Goal: Task Accomplishment & Management: Manage account settings

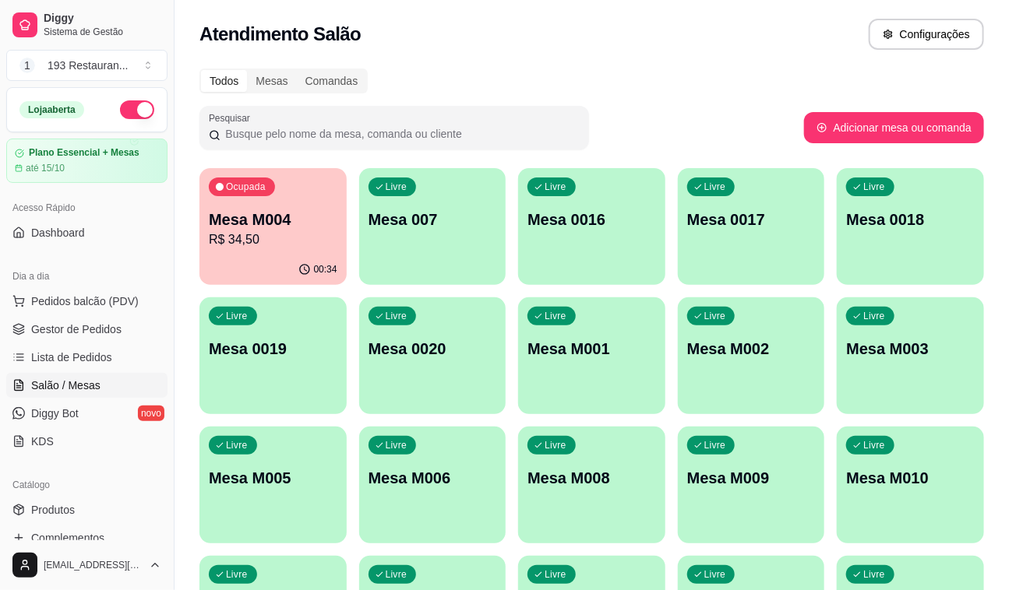
click at [312, 269] on div "00:34" at bounding box center [317, 269] width 39 height 12
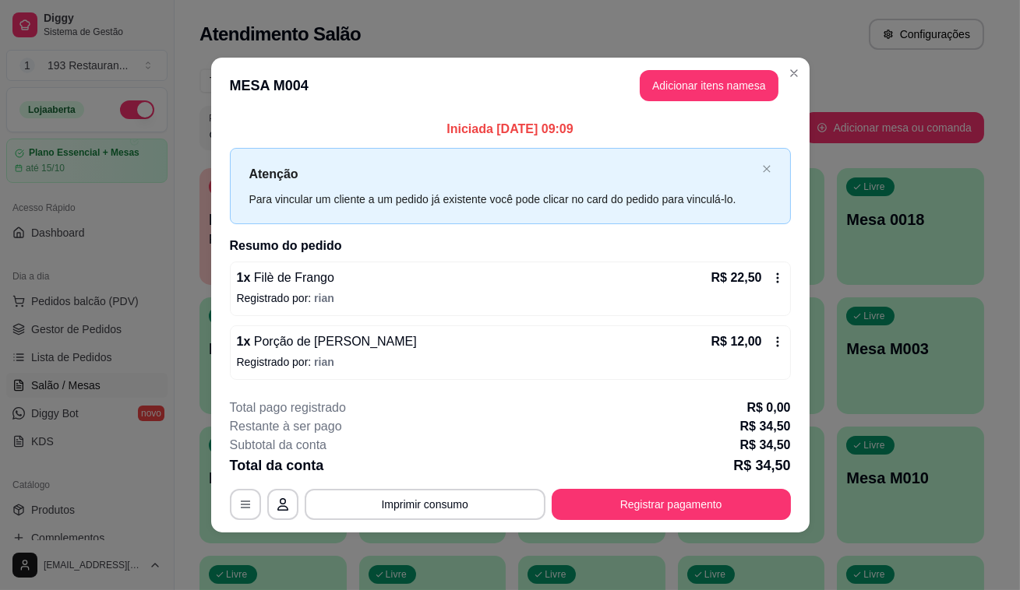
click at [772, 343] on icon at bounding box center [777, 342] width 12 height 12
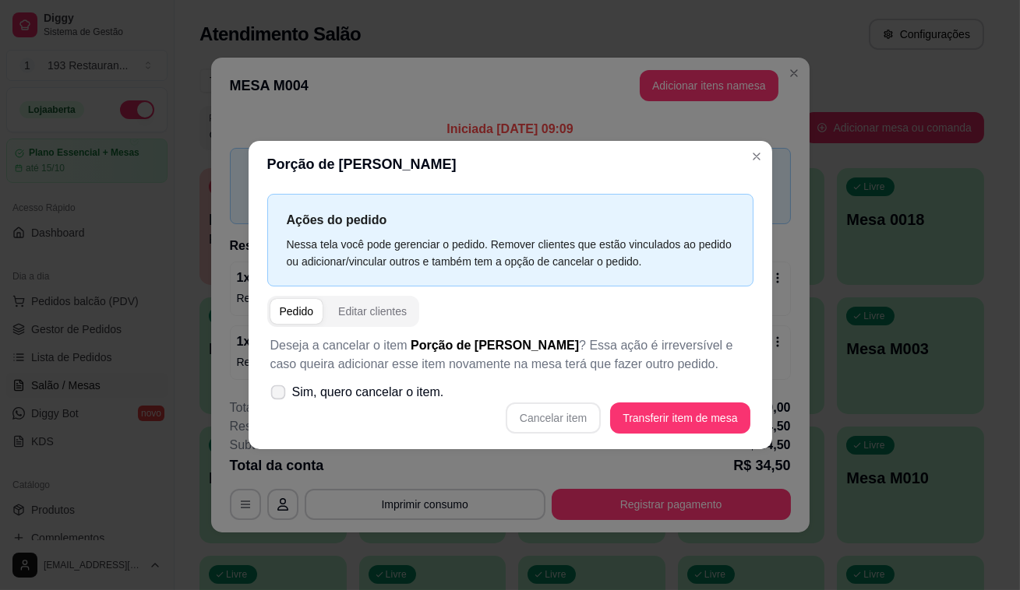
click at [280, 386] on span at bounding box center [277, 393] width 15 height 15
click at [280, 396] on input "Sim, quero cancelar o item." at bounding box center [274, 401] width 10 height 10
checkbox input "true"
click at [583, 412] on button "Cancelar item" at bounding box center [552, 418] width 95 height 31
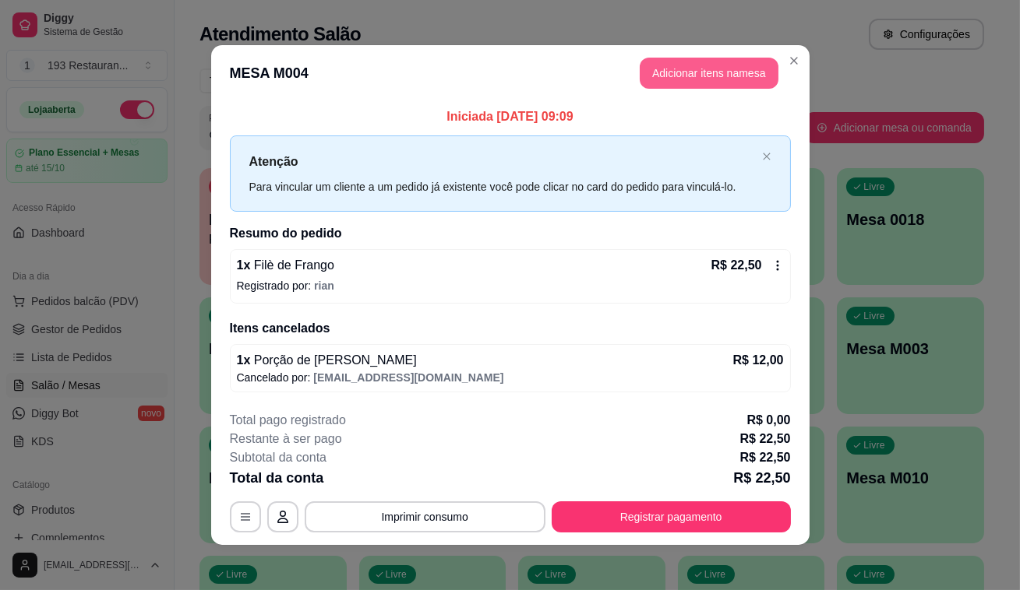
click at [708, 78] on button "Adicionar itens na mesa" at bounding box center [708, 73] width 139 height 31
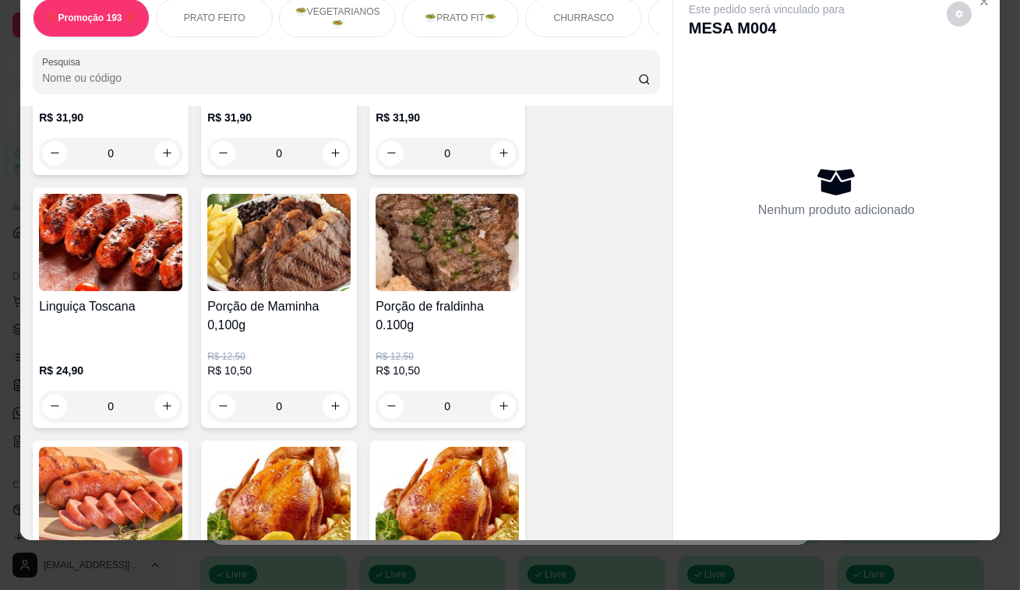
scroll to position [3327, 0]
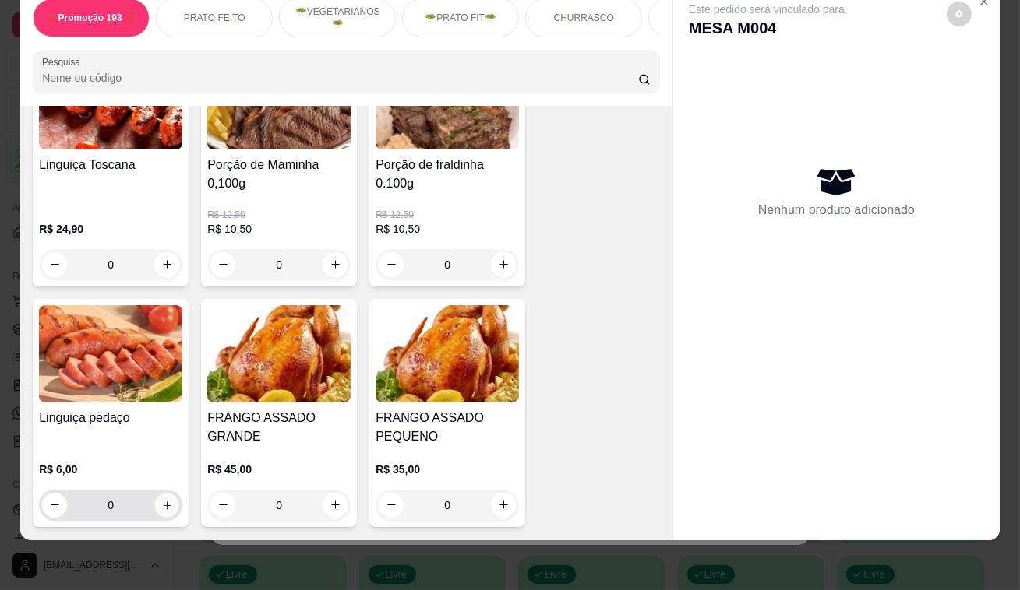
click at [161, 499] on icon "increase-product-quantity" at bounding box center [167, 505] width 12 height 12
type input "1"
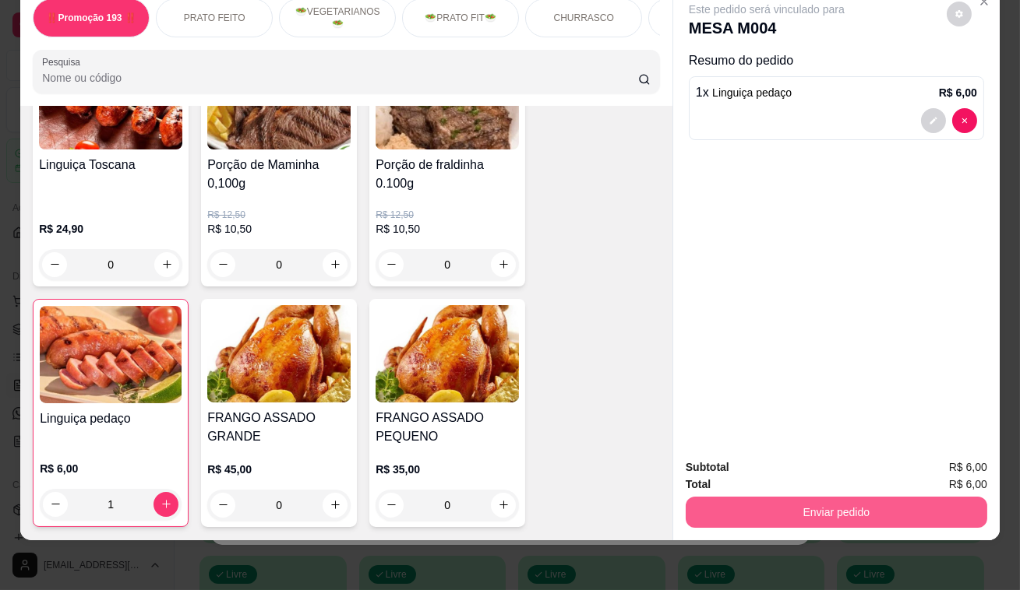
click at [739, 497] on button "Enviar pedido" at bounding box center [835, 512] width 301 height 31
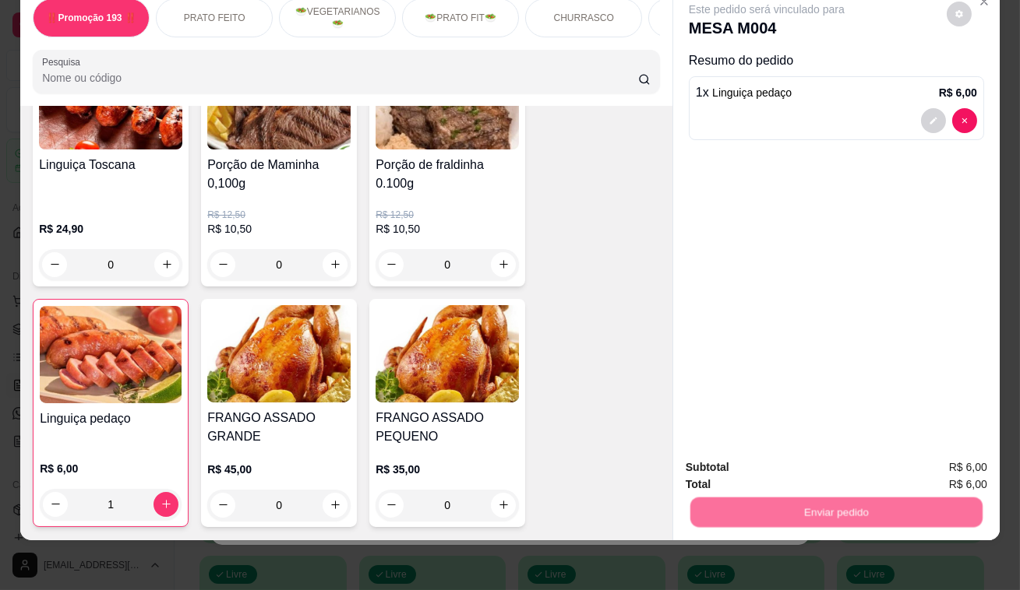
click at [720, 470] on button "Não registrar e enviar pedido" at bounding box center [784, 463] width 157 height 29
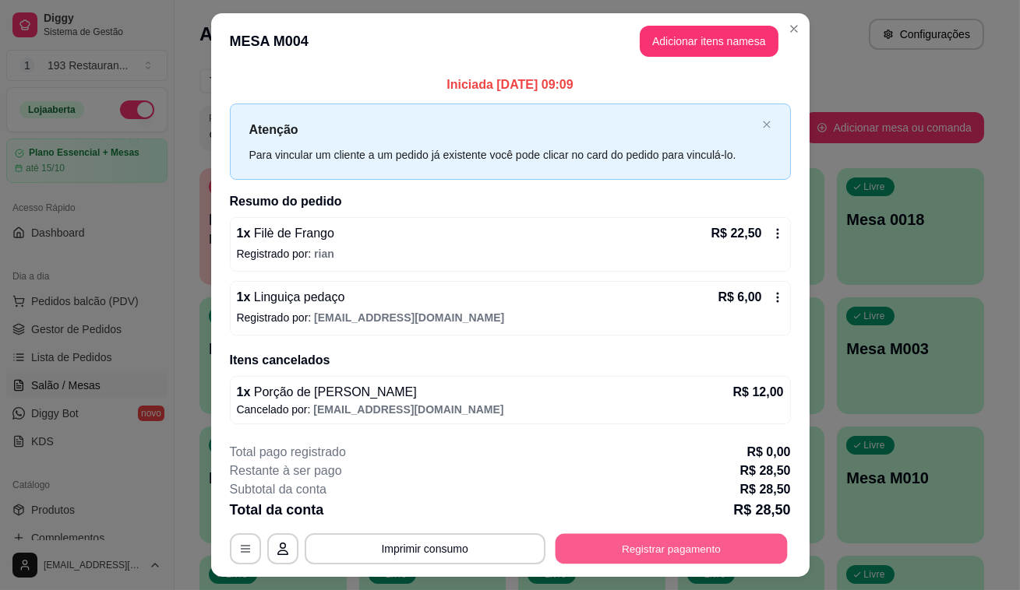
click at [766, 548] on button "Registrar pagamento" at bounding box center [671, 549] width 232 height 30
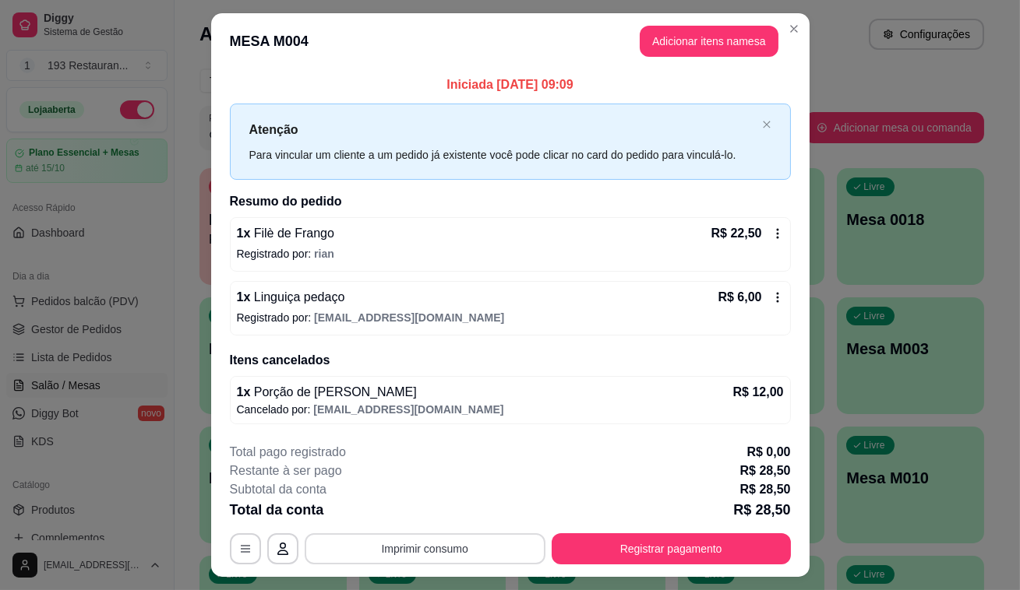
click at [447, 548] on button "Imprimir consumo" at bounding box center [425, 549] width 241 height 31
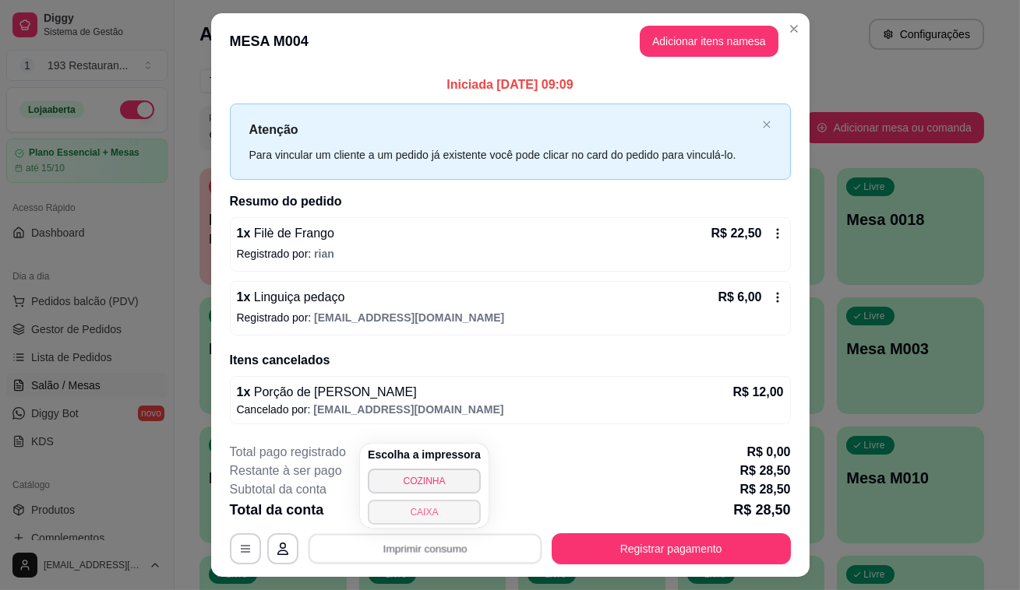
click at [450, 517] on button "CAIXA" at bounding box center [424, 512] width 113 height 25
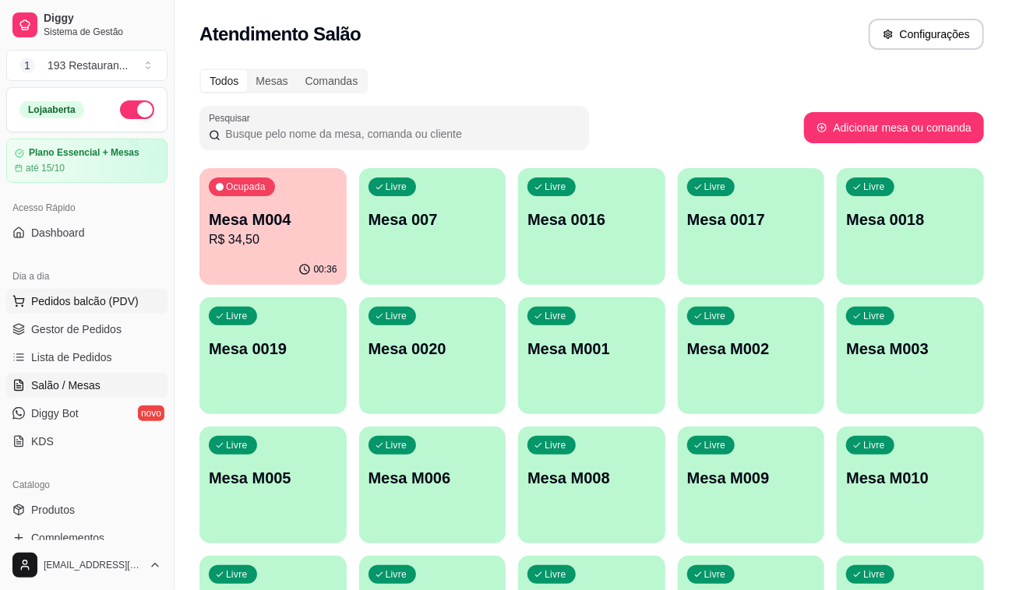
click at [71, 296] on span "Pedidos balcão (PDV)" at bounding box center [84, 302] width 107 height 16
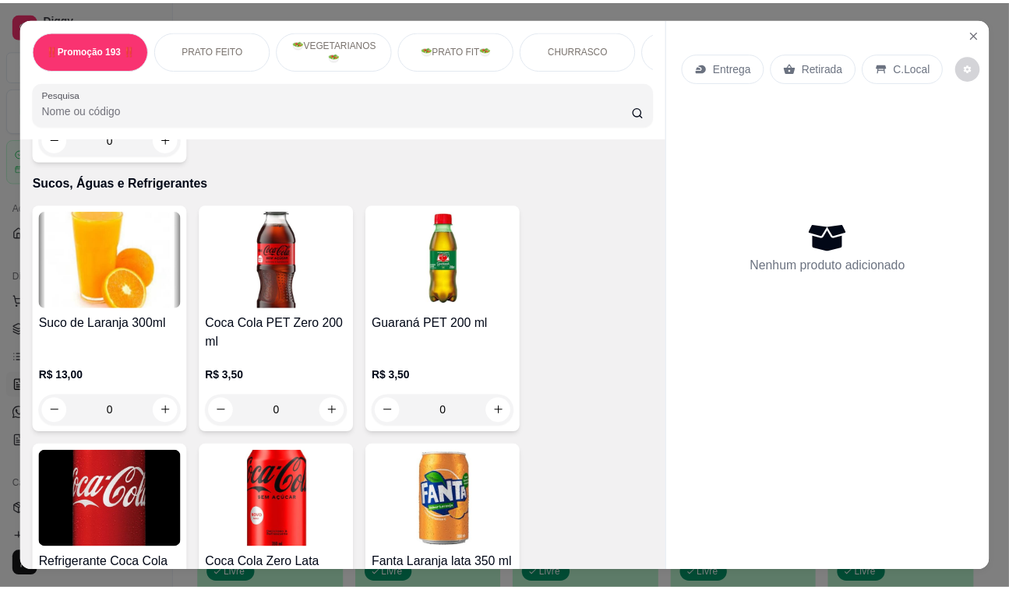
scroll to position [5381, 0]
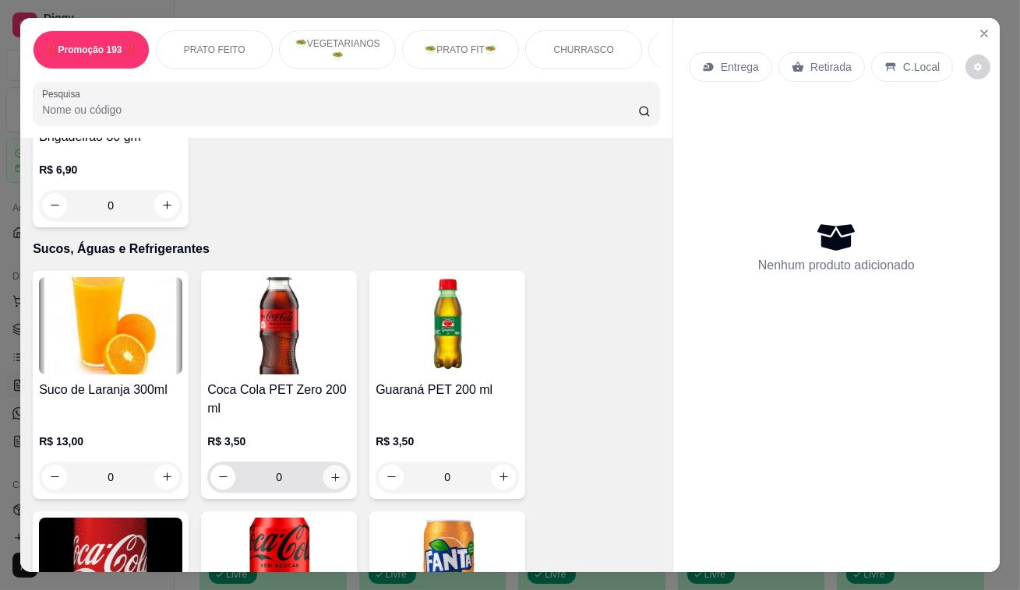
click at [329, 471] on icon "increase-product-quantity" at bounding box center [335, 477] width 12 height 12
type input "1"
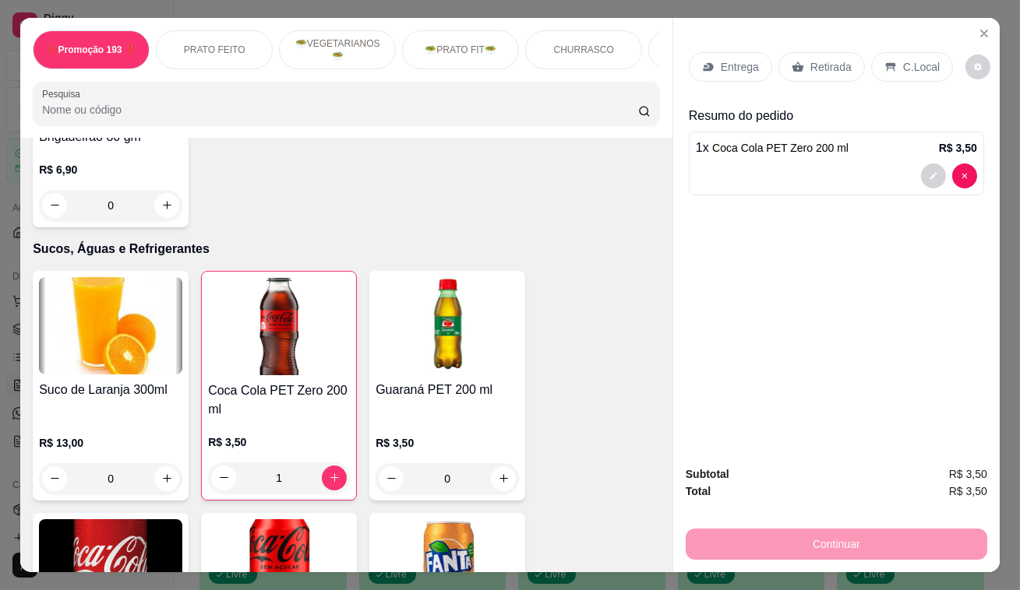
click at [884, 61] on icon at bounding box center [890, 67] width 12 height 12
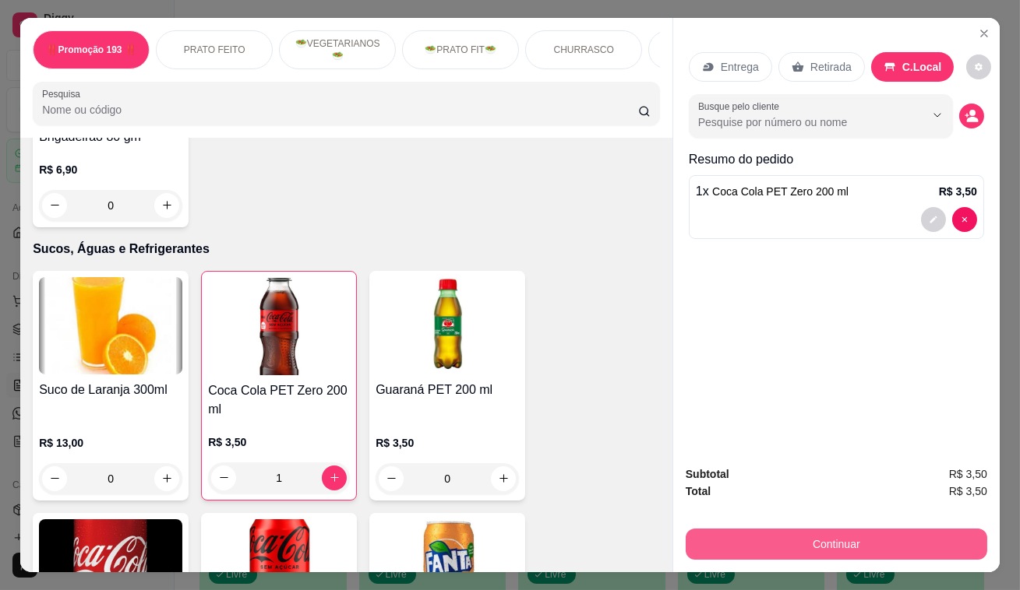
click at [860, 530] on button "Continuar" at bounding box center [835, 544] width 301 height 31
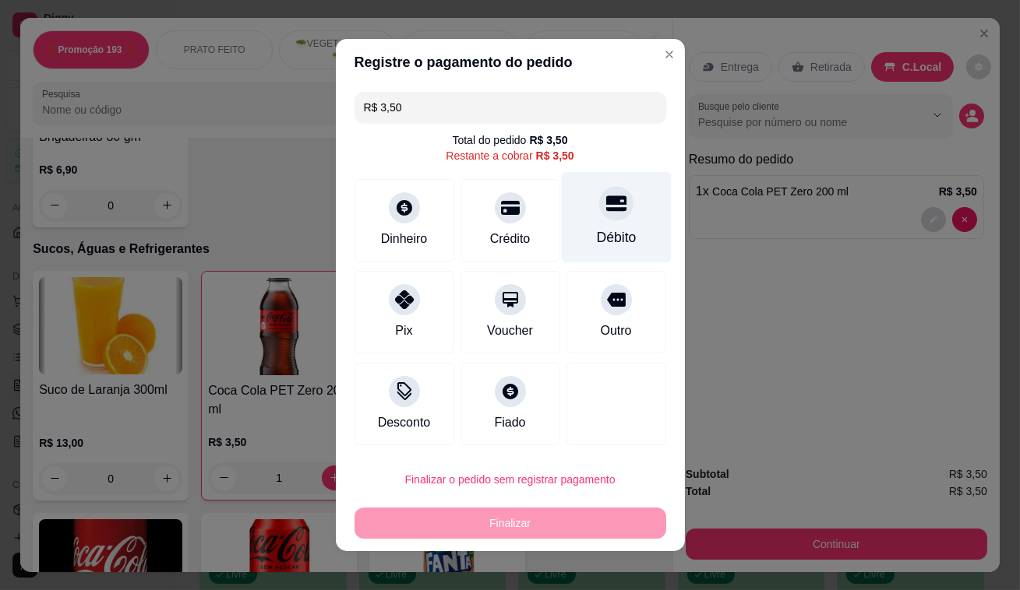
click at [599, 216] on div at bounding box center [616, 203] width 34 height 34
type input "R$ 0,00"
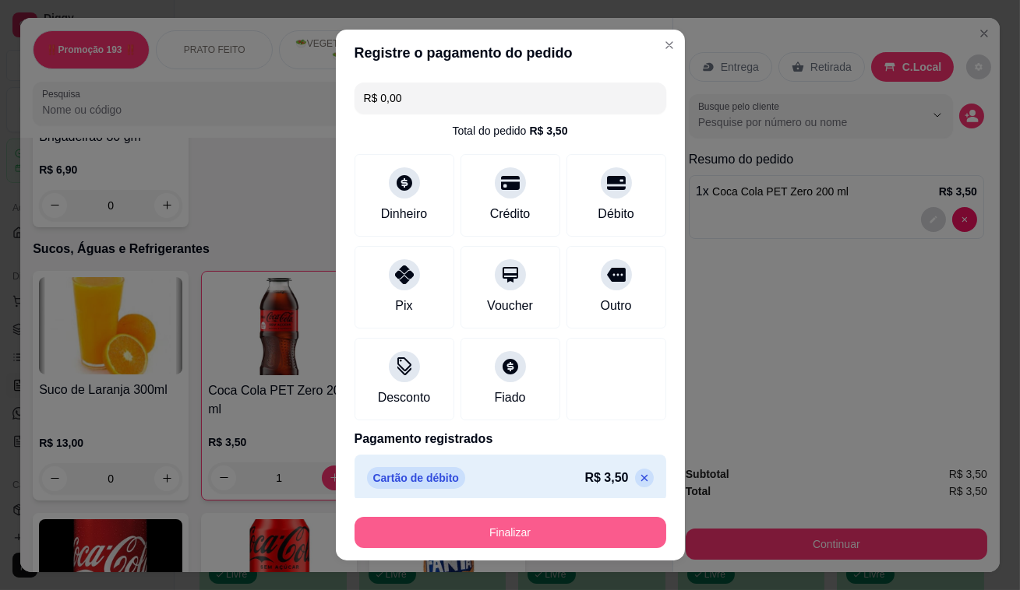
click at [529, 539] on button "Finalizar" at bounding box center [510, 532] width 312 height 31
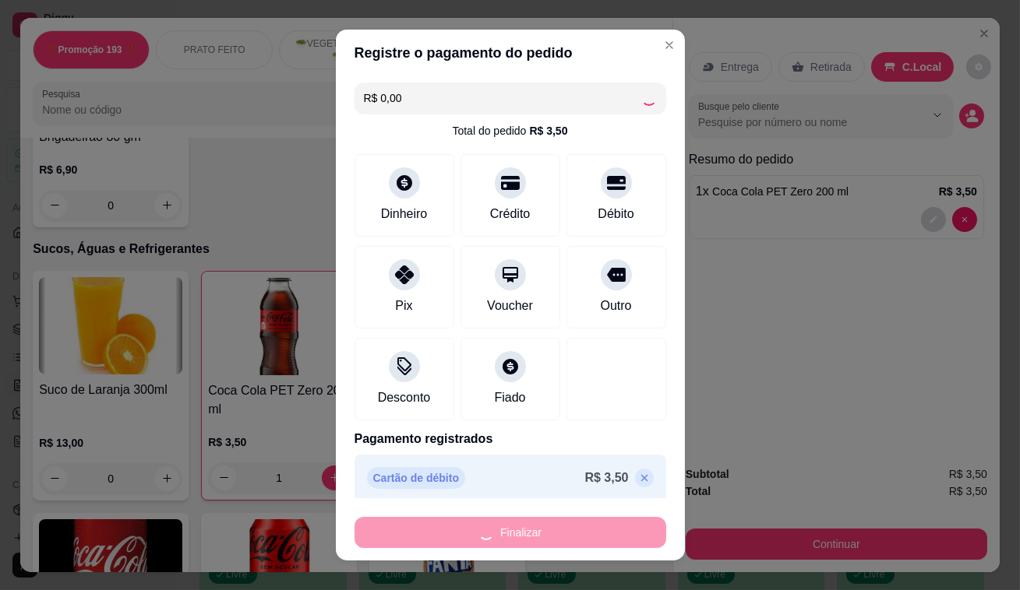
type input "0"
type input "-R$ 3,50"
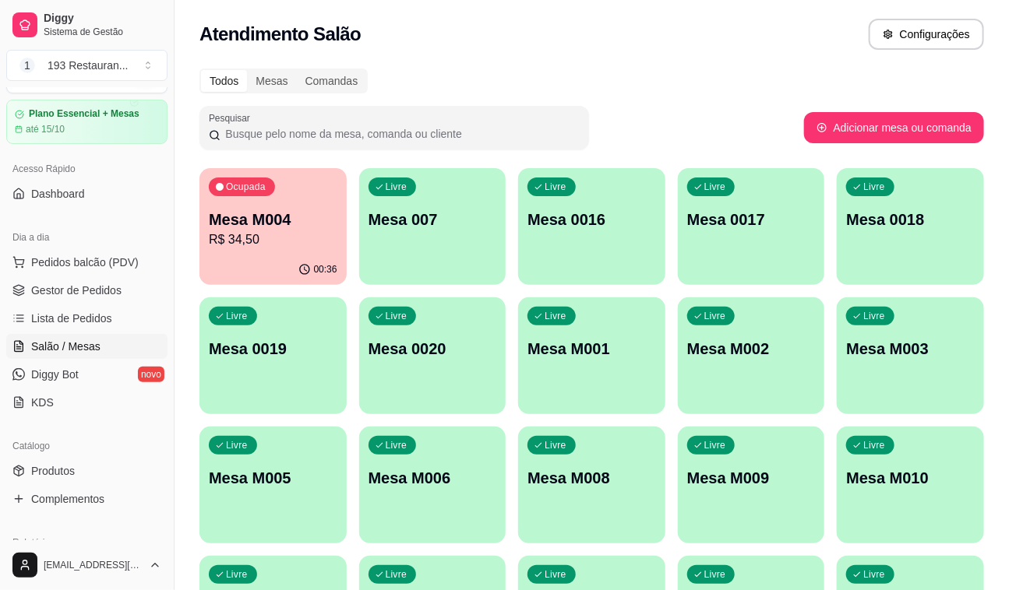
scroll to position [70, 0]
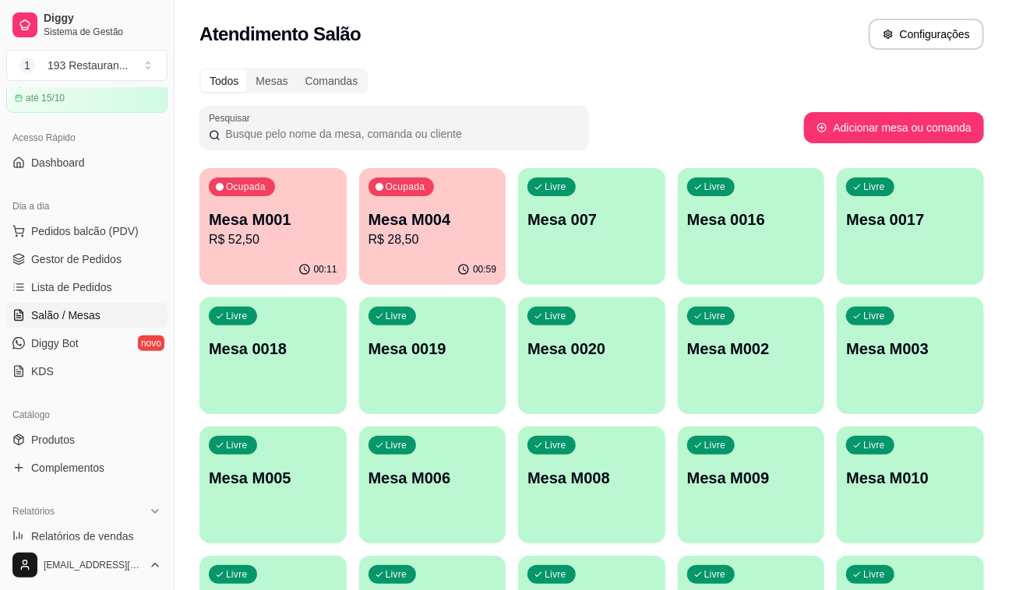
click at [456, 237] on p "R$ 28,50" at bounding box center [432, 240] width 129 height 19
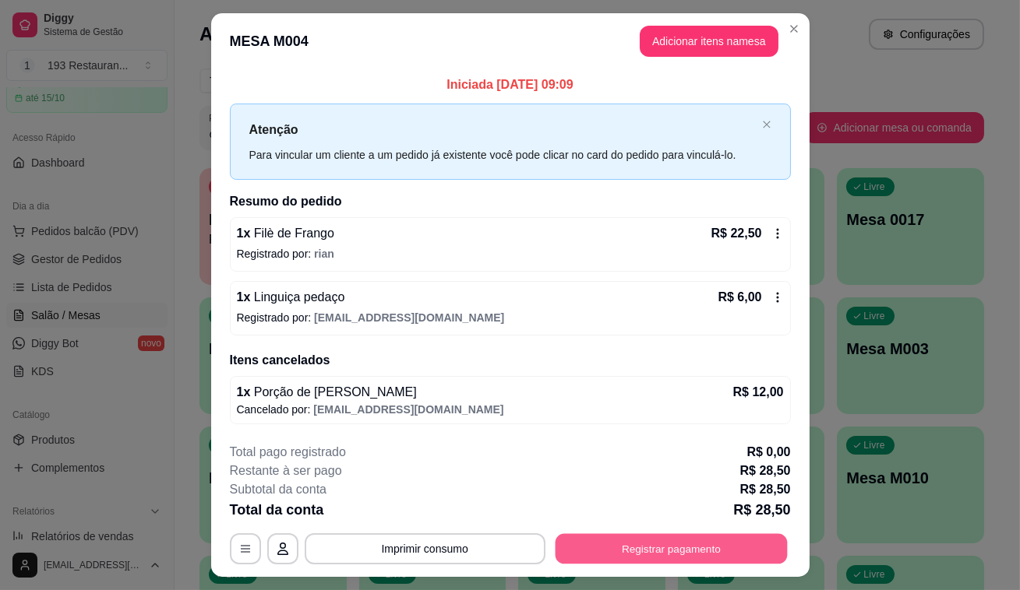
click at [679, 551] on button "Registrar pagamento" at bounding box center [671, 549] width 232 height 30
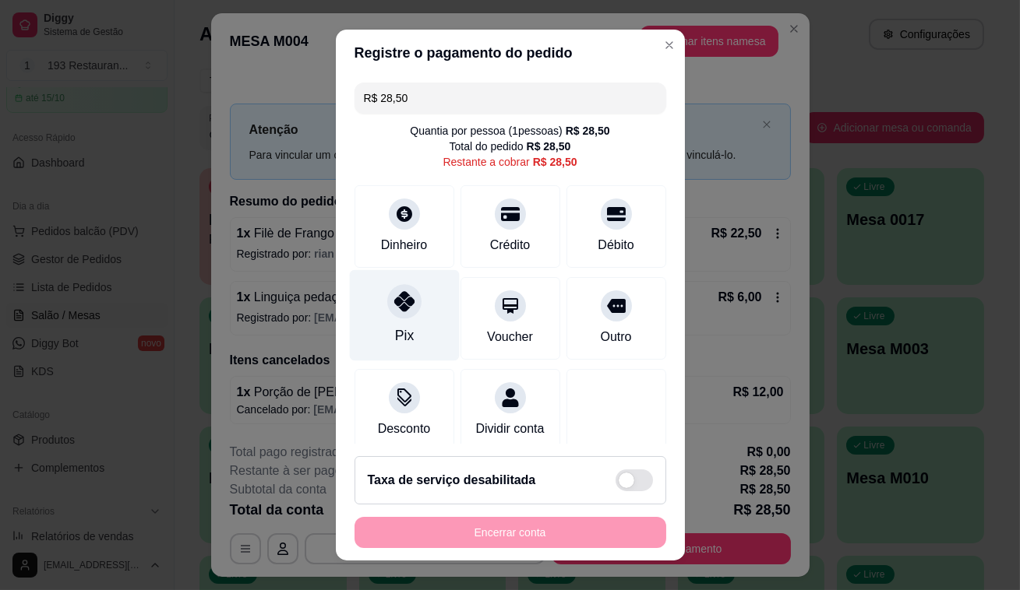
click at [400, 326] on div "Pix" at bounding box center [403, 336] width 19 height 20
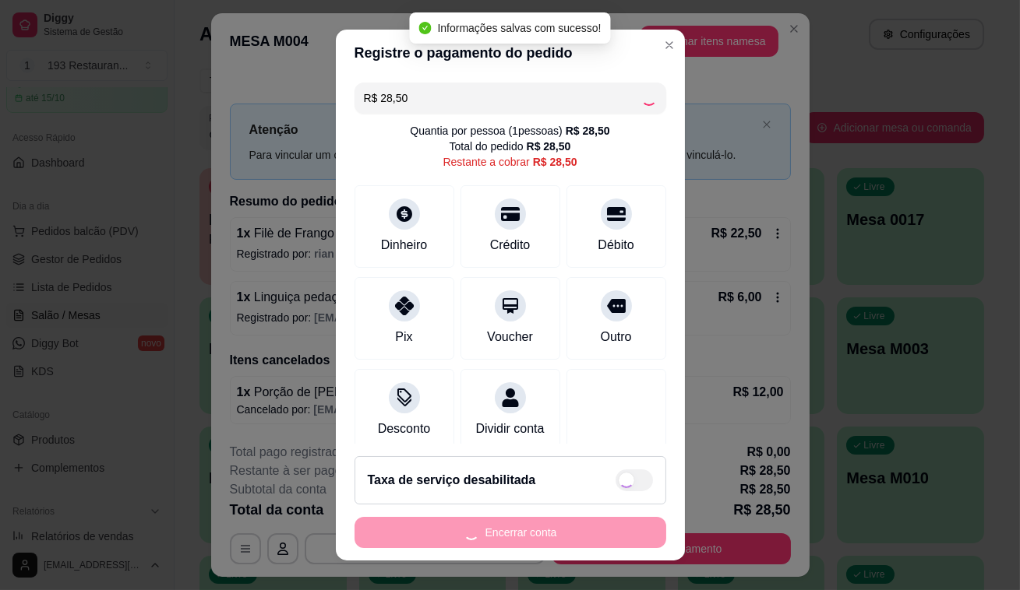
type input "R$ 0,00"
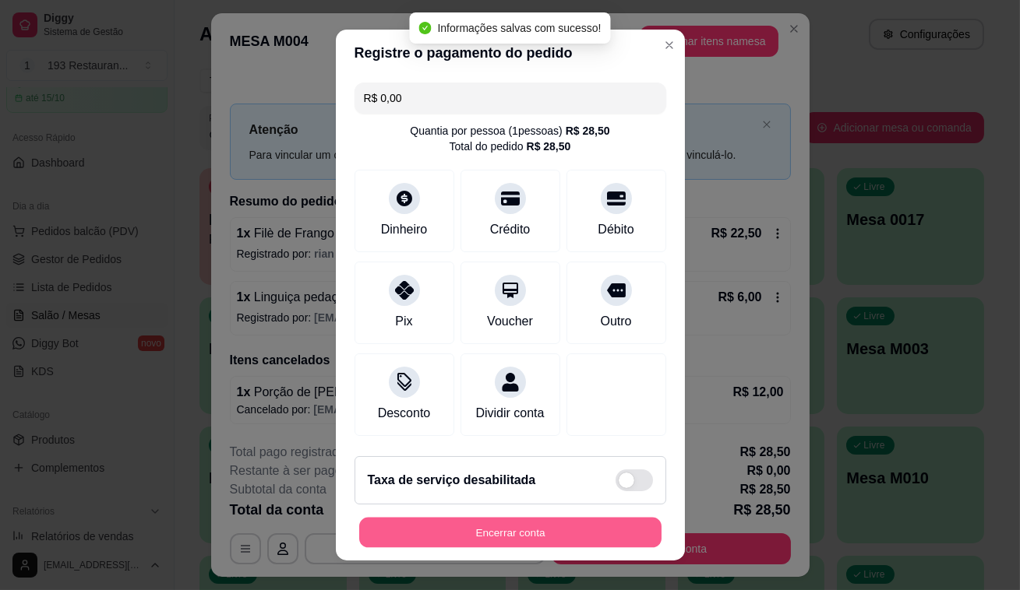
click at [502, 523] on button "Encerrar conta" at bounding box center [510, 533] width 302 height 30
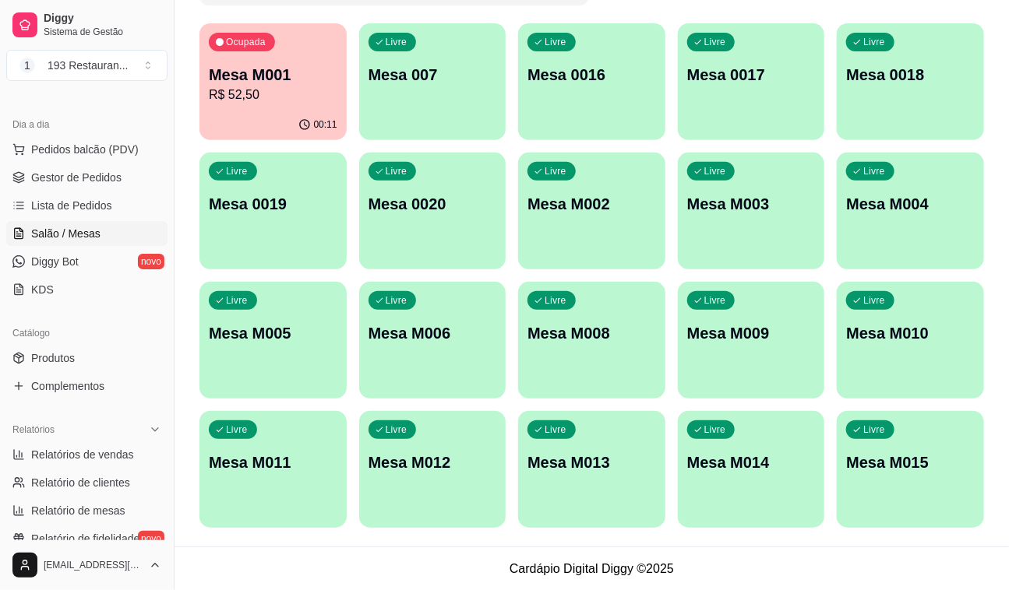
scroll to position [212, 0]
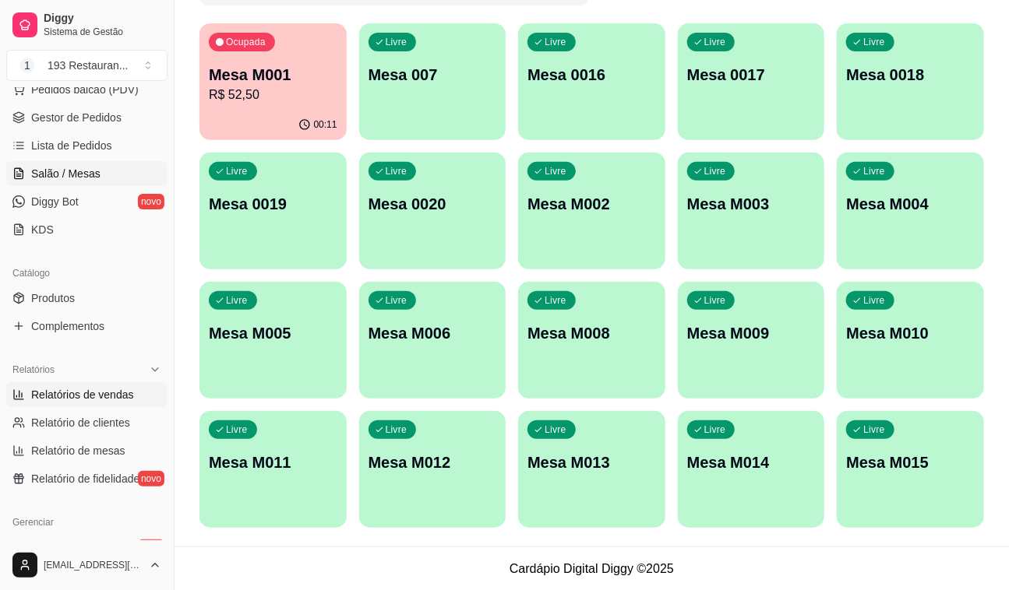
click at [117, 402] on link "Relatórios de vendas" at bounding box center [86, 394] width 161 height 25
select select "ALL"
select select "0"
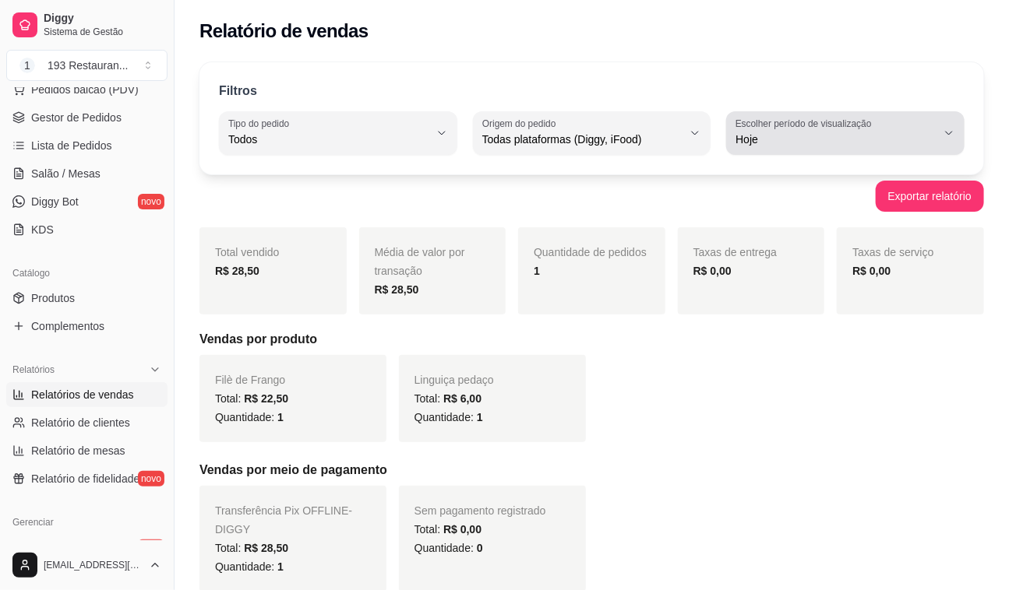
click at [946, 136] on icon "button" at bounding box center [948, 133] width 12 height 12
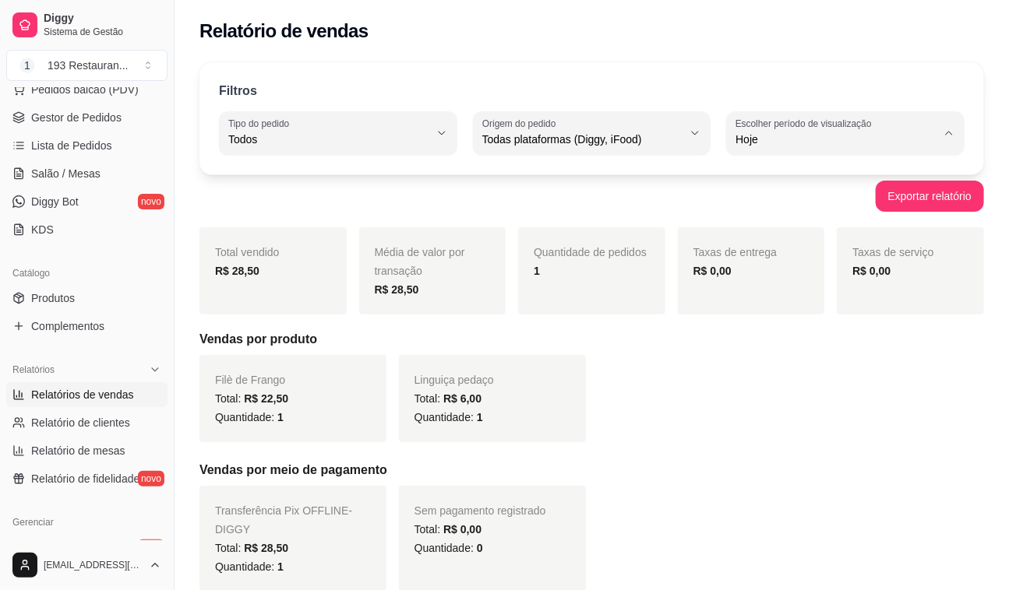
click at [799, 206] on span "Ontem" at bounding box center [838, 201] width 190 height 15
type input "1"
select select "1"
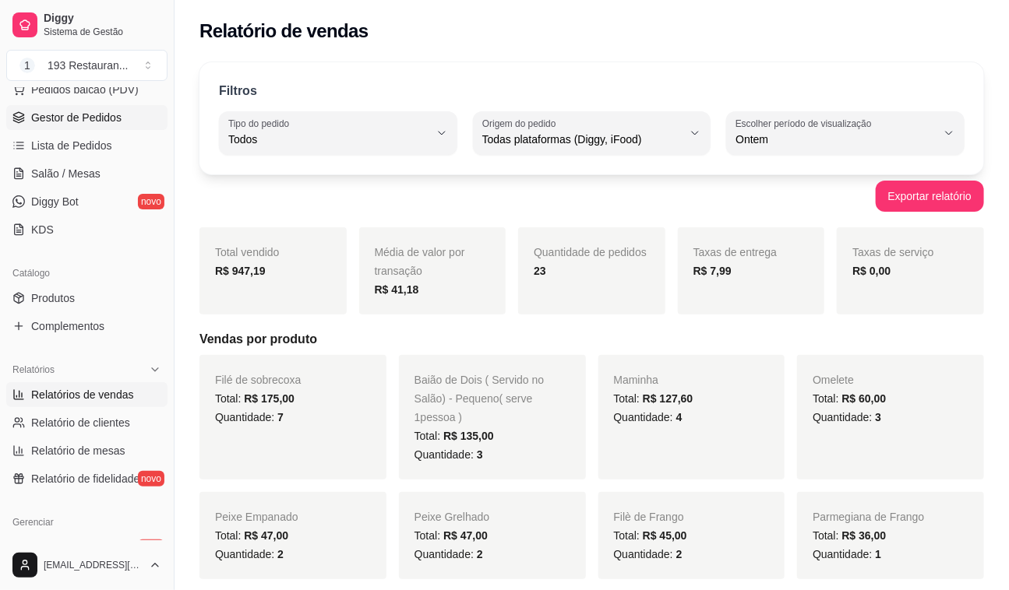
click at [65, 118] on span "Gestor de Pedidos" at bounding box center [76, 118] width 90 height 16
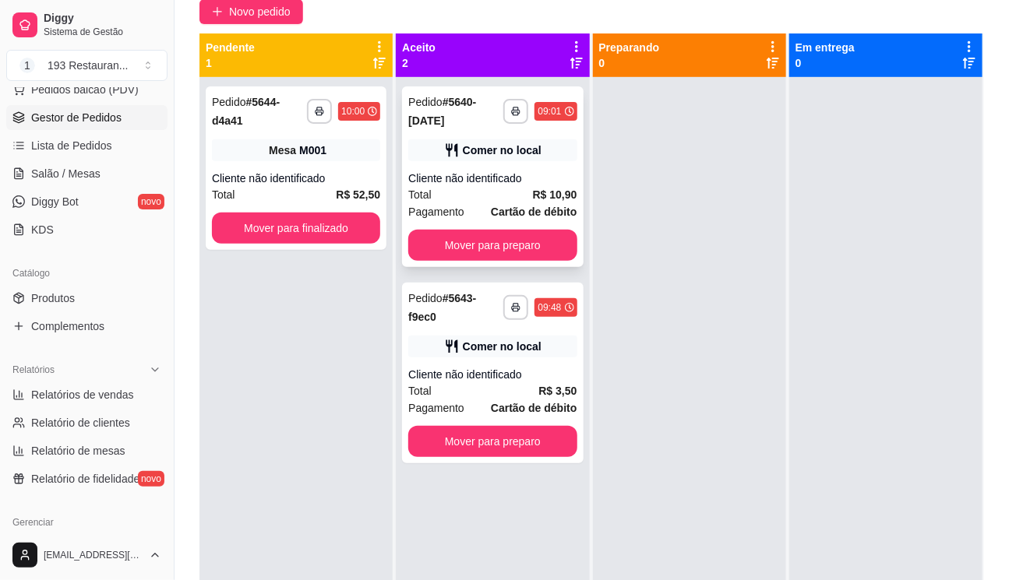
click at [537, 140] on div "Comer no local" at bounding box center [492, 150] width 168 height 22
click at [111, 396] on span "Relatórios de vendas" at bounding box center [82, 395] width 103 height 16
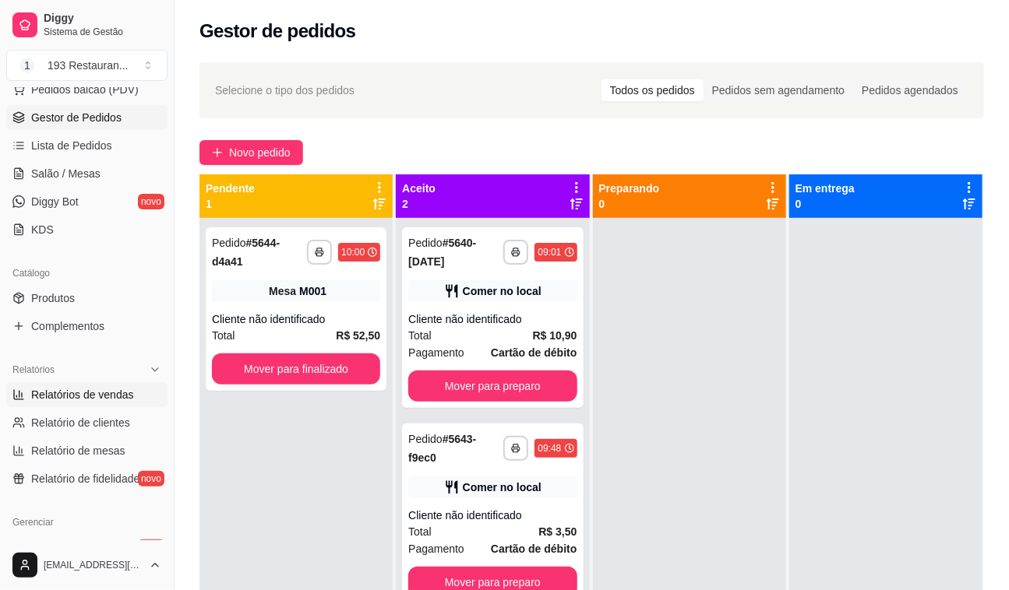
select select "ALL"
select select "0"
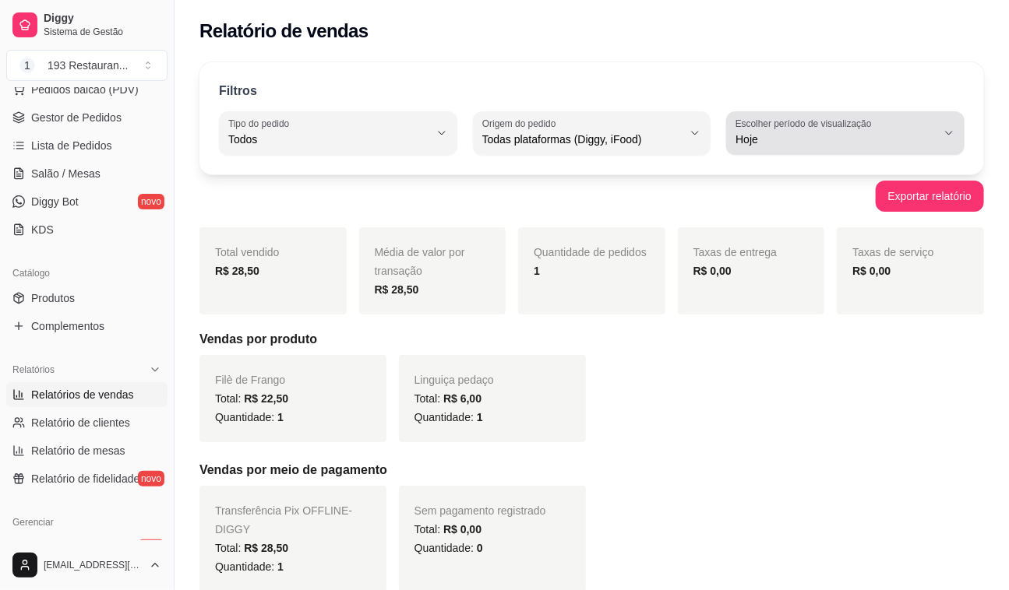
click at [904, 135] on span "Hoje" at bounding box center [835, 140] width 201 height 16
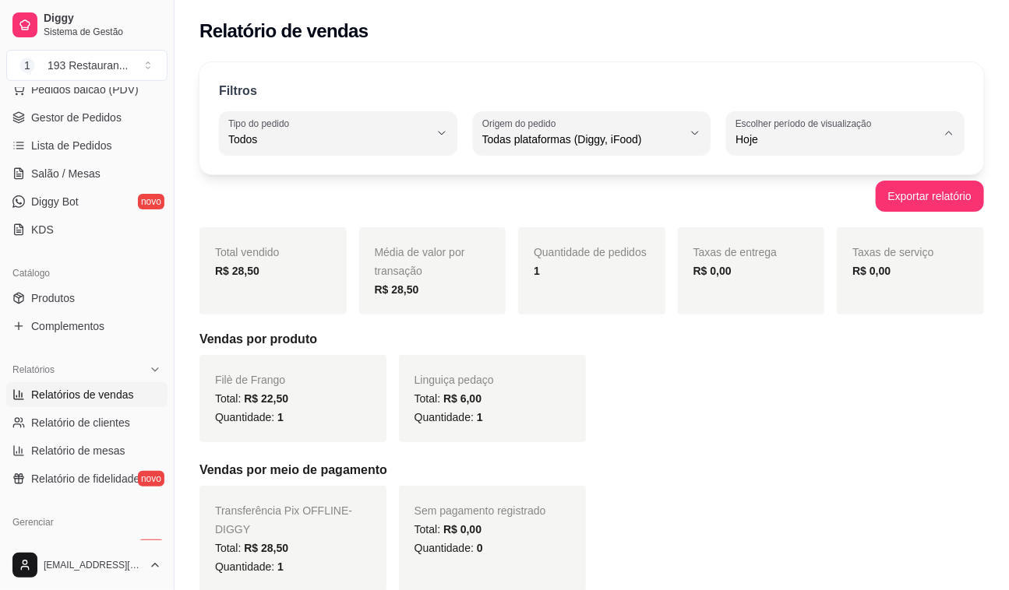
click at [791, 209] on span "Ontem" at bounding box center [838, 201] width 190 height 15
type input "1"
select select "1"
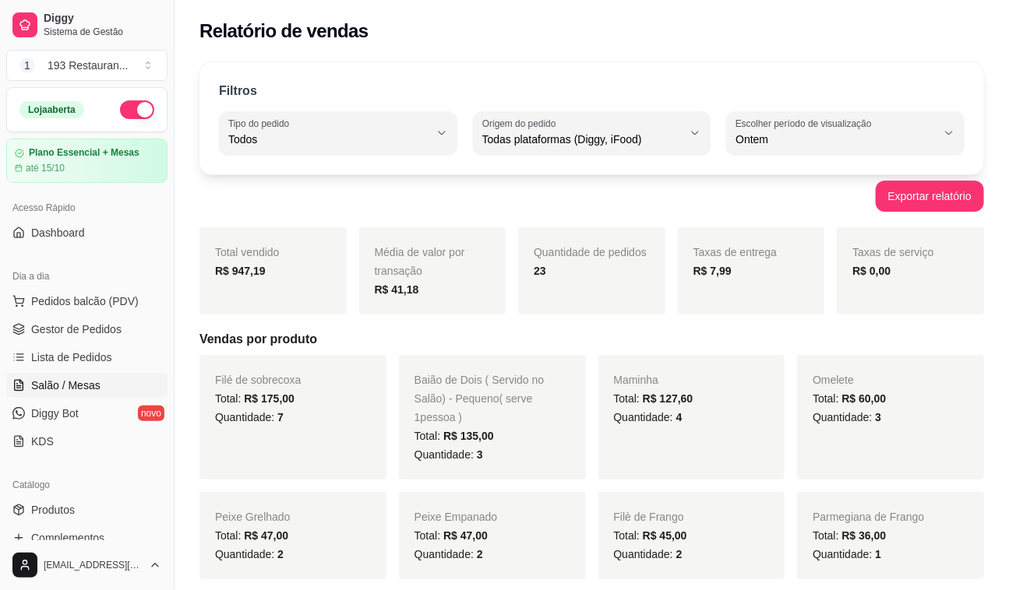
click at [90, 375] on link "Salão / Mesas" at bounding box center [86, 385] width 161 height 25
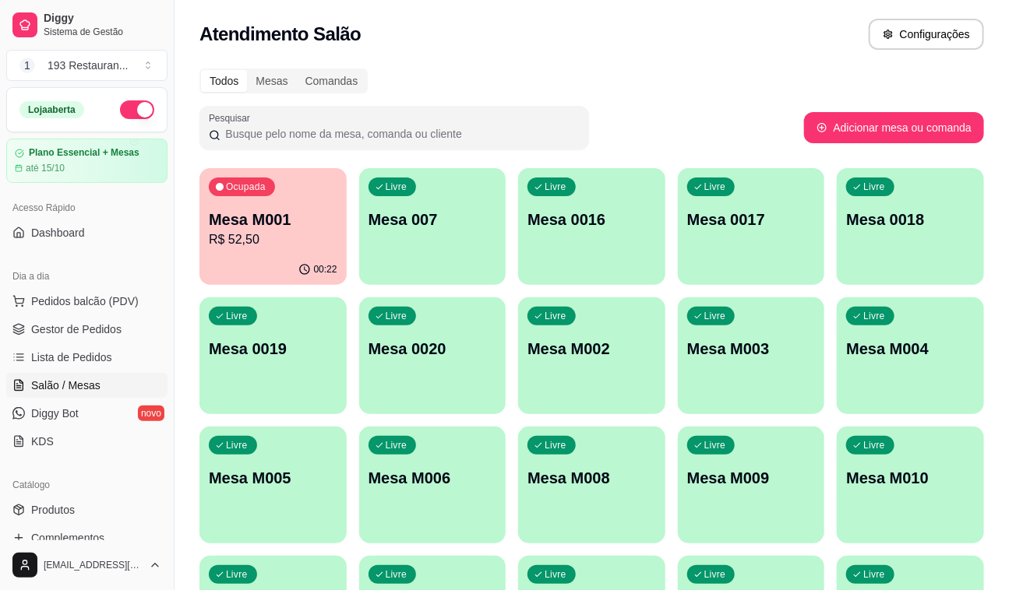
scroll to position [283, 0]
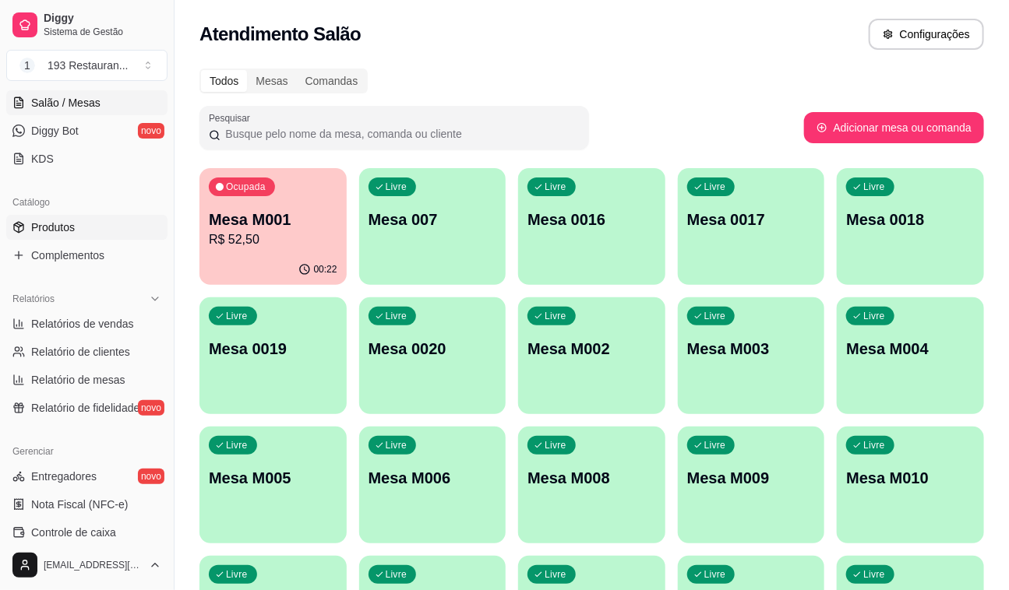
click at [54, 228] on span "Produtos" at bounding box center [53, 228] width 44 height 16
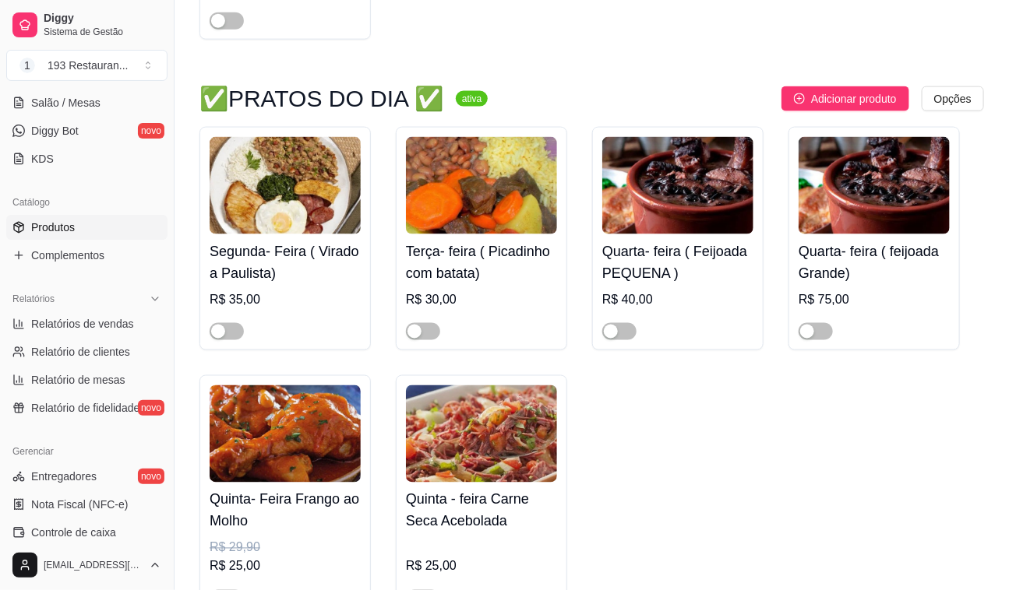
scroll to position [637, 0]
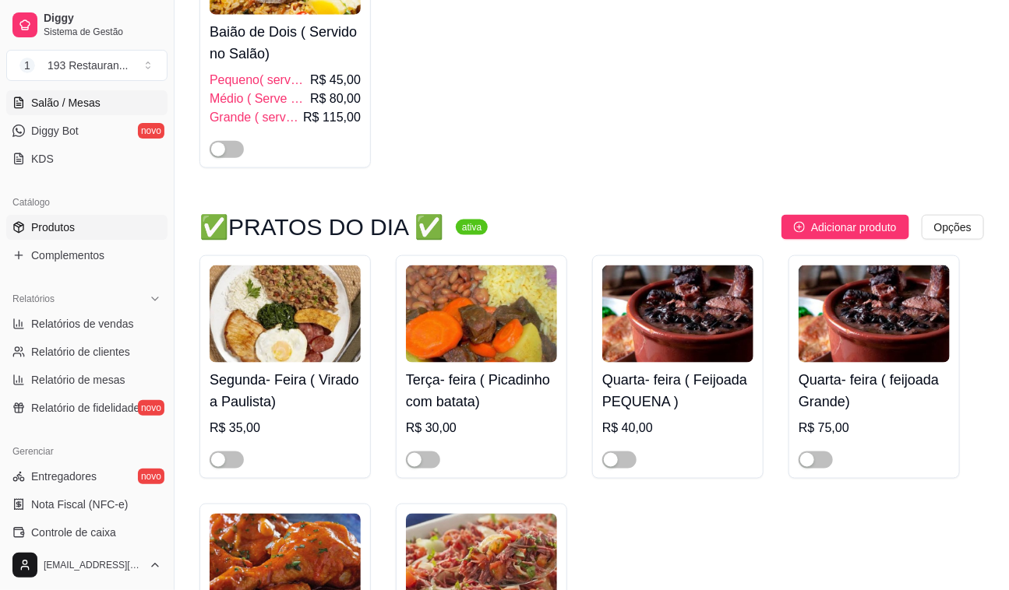
click at [71, 101] on span "Salão / Mesas" at bounding box center [65, 103] width 69 height 16
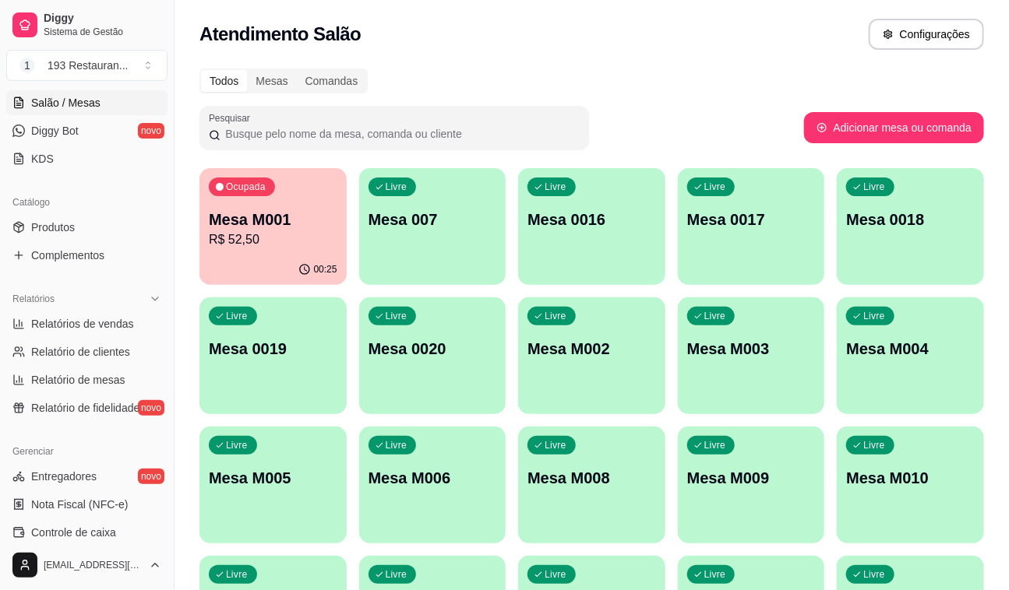
click at [280, 247] on p "R$ 52,50" at bounding box center [273, 240] width 129 height 19
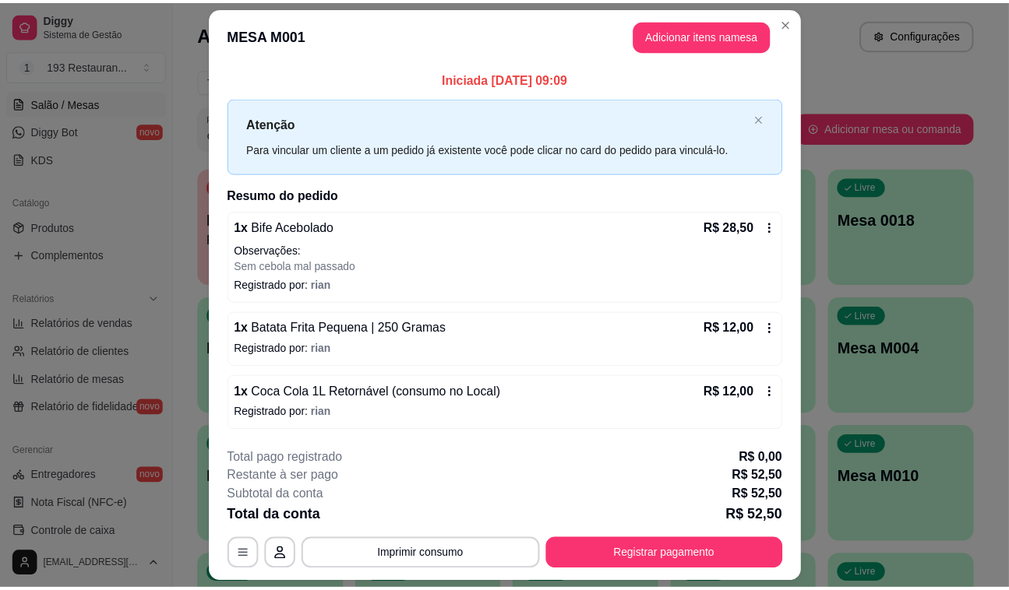
scroll to position [41, 0]
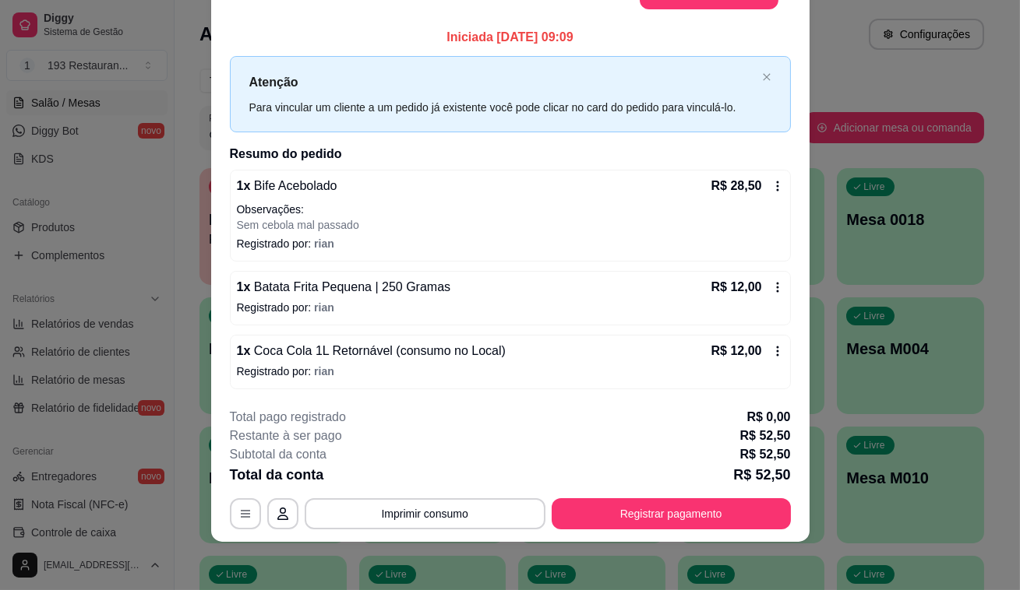
click at [394, 321] on div "1 x Batata Frita Pequena | 250 Gramas R$ 12,00 Registrado por: rian" at bounding box center [510, 298] width 561 height 55
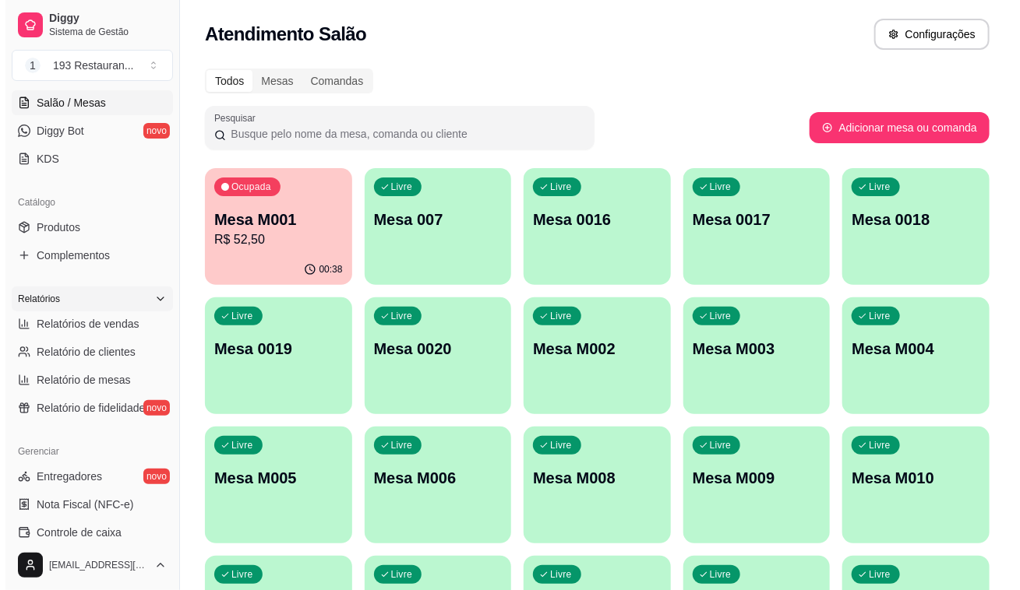
scroll to position [0, 0]
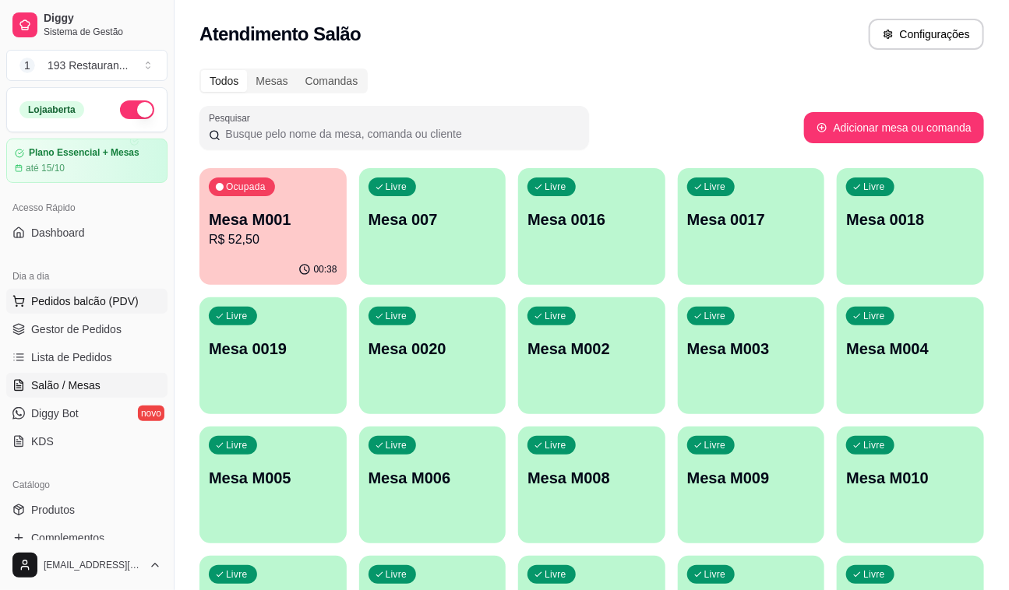
click at [85, 305] on span "Pedidos balcão (PDV)" at bounding box center [84, 302] width 107 height 16
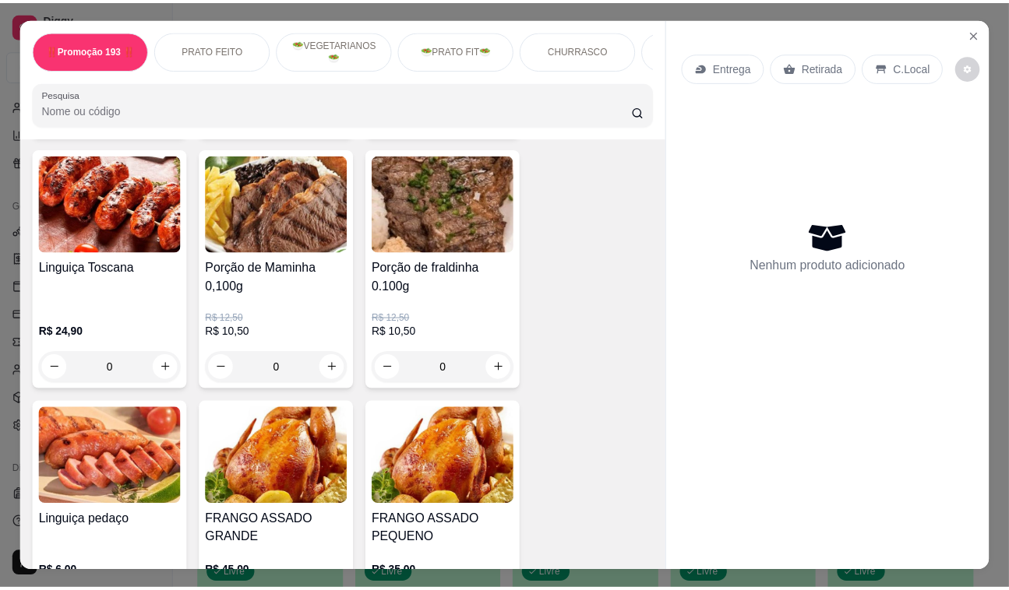
scroll to position [3398, 0]
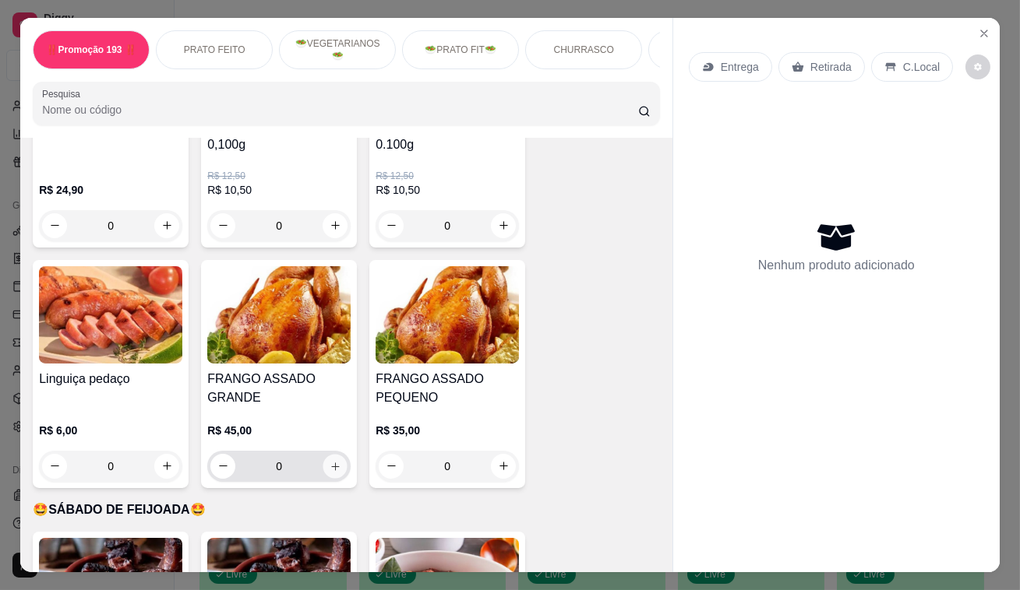
click at [336, 454] on button "increase-product-quantity" at bounding box center [335, 466] width 24 height 24
type input "1"
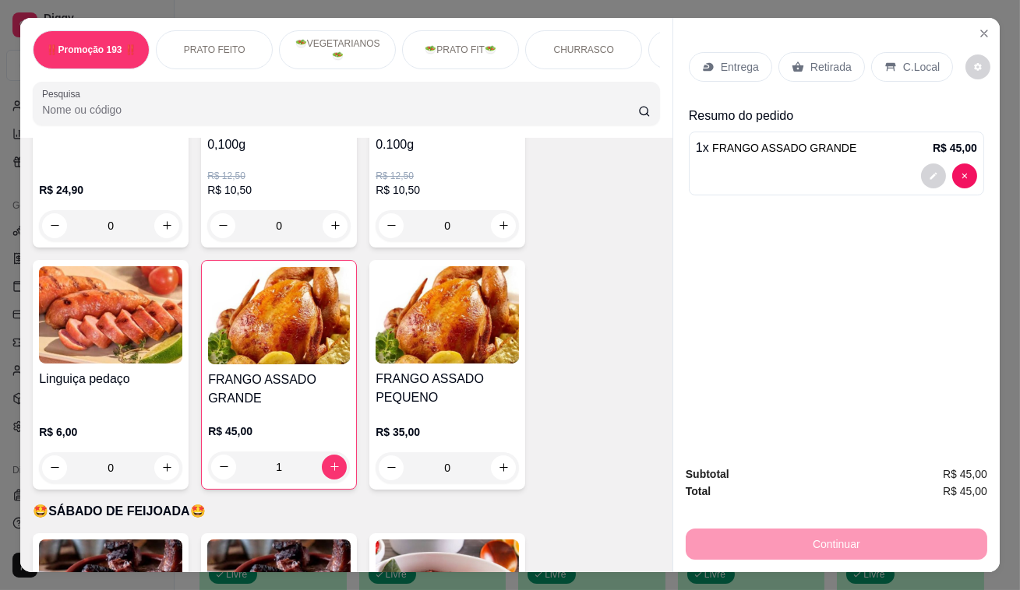
click at [810, 62] on p "Retirada" at bounding box center [830, 67] width 41 height 16
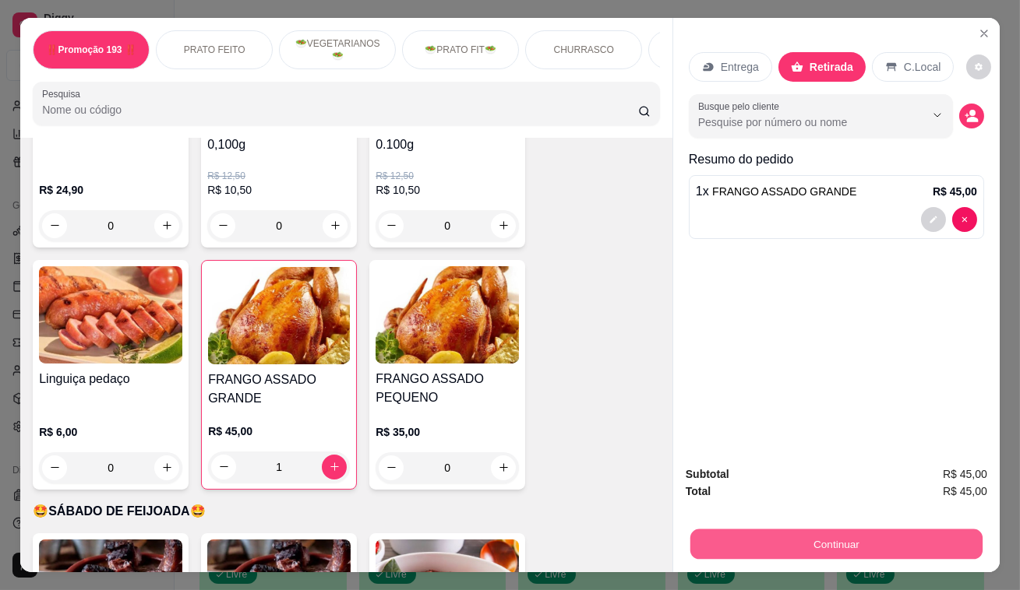
click at [832, 541] on button "Continuar" at bounding box center [836, 545] width 292 height 30
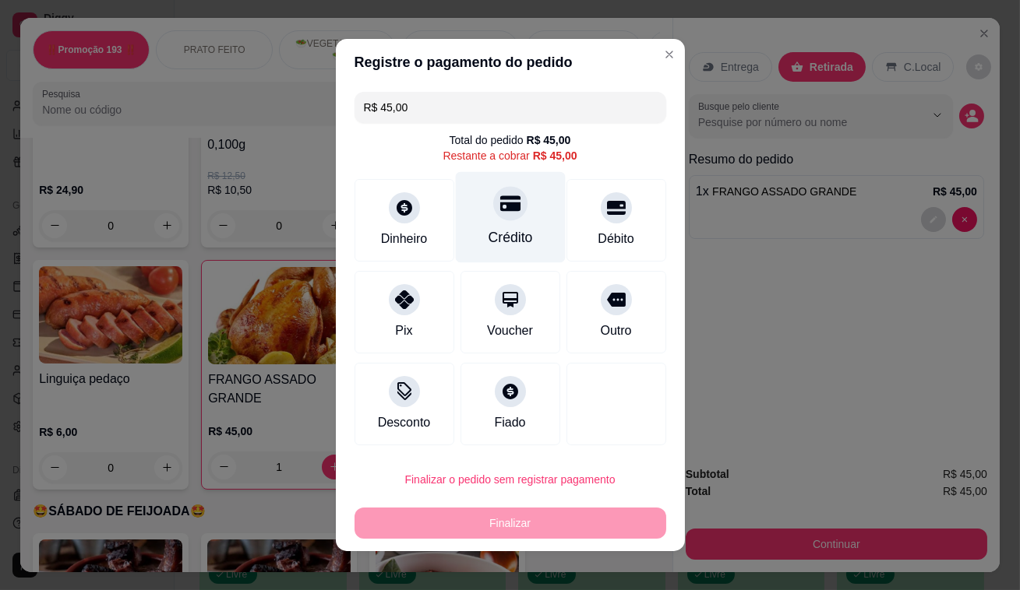
click at [513, 229] on div "Crédito" at bounding box center [510, 237] width 44 height 20
type input "R$ 0,00"
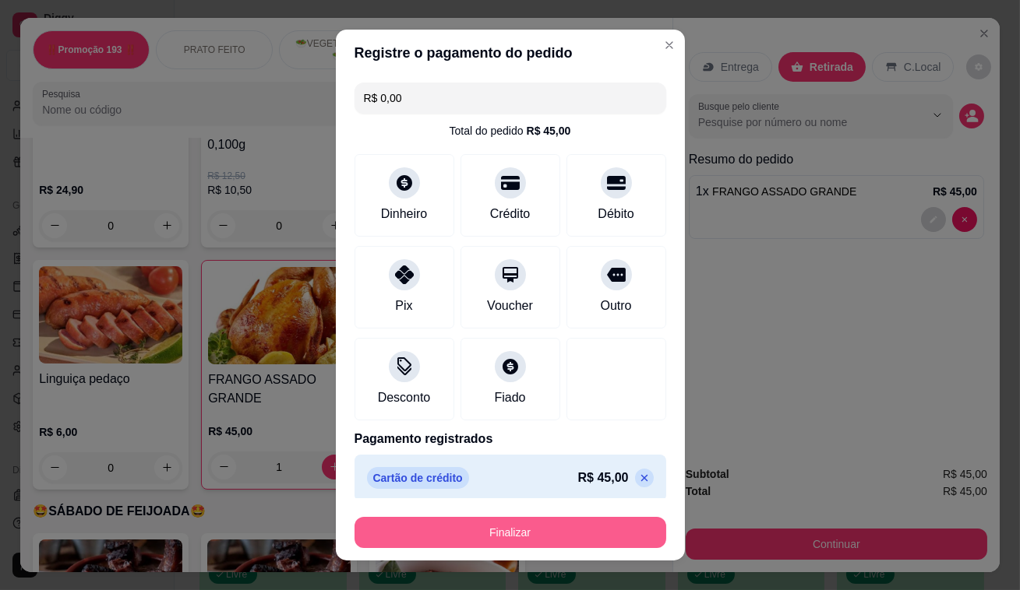
click at [506, 538] on button "Finalizar" at bounding box center [510, 532] width 312 height 31
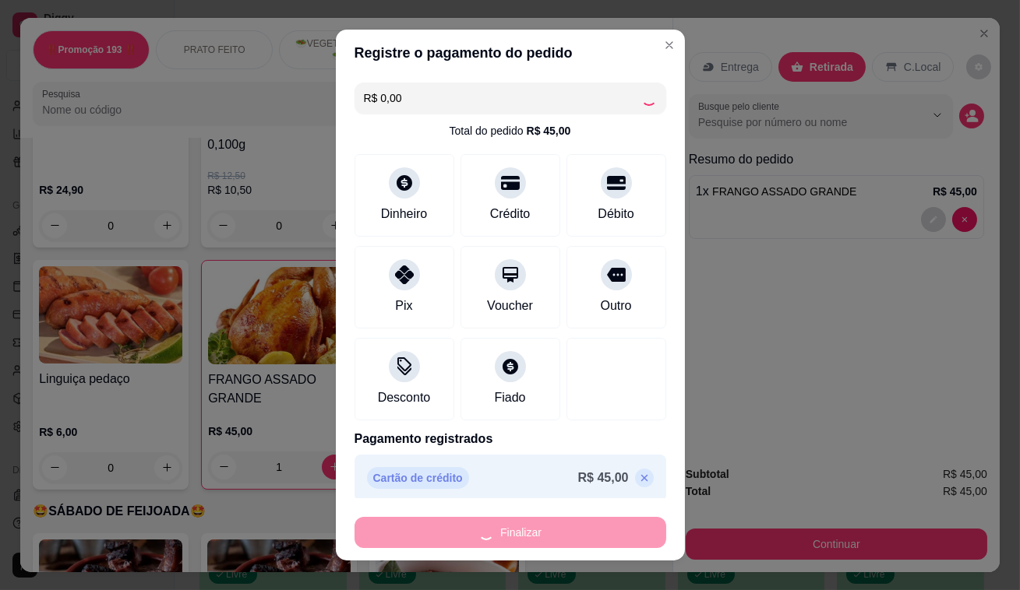
type input "0"
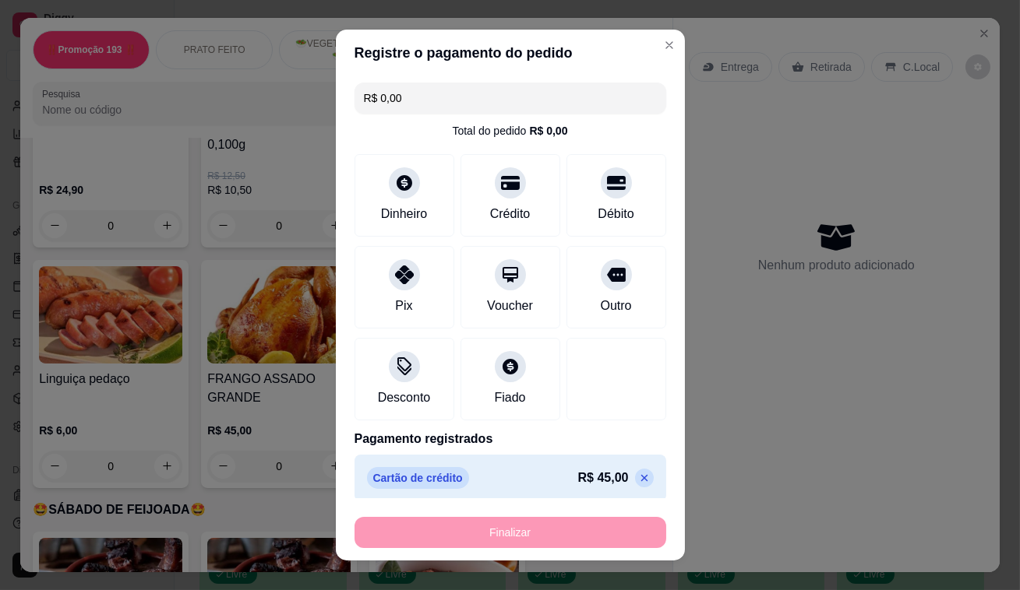
type input "-R$ 45,00"
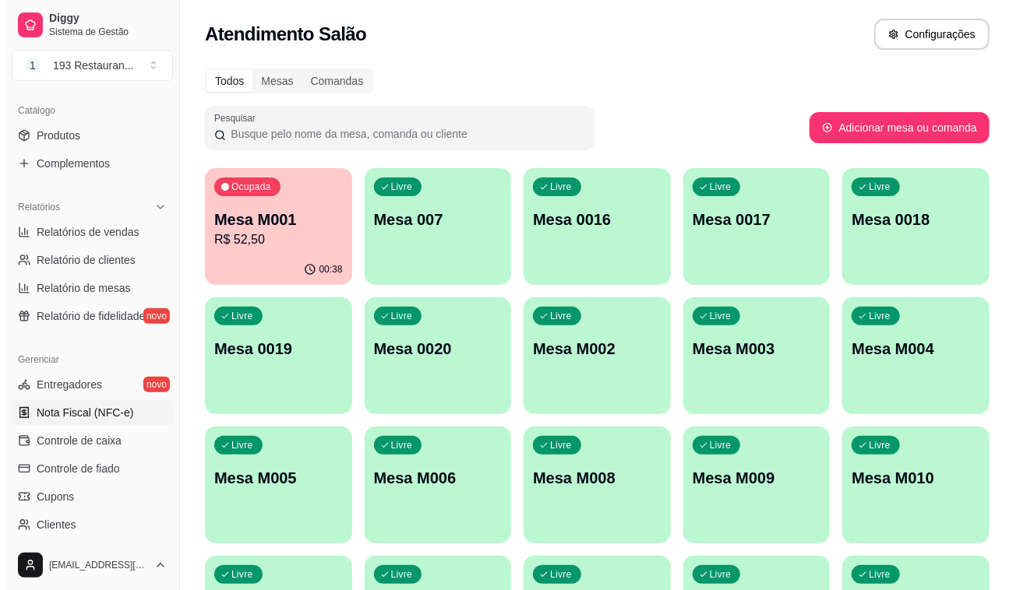
scroll to position [174, 0]
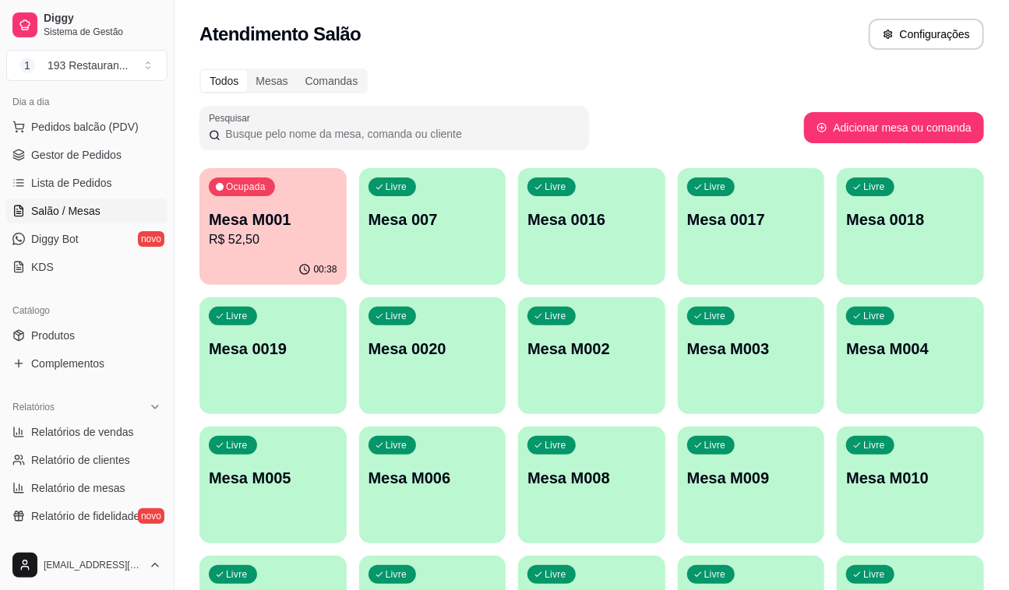
click at [259, 247] on p "R$ 52,50" at bounding box center [273, 240] width 129 height 19
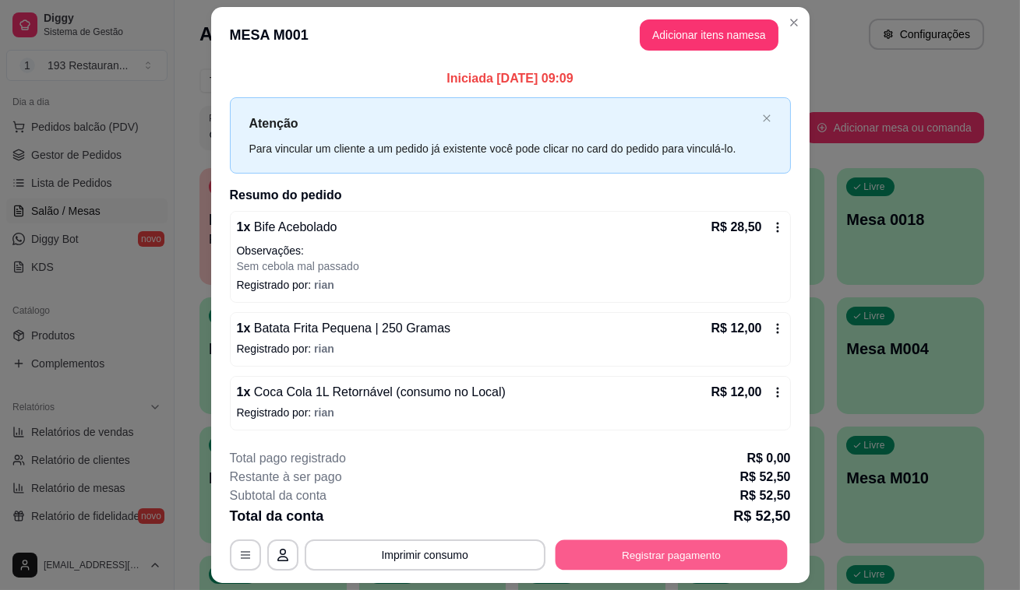
click at [636, 551] on button "Registrar pagamento" at bounding box center [671, 555] width 232 height 30
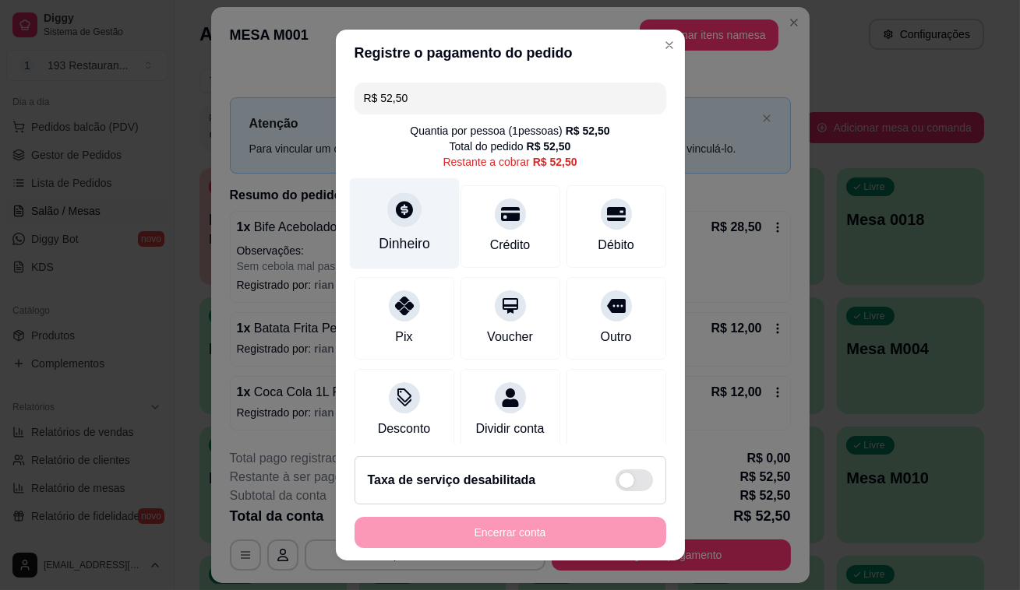
click at [396, 218] on icon at bounding box center [404, 209] width 17 height 17
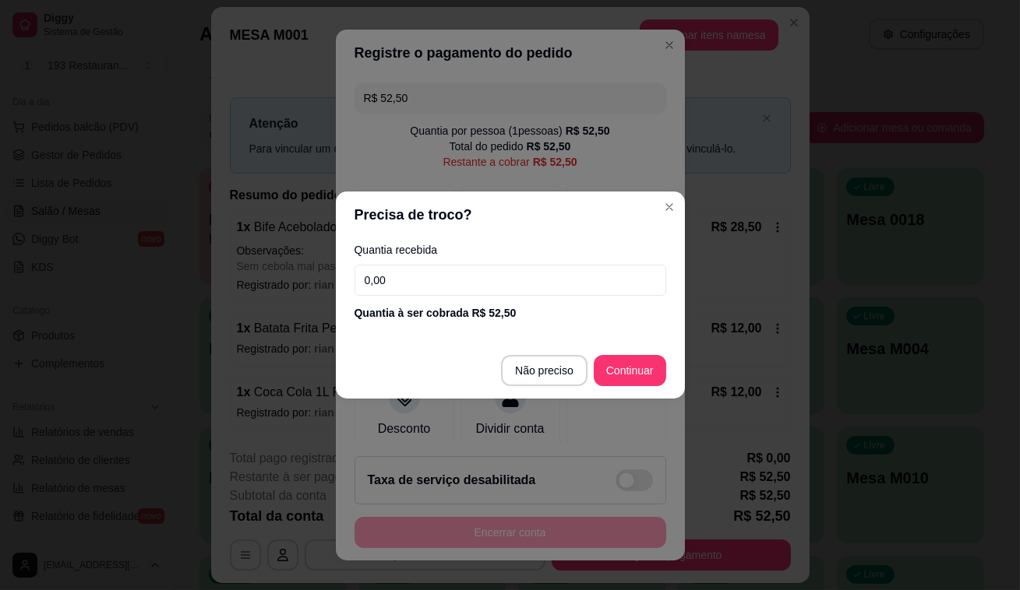
click at [476, 289] on input "0,00" at bounding box center [510, 280] width 312 height 31
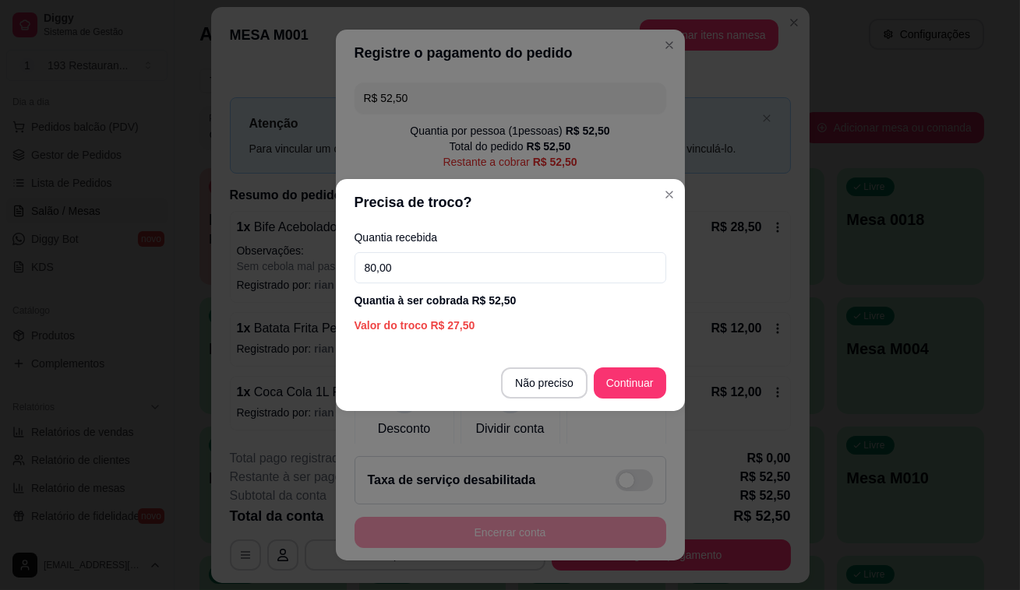
type input "80,00"
click at [669, 386] on footer "Não preciso Continuar" at bounding box center [510, 383] width 349 height 56
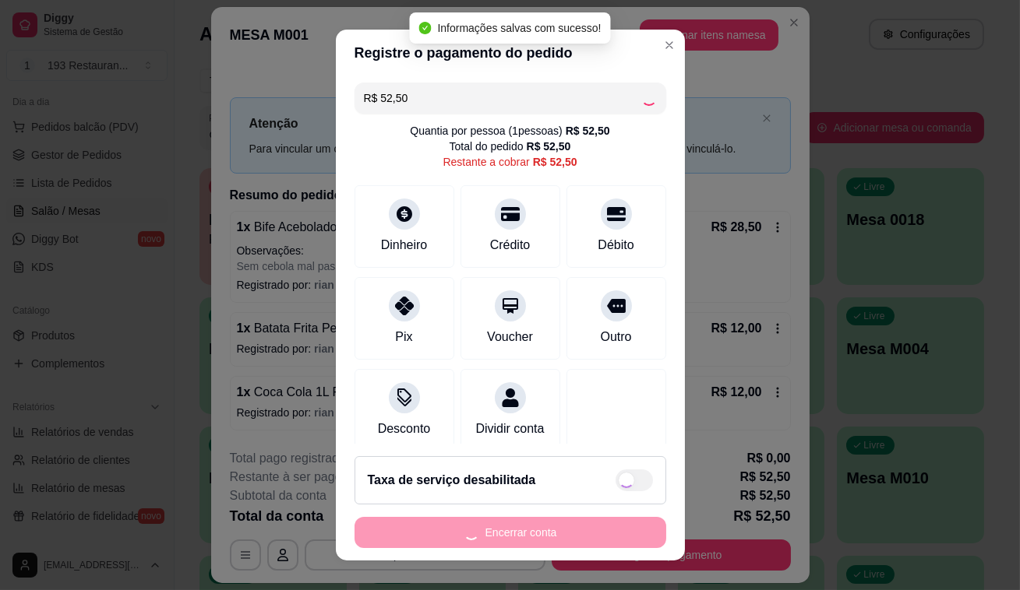
type input "R$ 0,00"
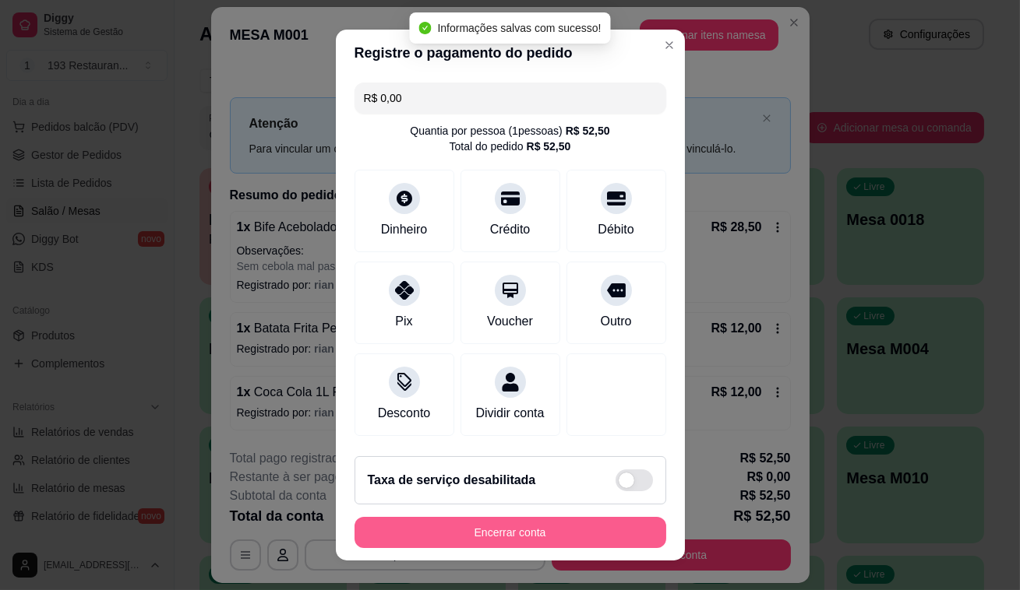
click at [596, 534] on button "Encerrar conta" at bounding box center [510, 532] width 312 height 31
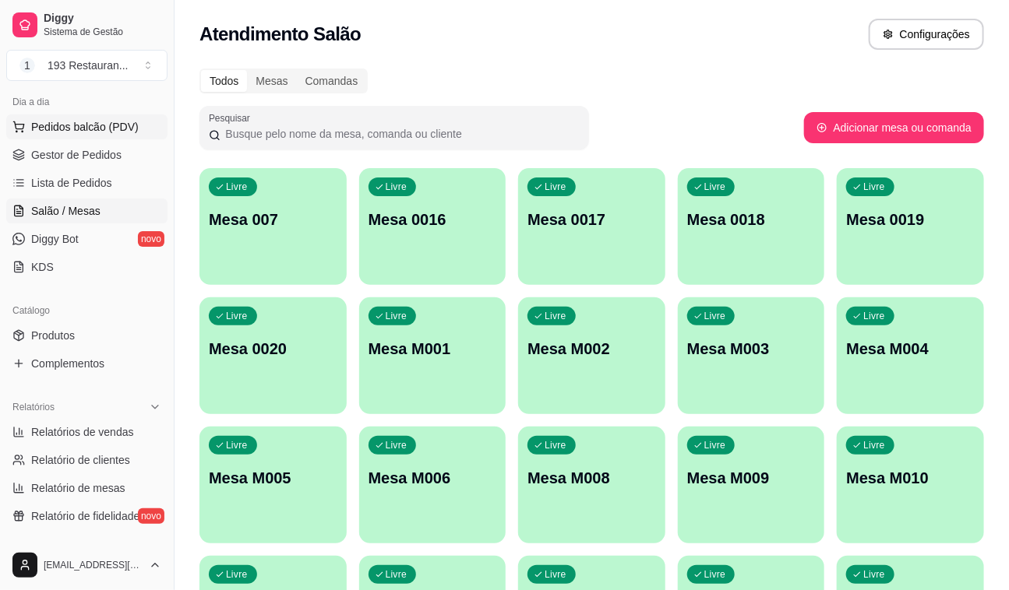
click at [126, 120] on span "Pedidos balcão (PDV)" at bounding box center [84, 127] width 107 height 16
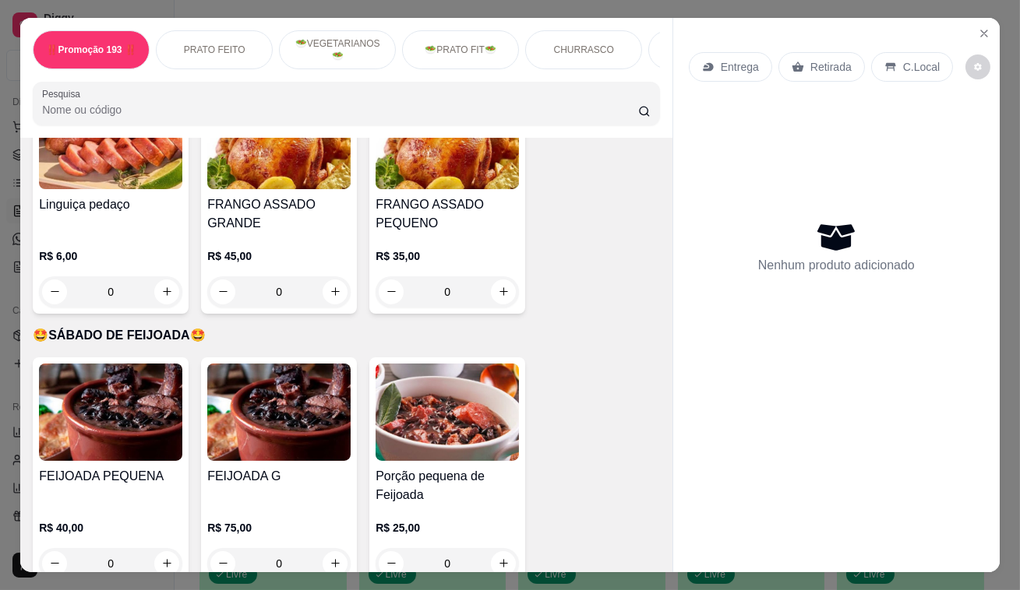
scroll to position [3540, 0]
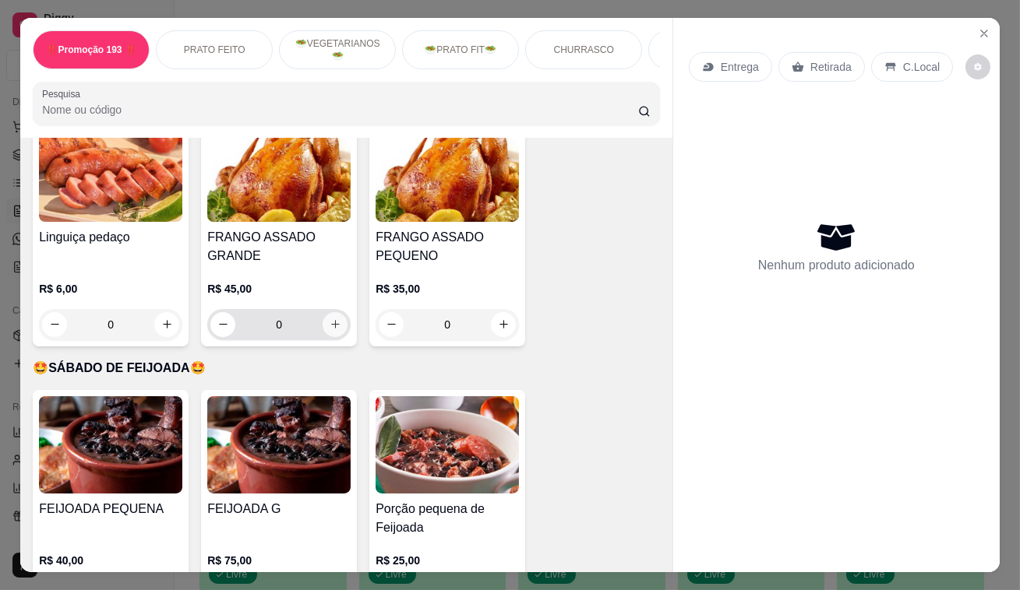
click at [329, 319] on icon "increase-product-quantity" at bounding box center [335, 325] width 12 height 12
type input "1"
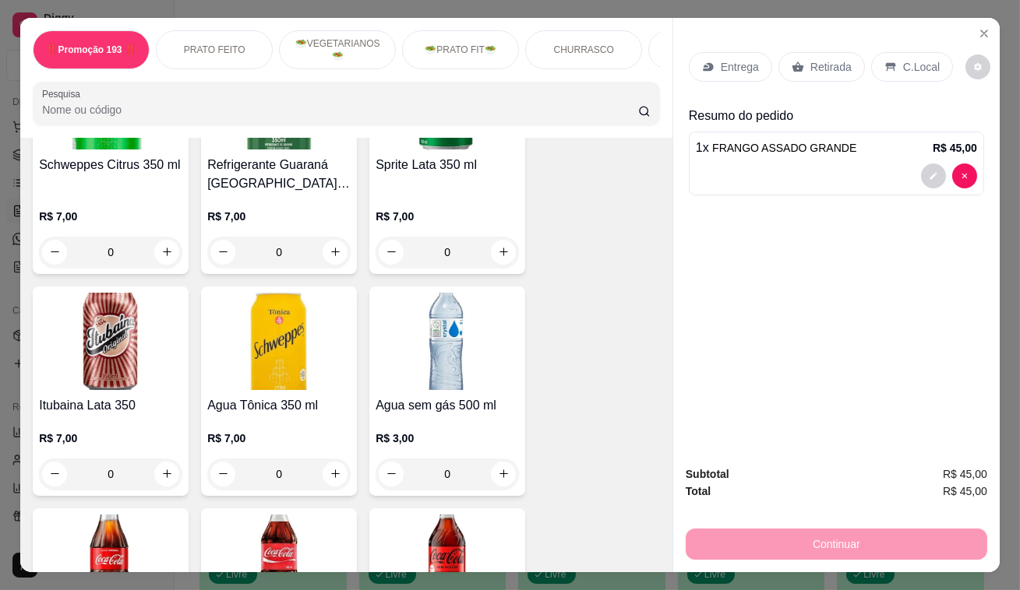
scroll to position [6726, 0]
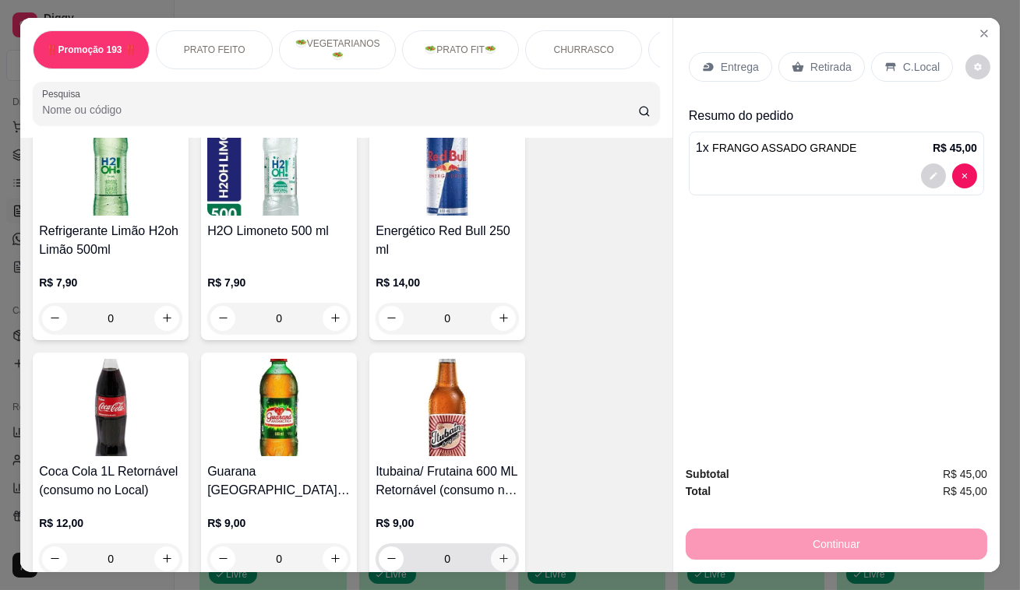
click at [502, 553] on icon "increase-product-quantity" at bounding box center [504, 559] width 12 height 12
type input "1"
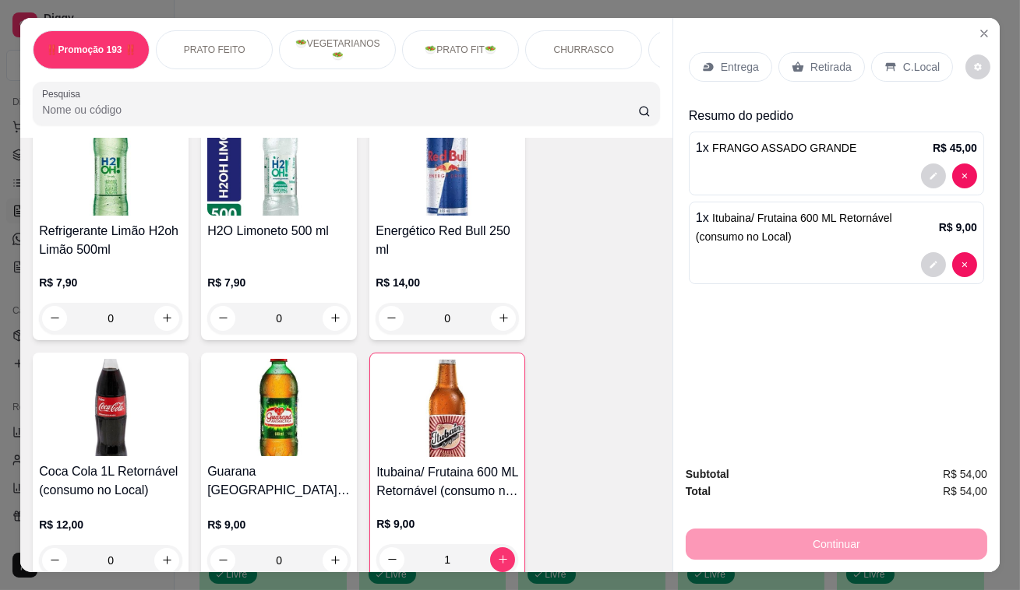
click at [796, 66] on icon at bounding box center [797, 67] width 12 height 12
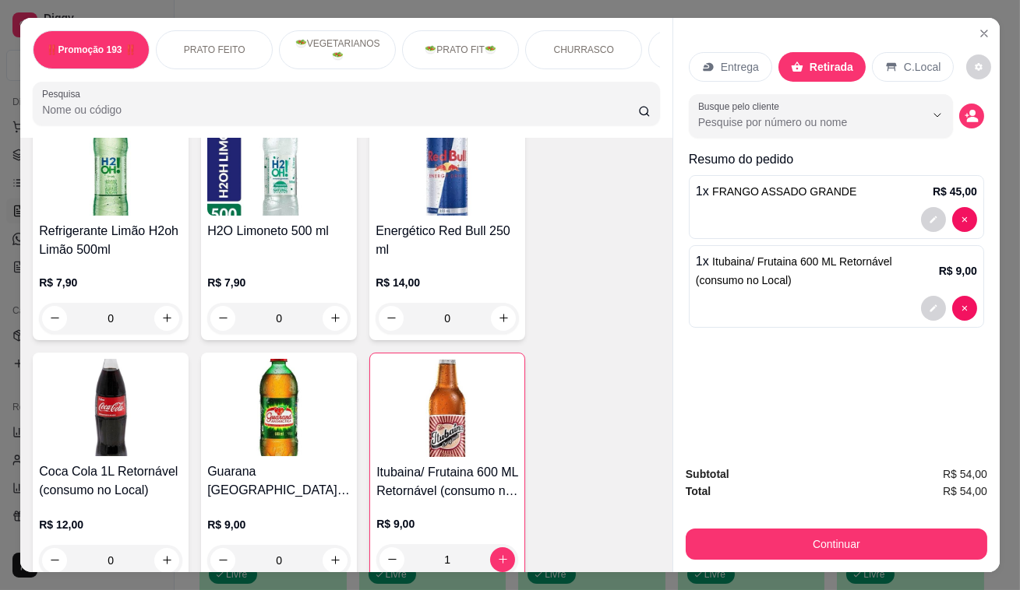
click at [831, 518] on div "Subtotal R$ 54,00 Total R$ 54,00 Continuar" at bounding box center [835, 513] width 301 height 94
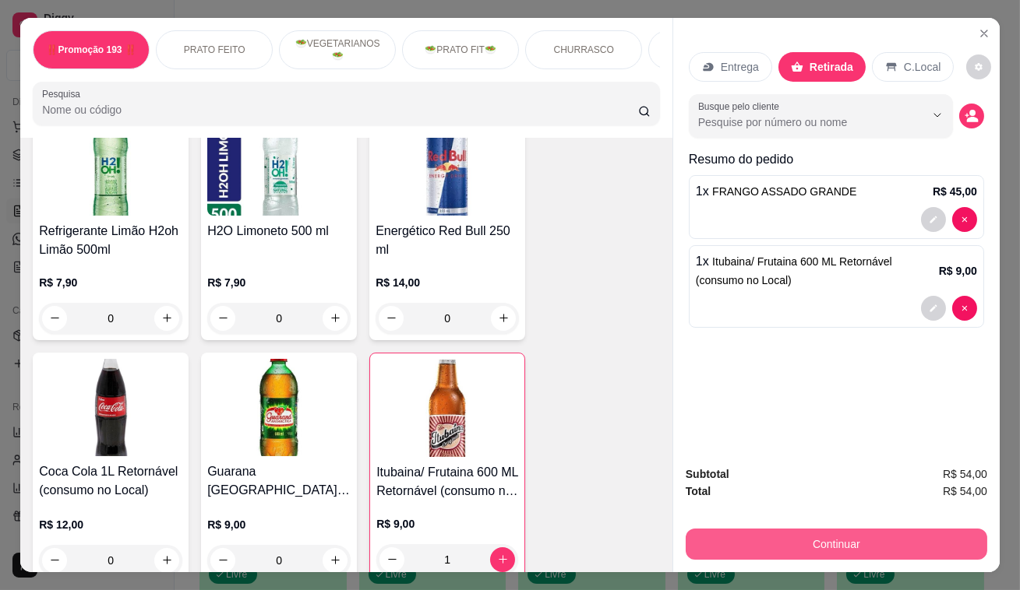
click at [830, 540] on button "Continuar" at bounding box center [835, 544] width 301 height 31
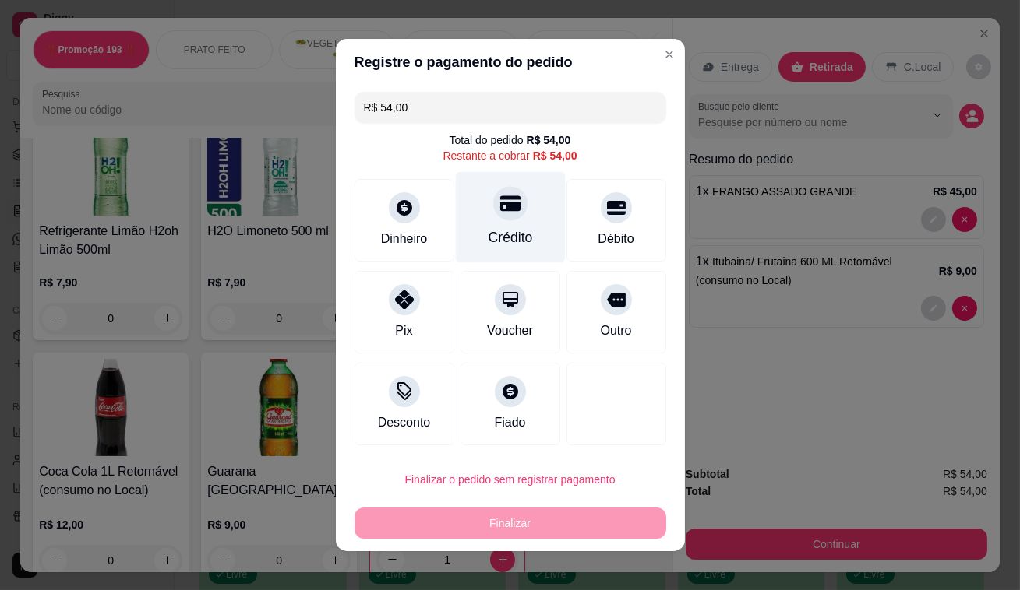
click at [517, 210] on div "Crédito" at bounding box center [510, 217] width 110 height 91
type input "R$ 0,00"
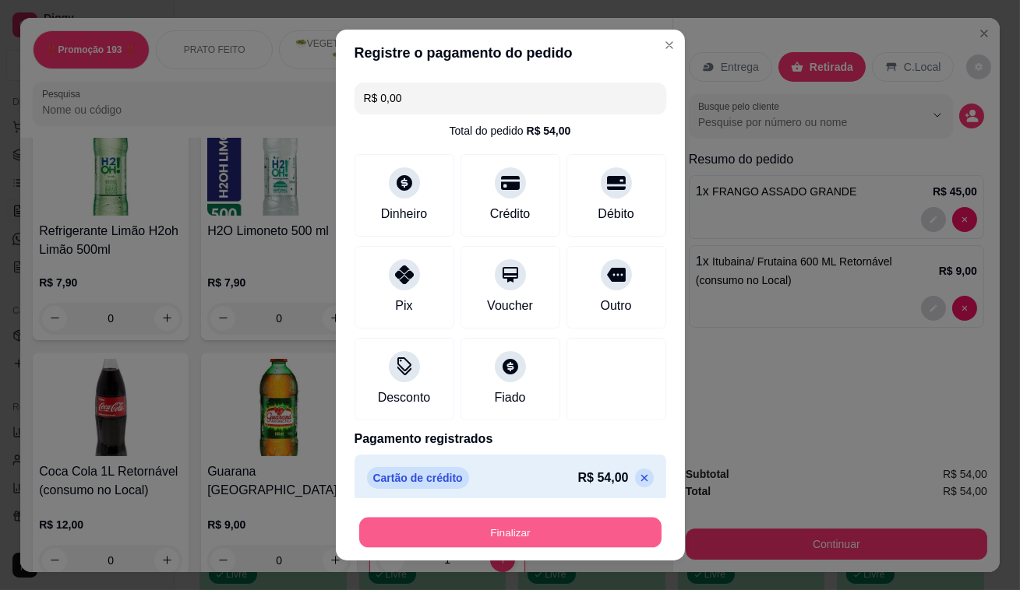
click at [502, 528] on button "Finalizar" at bounding box center [510, 533] width 302 height 30
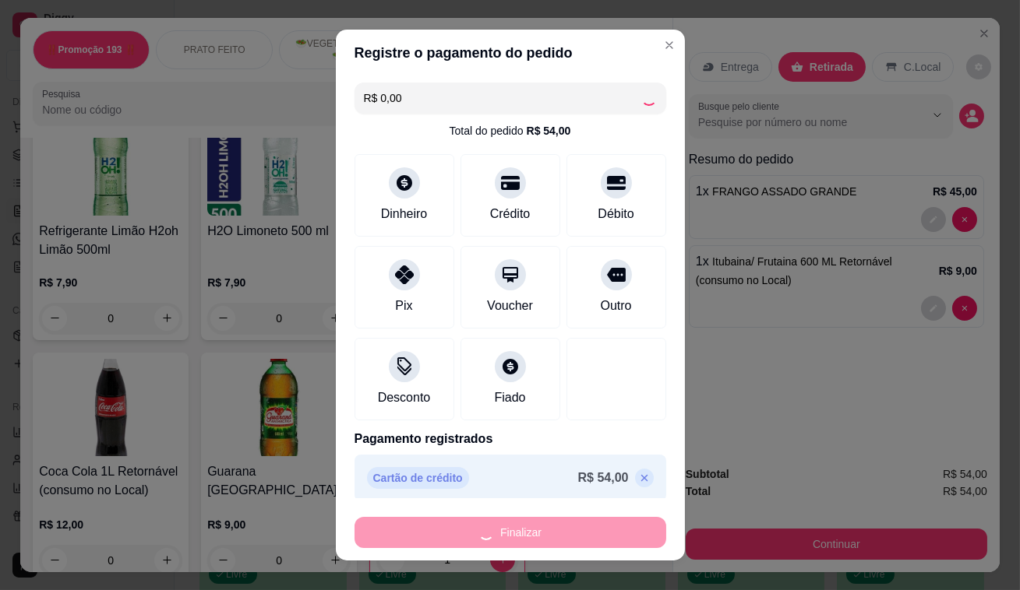
type input "0"
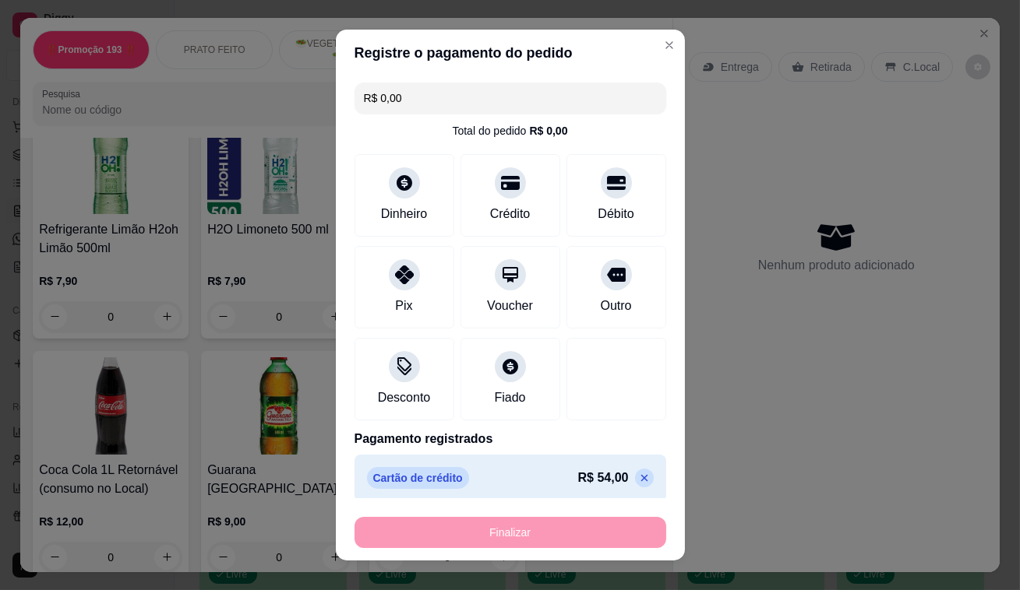
type input "-R$ 54,00"
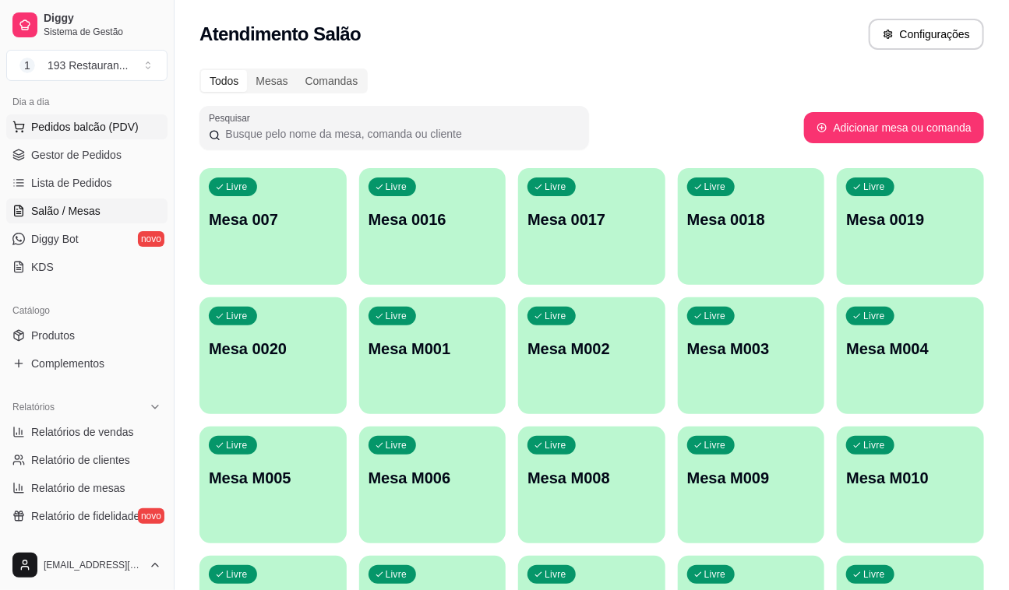
click at [59, 123] on span "Pedidos balcão (PDV)" at bounding box center [84, 127] width 107 height 16
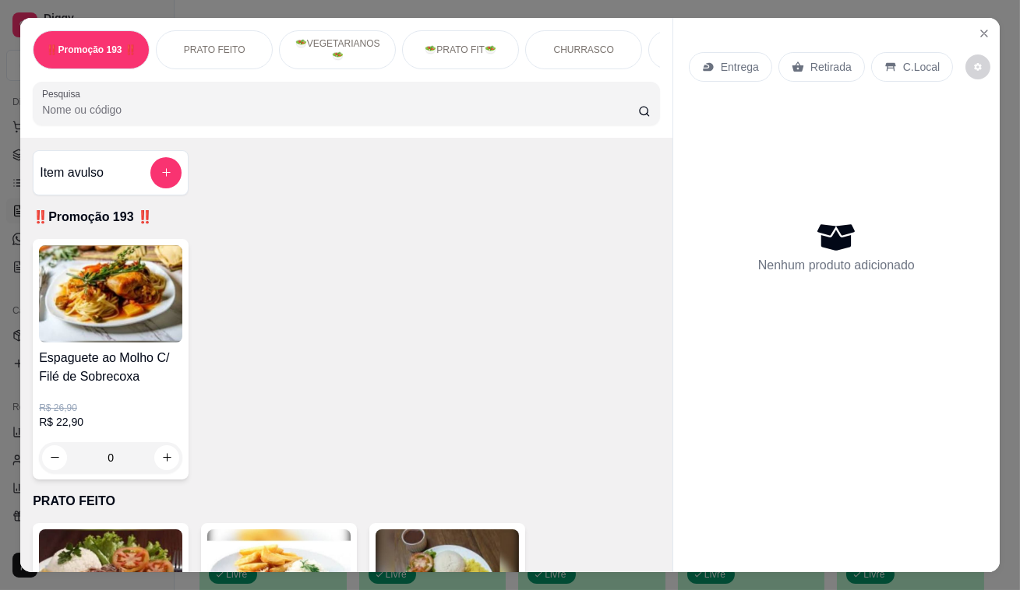
click at [804, 70] on div "Retirada" at bounding box center [821, 67] width 86 height 30
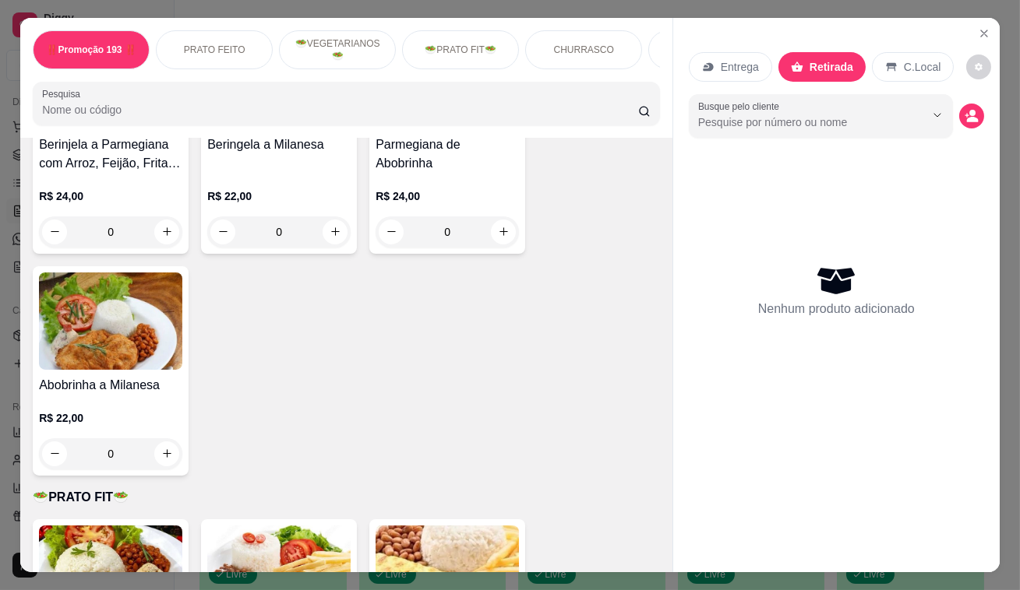
scroll to position [2053, 0]
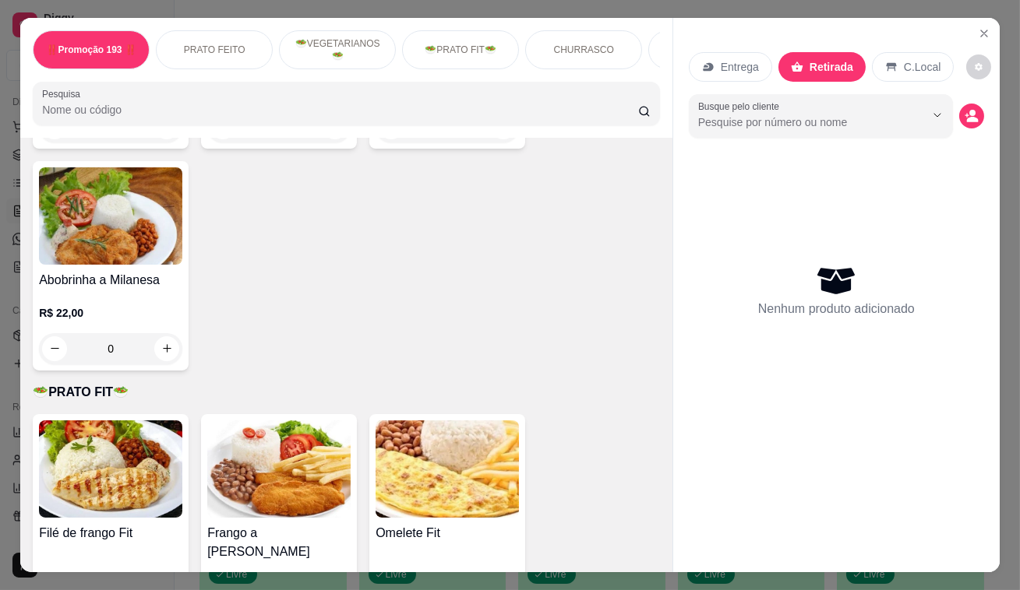
drag, startPoint x: 215, startPoint y: 307, endPoint x: 206, endPoint y: 396, distance: 90.0
click at [206, 396] on div "Item avulso ‼️Promoção 193 ‼️ Espaguete ao Molho C/ Filé de Sobrecoxa R$ 26,90 …" at bounding box center [346, 355] width 652 height 435
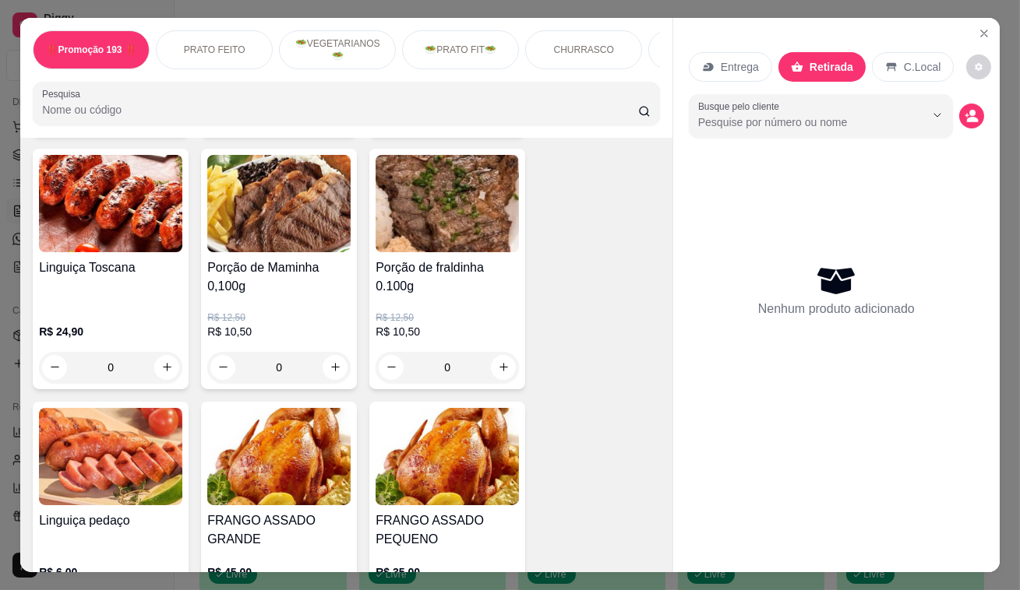
scroll to position [3469, 0]
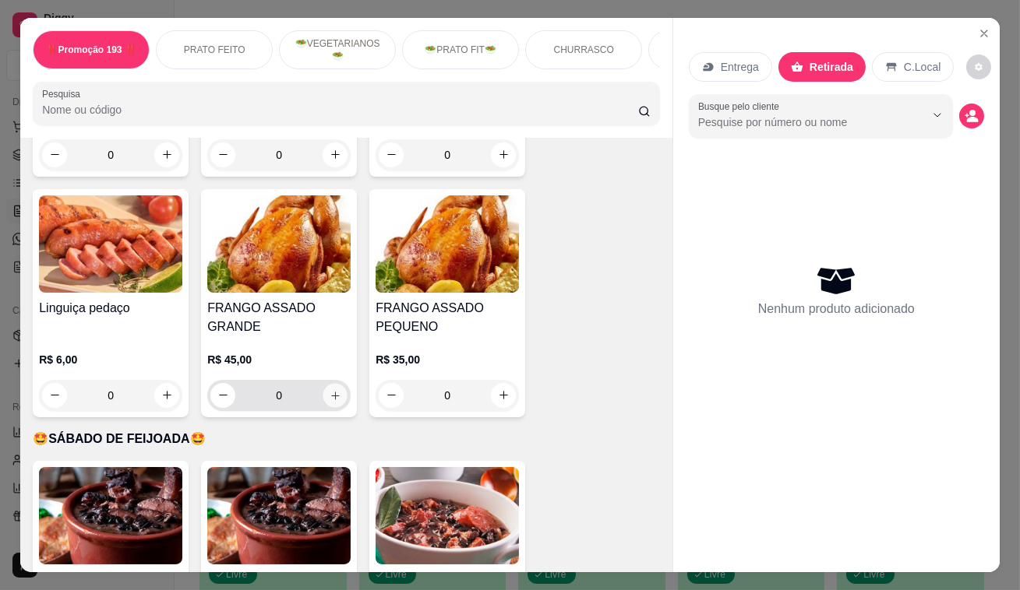
click at [333, 389] on icon "increase-product-quantity" at bounding box center [335, 395] width 12 height 12
type input "1"
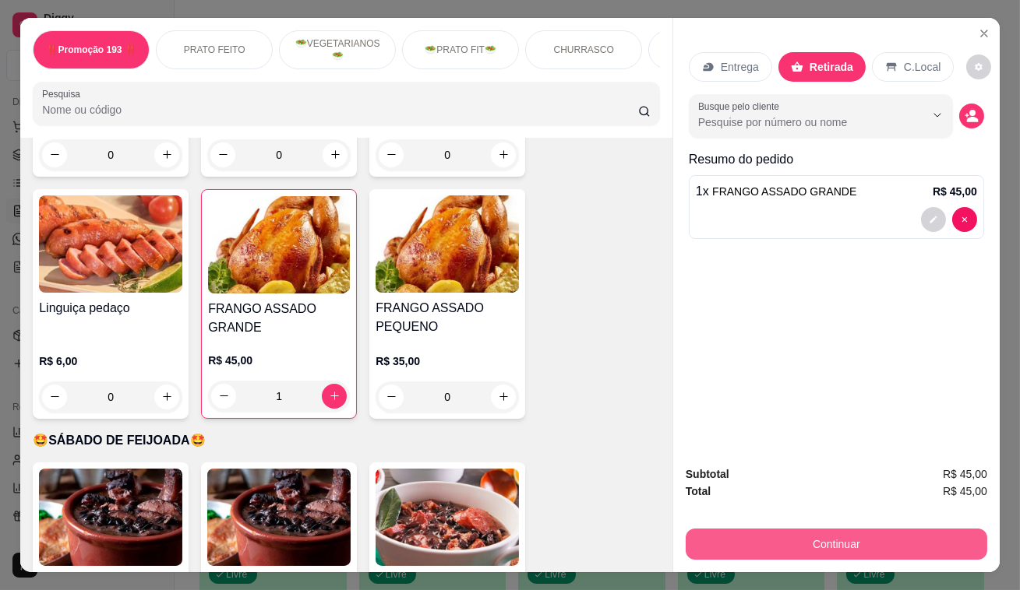
click at [739, 529] on button "Continuar" at bounding box center [835, 544] width 301 height 31
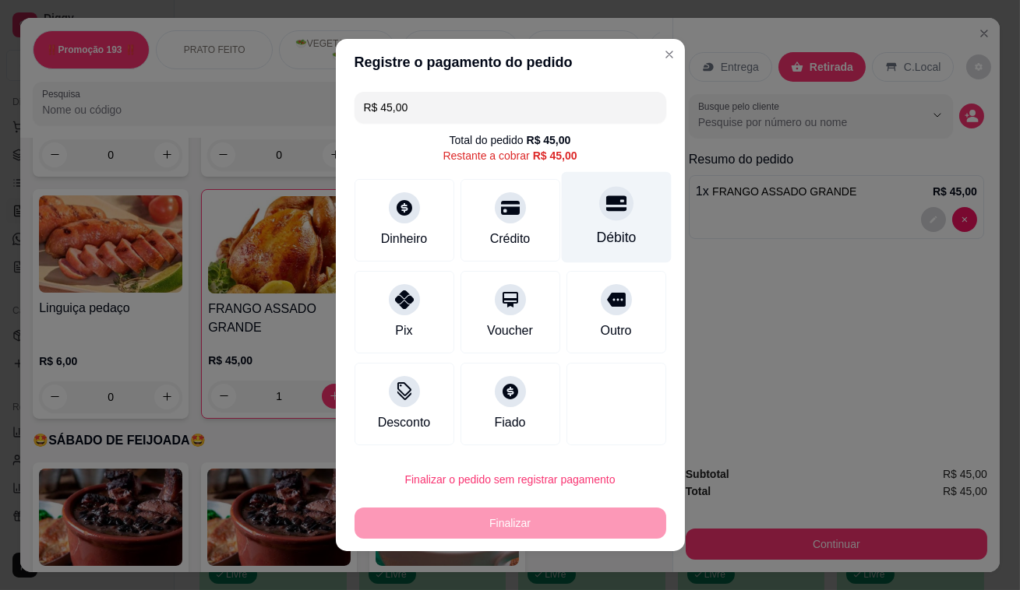
click at [599, 197] on div at bounding box center [616, 203] width 34 height 34
type input "R$ 0,00"
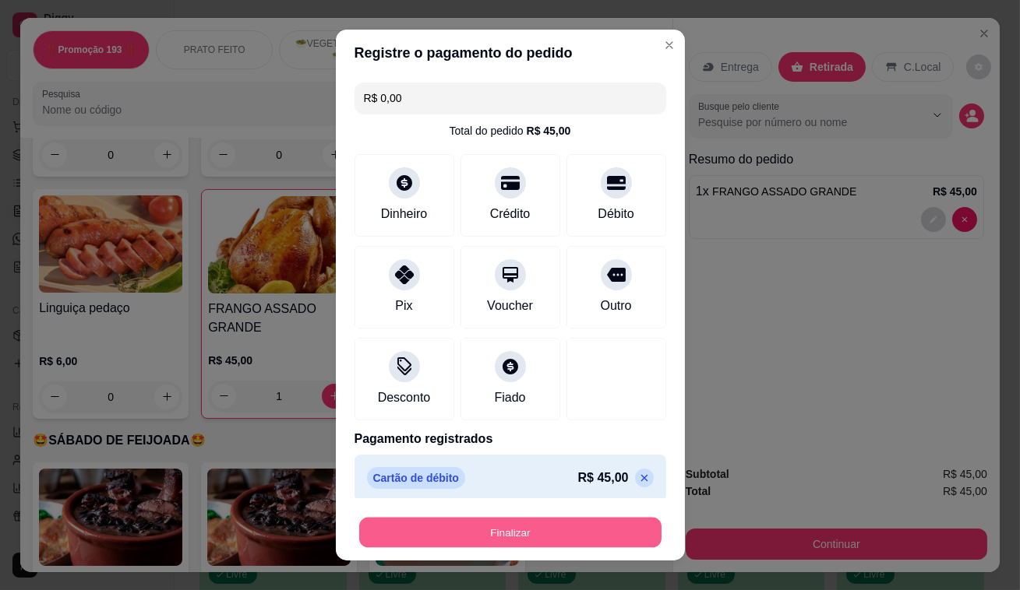
click at [491, 537] on button "Finalizar" at bounding box center [510, 533] width 302 height 30
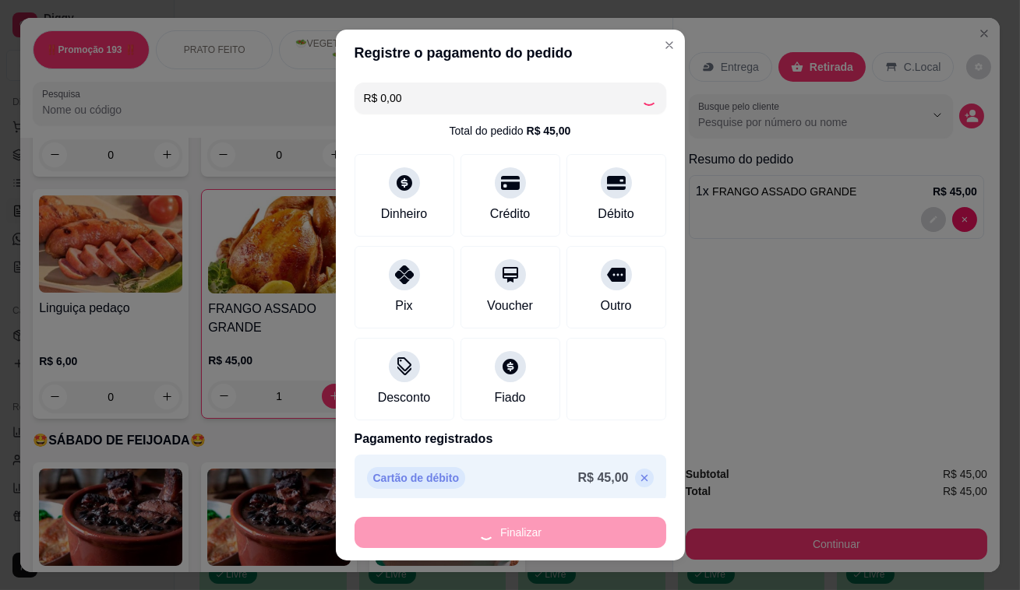
type input "0"
type input "-R$ 45,00"
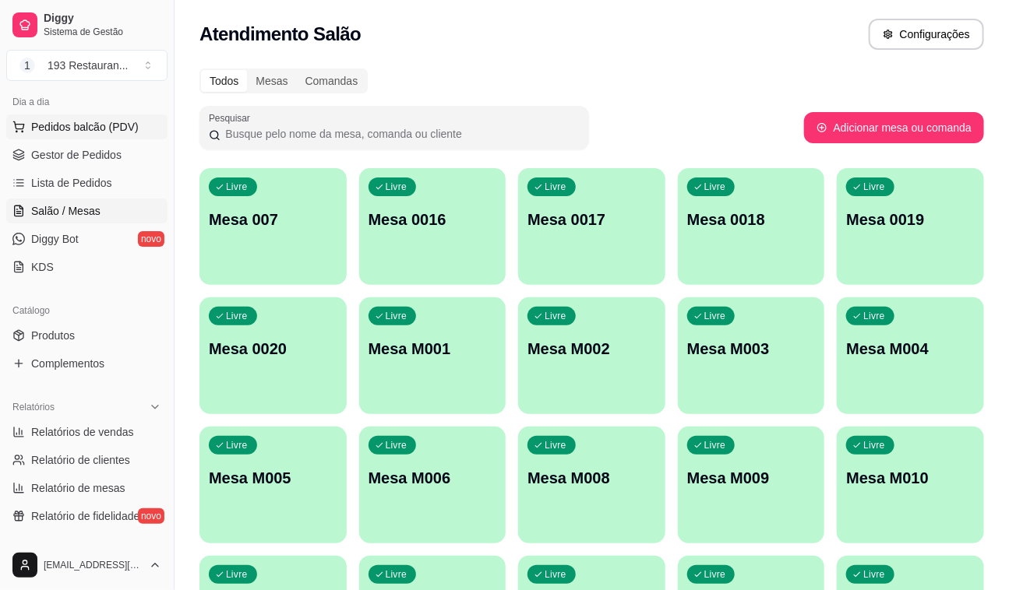
click at [61, 129] on span "Pedidos balcão (PDV)" at bounding box center [84, 127] width 107 height 16
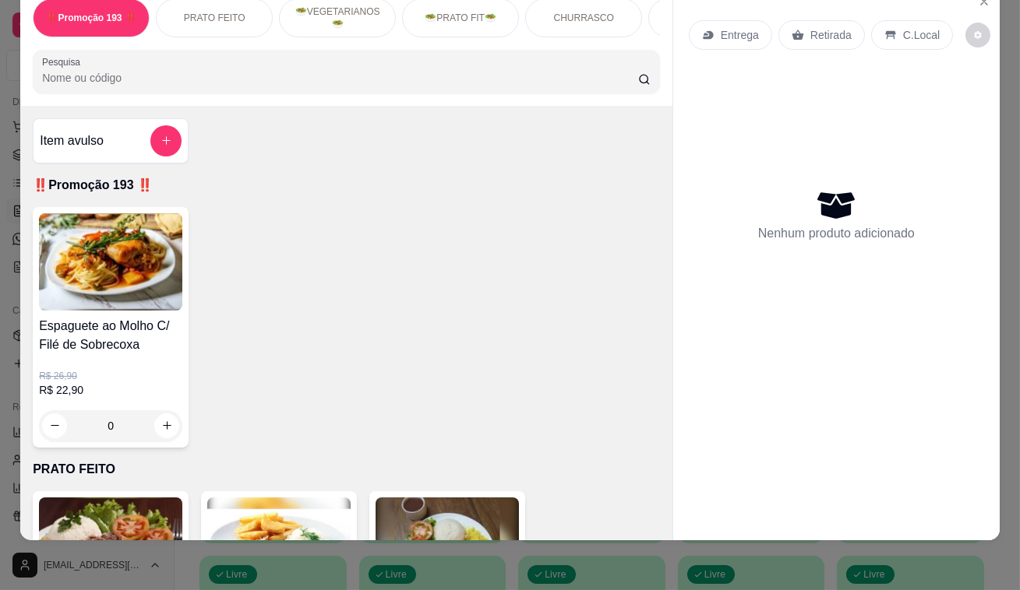
scroll to position [495, 0]
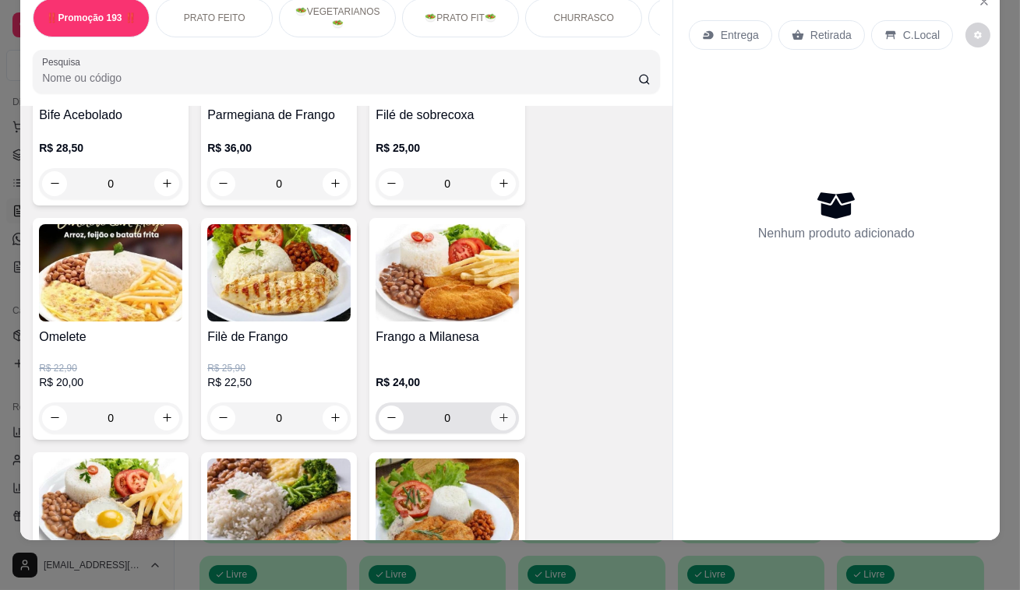
click at [499, 421] on icon "increase-product-quantity" at bounding box center [504, 418] width 12 height 12
type input "1"
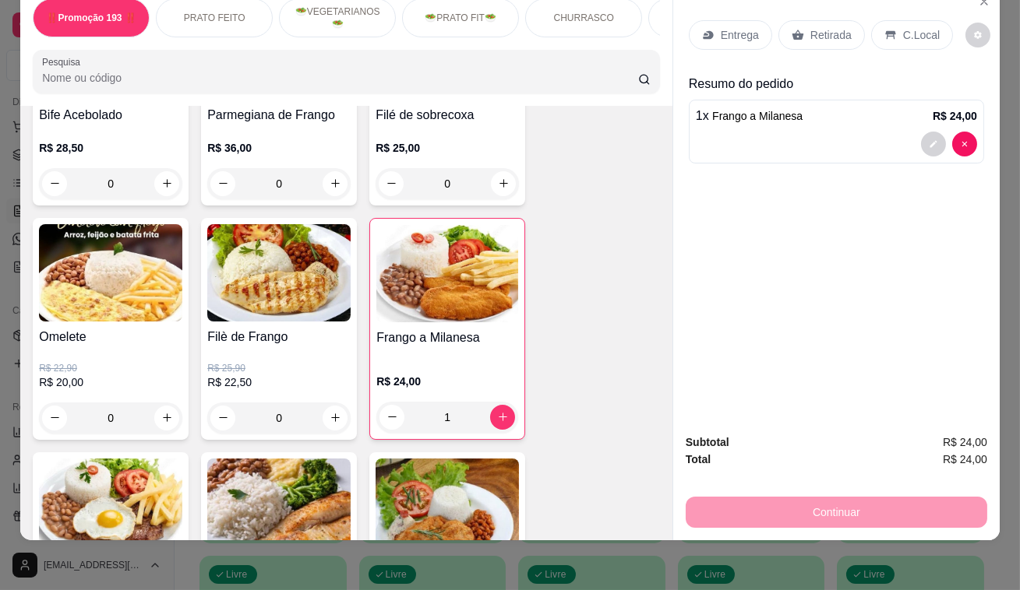
click at [824, 33] on div "Retirada" at bounding box center [821, 35] width 86 height 30
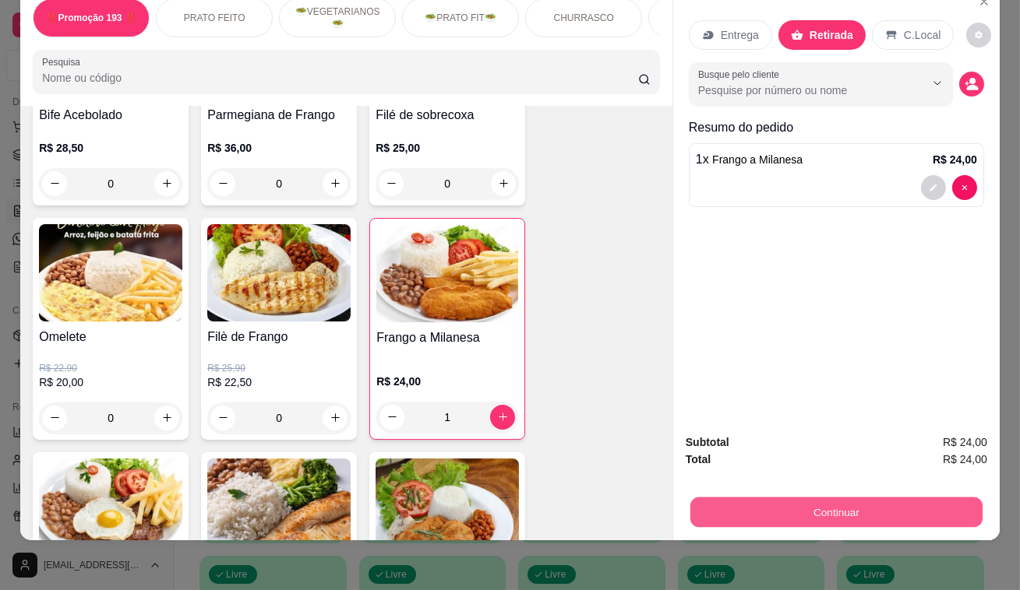
click at [821, 498] on button "Continuar" at bounding box center [836, 513] width 292 height 30
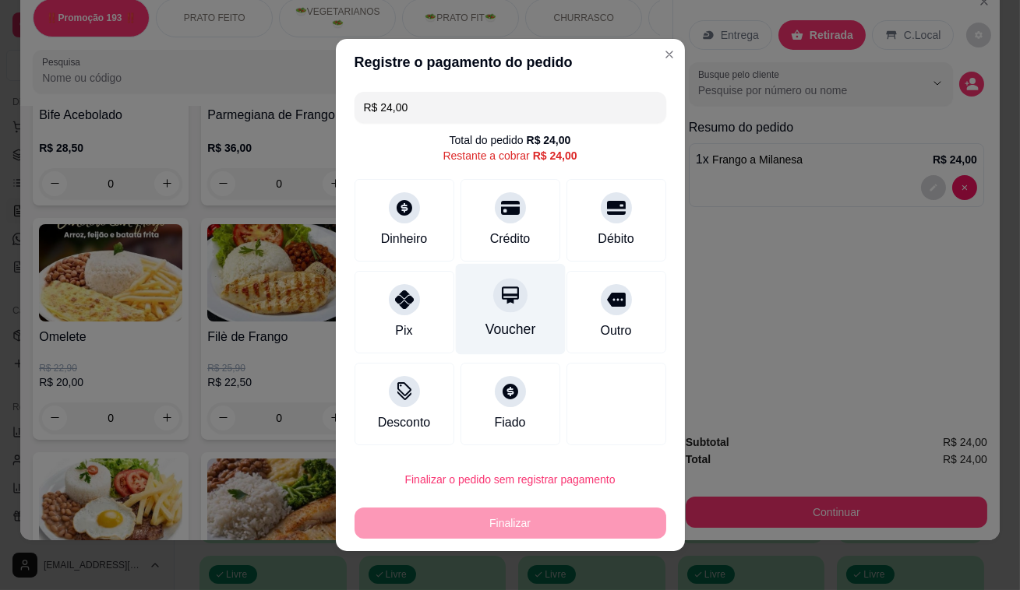
click at [522, 308] on div "Voucher" at bounding box center [510, 309] width 110 height 91
type input "R$ 0,00"
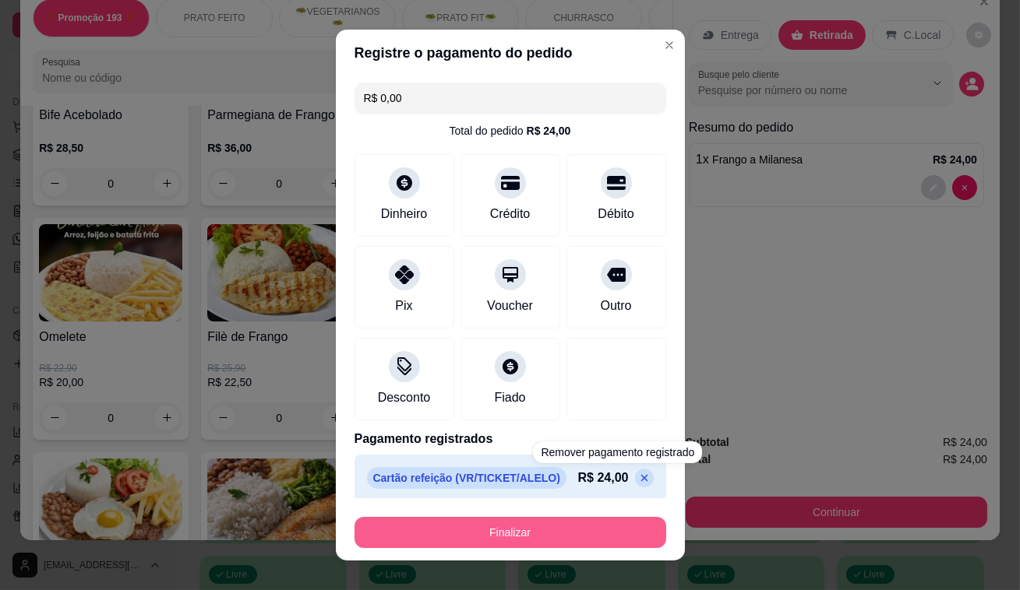
click at [617, 534] on button "Finalizar" at bounding box center [510, 532] width 312 height 31
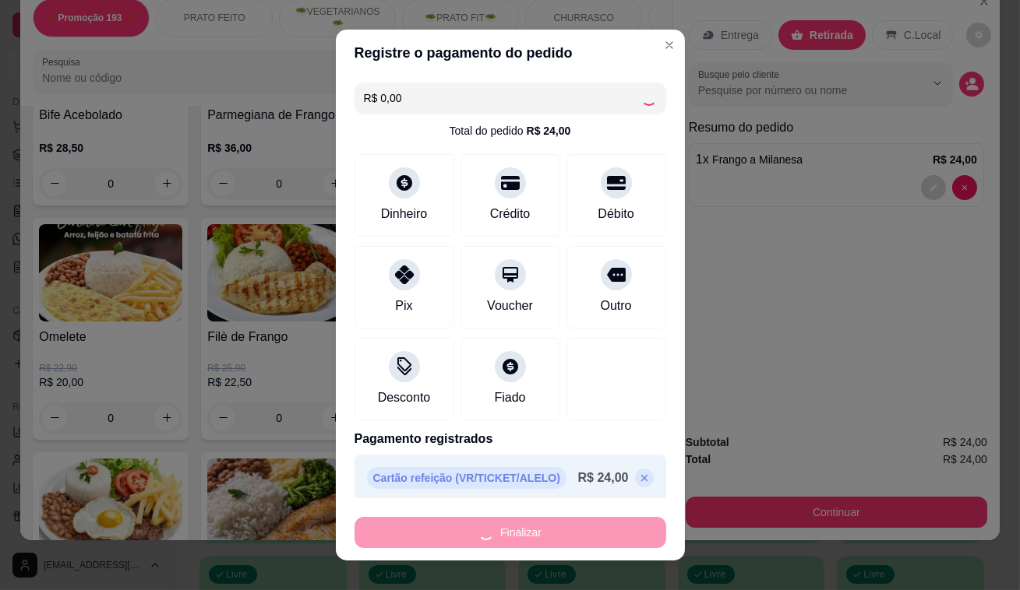
type input "0"
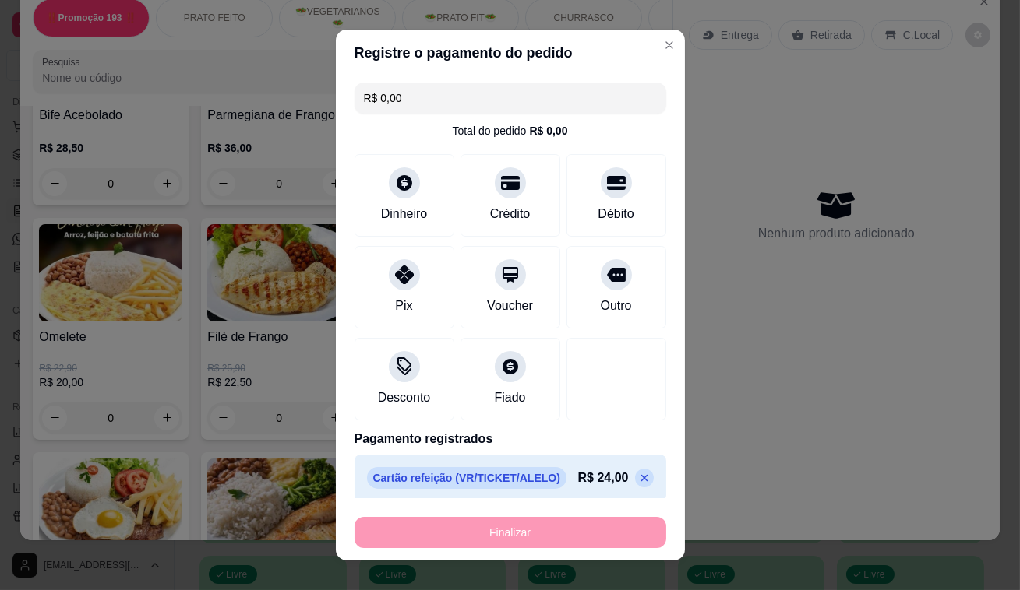
type input "-R$ 24,00"
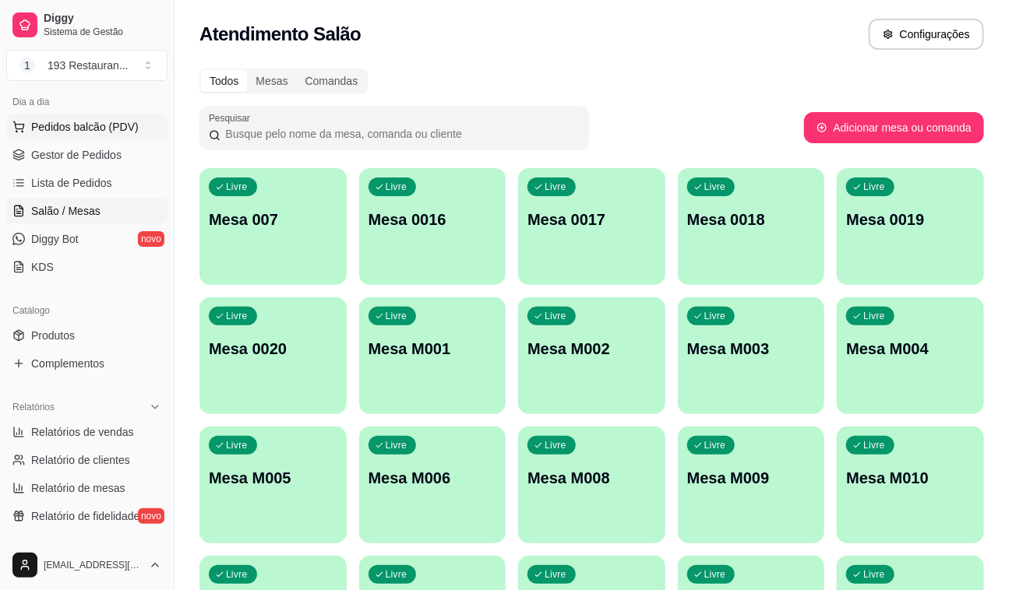
click at [116, 130] on span "Pedidos balcão (PDV)" at bounding box center [84, 127] width 107 height 16
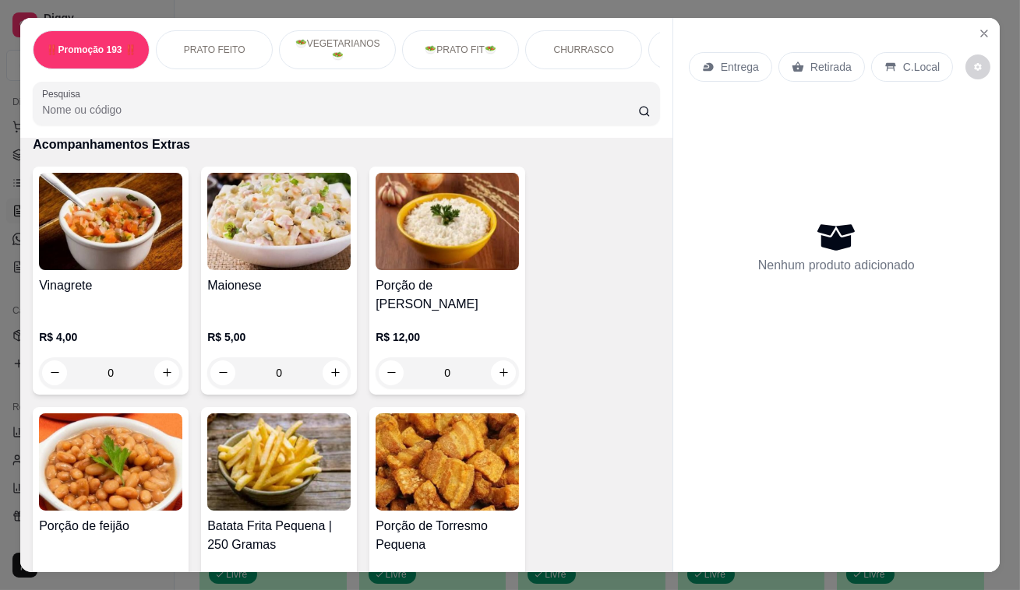
scroll to position [3752, 0]
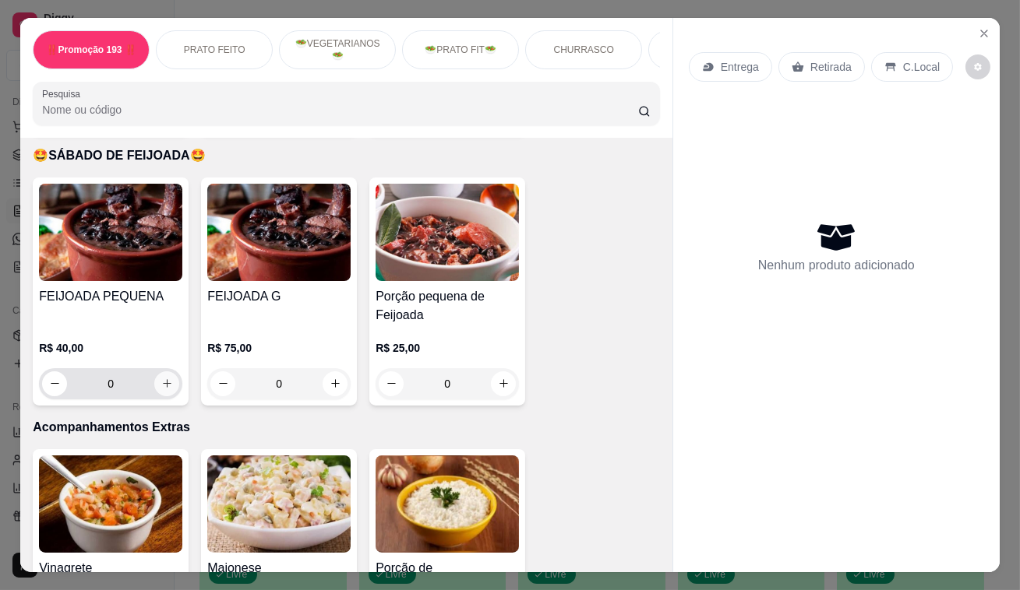
click at [167, 378] on icon "increase-product-quantity" at bounding box center [167, 384] width 12 height 12
type input "1"
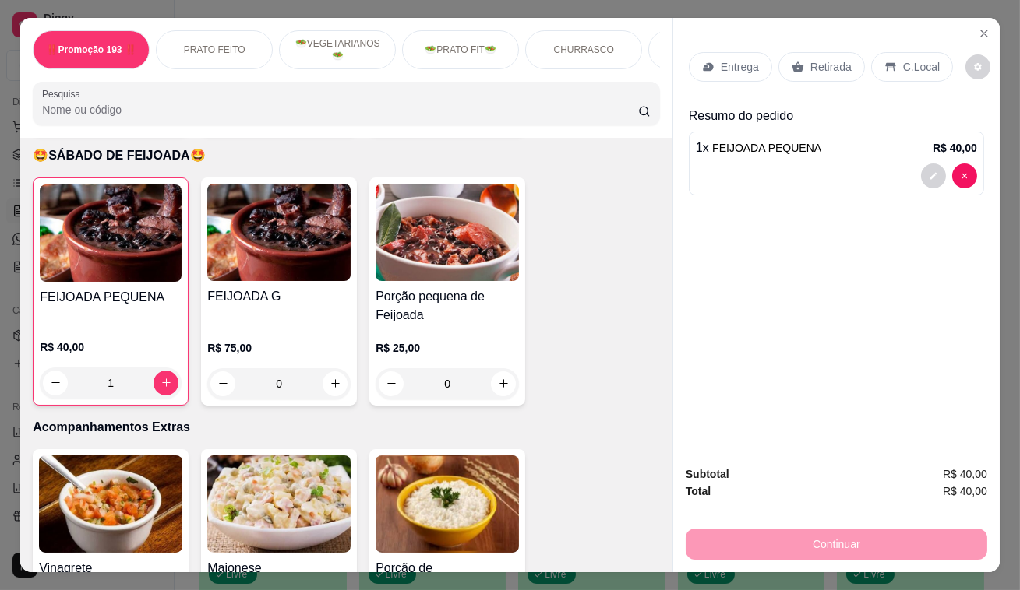
drag, startPoint x: 808, startPoint y: 36, endPoint x: 817, endPoint y: 55, distance: 21.3
click at [817, 55] on div "Entrega Retirada C.Local" at bounding box center [835, 67] width 295 height 55
click at [822, 68] on p "Retirada" at bounding box center [830, 67] width 41 height 16
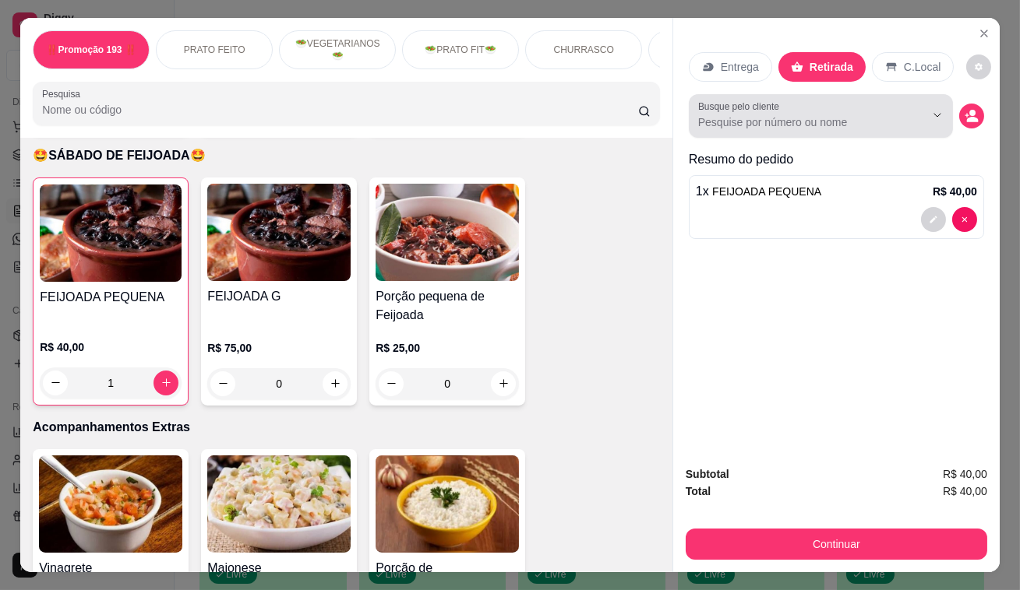
click at [803, 128] on div "Busque pelo cliente" at bounding box center [820, 116] width 264 height 44
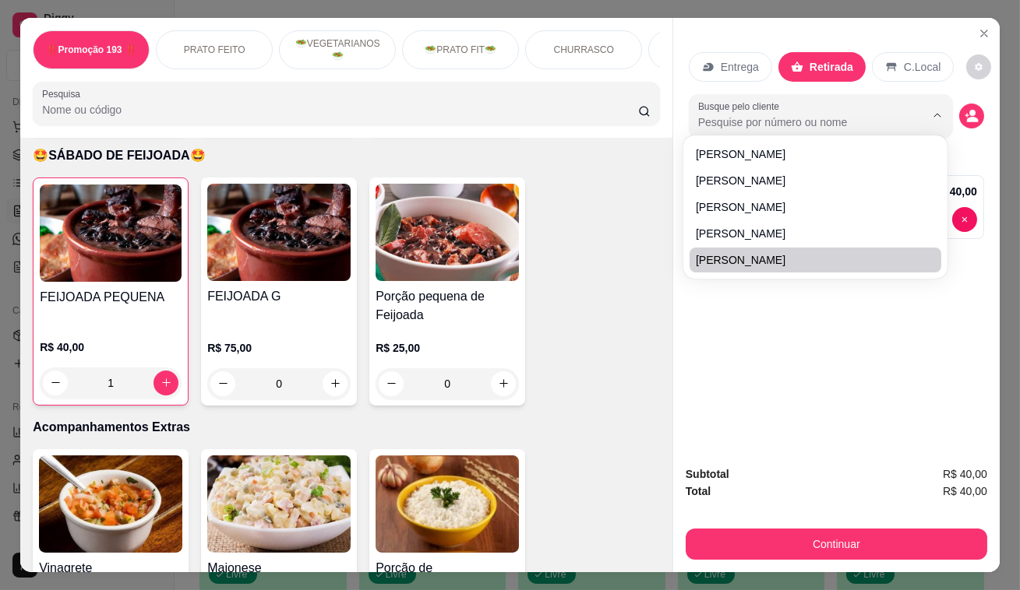
click at [865, 379] on div "Entrega Retirada C.Local Busque pelo cliente Resumo do pedido 1 x FEIJOADA PEQU…" at bounding box center [836, 236] width 326 height 436
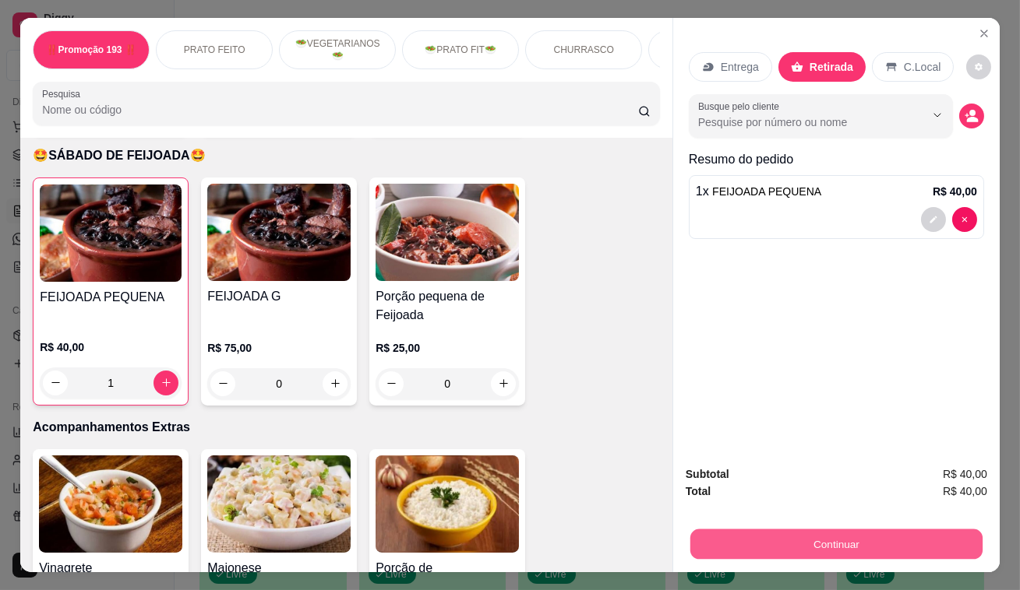
click at [817, 553] on button "Continuar" at bounding box center [836, 545] width 292 height 30
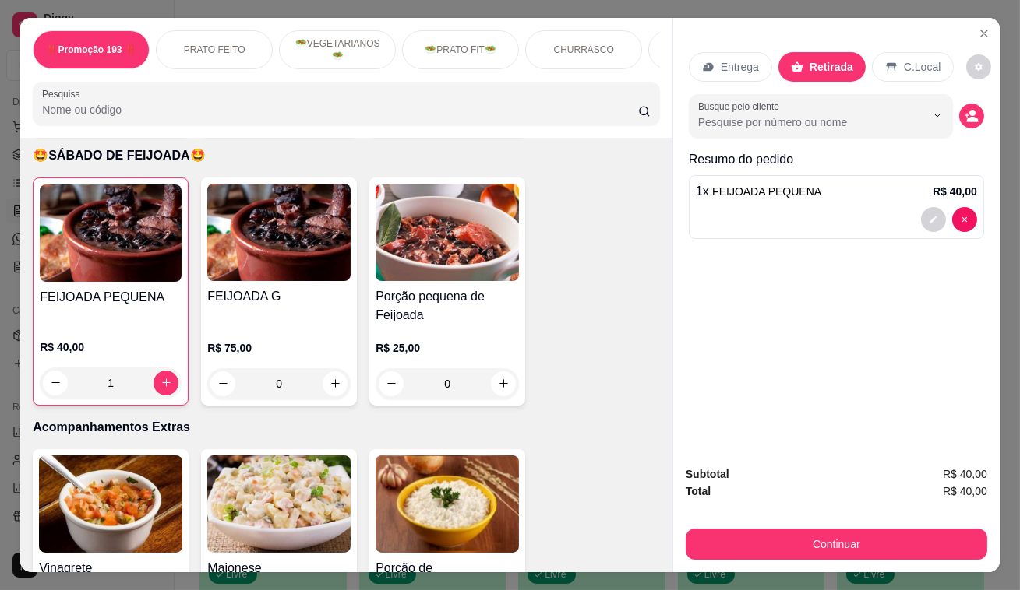
click at [771, 209] on div at bounding box center [836, 219] width 281 height 25
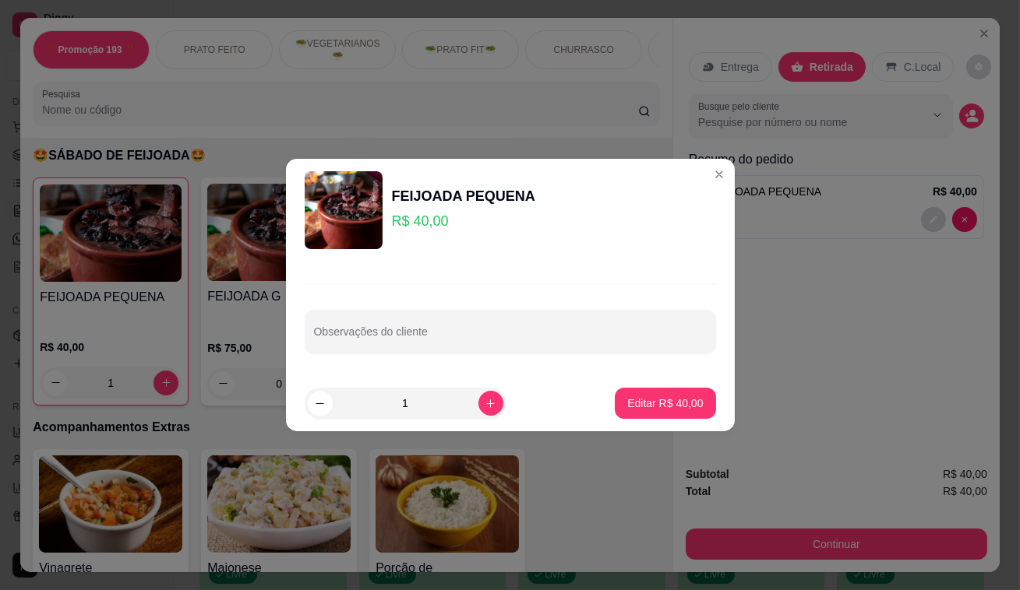
drag, startPoint x: 417, startPoint y: 355, endPoint x: 417, endPoint y: 341, distance: 14.0
click at [417, 354] on div "Observações do cliente" at bounding box center [510, 319] width 449 height 114
click at [415, 336] on input "Observações do cliente" at bounding box center [510, 338] width 393 height 16
type input "so para as 13"
click at [666, 392] on button "Editar R$ 40,00" at bounding box center [664, 404] width 97 height 30
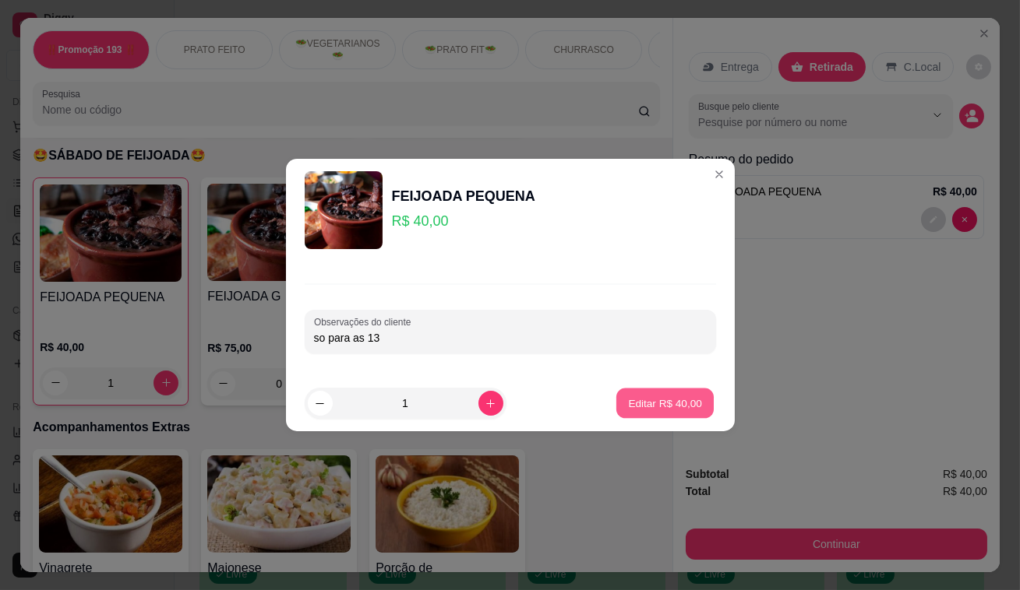
type input "0"
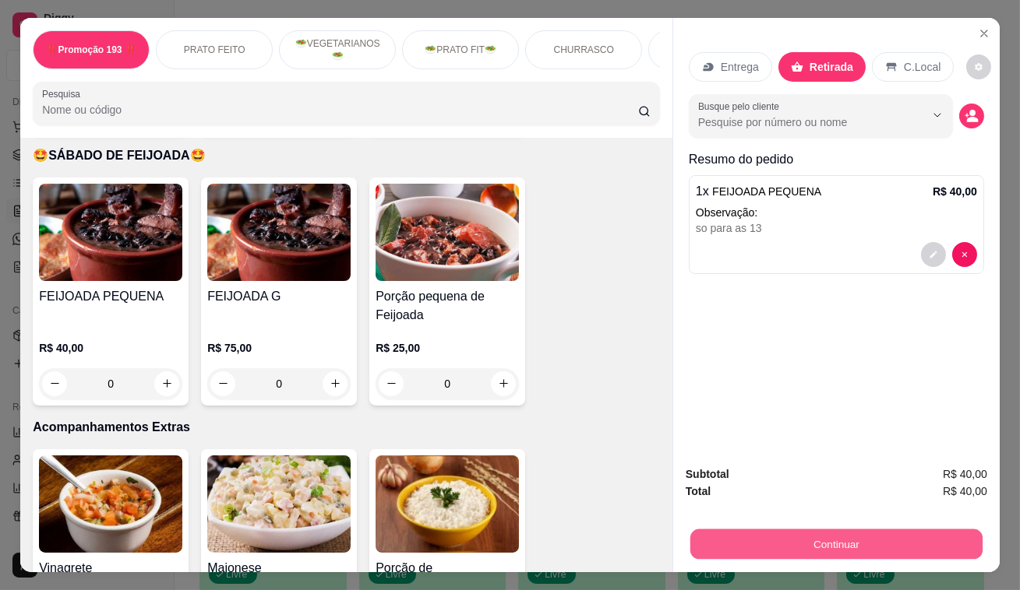
click at [706, 545] on button "Continuar" at bounding box center [836, 545] width 292 height 30
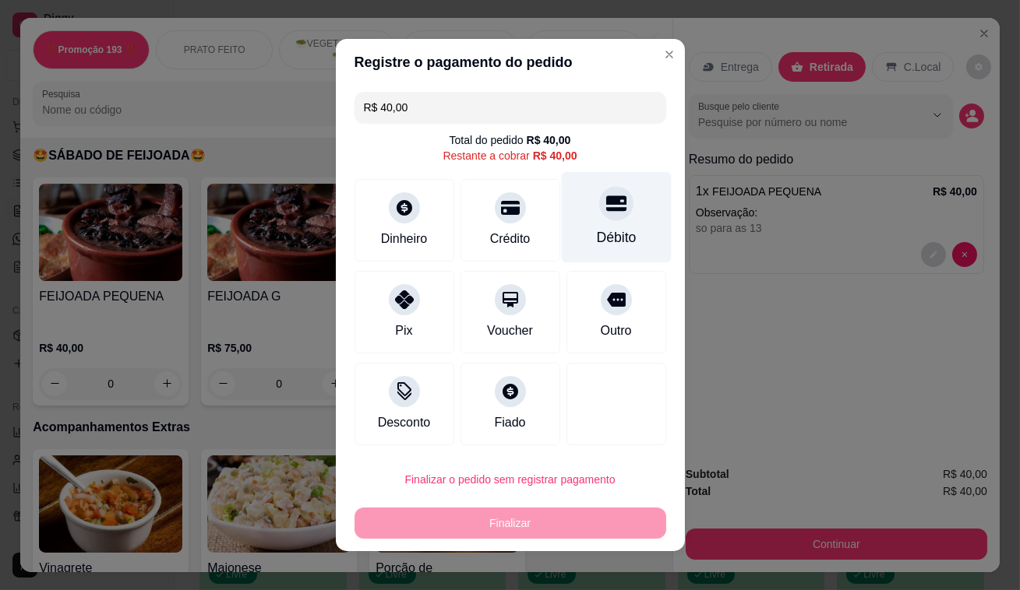
click at [608, 219] on div "Débito" at bounding box center [616, 217] width 110 height 91
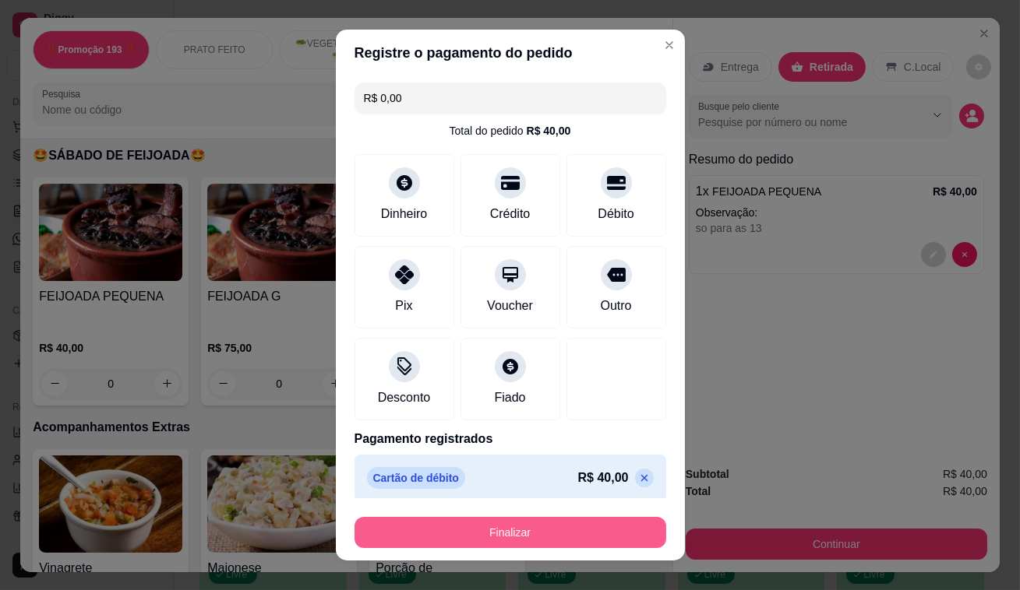
drag, startPoint x: 536, startPoint y: 548, endPoint x: 536, endPoint y: 540, distance: 8.6
click at [536, 541] on footer "Finalizar" at bounding box center [510, 529] width 349 height 62
click at [535, 537] on button "Finalizar" at bounding box center [510, 532] width 312 height 31
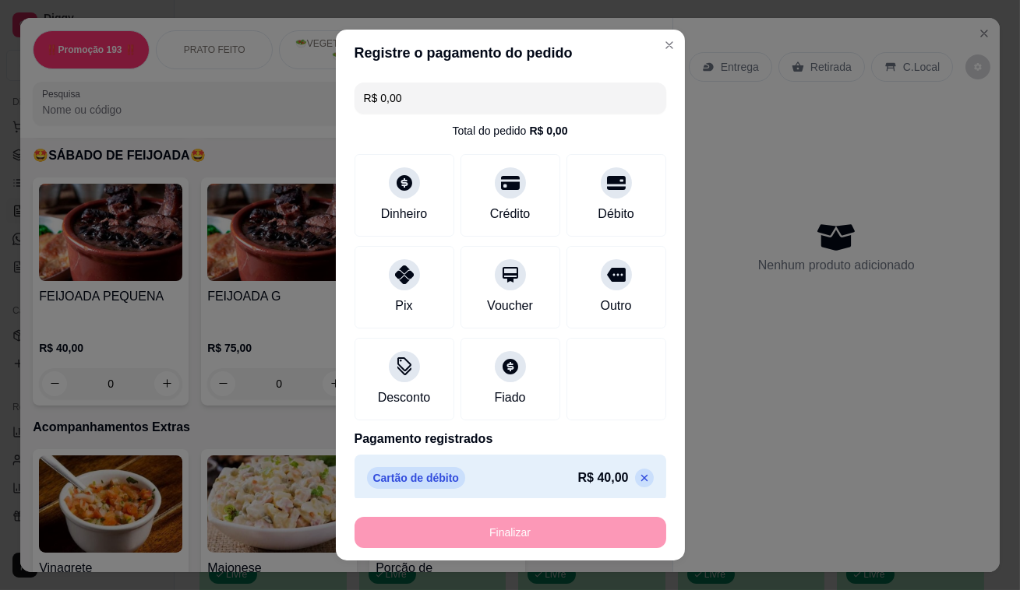
type input "-R$ 40,00"
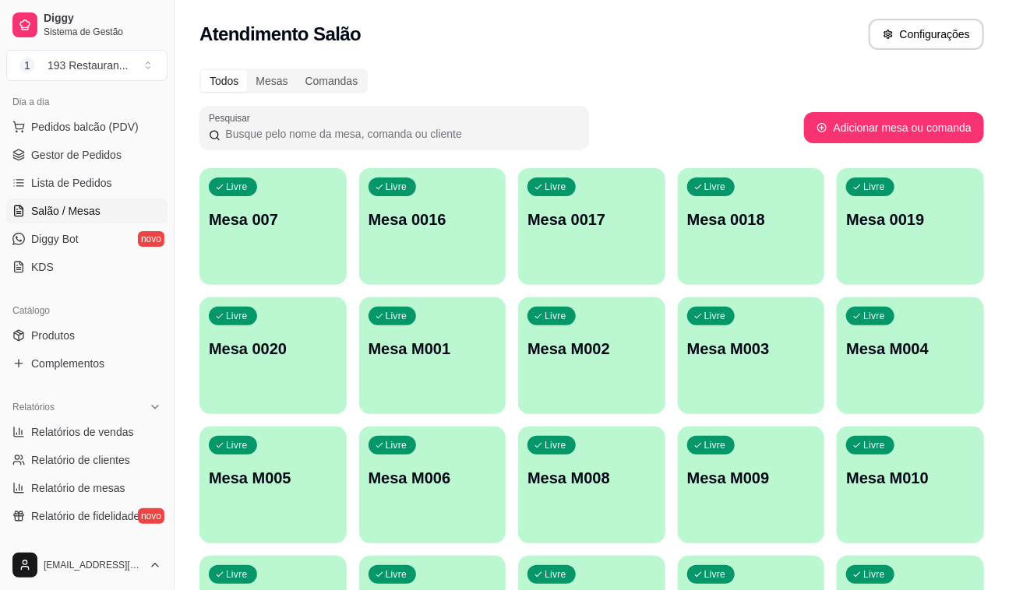
drag, startPoint x: 508, startPoint y: 502, endPoint x: 382, endPoint y: 587, distance: 151.4
click at [488, 519] on div "Livre Mesa 007 Livre Mesa 0016 Livre Mesa 0017 Livre Mesa 0018 Livre Mesa 0019 …" at bounding box center [591, 420] width 784 height 505
click at [91, 128] on span "Pedidos balcão (PDV)" at bounding box center [84, 127] width 107 height 16
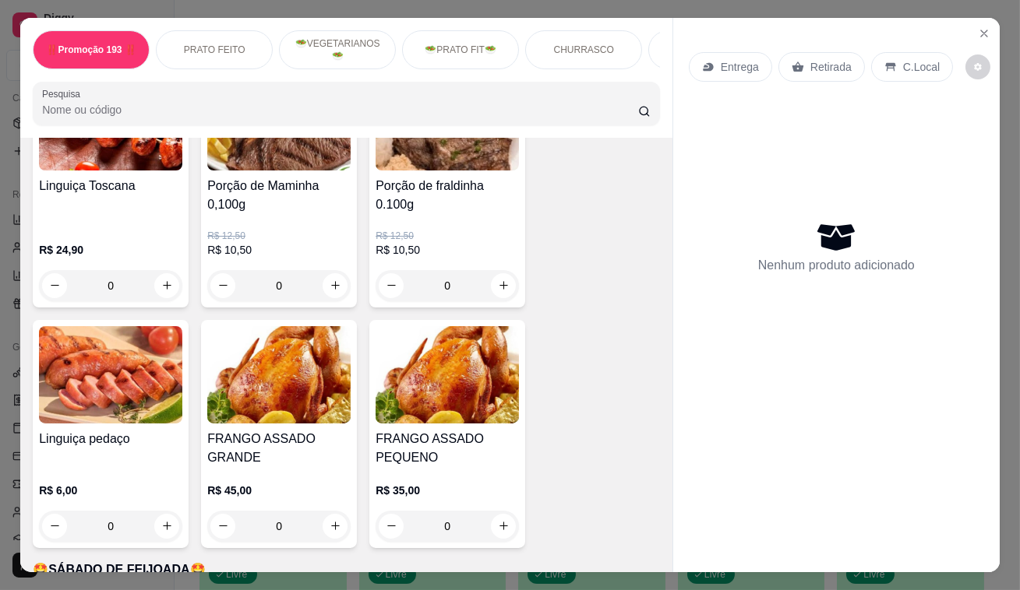
scroll to position [3398, 0]
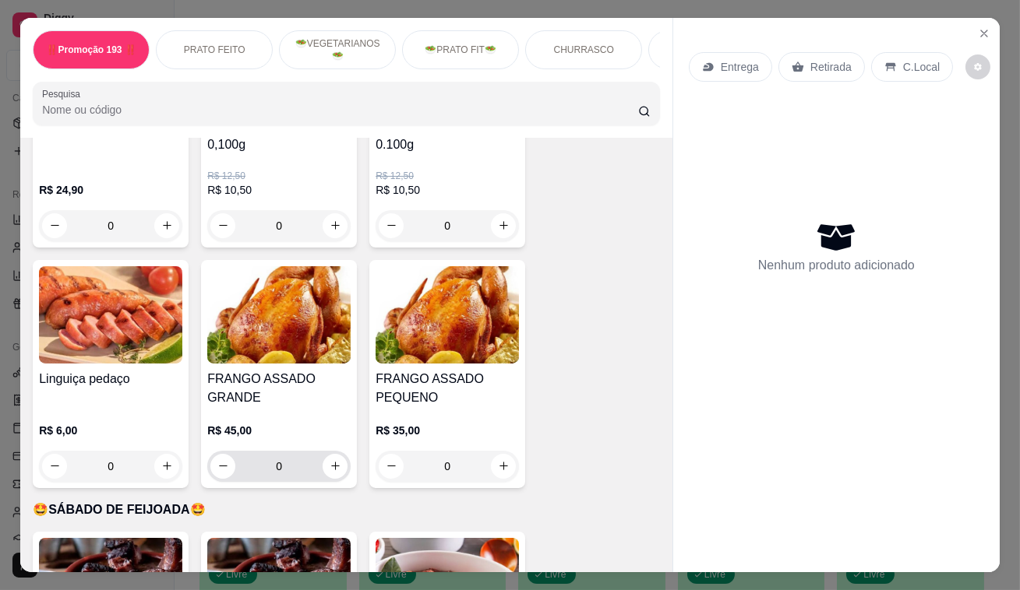
click at [323, 451] on div "0" at bounding box center [278, 466] width 137 height 31
click at [323, 454] on button "increase-product-quantity" at bounding box center [335, 466] width 24 height 24
type input "1"
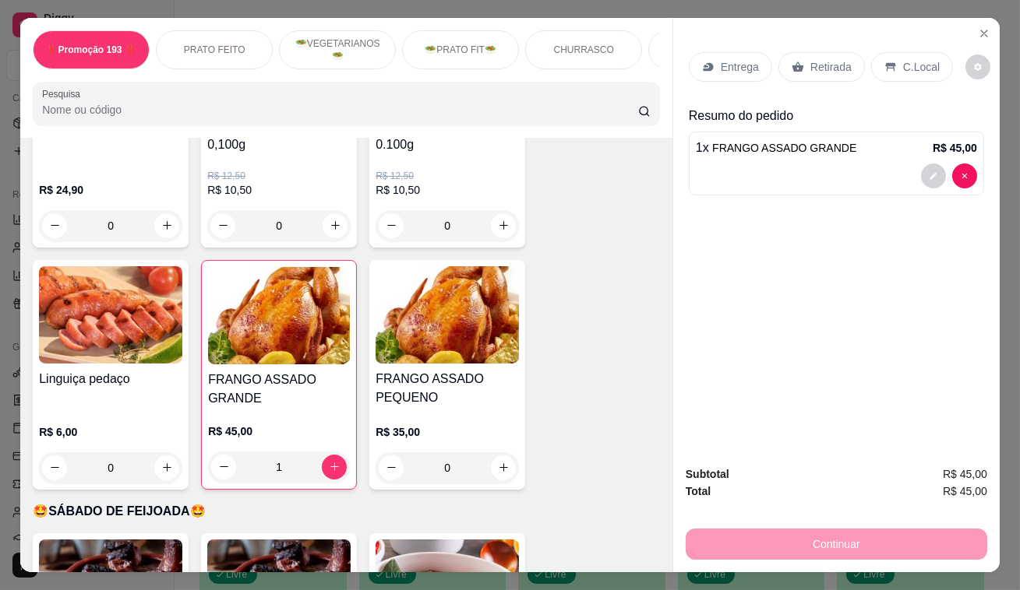
click at [837, 52] on div "Retirada" at bounding box center [821, 67] width 86 height 30
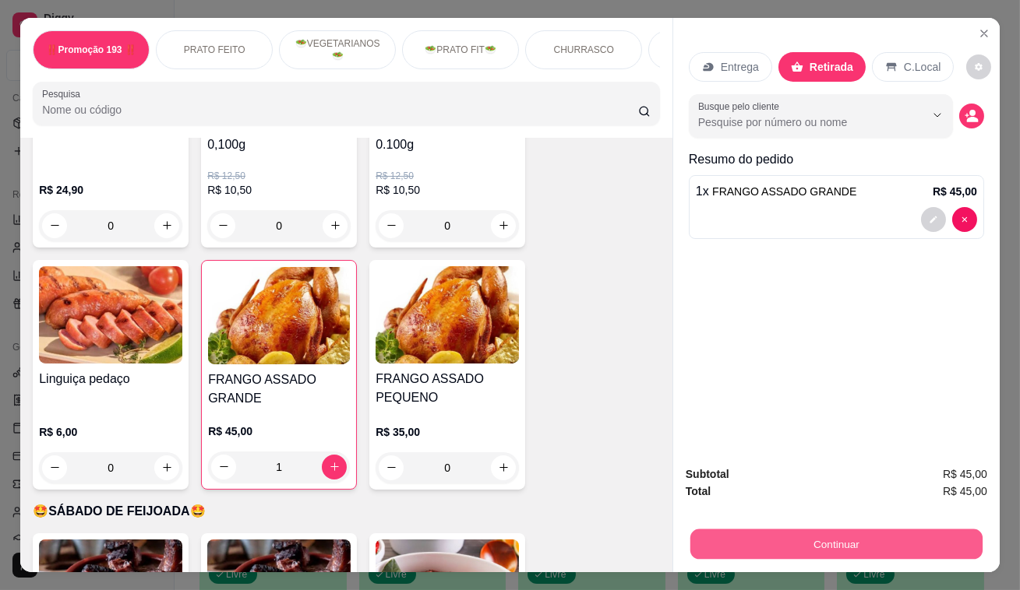
click at [821, 538] on button "Continuar" at bounding box center [836, 545] width 292 height 30
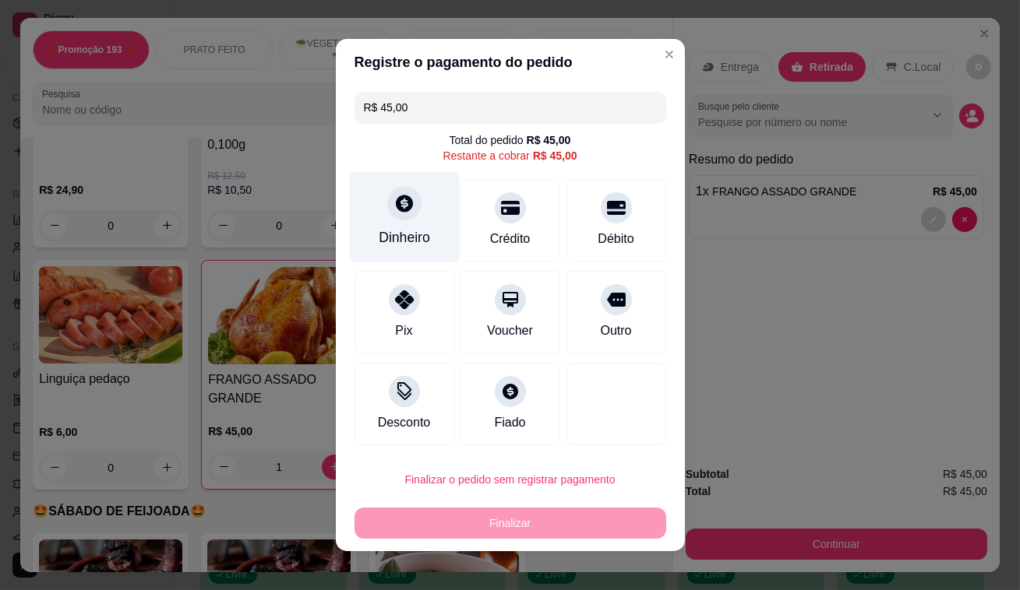
click at [406, 241] on div "Dinheiro" at bounding box center [404, 237] width 51 height 20
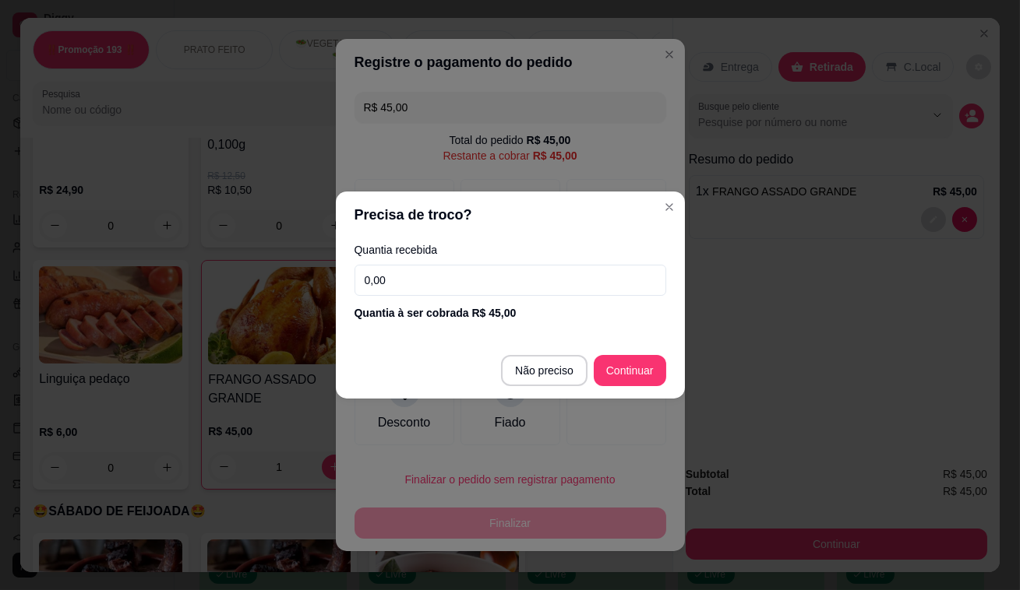
click at [540, 261] on div "Quantia recebida 0,00 Quantia à ser cobrada R$ 45,00" at bounding box center [510, 282] width 349 height 89
drag, startPoint x: 528, startPoint y: 262, endPoint x: 517, endPoint y: 280, distance: 21.0
click at [528, 262] on div "Quantia recebida 0,00 Quantia à ser cobrada R$ 45,00" at bounding box center [510, 282] width 349 height 89
click at [517, 280] on input "0,00" at bounding box center [510, 280] width 312 height 31
type input "45,00"
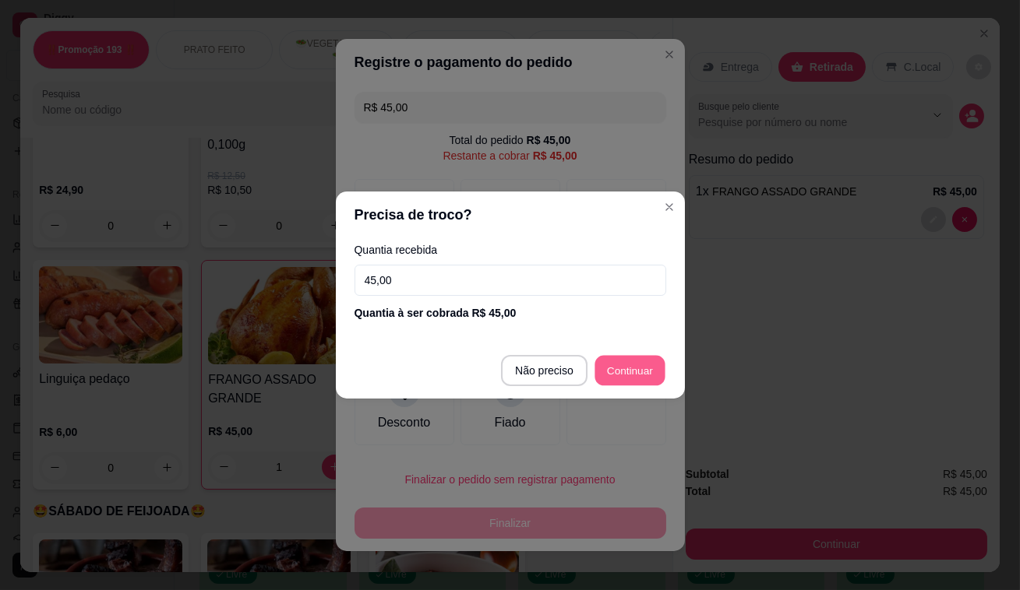
type input "R$ 0,00"
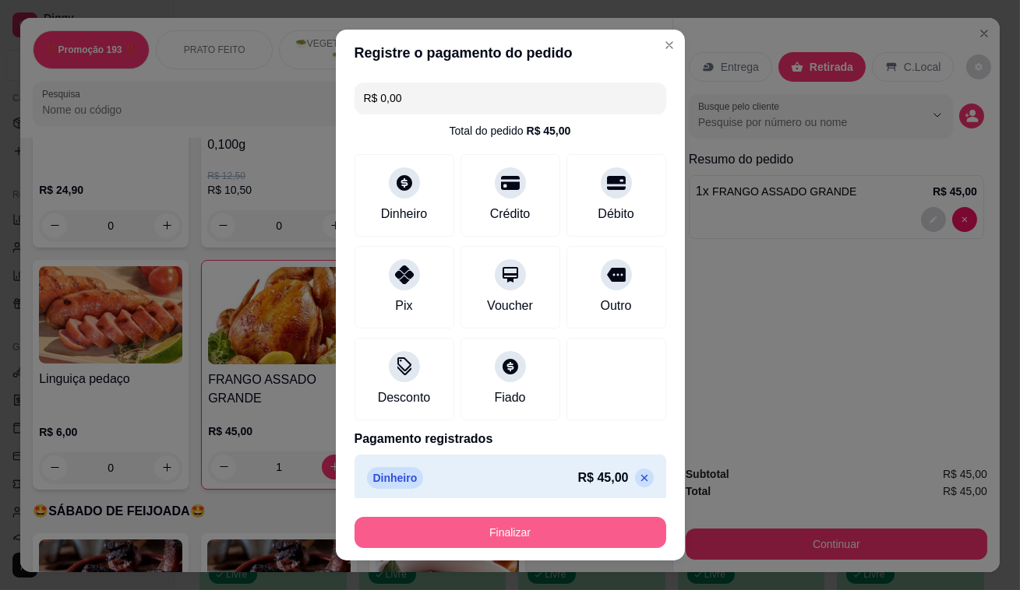
click at [548, 530] on button "Finalizar" at bounding box center [510, 532] width 312 height 31
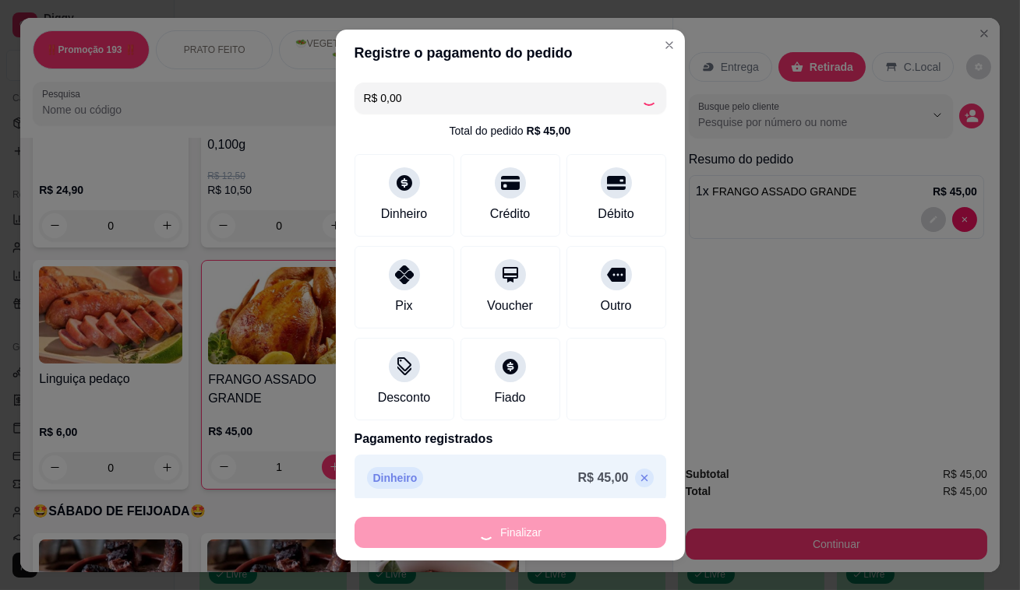
type input "0"
type input "-R$ 45,00"
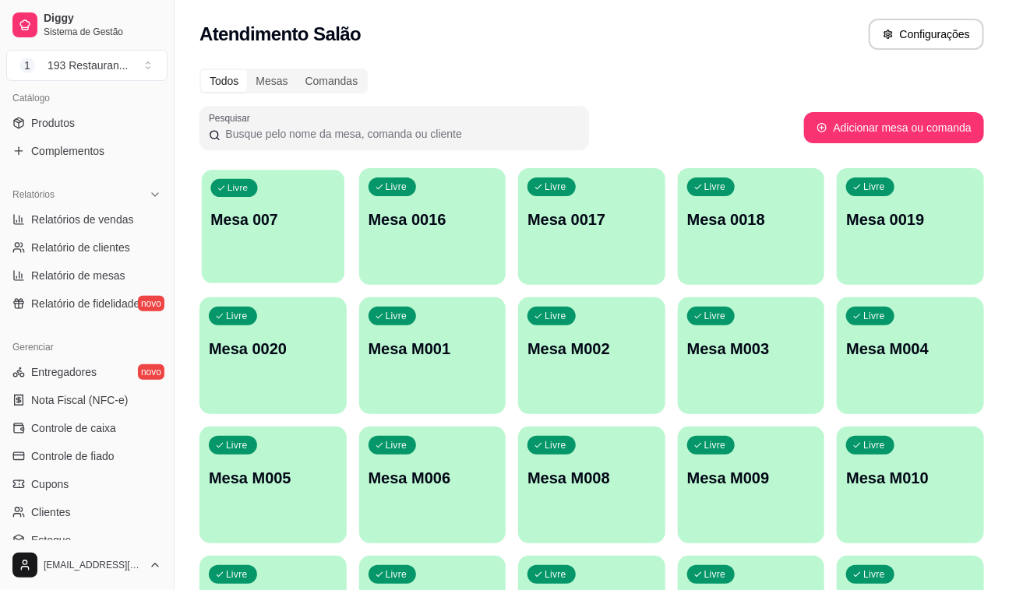
click at [280, 210] on p "Mesa 007" at bounding box center [272, 220] width 125 height 21
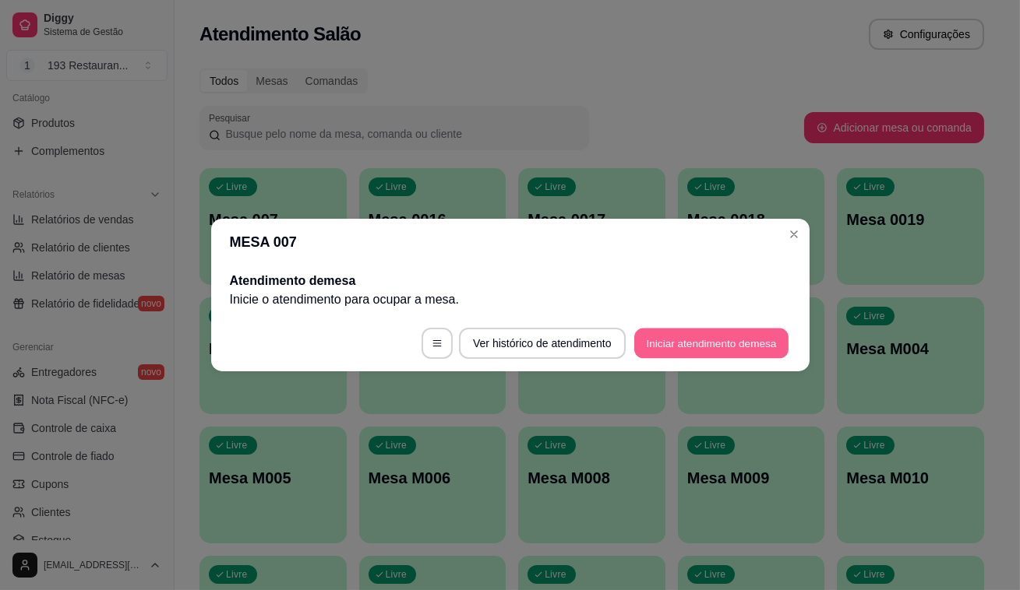
click at [688, 340] on button "Iniciar atendimento de mesa" at bounding box center [711, 344] width 154 height 30
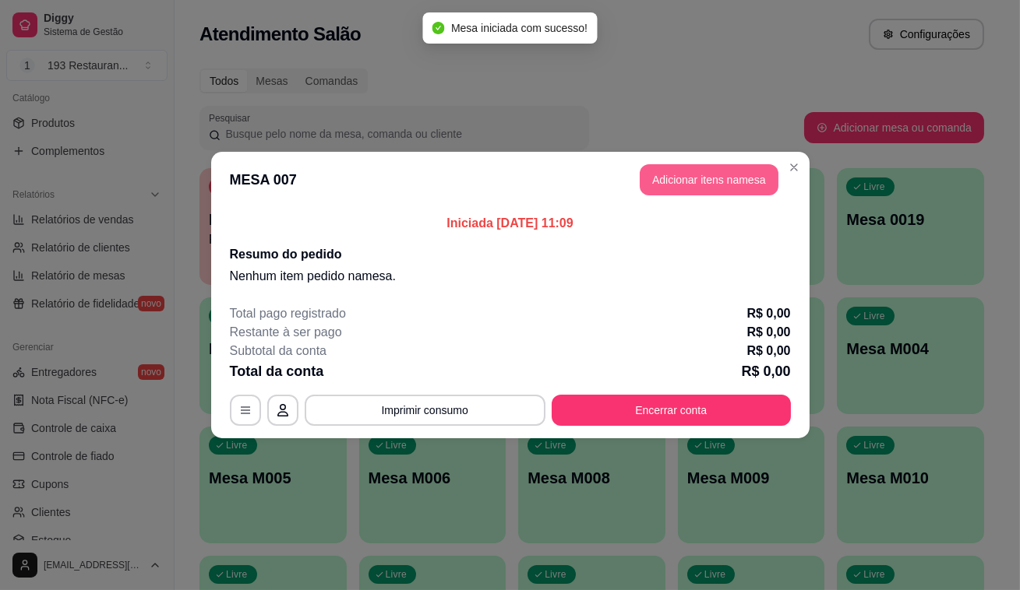
click at [680, 175] on button "Adicionar itens na mesa" at bounding box center [708, 179] width 139 height 31
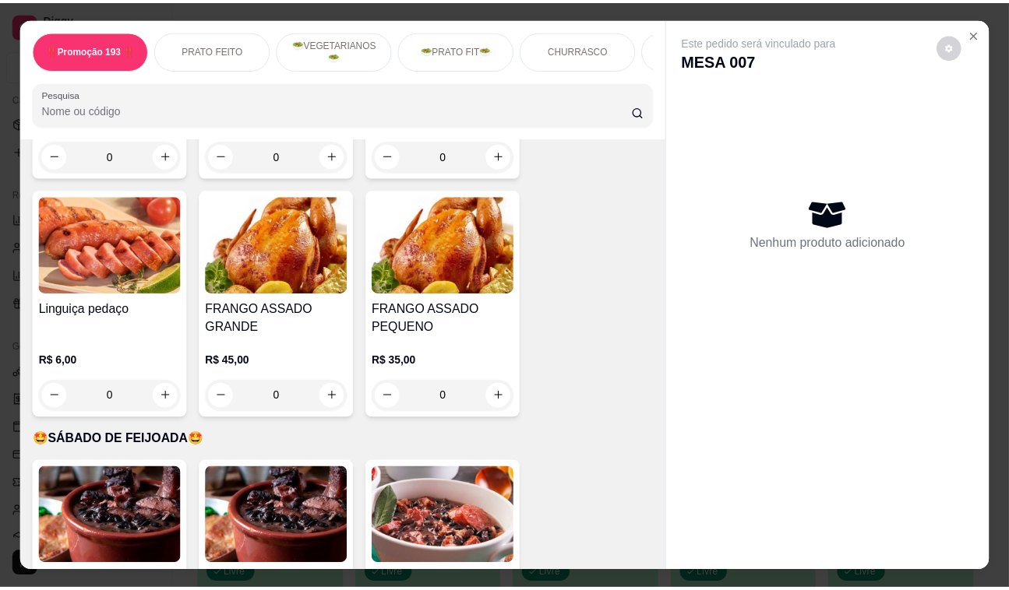
scroll to position [3327, 0]
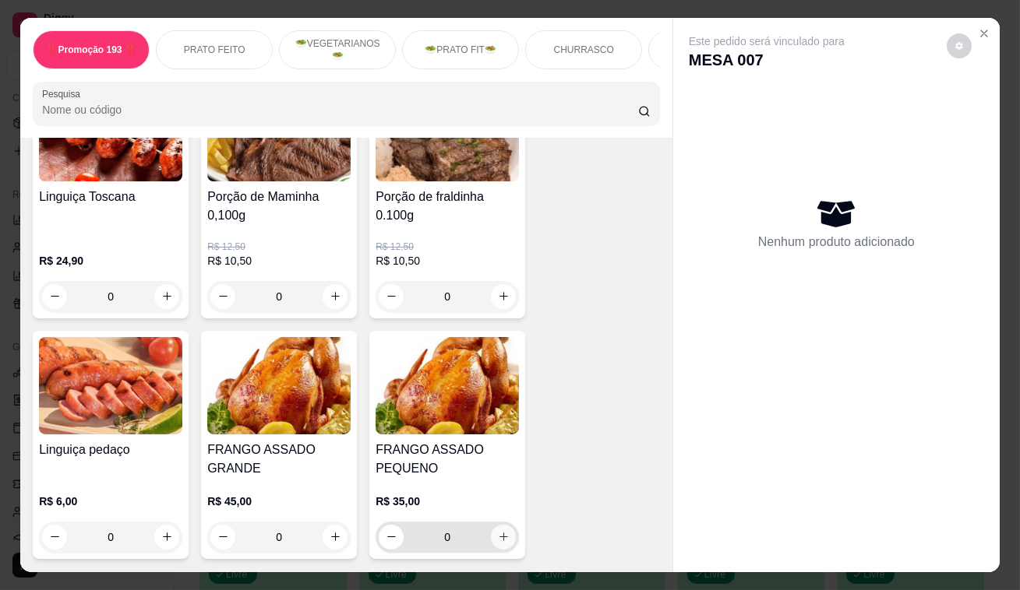
click at [498, 531] on icon "increase-product-quantity" at bounding box center [504, 537] width 12 height 12
type input "1"
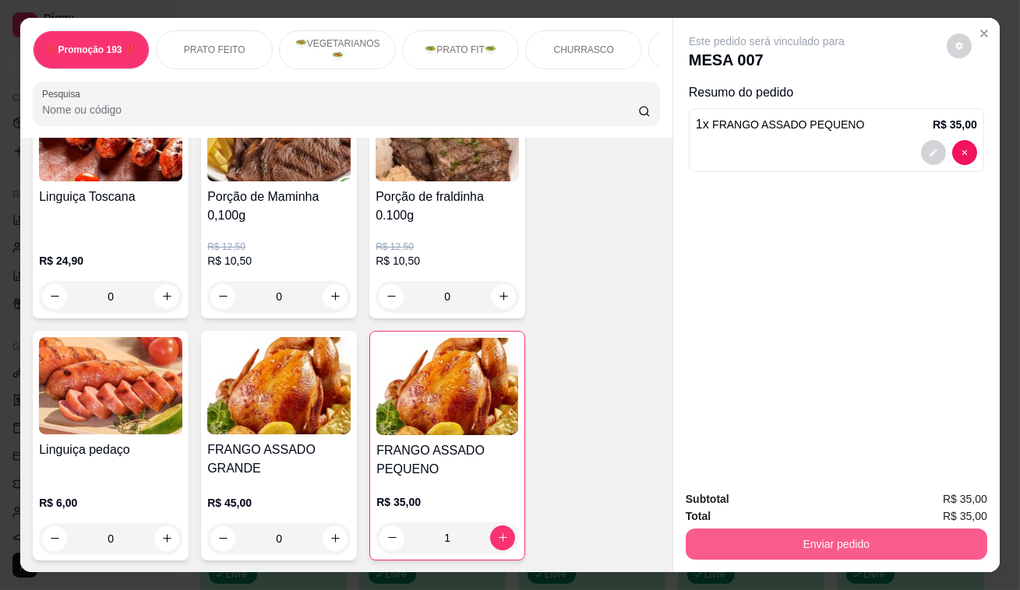
click at [826, 546] on button "Enviar pedido" at bounding box center [835, 544] width 301 height 31
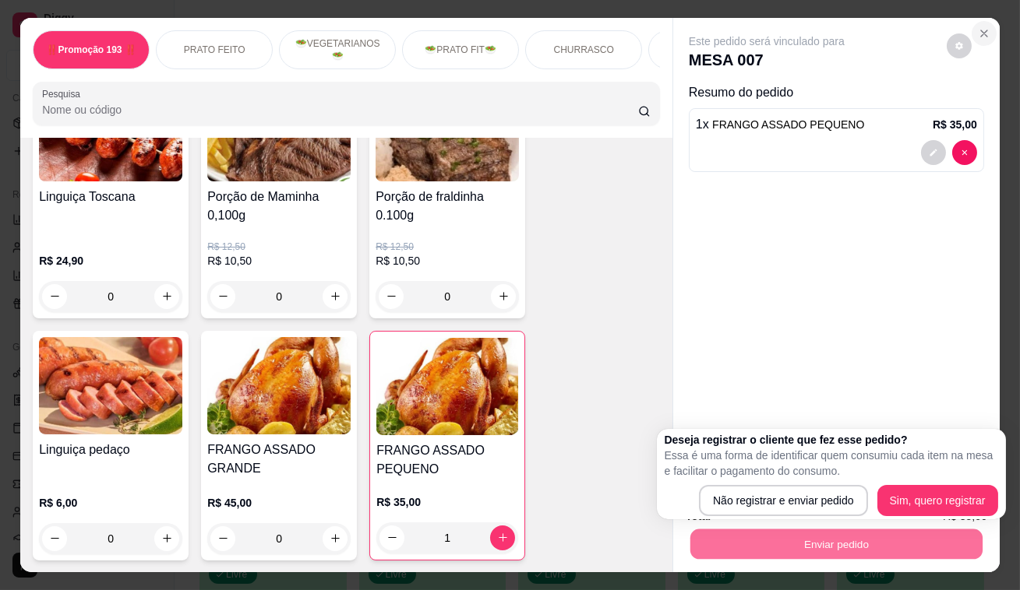
click at [978, 27] on icon "Close" at bounding box center [983, 33] width 12 height 12
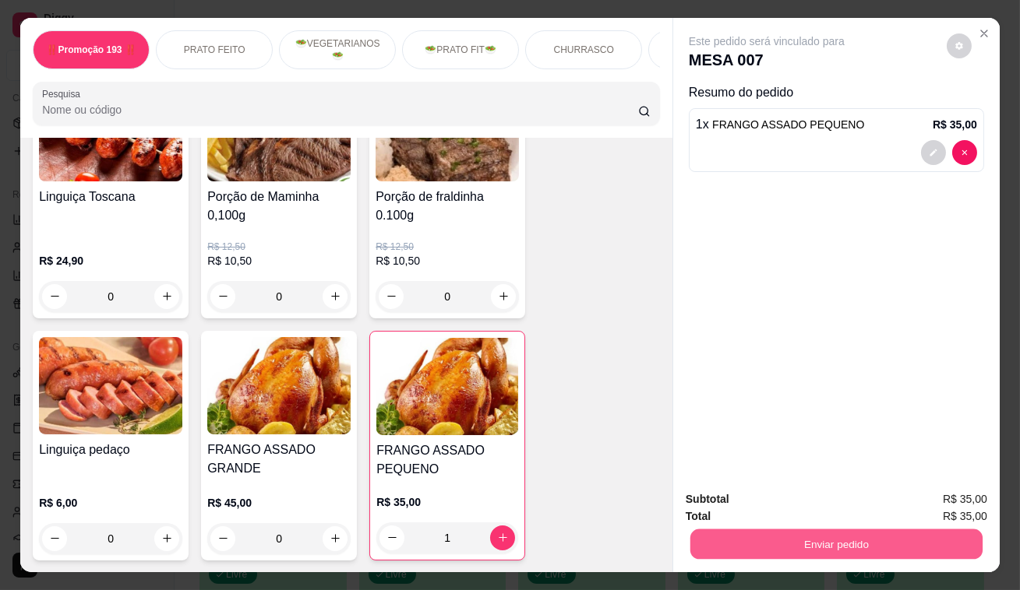
click at [837, 545] on button "Enviar pedido" at bounding box center [836, 545] width 292 height 30
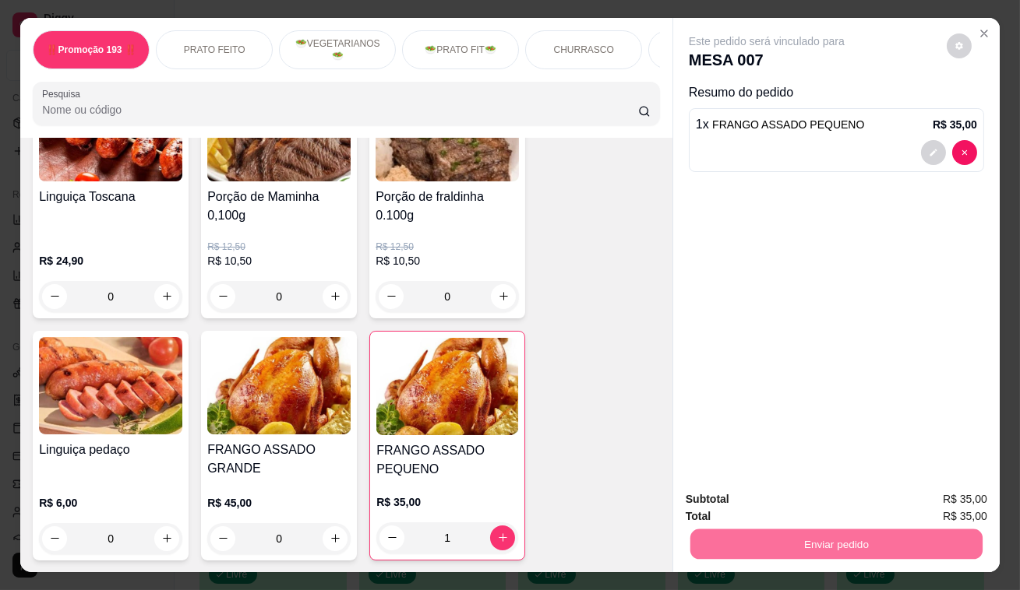
click at [929, 506] on button "Sim, quero registrar" at bounding box center [932, 501] width 112 height 29
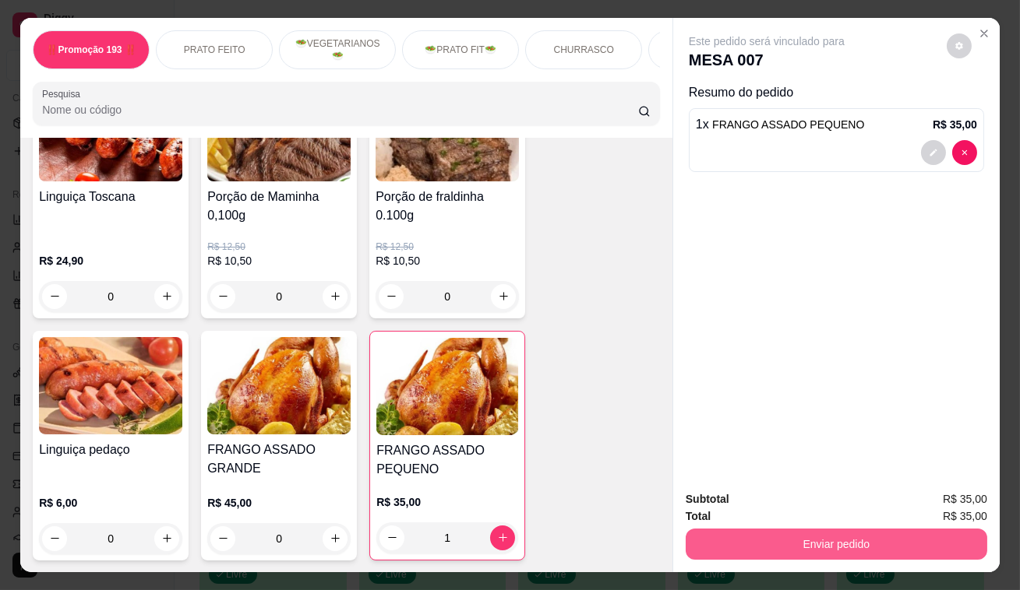
click at [852, 537] on button "Enviar pedido" at bounding box center [835, 544] width 301 height 31
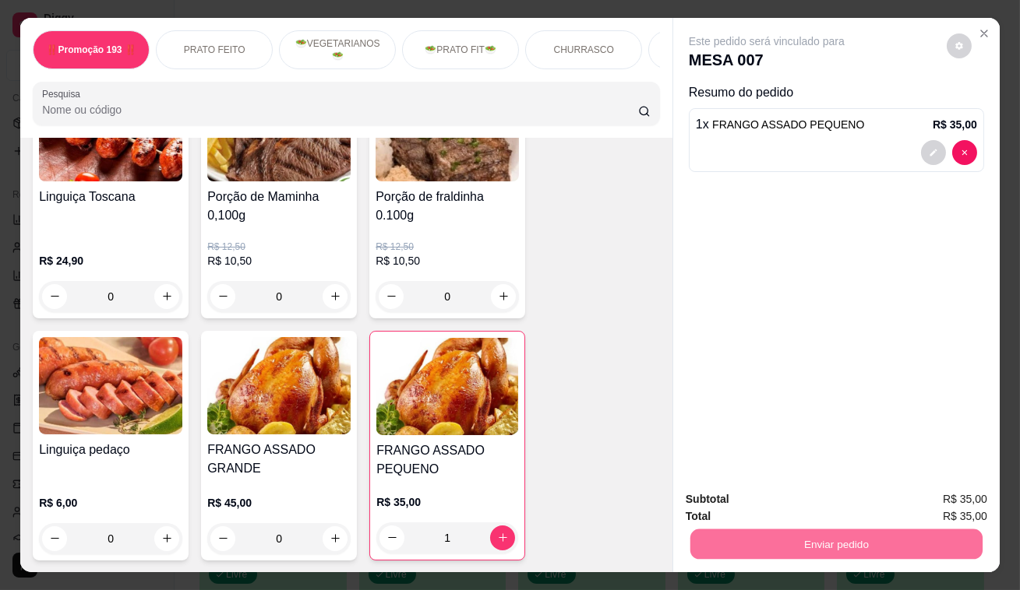
click at [776, 498] on button "Não registrar e enviar pedido" at bounding box center [784, 501] width 157 height 29
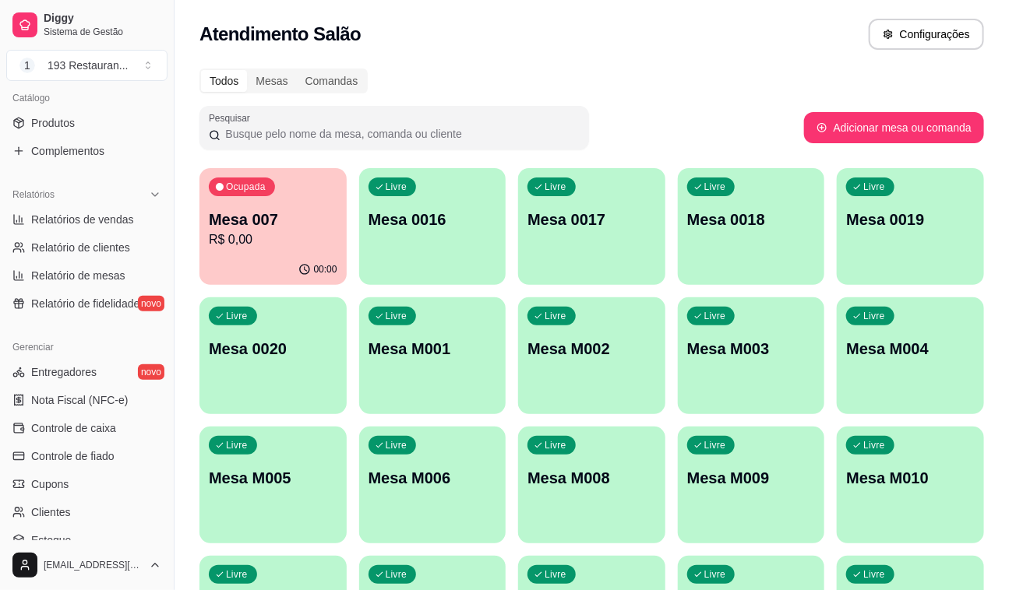
click at [308, 241] on p "R$ 0,00" at bounding box center [273, 240] width 129 height 19
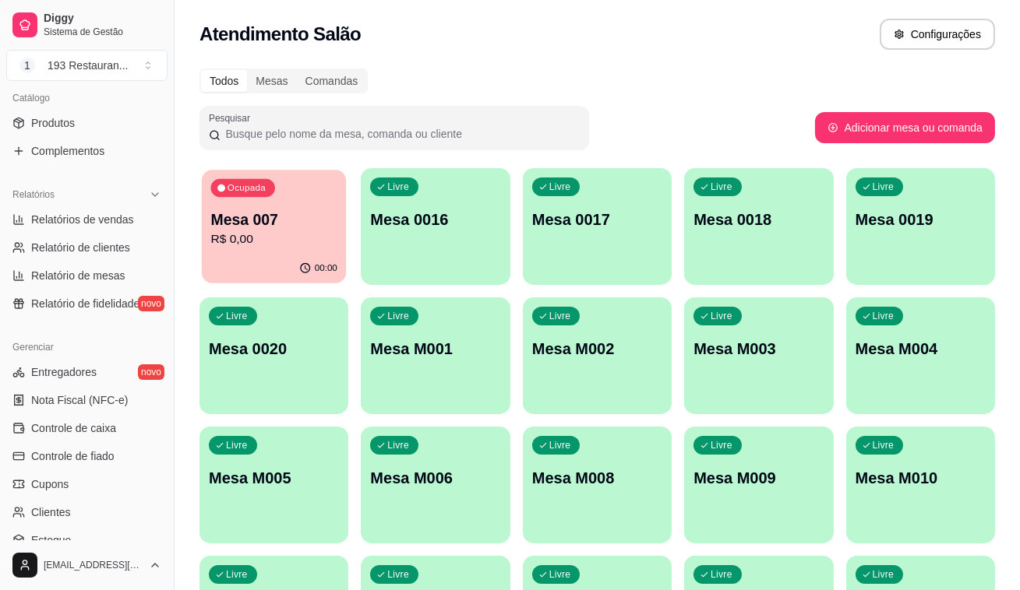
click at [308, 241] on body "Diggy Sistema de Gestão 1 193 Restauran ... Loja aberta Plano Essencial + Mesas…" at bounding box center [510, 295] width 1020 height 590
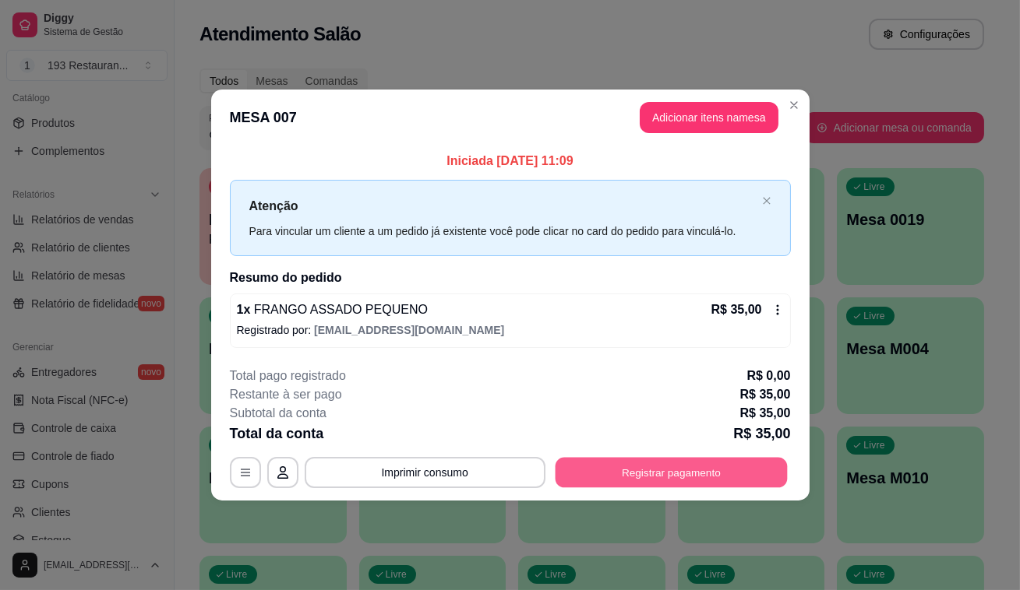
click at [639, 470] on button "Registrar pagamento" at bounding box center [671, 472] width 232 height 30
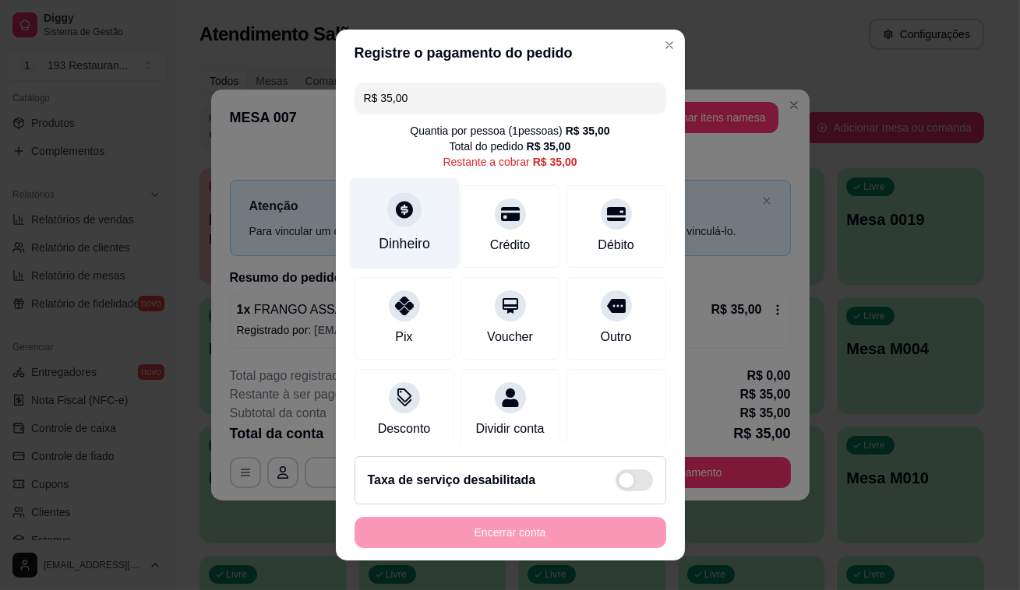
click at [403, 242] on div "Dinheiro" at bounding box center [404, 244] width 51 height 20
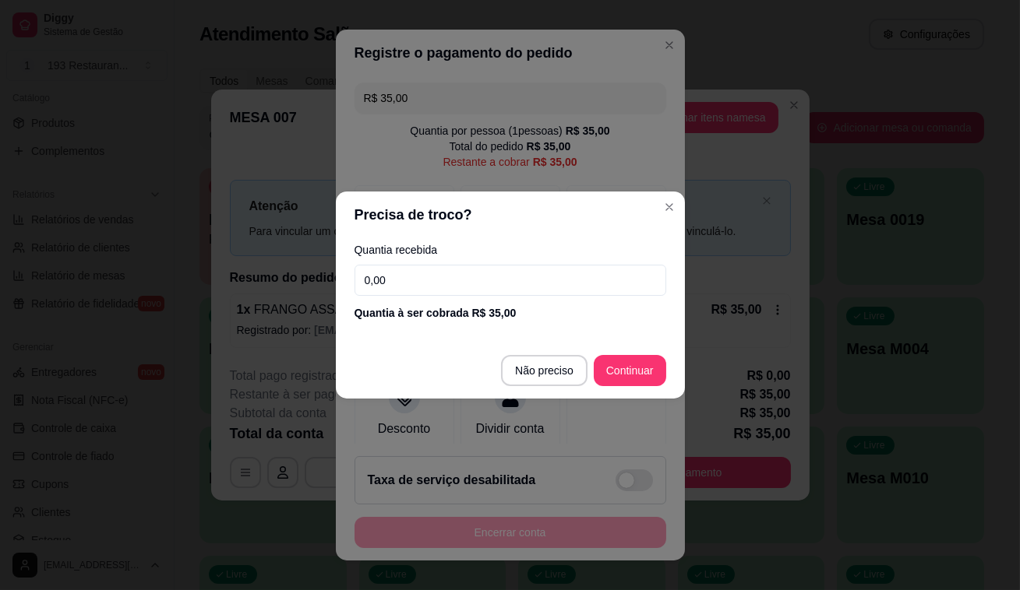
drag, startPoint x: 411, startPoint y: 281, endPoint x: 304, endPoint y: 298, distance: 108.8
click at [304, 298] on div "Precisa de troco? Quantia recebida 0,00 Quantia à ser cobrada R$ 35,00 Não prec…" at bounding box center [510, 295] width 1020 height 590
type input "35,00"
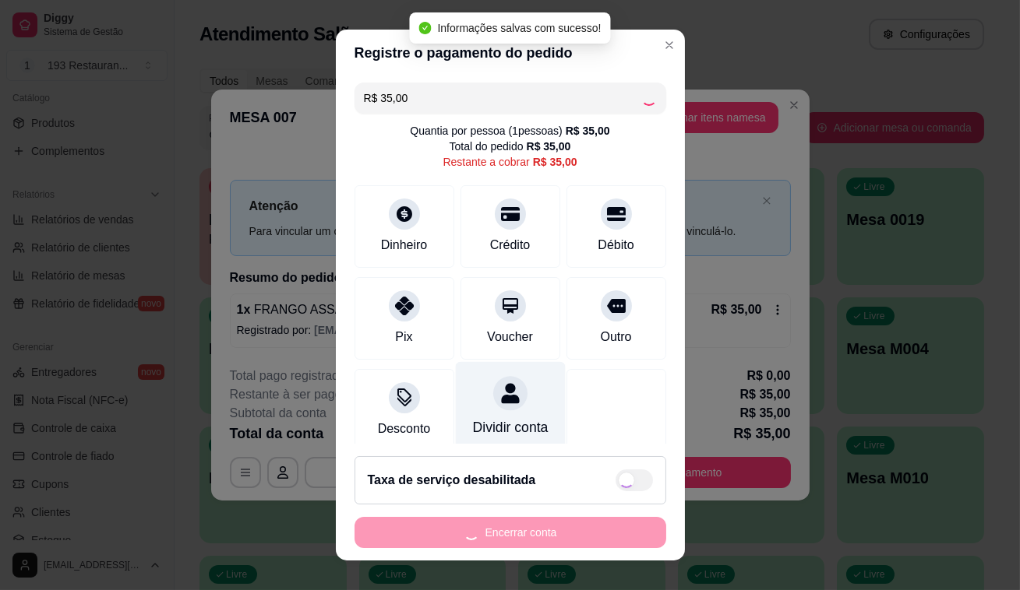
type input "R$ 0,00"
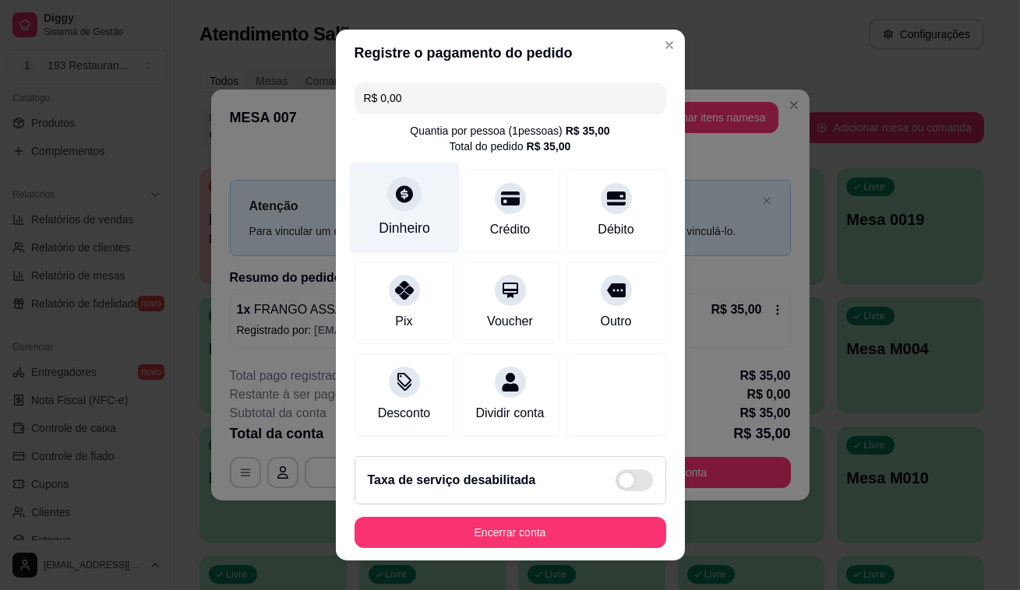
click at [392, 211] on div "Dinheiro" at bounding box center [404, 208] width 110 height 91
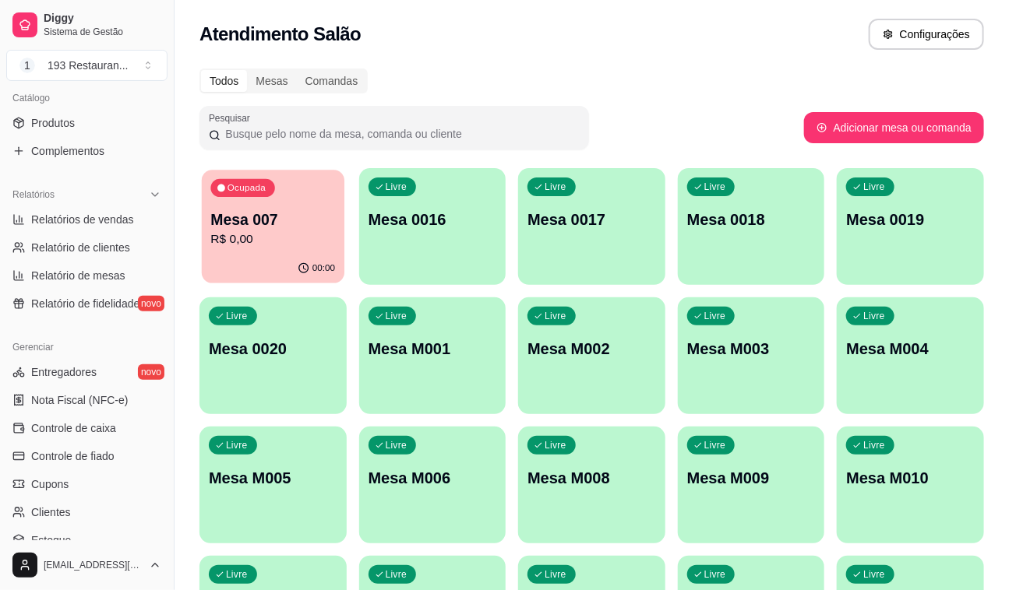
click at [319, 213] on p "Mesa 007" at bounding box center [272, 220] width 125 height 21
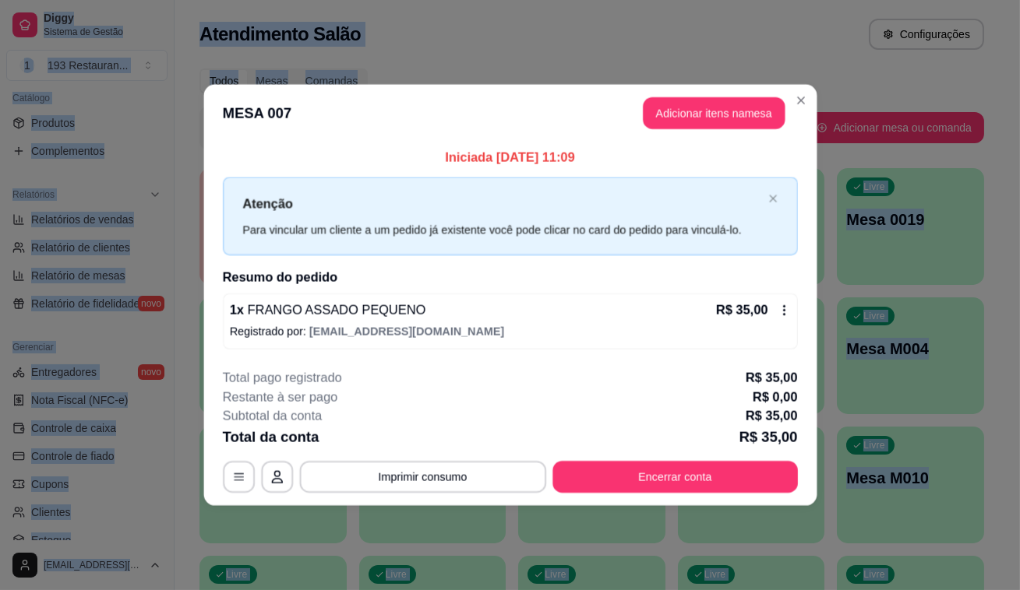
click at [319, 213] on p "Atenção" at bounding box center [501, 204] width 519 height 20
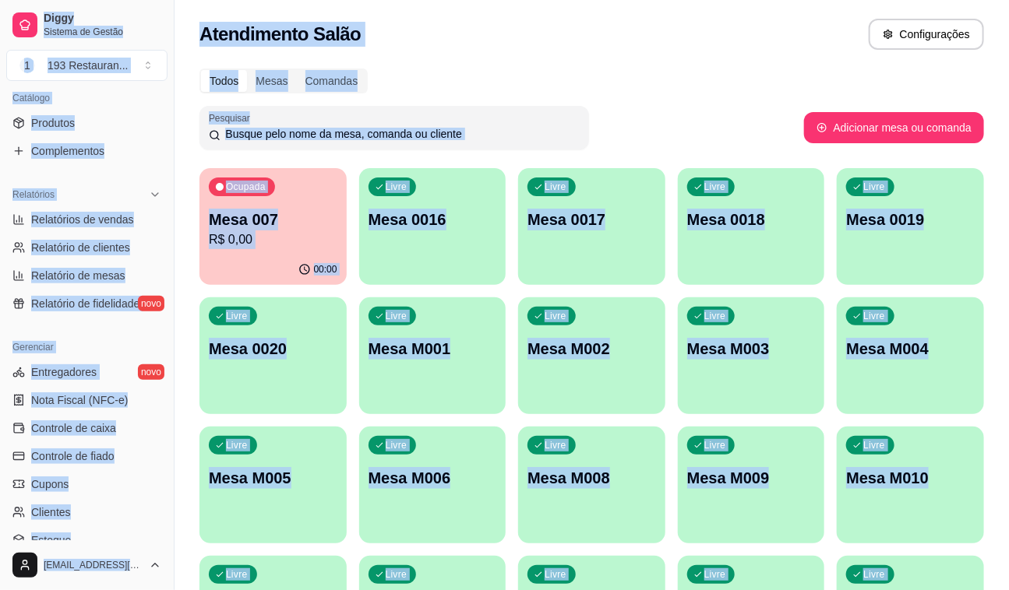
click at [260, 206] on div "Ocupada Mesa 007 R$ 0,00" at bounding box center [272, 211] width 147 height 86
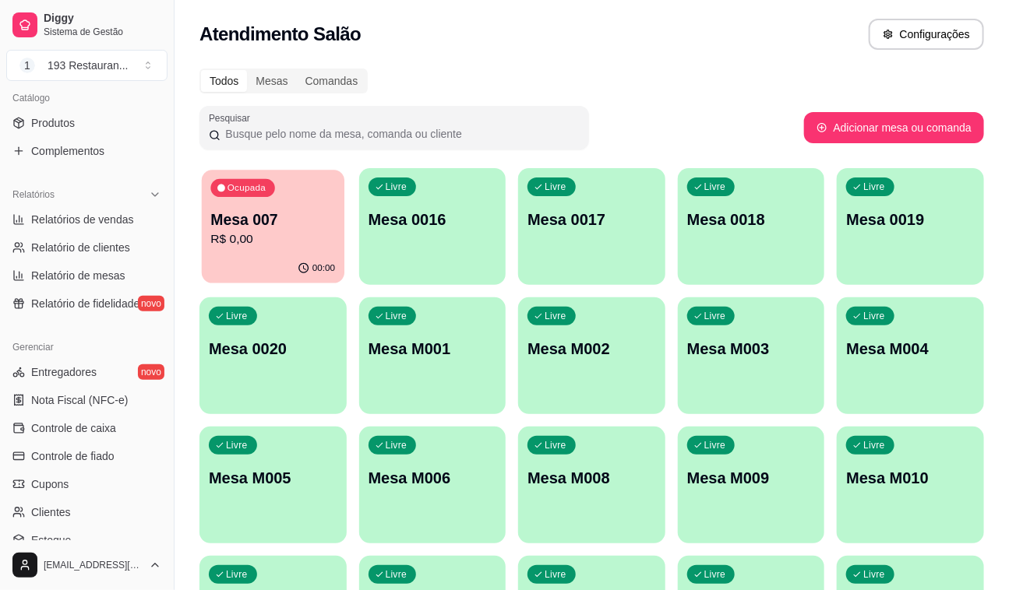
click at [284, 235] on p "R$ 0,00" at bounding box center [272, 240] width 125 height 18
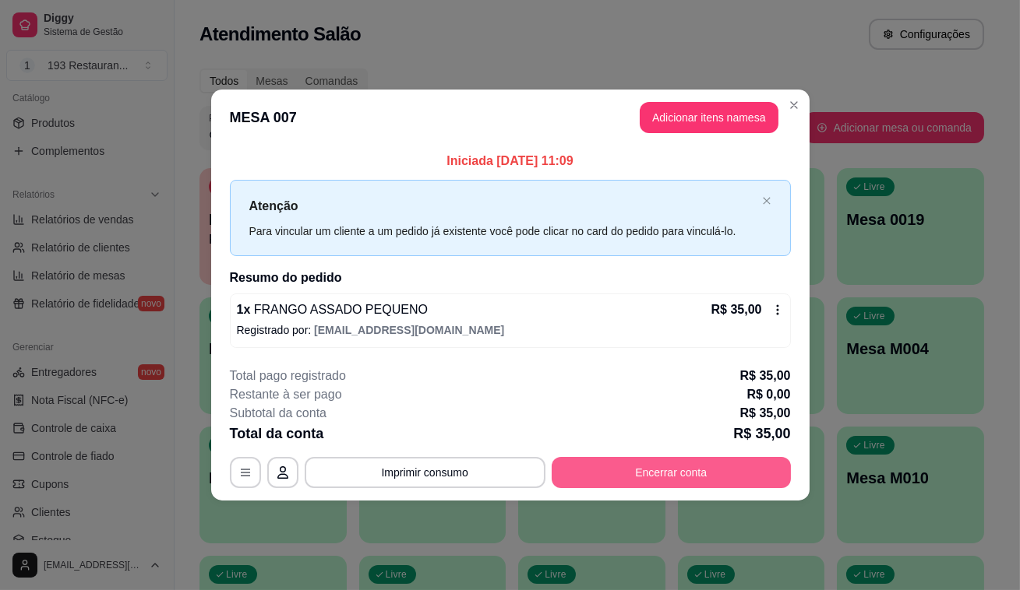
click at [700, 467] on button "Encerrar conta" at bounding box center [670, 472] width 239 height 31
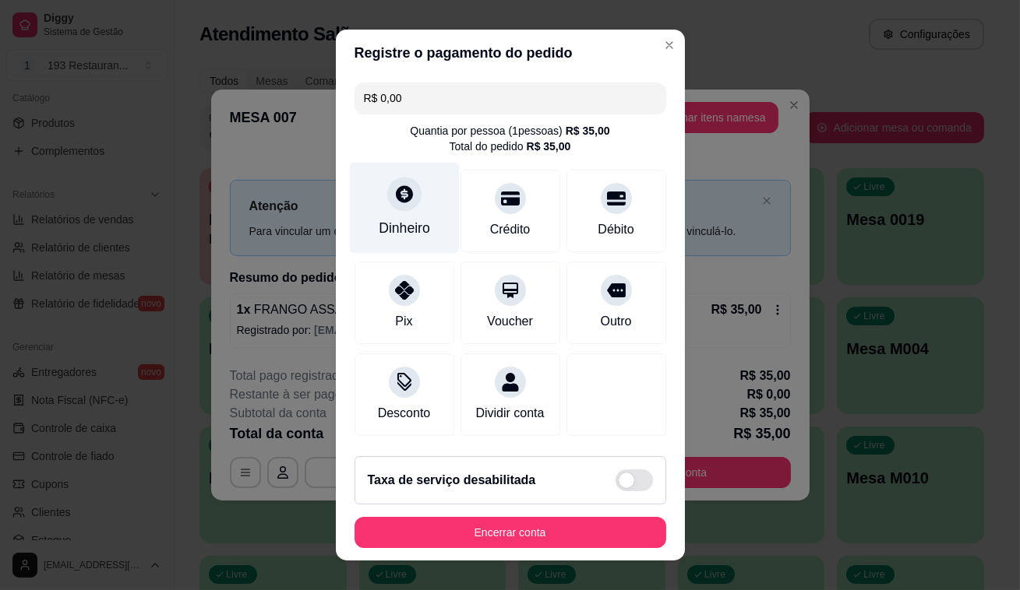
click at [395, 213] on div "Dinheiro" at bounding box center [404, 208] width 110 height 91
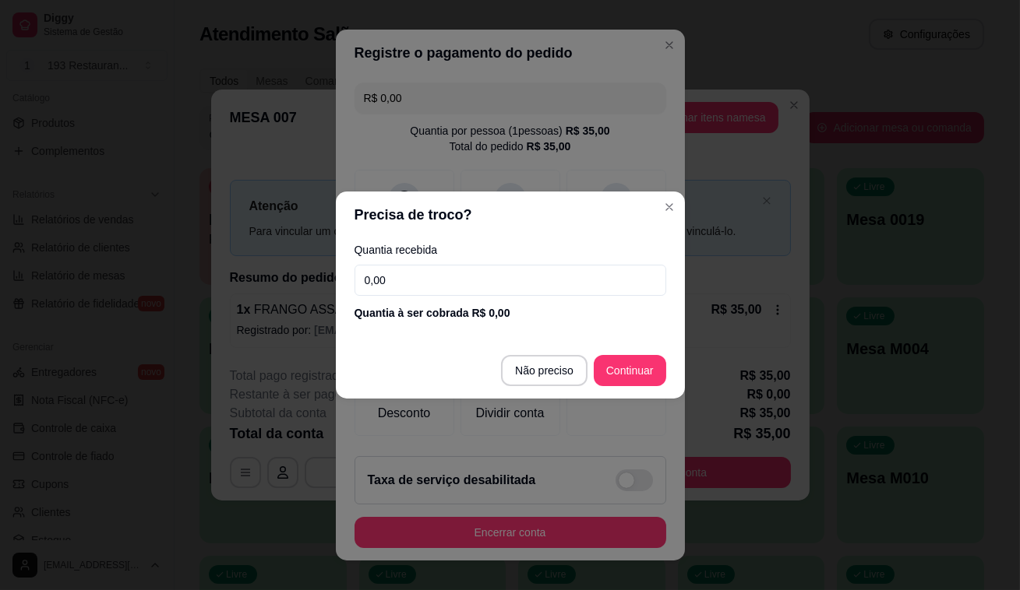
drag, startPoint x: 421, startPoint y: 287, endPoint x: 304, endPoint y: 274, distance: 117.5
click at [304, 274] on div "Precisa de troco? Quantia recebida 0,00 Quantia à ser cobrada R$ 0,00 Não preci…" at bounding box center [510, 295] width 1020 height 590
type input "0,00"
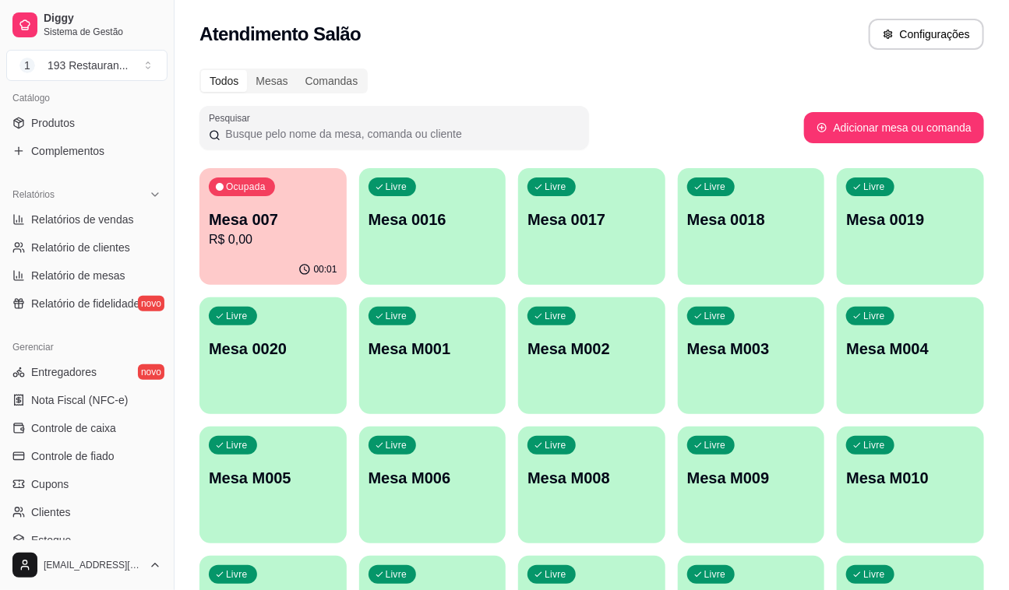
click at [455, 234] on div "Livre Mesa 0016" at bounding box center [432, 217] width 147 height 98
click at [89, 222] on span "Relatórios de vendas" at bounding box center [82, 220] width 103 height 16
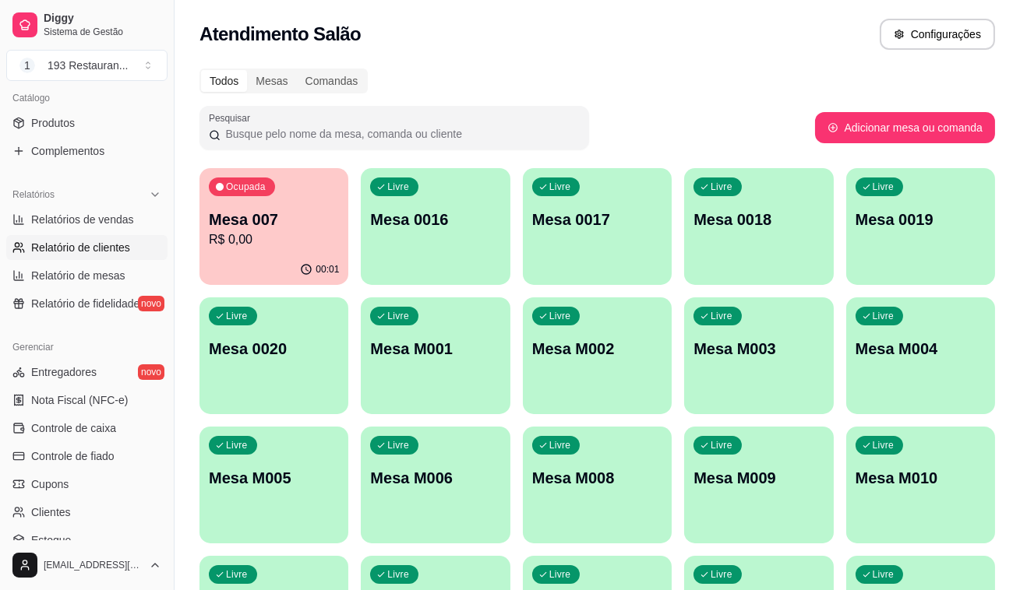
select select "ALL"
select select "0"
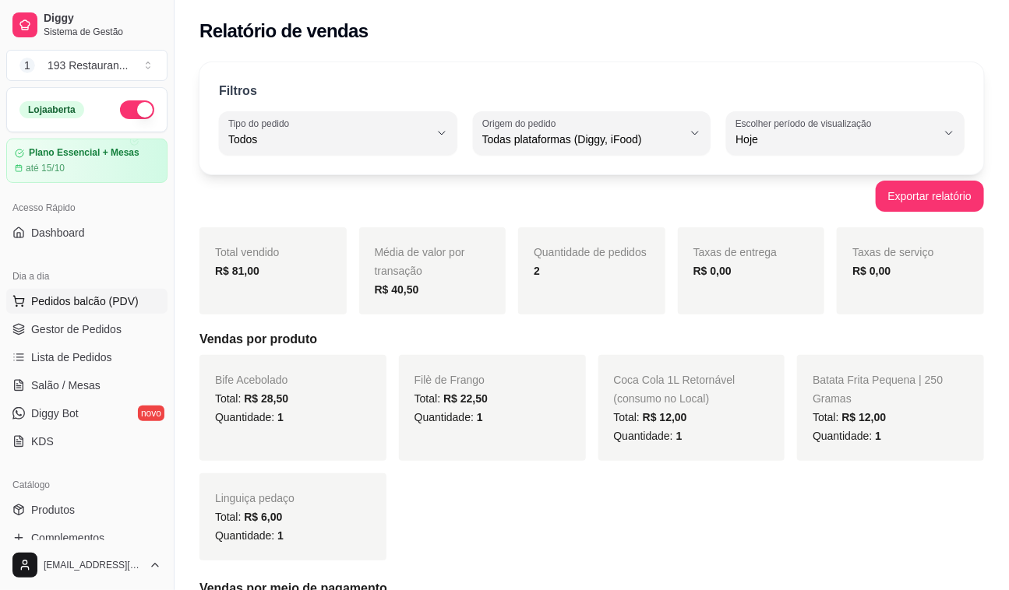
click at [111, 291] on button "Pedidos balcão (PDV)" at bounding box center [86, 301] width 161 height 25
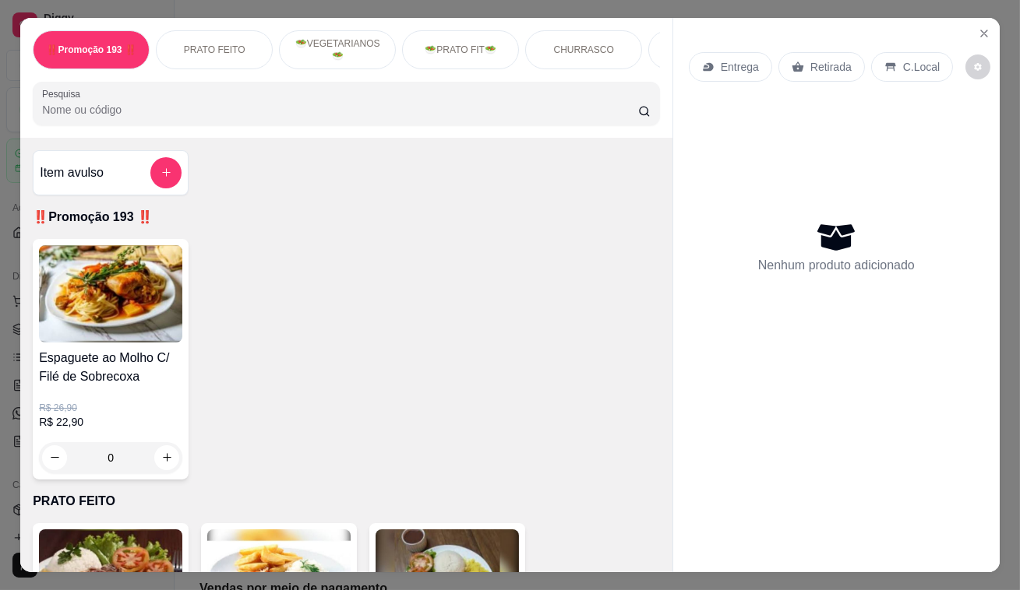
click at [826, 59] on p "Retirada" at bounding box center [830, 67] width 41 height 16
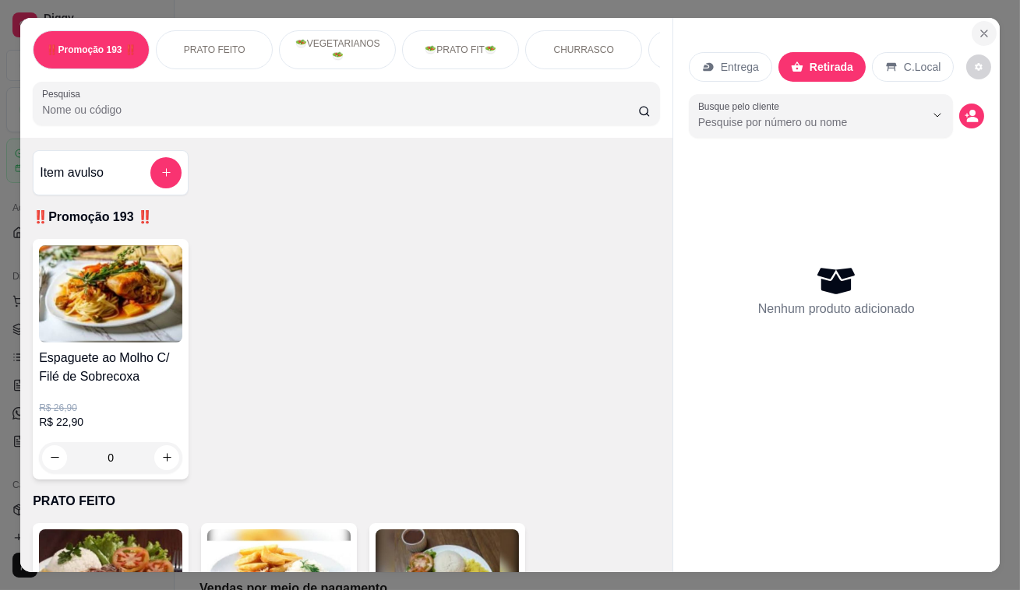
click at [977, 27] on icon "Close" at bounding box center [983, 33] width 12 height 12
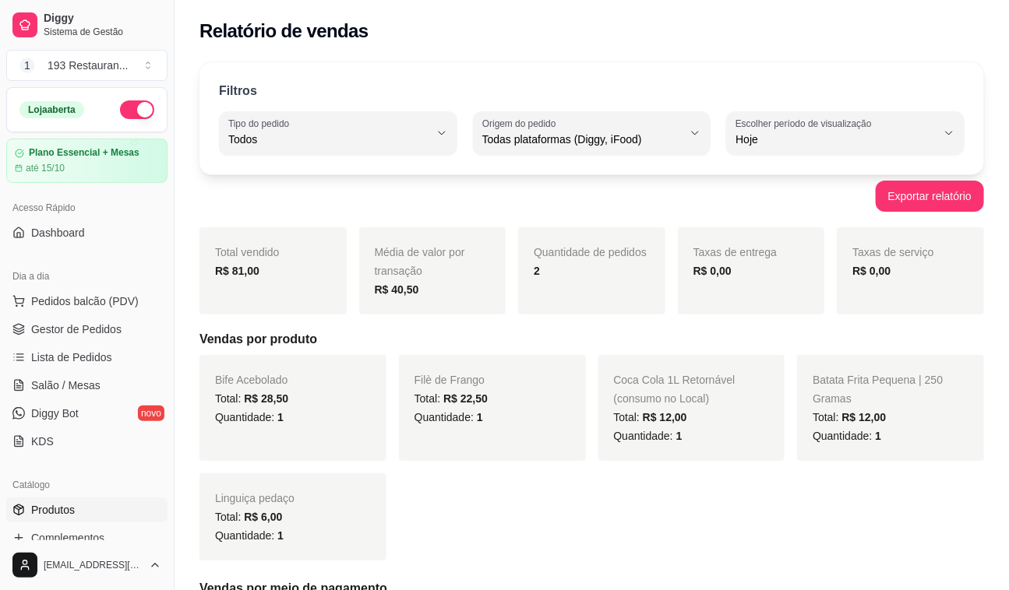
click at [50, 505] on span "Produtos" at bounding box center [53, 510] width 44 height 16
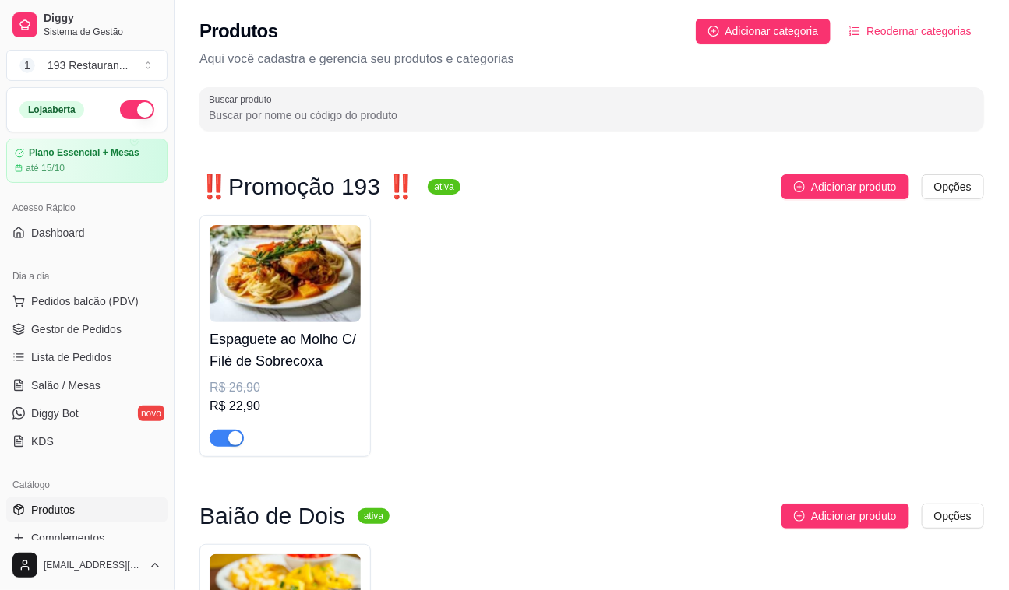
click at [350, 261] on img at bounding box center [285, 273] width 151 height 97
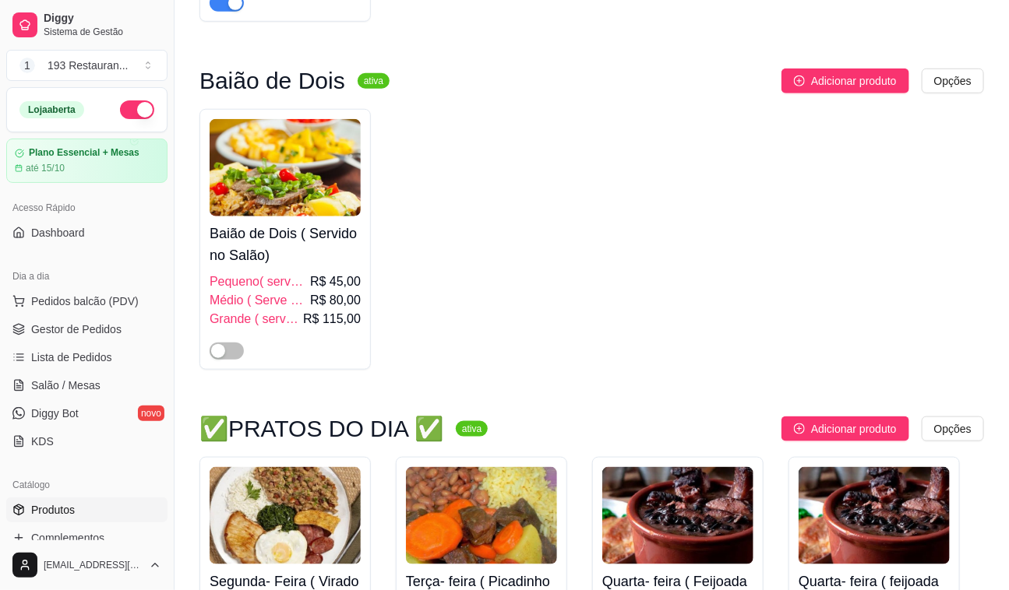
scroll to position [920, 0]
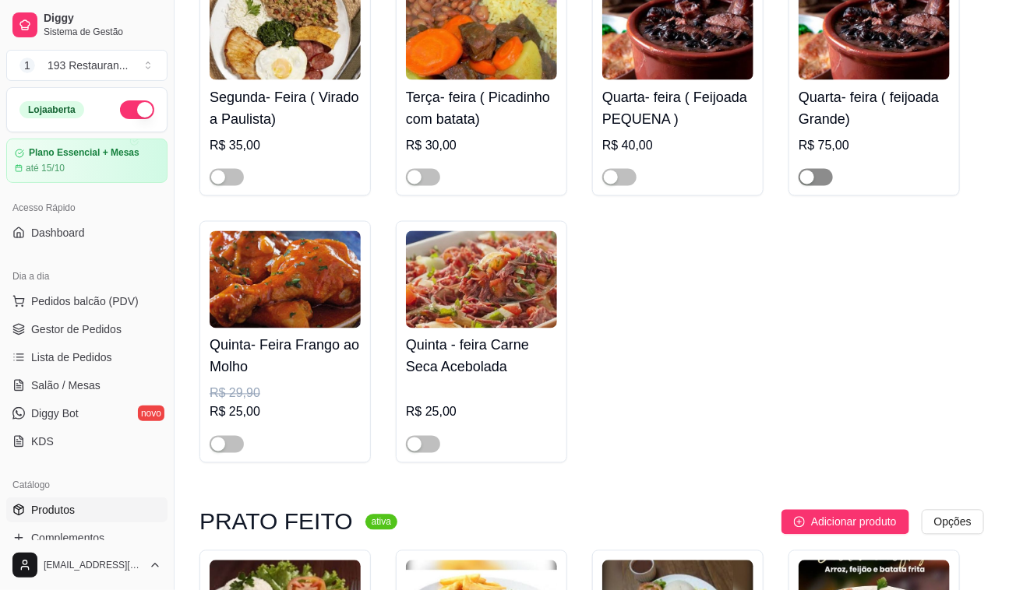
click at [822, 181] on span "button" at bounding box center [815, 177] width 34 height 17
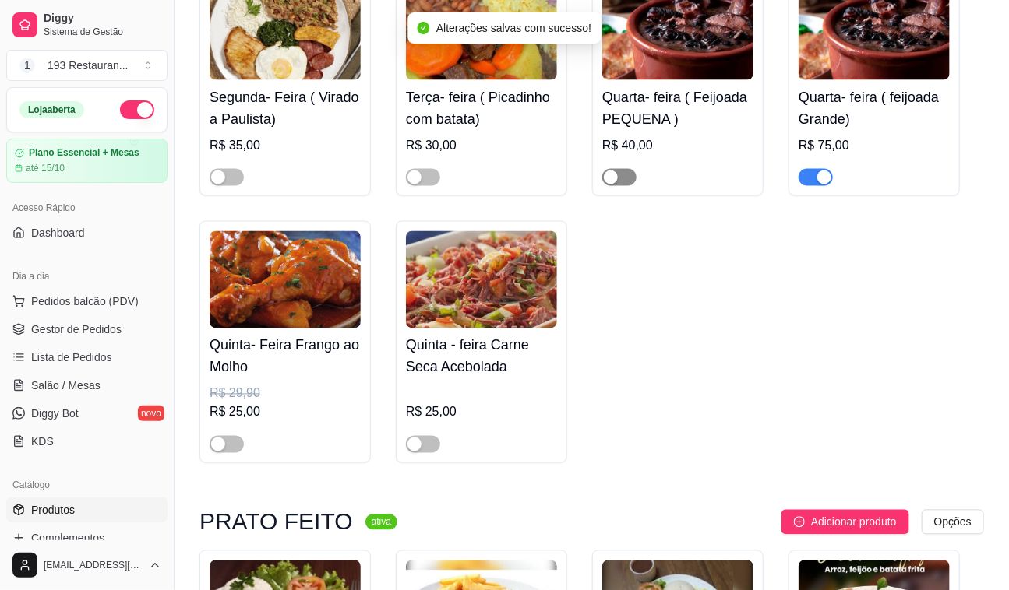
click at [625, 175] on span "button" at bounding box center [619, 177] width 34 height 17
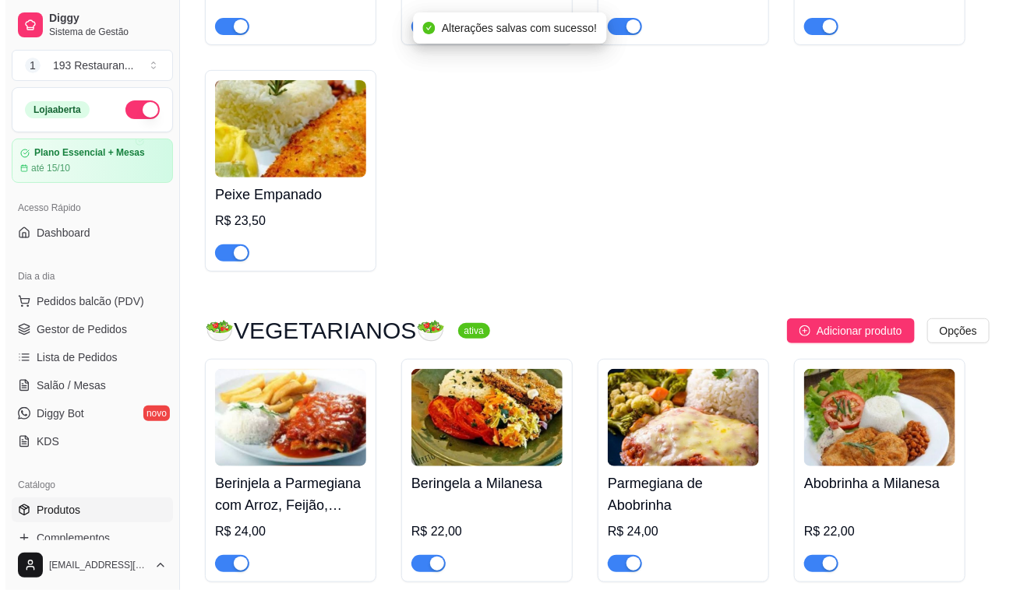
scroll to position [2903, 0]
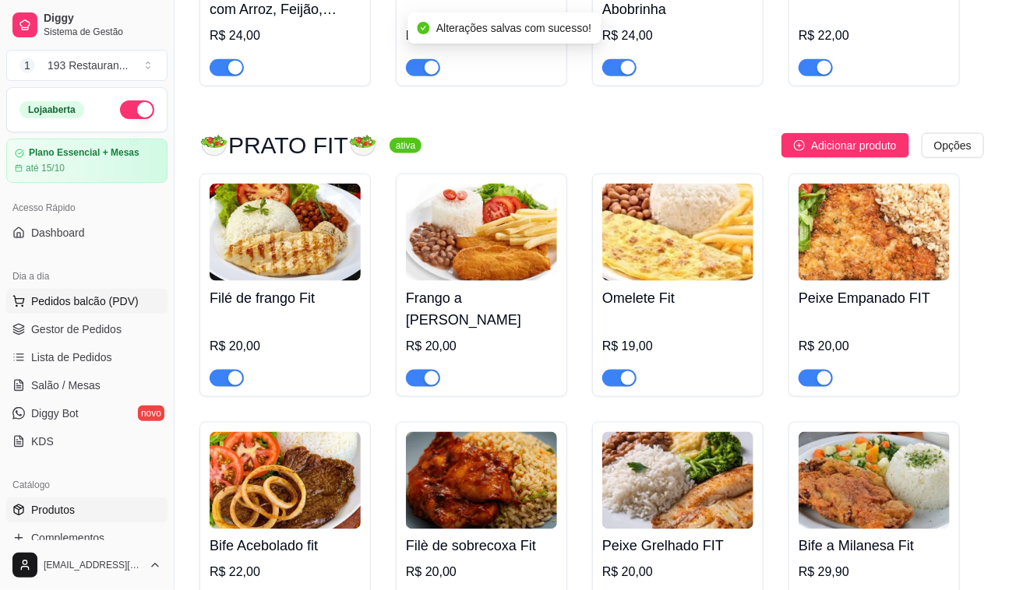
click at [51, 294] on span "Pedidos balcão (PDV)" at bounding box center [84, 302] width 107 height 16
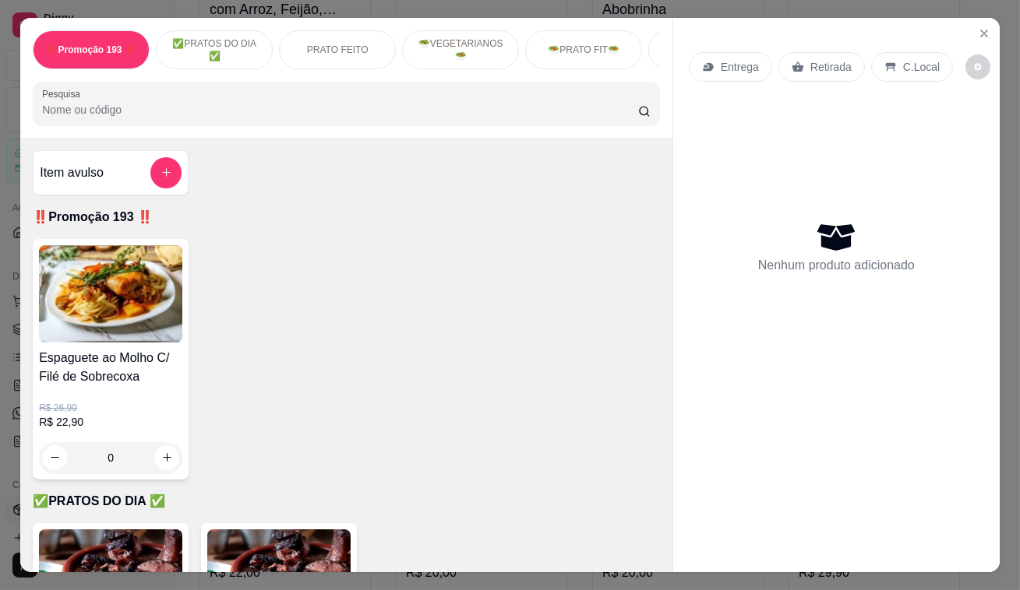
click at [791, 61] on icon at bounding box center [797, 67] width 12 height 12
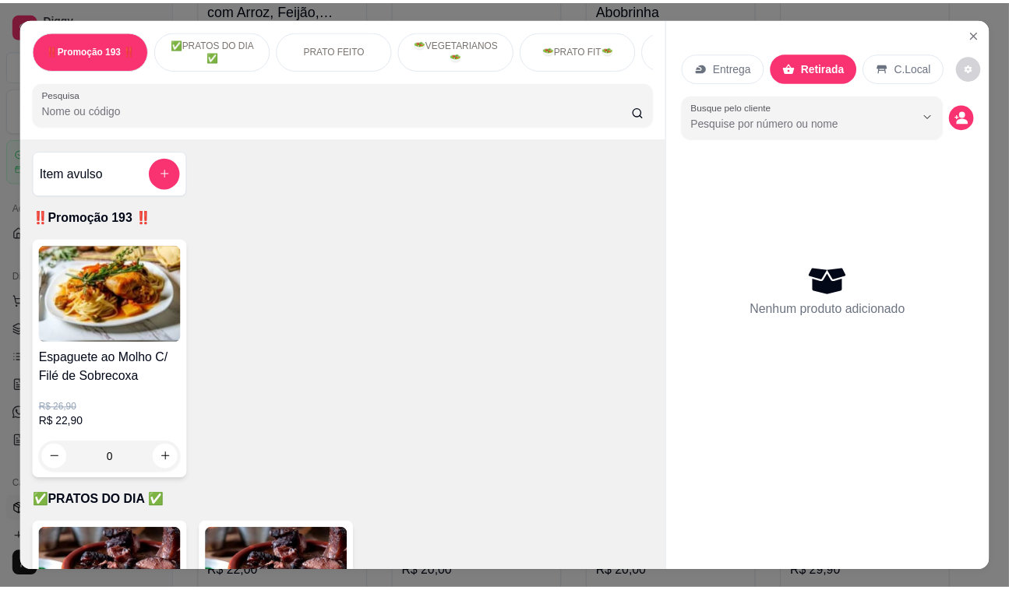
scroll to position [424, 0]
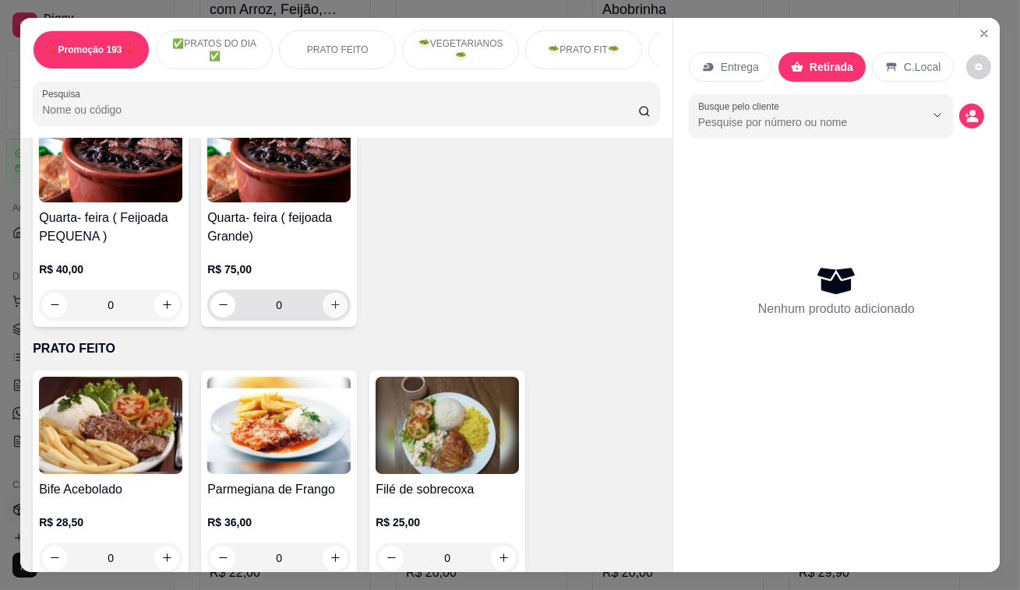
click at [338, 305] on button "increase-product-quantity" at bounding box center [334, 305] width 25 height 25
type input "1"
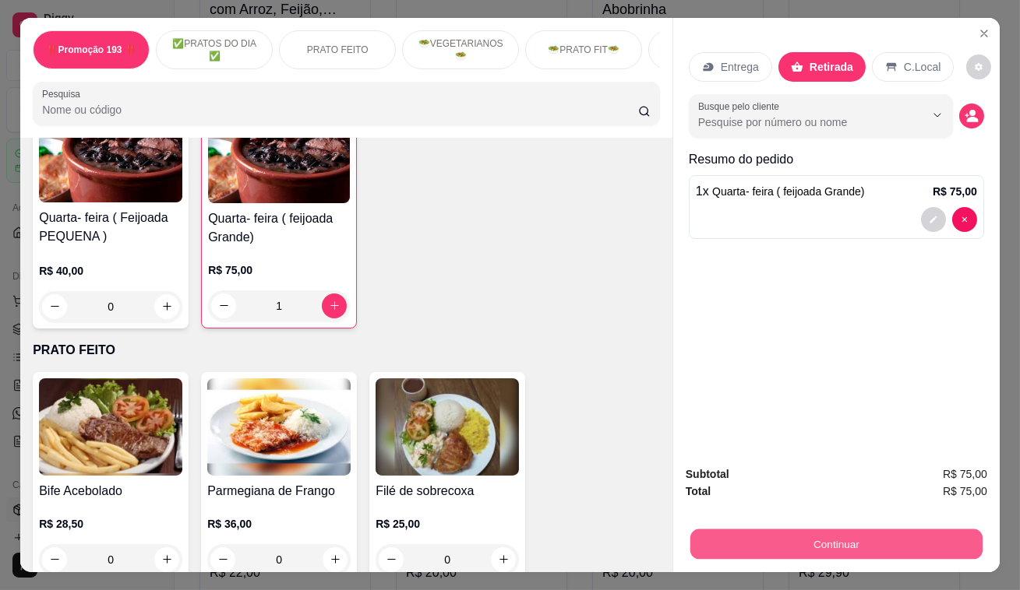
click at [744, 530] on button "Continuar" at bounding box center [836, 545] width 292 height 30
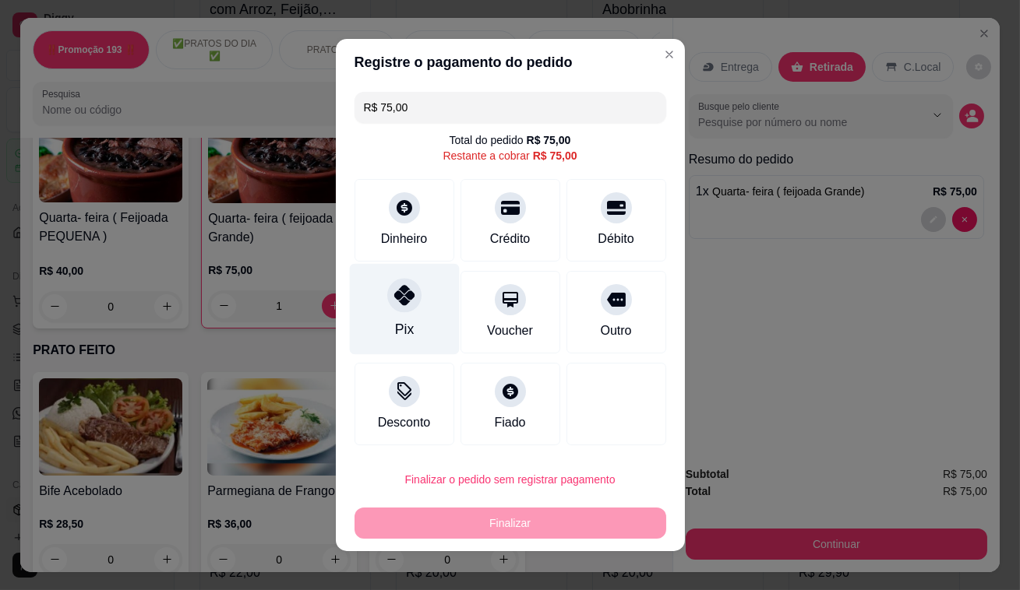
click at [378, 301] on div "Pix" at bounding box center [404, 309] width 110 height 91
type input "R$ 0,00"
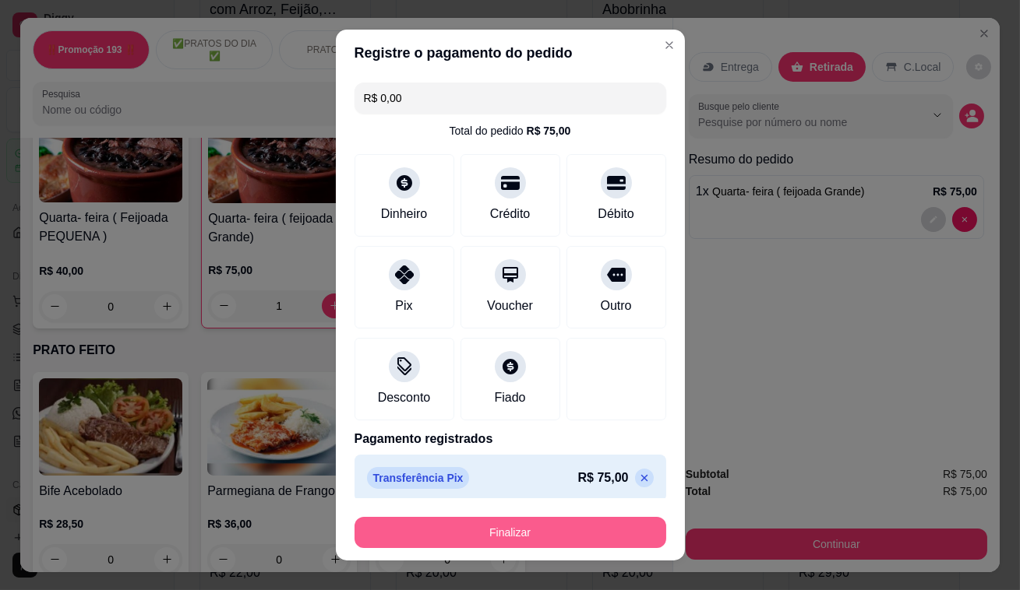
click at [516, 539] on button "Finalizar" at bounding box center [510, 532] width 312 height 31
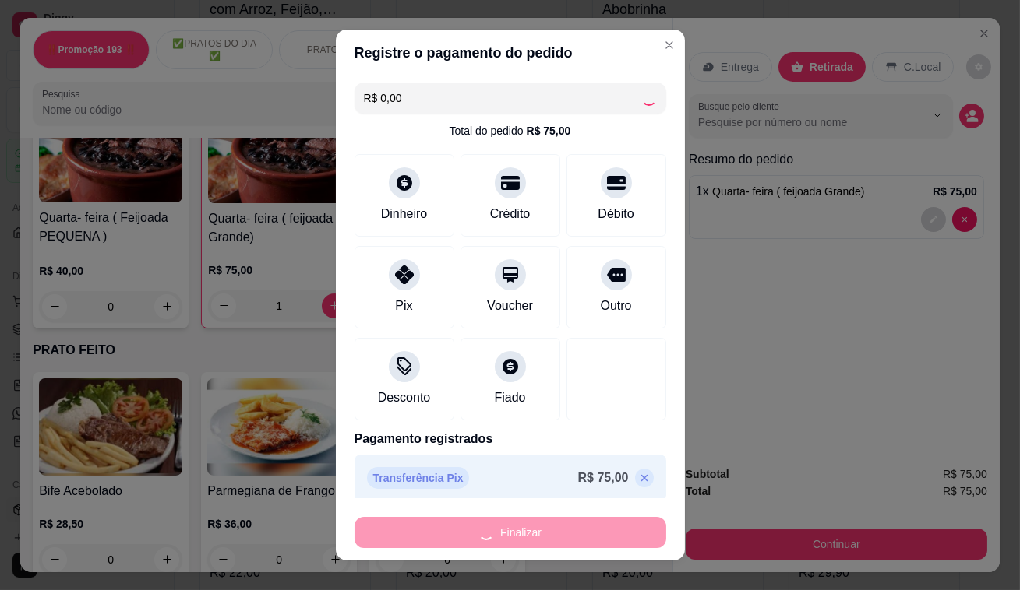
type input "0"
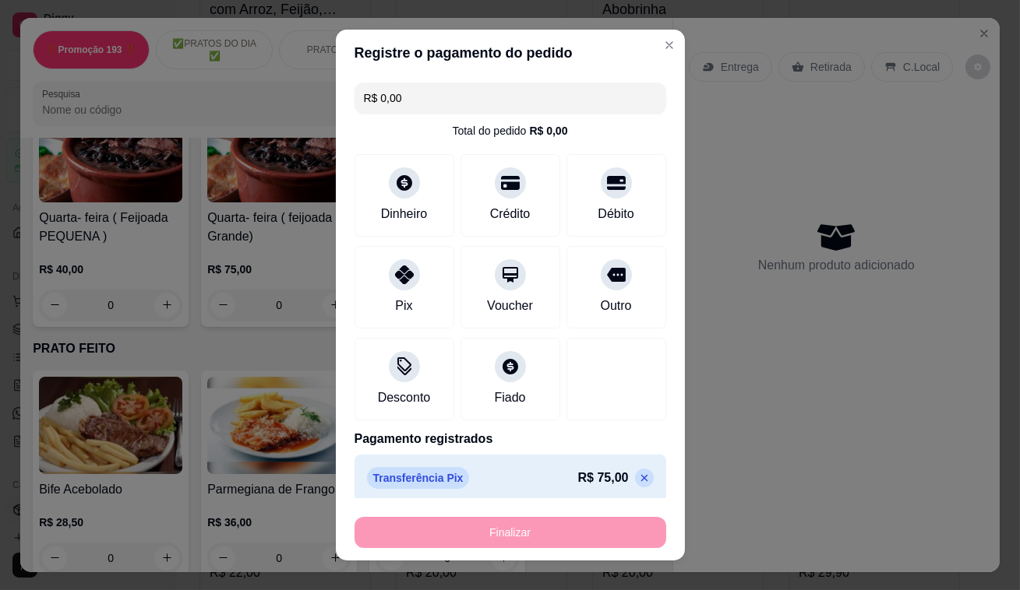
type input "-R$ 75,00"
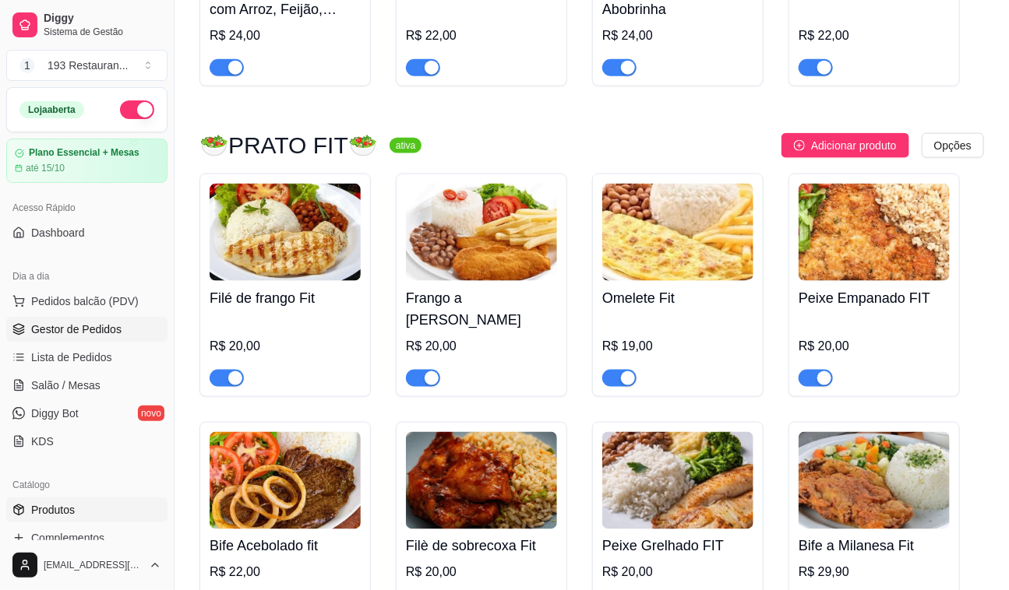
click at [89, 332] on span "Gestor de Pedidos" at bounding box center [76, 330] width 90 height 16
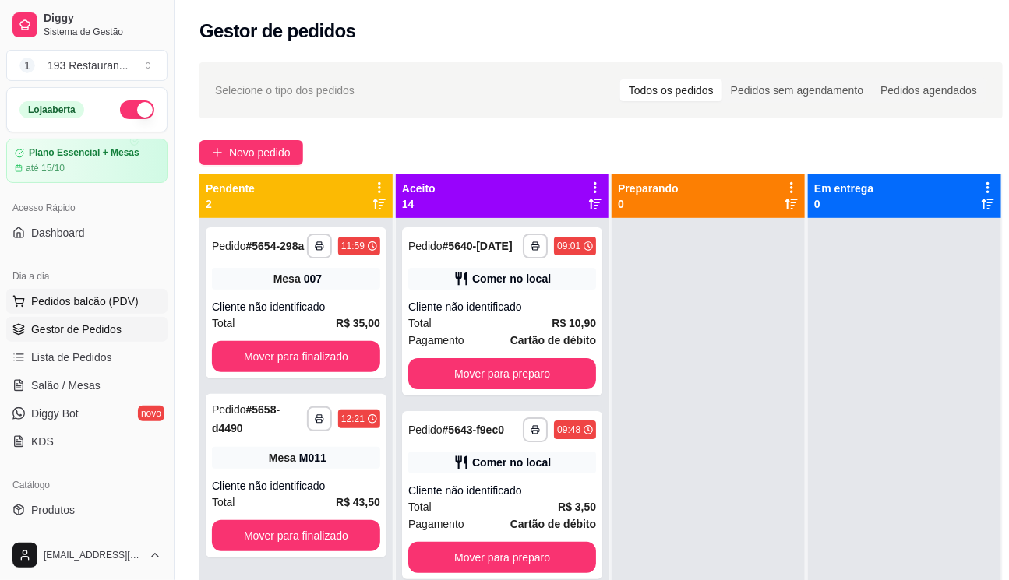
click at [96, 303] on span "Pedidos balcão (PDV)" at bounding box center [84, 302] width 107 height 16
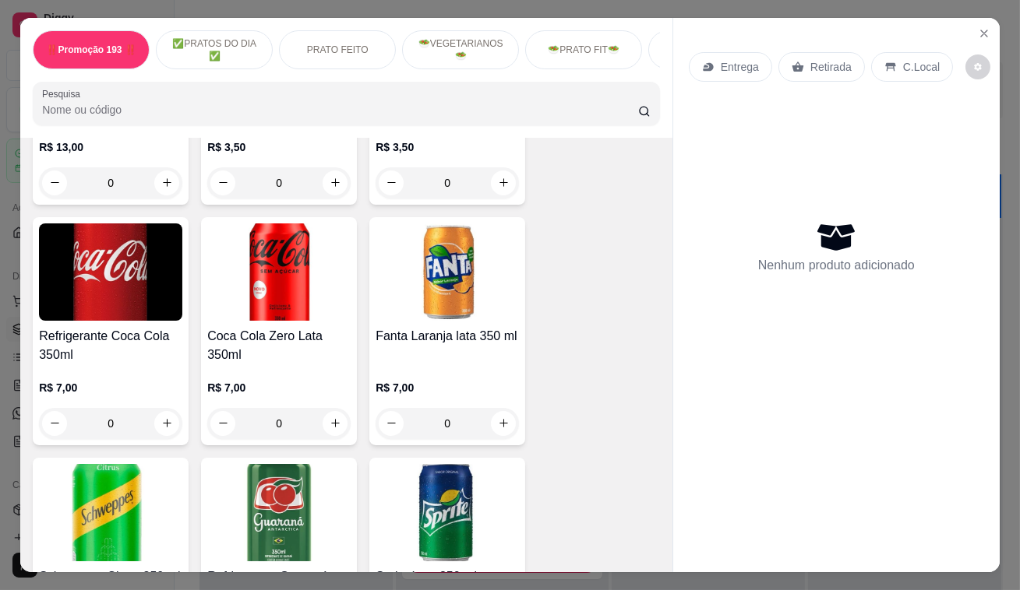
scroll to position [6513, 0]
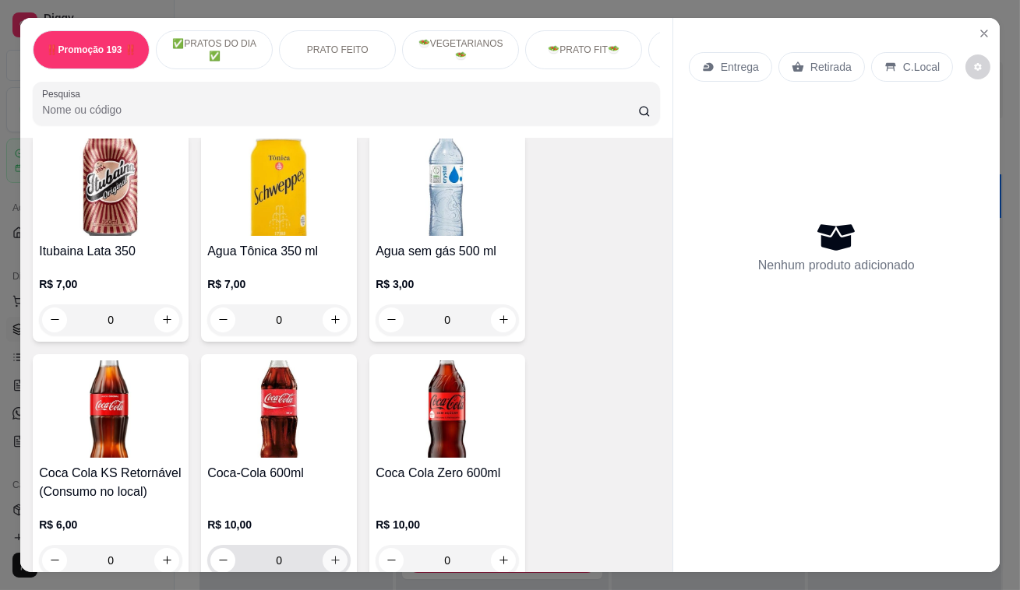
click at [329, 555] on icon "increase-product-quantity" at bounding box center [335, 561] width 12 height 12
type input "1"
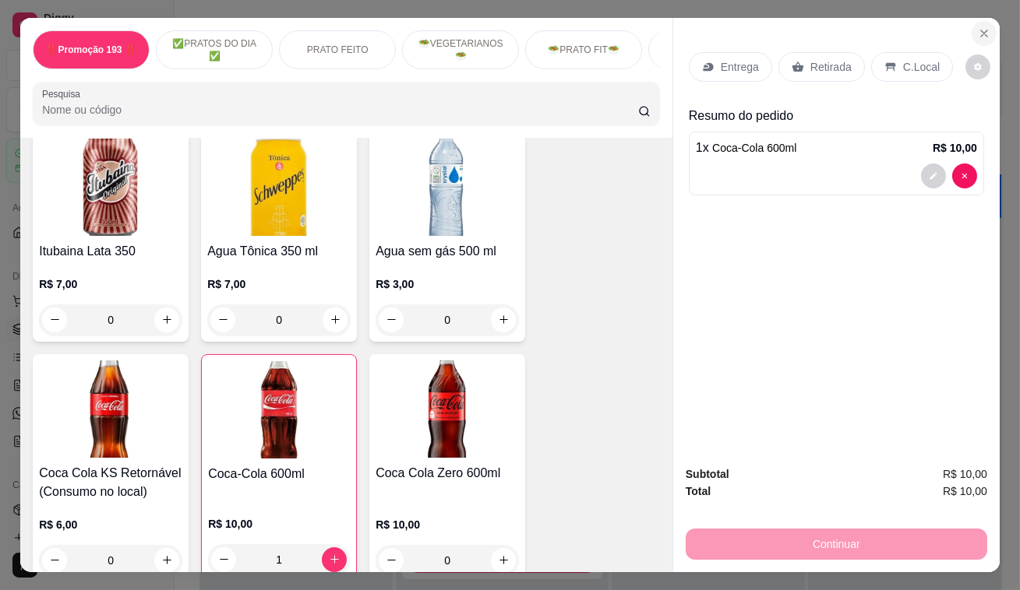
click at [981, 30] on icon "Close" at bounding box center [984, 33] width 6 height 6
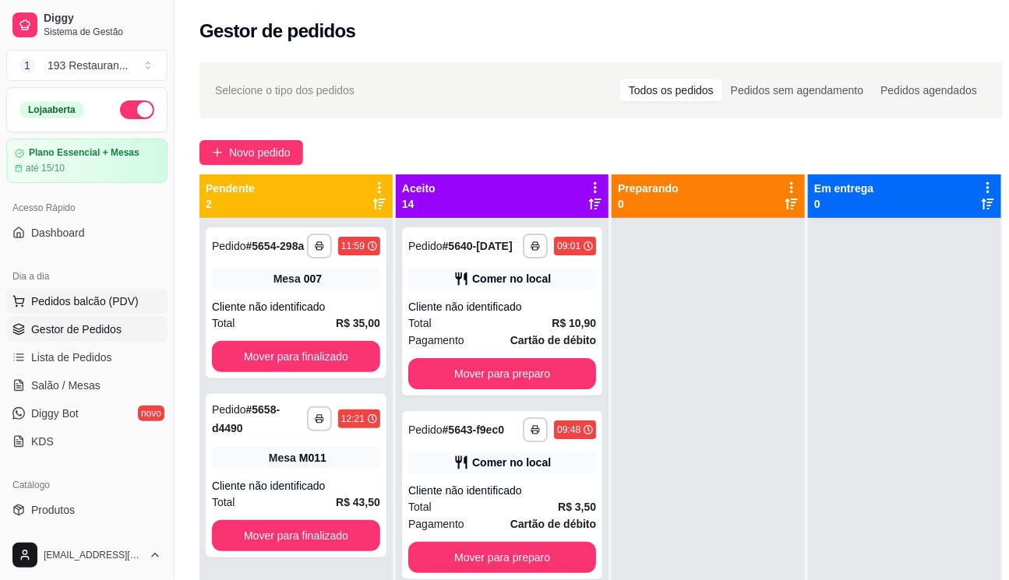
click at [80, 294] on span "Pedidos balcão (PDV)" at bounding box center [84, 302] width 107 height 16
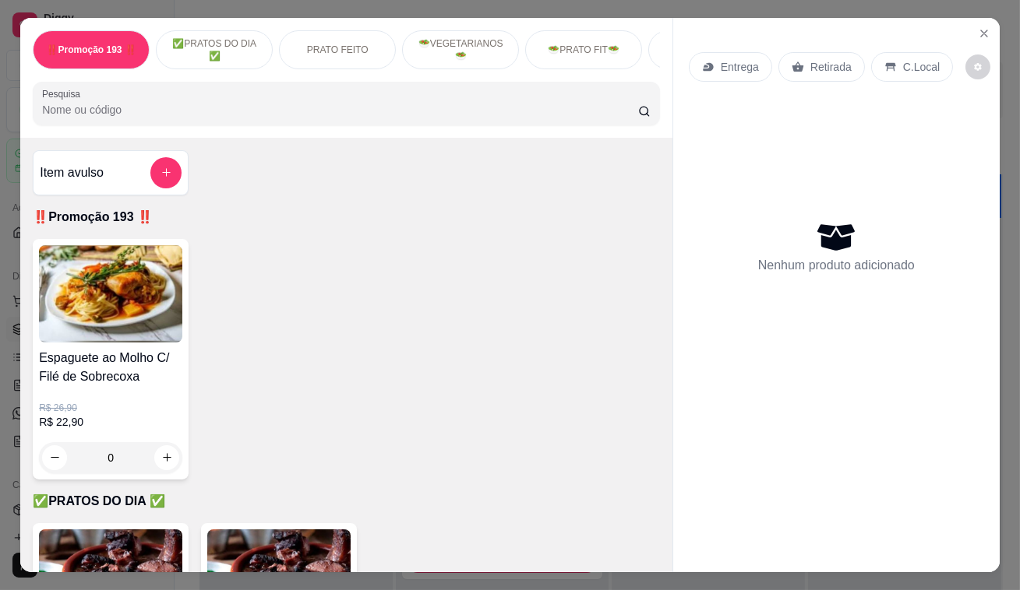
click at [810, 59] on p "Retirada" at bounding box center [830, 67] width 41 height 16
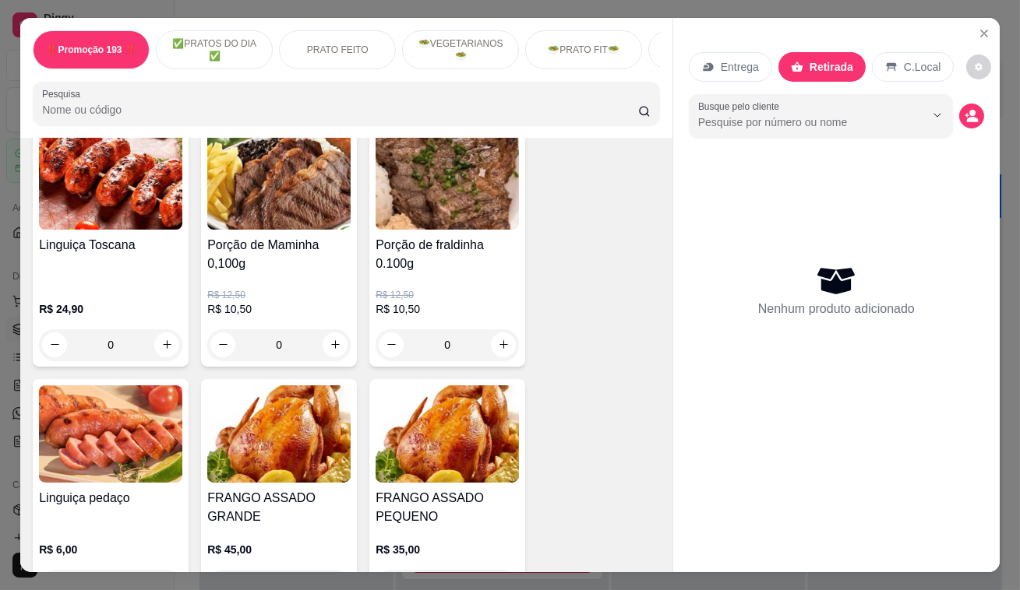
scroll to position [3611, 0]
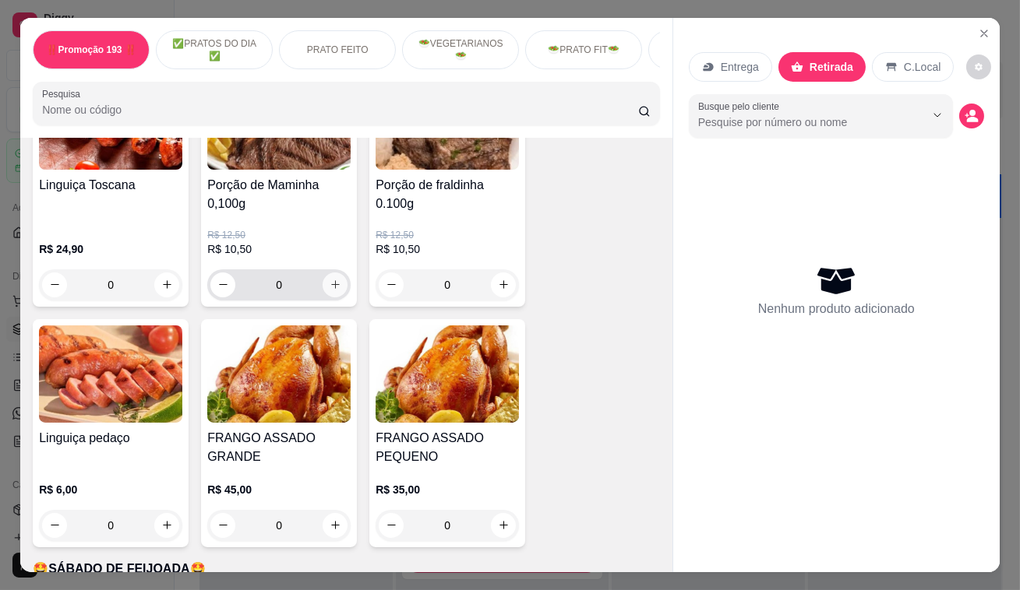
click at [329, 279] on icon "increase-product-quantity" at bounding box center [335, 285] width 12 height 12
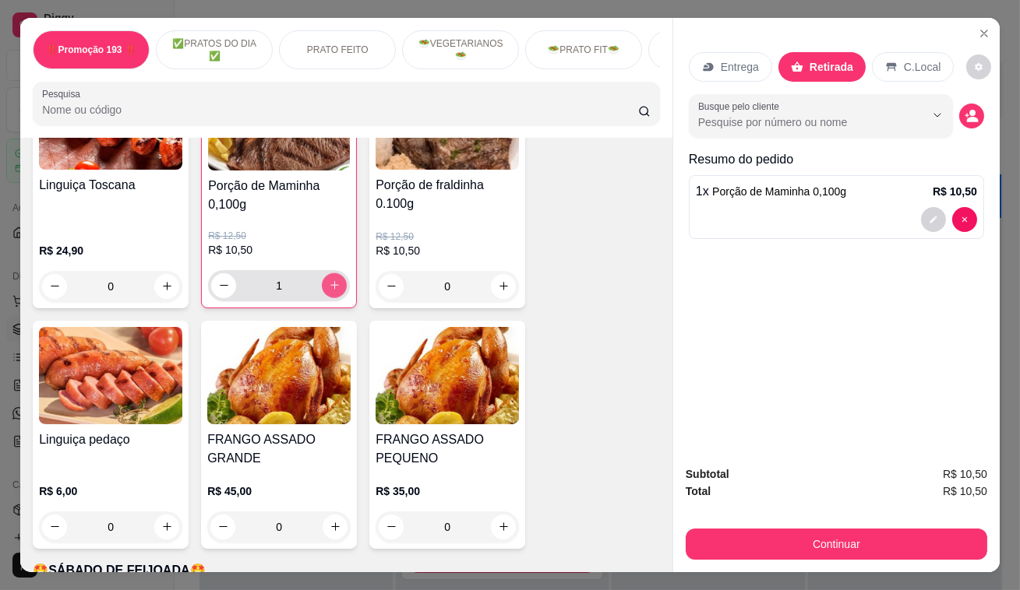
click at [330, 282] on icon "increase-product-quantity" at bounding box center [334, 286] width 9 height 9
click at [329, 280] on icon "increase-product-quantity" at bounding box center [335, 286] width 12 height 12
type input "5"
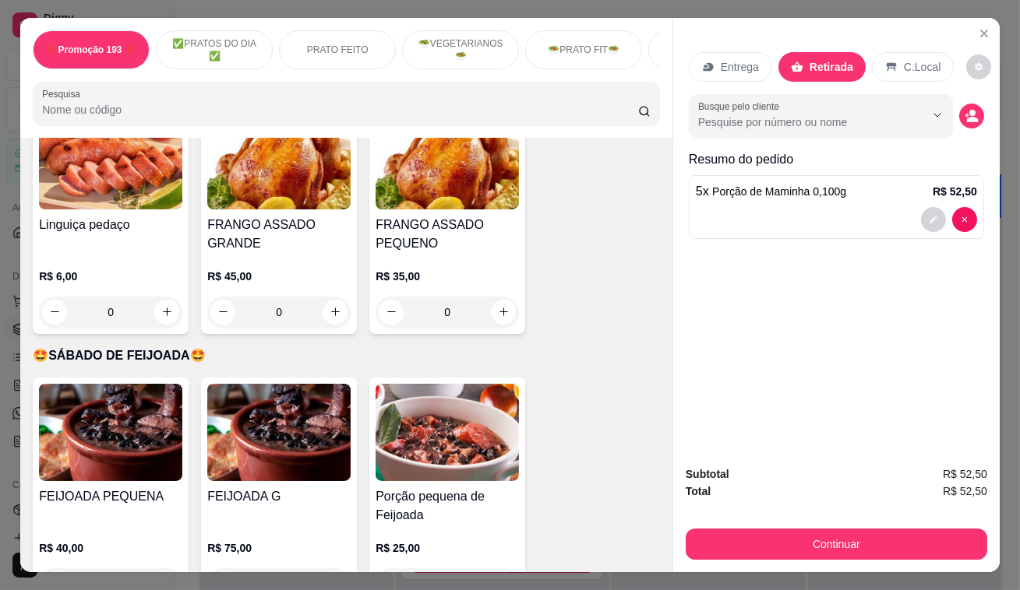
scroll to position [3752, 0]
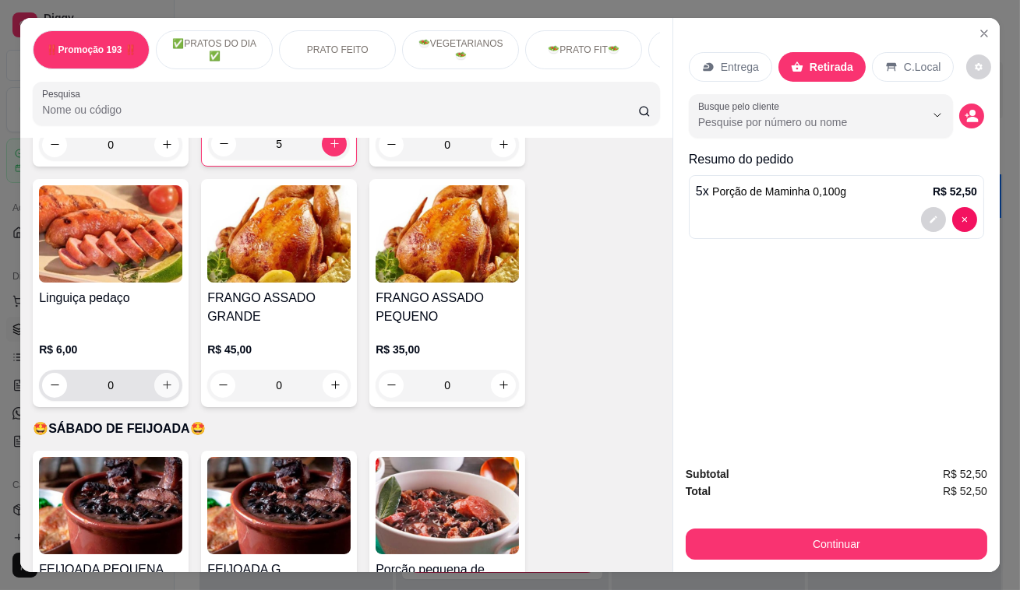
click at [162, 379] on icon "increase-product-quantity" at bounding box center [167, 385] width 12 height 12
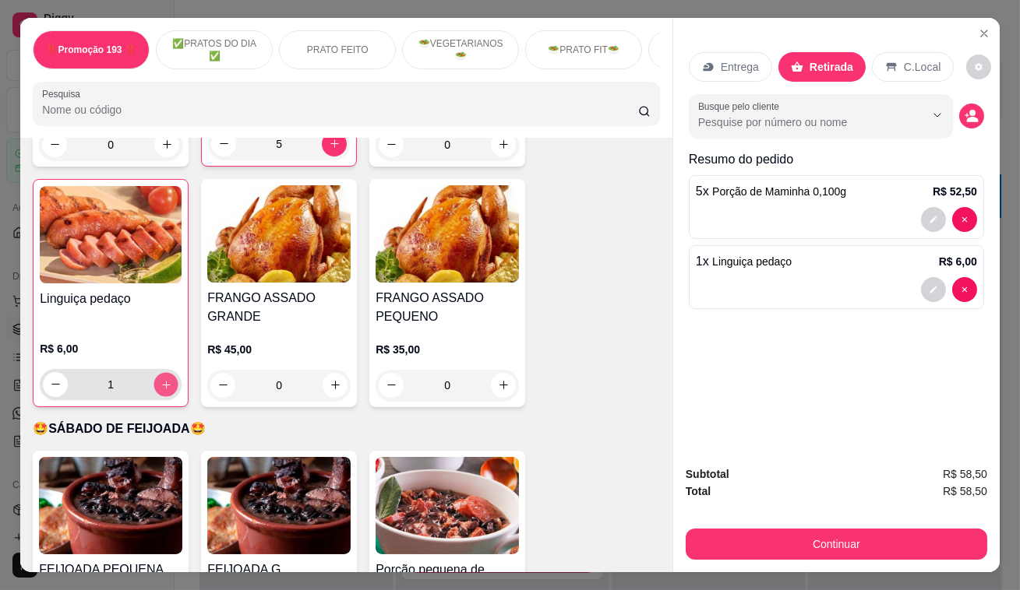
click at [162, 379] on icon "increase-product-quantity" at bounding box center [166, 385] width 12 height 12
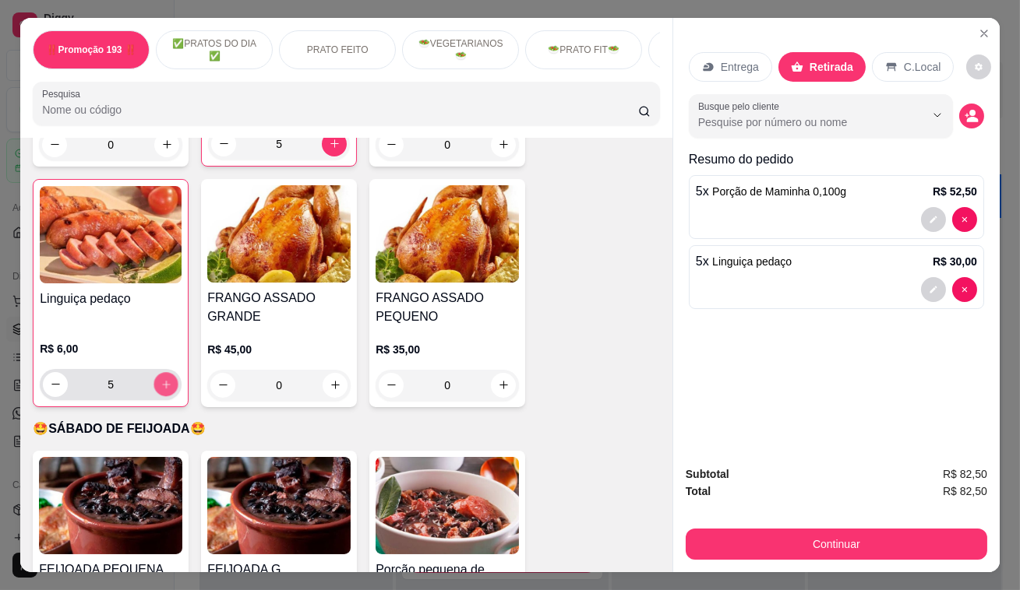
click at [162, 379] on icon "increase-product-quantity" at bounding box center [166, 385] width 12 height 12
type input "10"
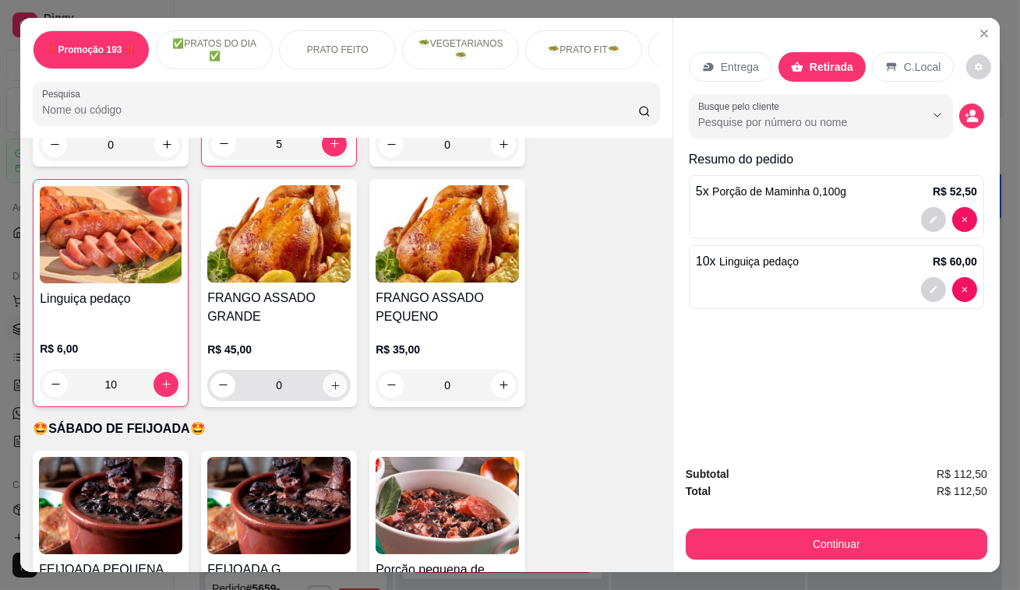
click at [329, 379] on icon "increase-product-quantity" at bounding box center [335, 385] width 12 height 12
type input "1"
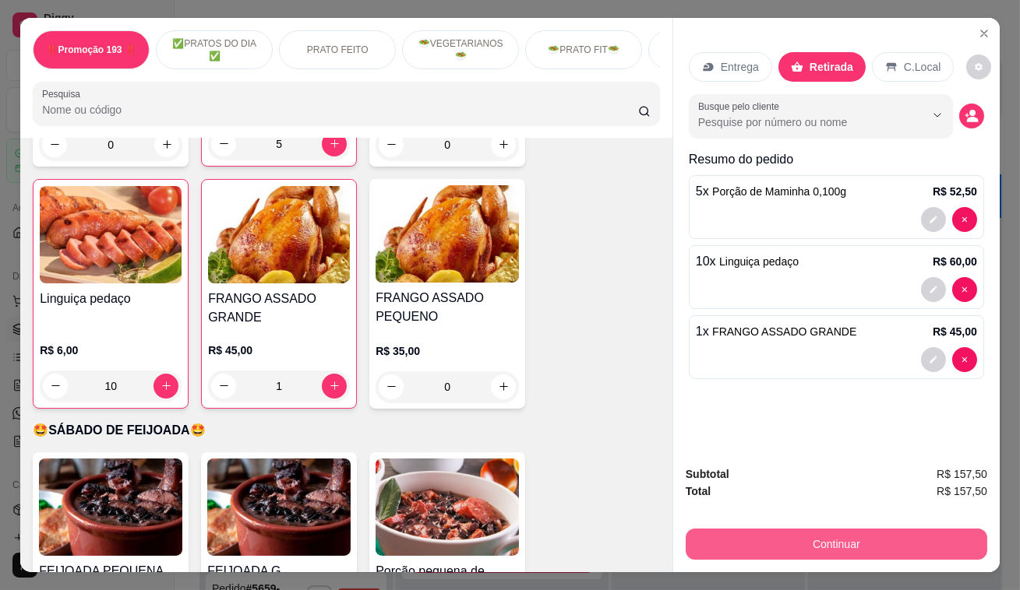
click at [939, 531] on button "Continuar" at bounding box center [835, 544] width 301 height 31
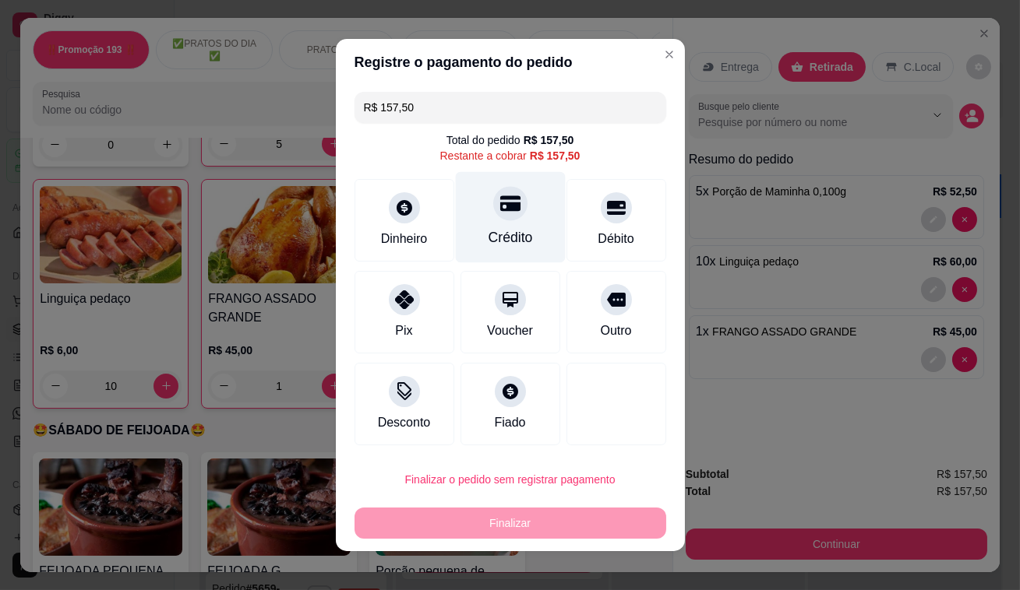
click at [499, 206] on icon at bounding box center [509, 204] width 20 height 16
type input "R$ 0,00"
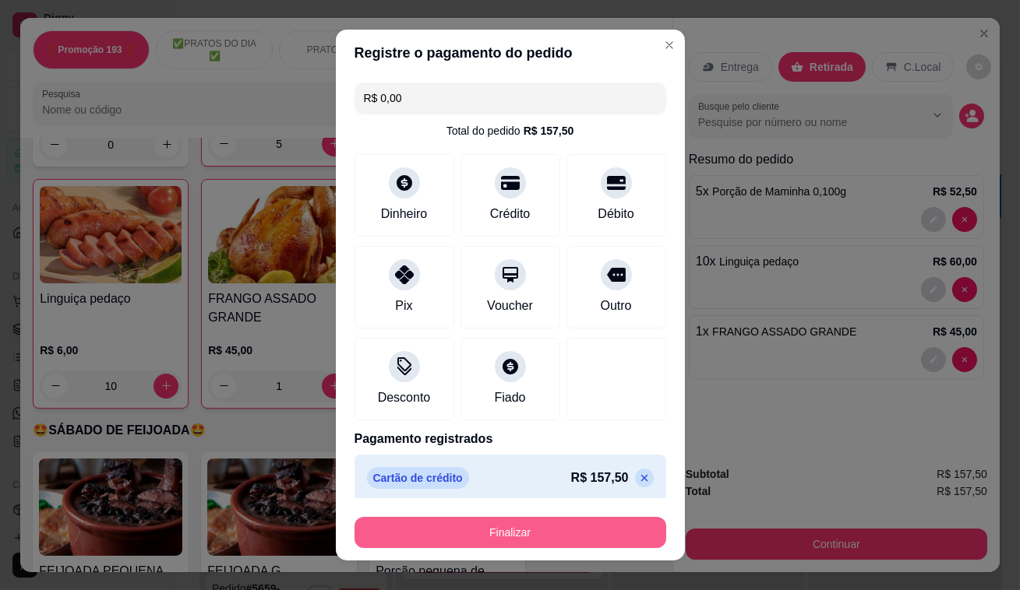
click at [519, 531] on button "Finalizar" at bounding box center [510, 532] width 312 height 31
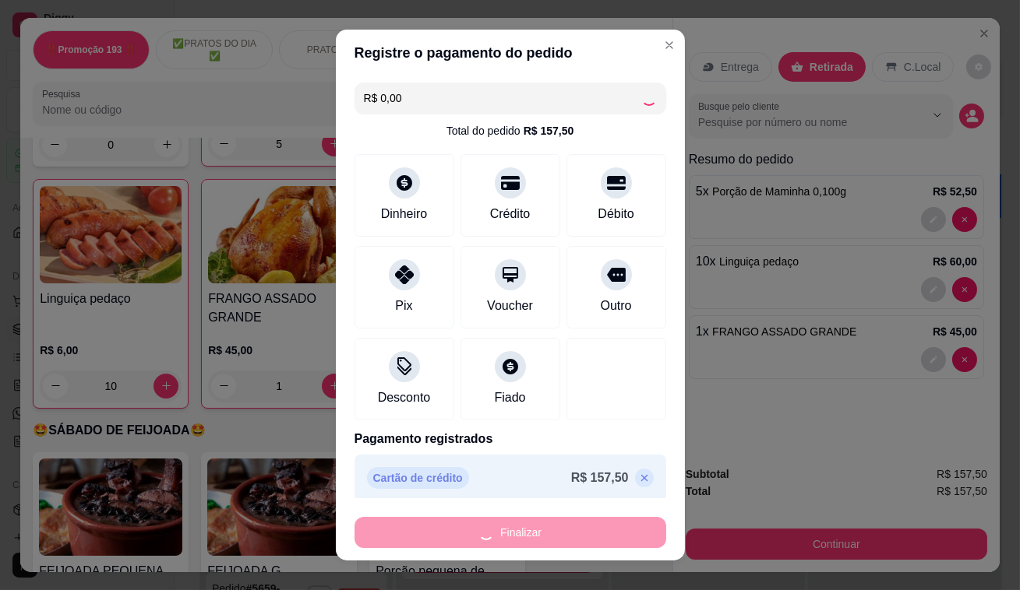
type input "0"
type input "-R$ 157,50"
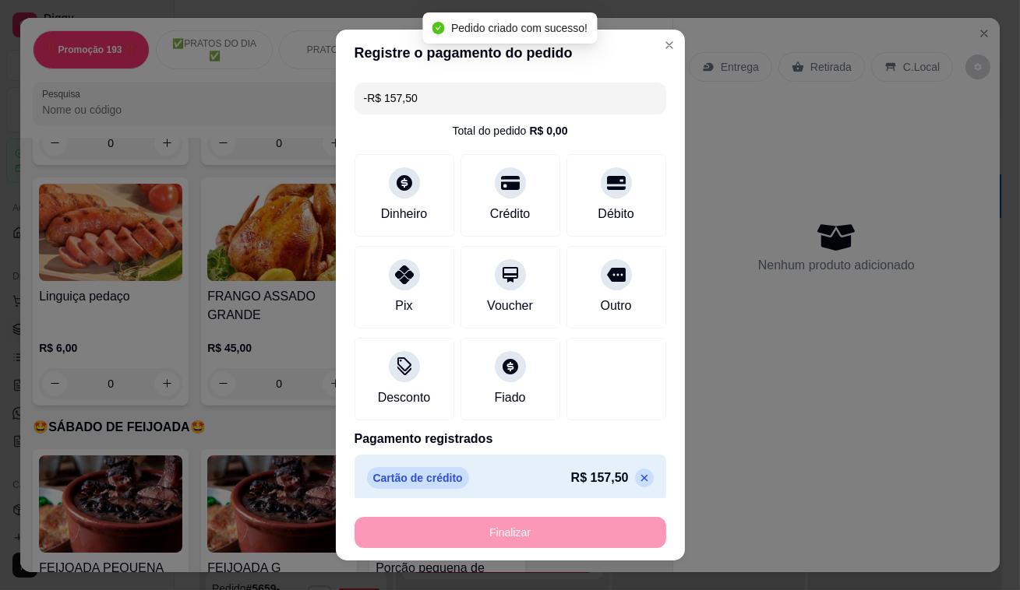
scroll to position [3751, 0]
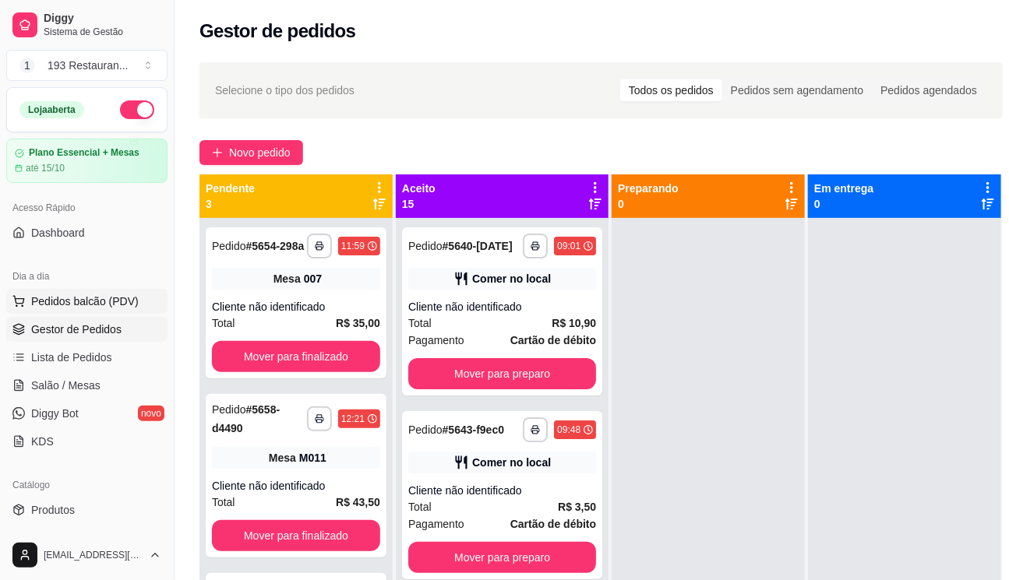
click at [105, 312] on button "Pedidos balcão (PDV)" at bounding box center [86, 301] width 161 height 25
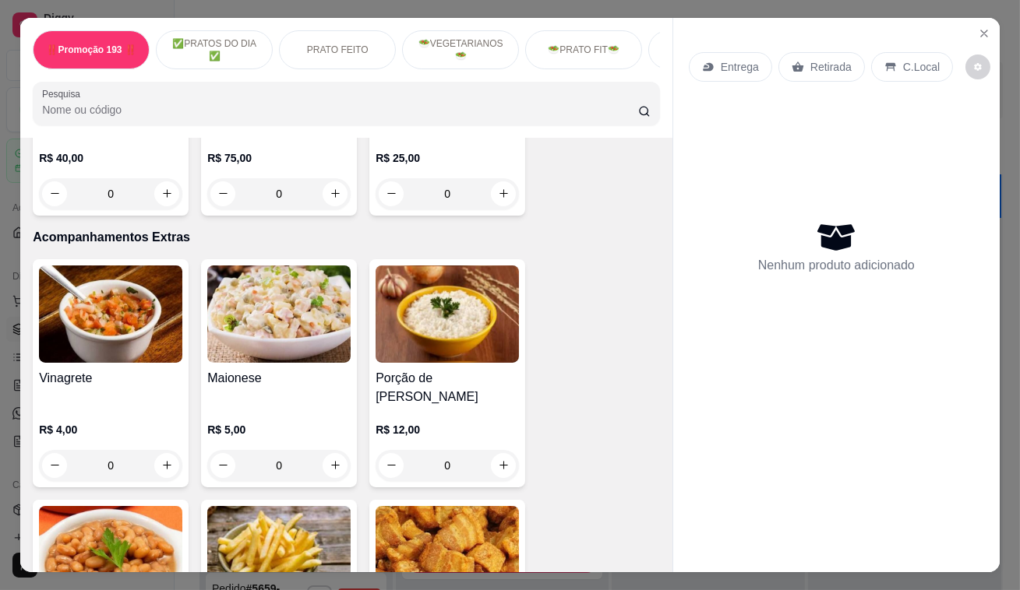
scroll to position [4177, 0]
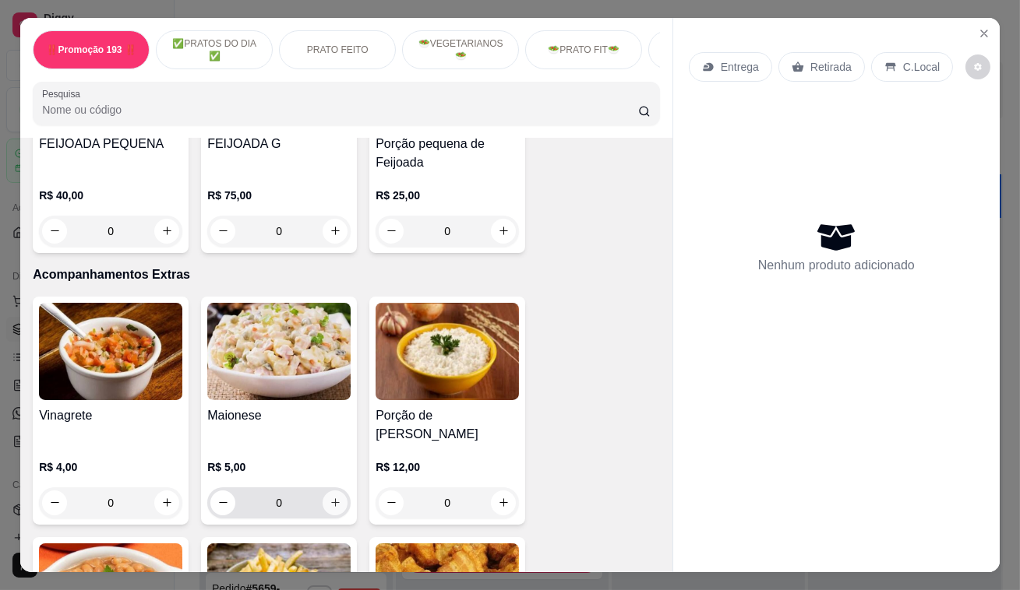
click at [334, 497] on icon "increase-product-quantity" at bounding box center [335, 503] width 12 height 12
type input "2"
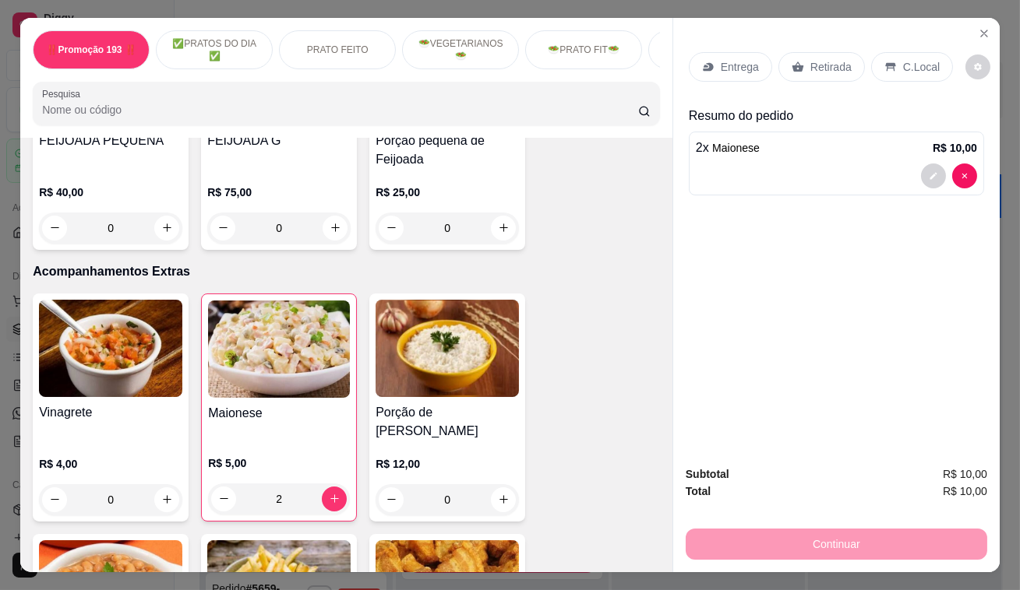
scroll to position [4106, 0]
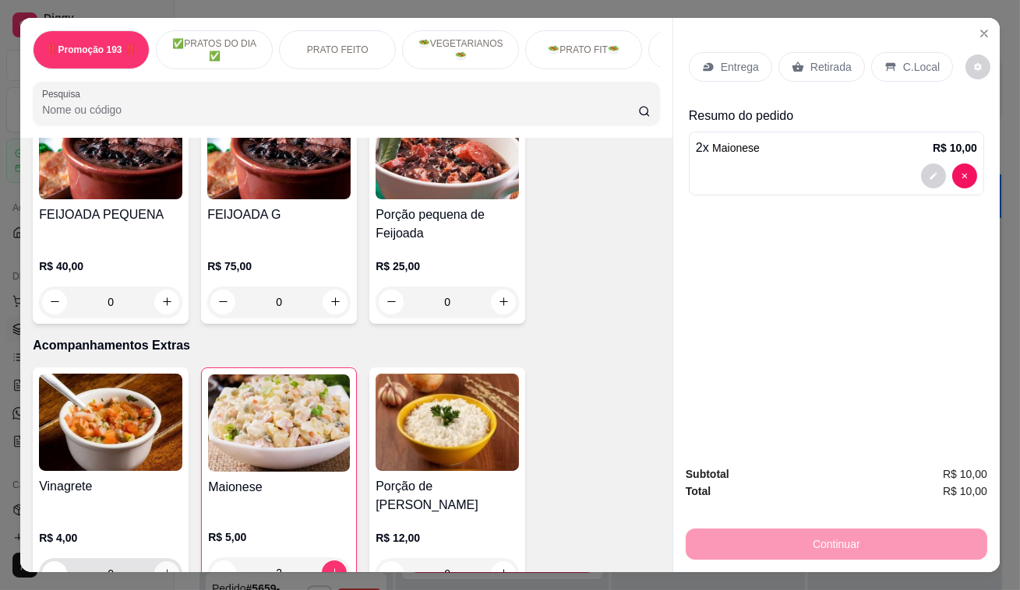
click at [164, 568] on icon "increase-product-quantity" at bounding box center [167, 574] width 12 height 12
type input "1"
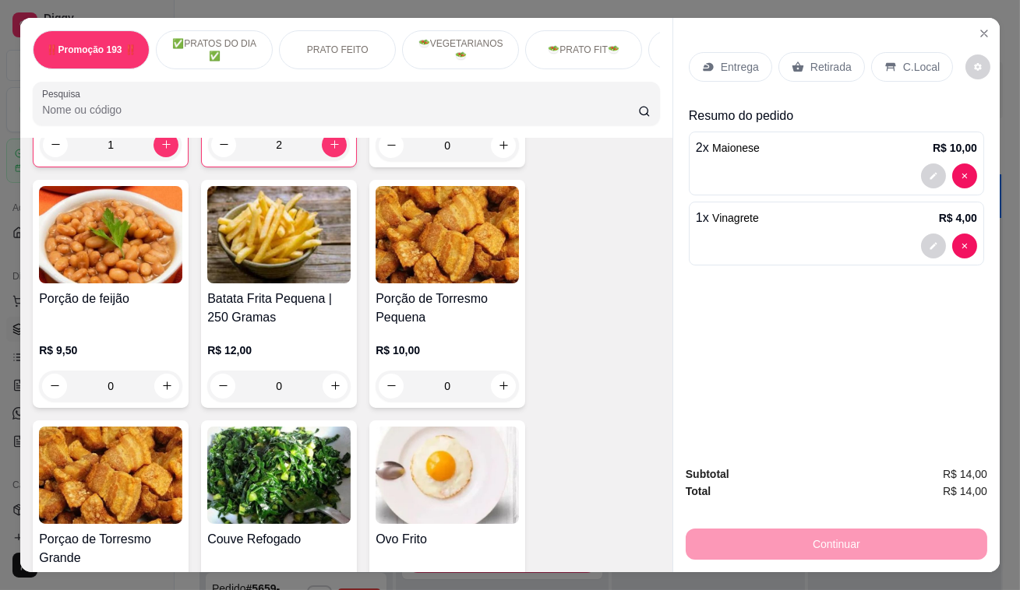
scroll to position [4602, 0]
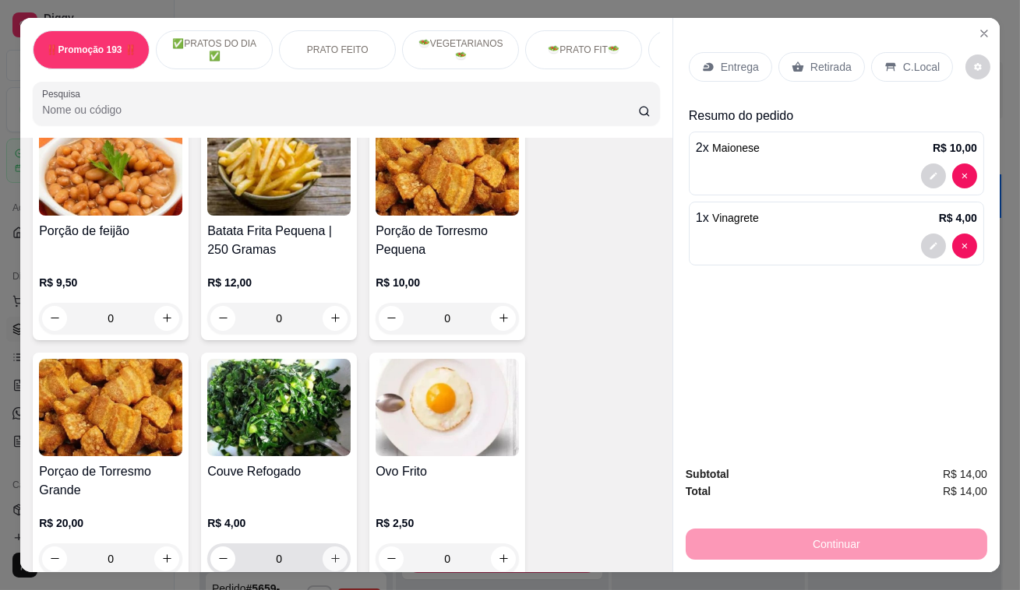
click at [326, 547] on button "increase-product-quantity" at bounding box center [334, 559] width 25 height 25
click at [329, 553] on icon "increase-product-quantity" at bounding box center [335, 559] width 12 height 12
type input "2"
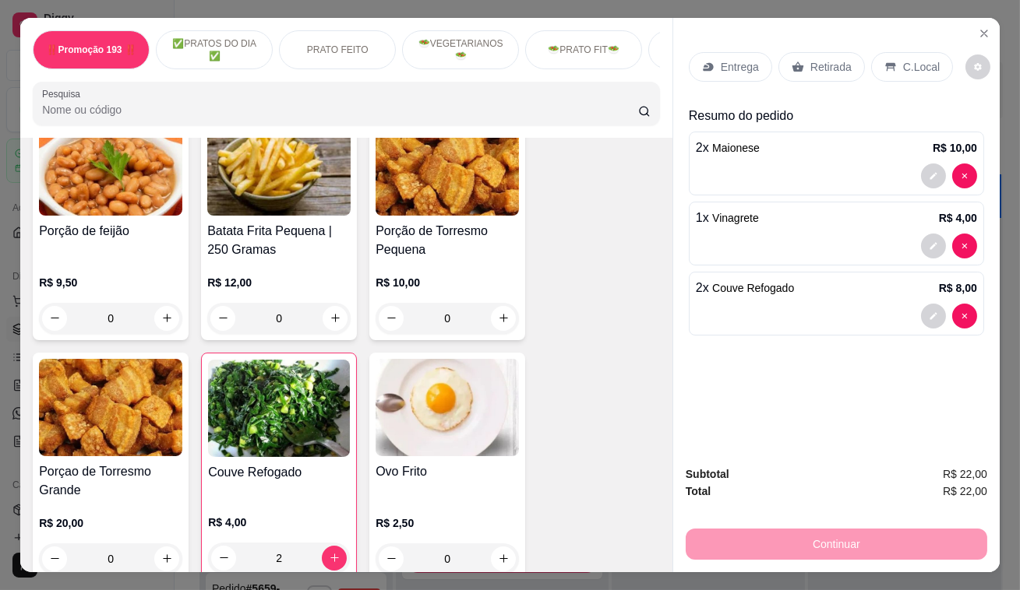
click at [820, 62] on p "Retirada" at bounding box center [830, 67] width 41 height 16
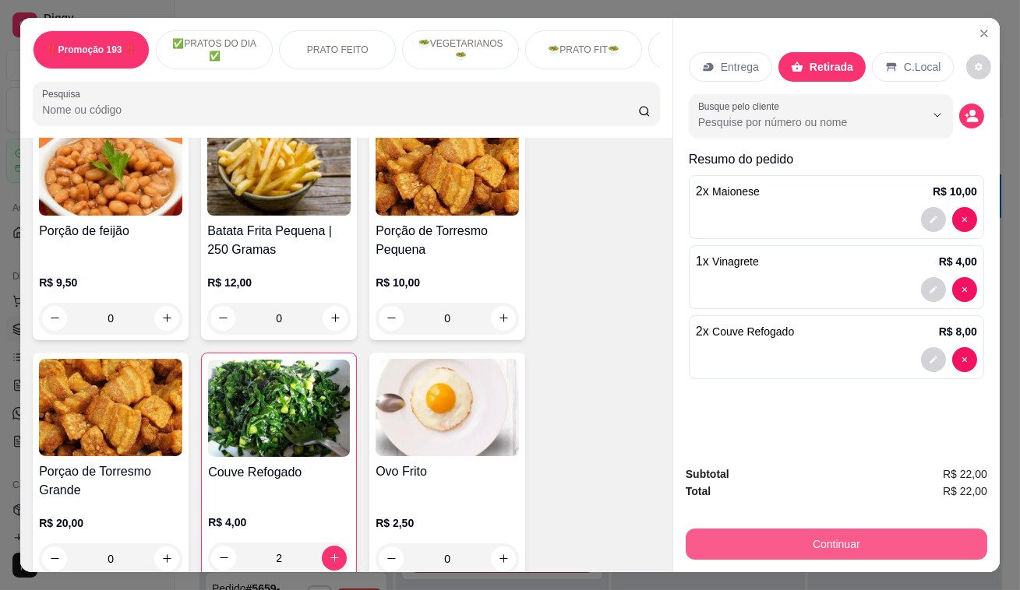
click at [838, 551] on button "Continuar" at bounding box center [835, 544] width 301 height 31
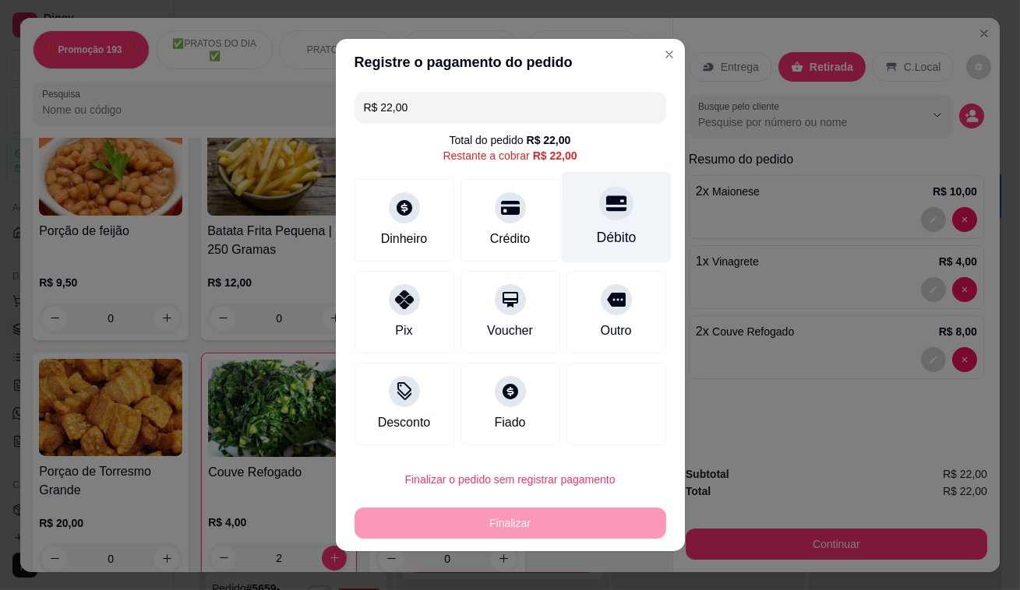
click at [615, 216] on div "Débito" at bounding box center [616, 217] width 110 height 91
type input "R$ 0,00"
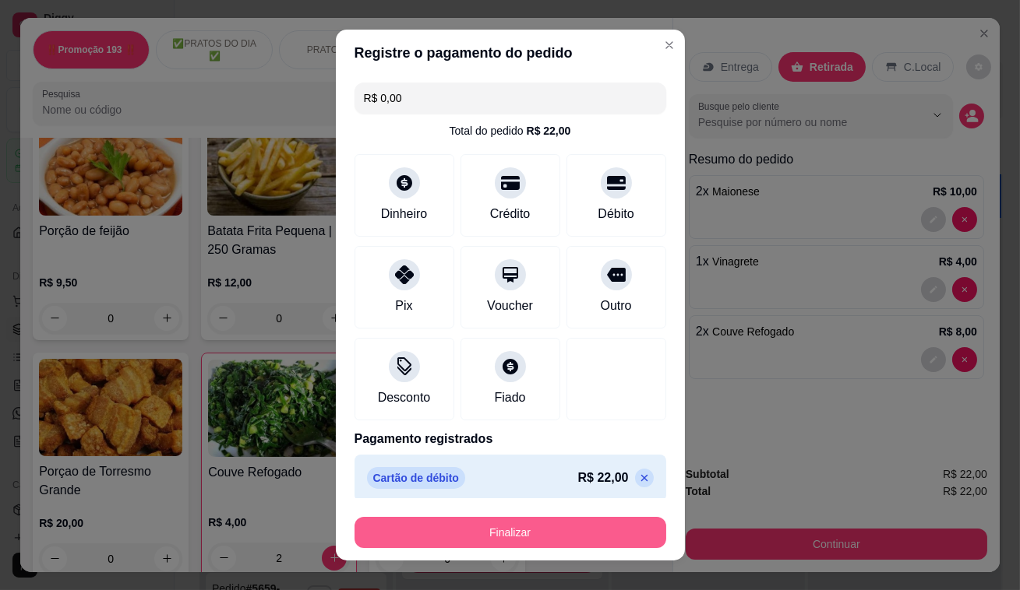
click at [558, 537] on button "Finalizar" at bounding box center [510, 532] width 312 height 31
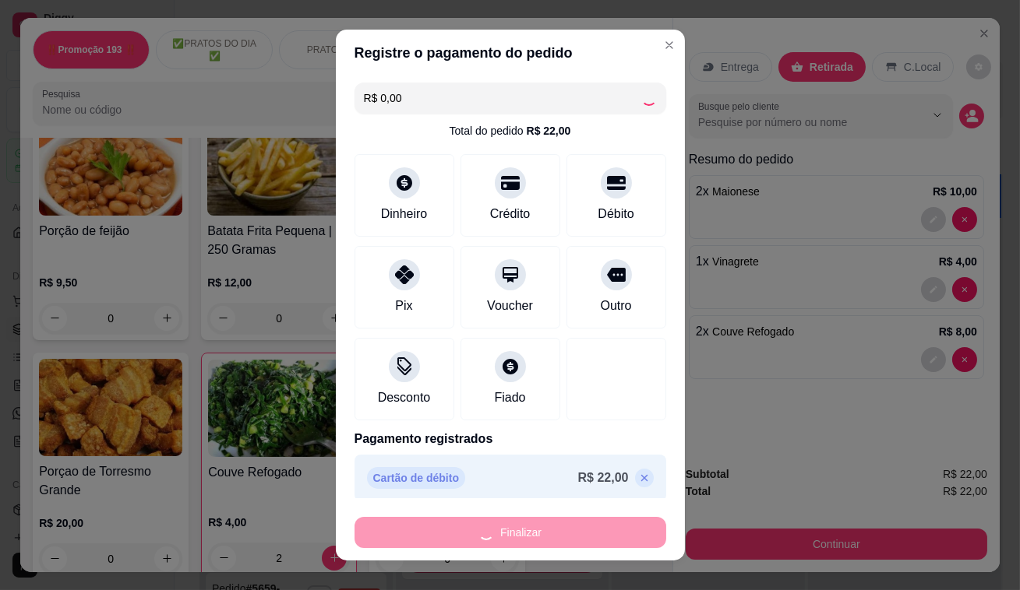
type input "0"
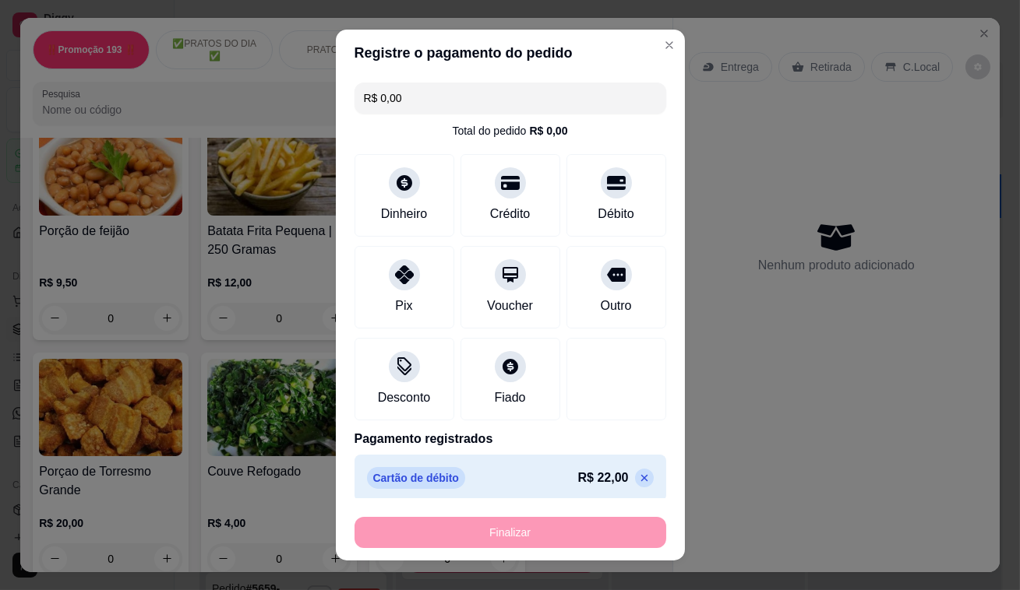
type input "-R$ 22,00"
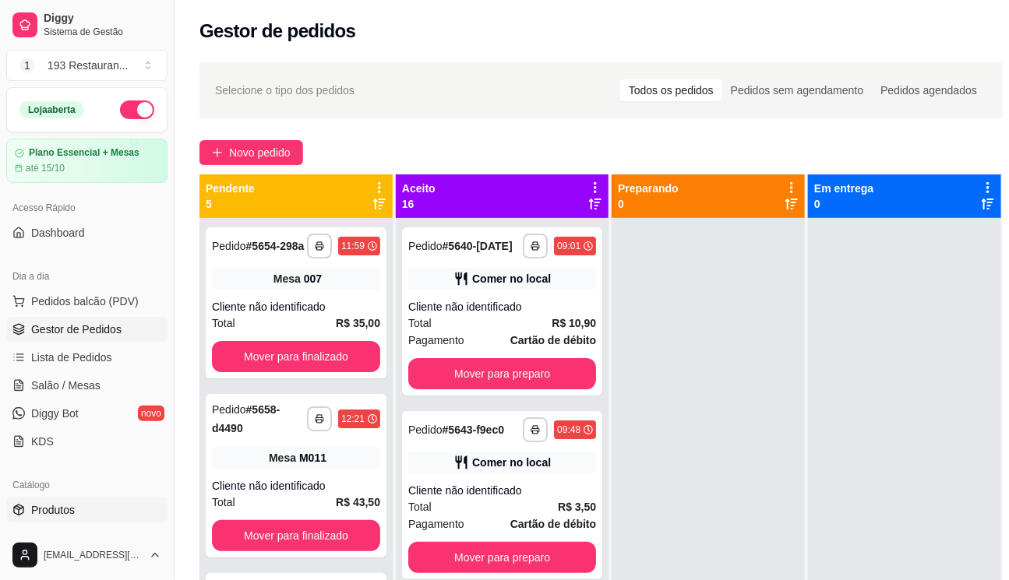
click at [79, 499] on link "Produtos" at bounding box center [86, 510] width 161 height 25
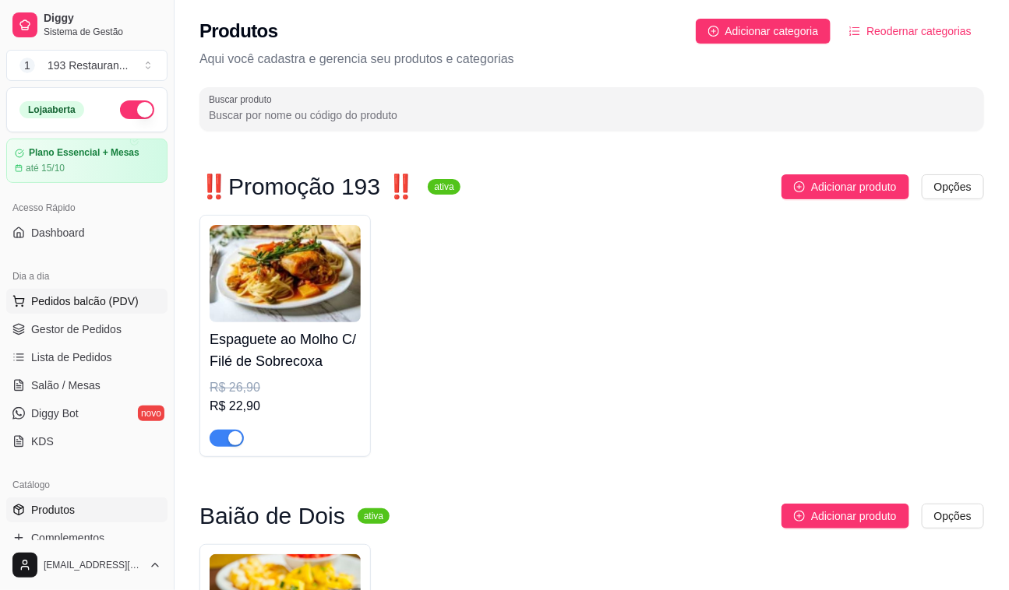
click at [120, 303] on span "Pedidos balcão (PDV)" at bounding box center [84, 302] width 107 height 16
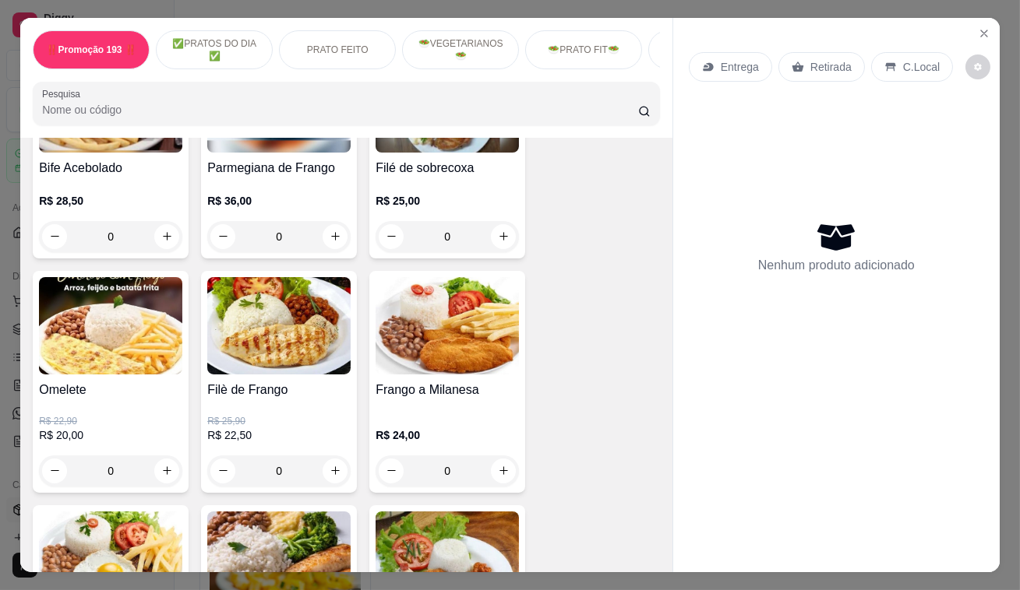
scroll to position [849, 0]
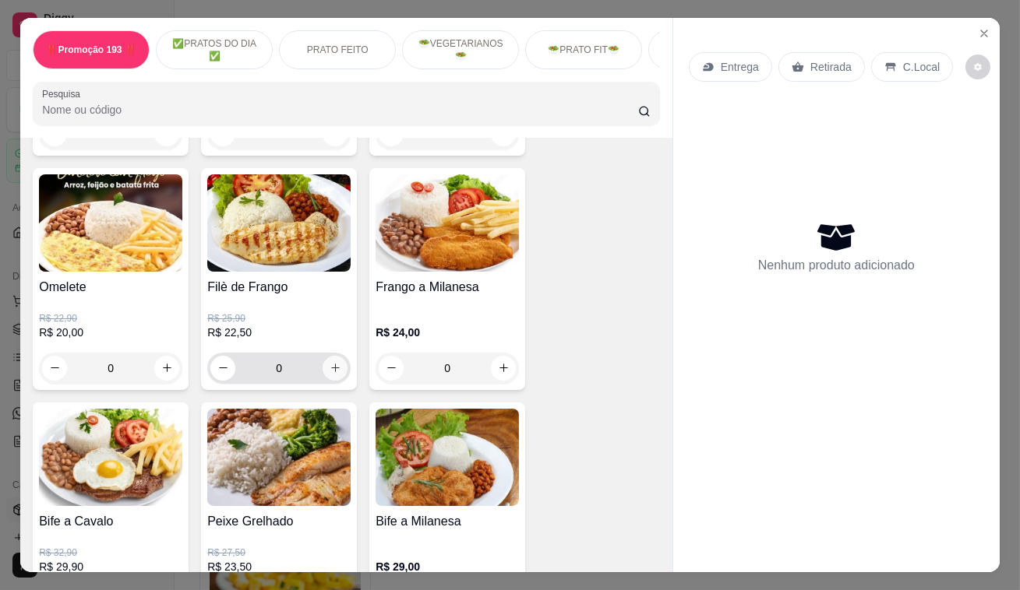
click at [329, 369] on icon "increase-product-quantity" at bounding box center [335, 368] width 12 height 12
type input "1"
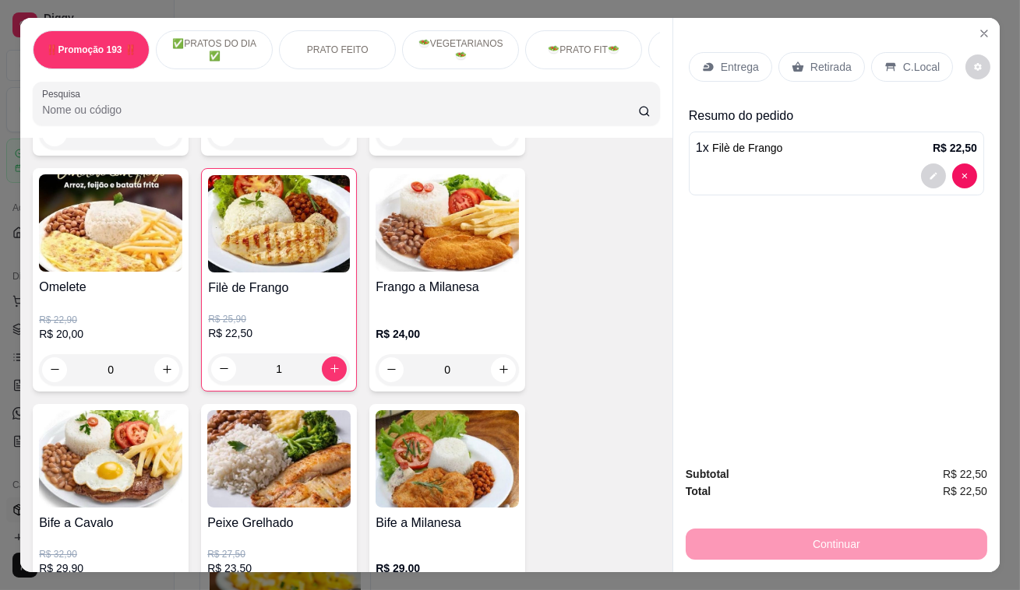
drag, startPoint x: 301, startPoint y: 361, endPoint x: 579, endPoint y: 345, distance: 279.3
click at [777, 153] on div "1 x Filè de Frango R$ 22,50" at bounding box center [835, 164] width 295 height 64
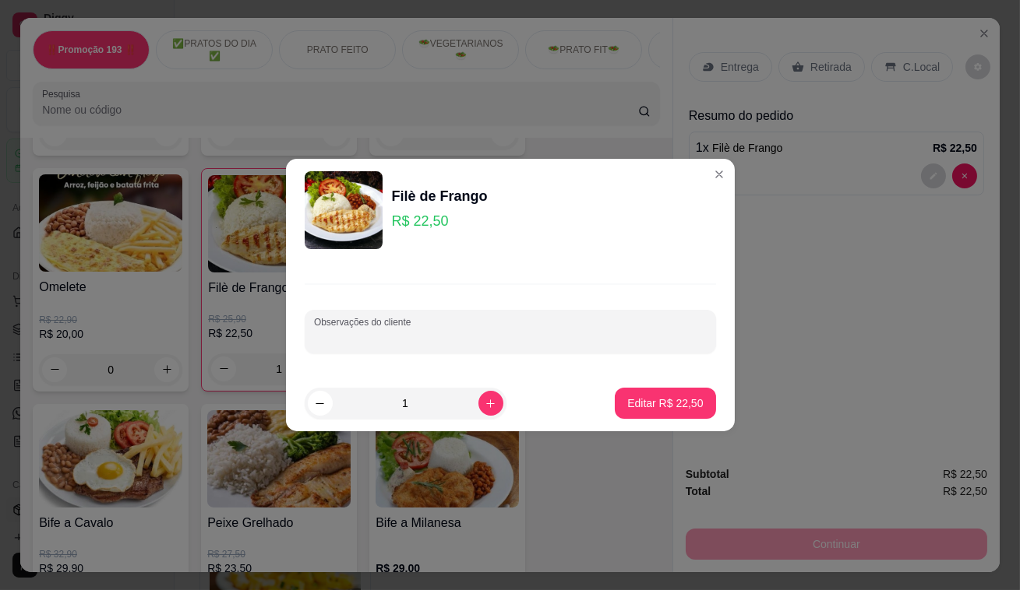
click at [396, 332] on input "Observações do cliente" at bounding box center [510, 338] width 393 height 16
type input "bem passado"
click at [657, 407] on p "Editar R$ 22,50" at bounding box center [665, 404] width 76 height 16
type input "0"
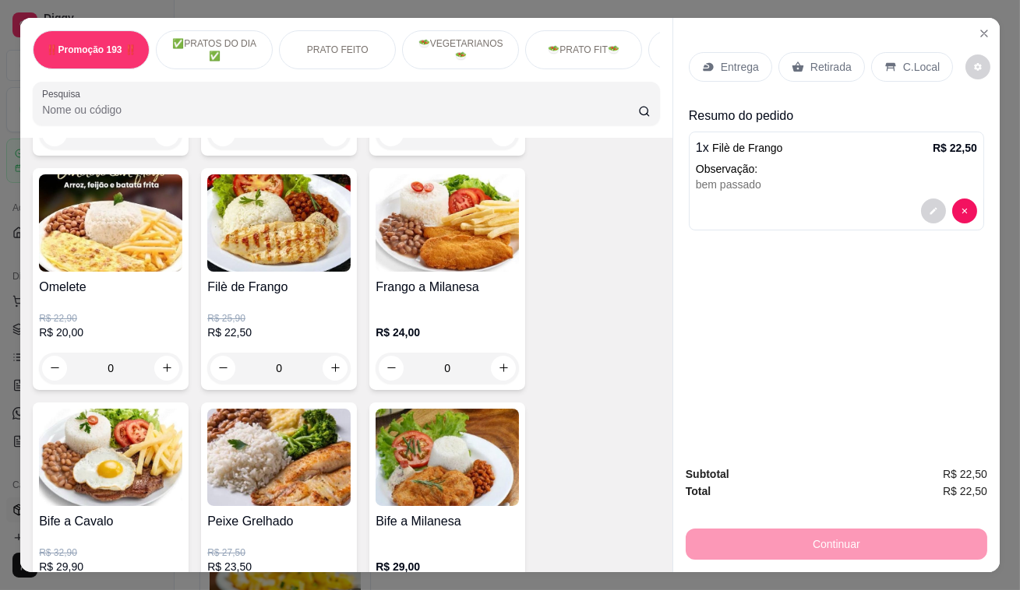
click at [819, 64] on p "Retirada" at bounding box center [830, 67] width 41 height 16
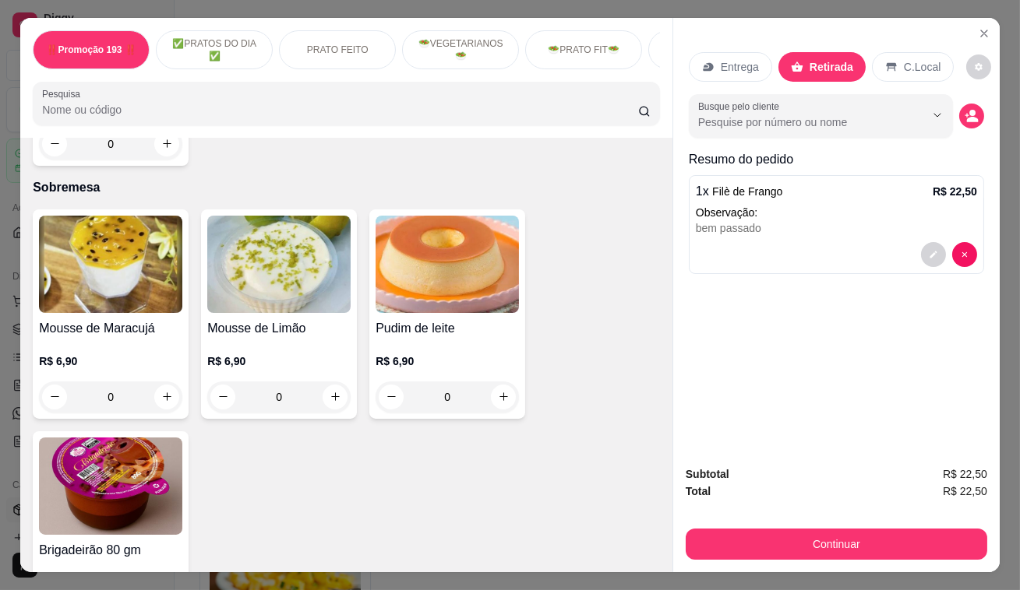
scroll to position [4956, 0]
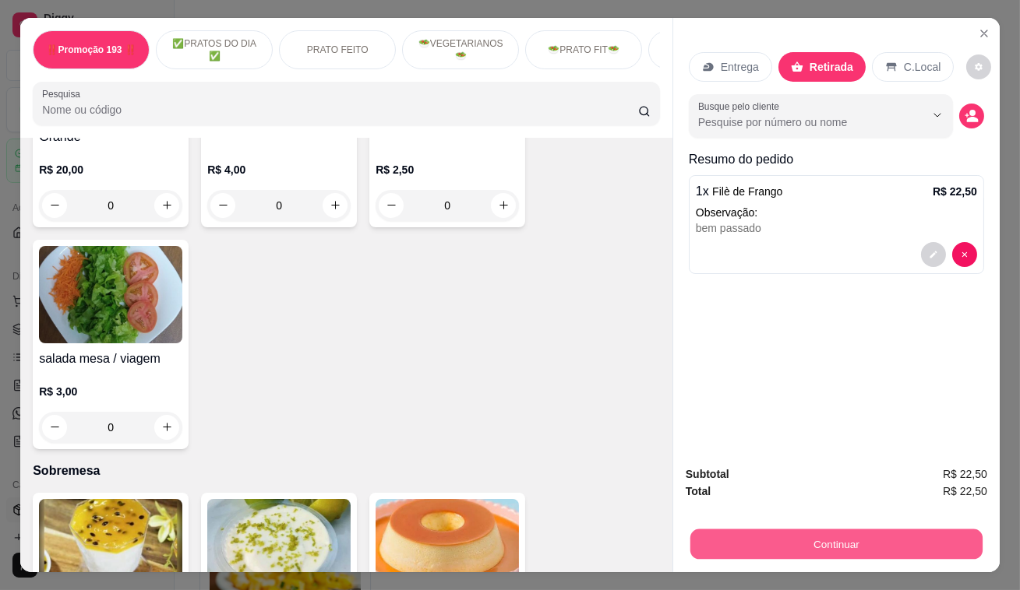
click at [875, 541] on button "Continuar" at bounding box center [836, 545] width 292 height 30
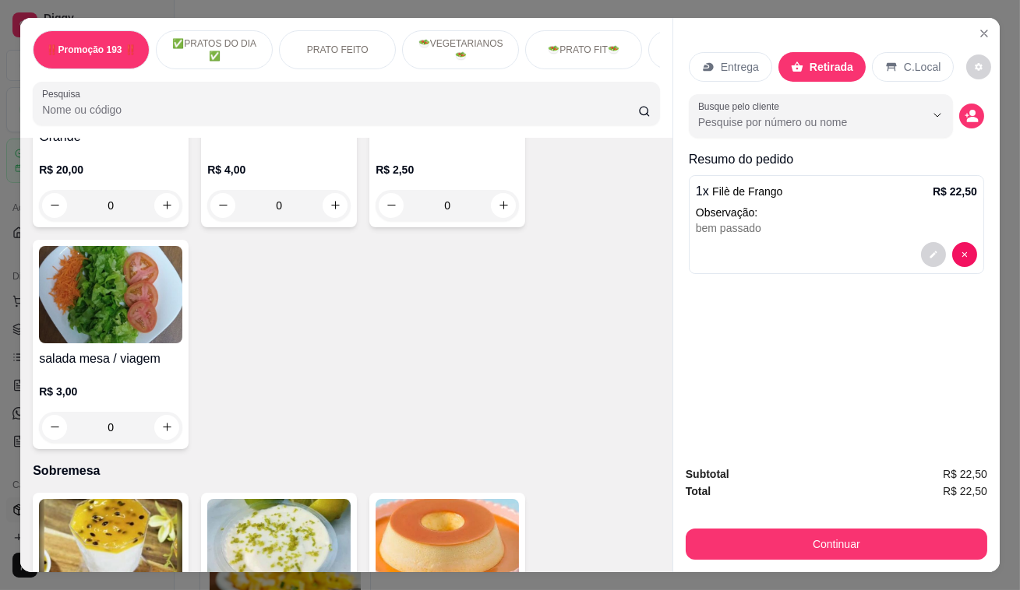
click at [854, 432] on div "Entrega Retirada C.Local Busque pelo cliente Resumo do pedido 1 x Filè de Frang…" at bounding box center [835, 295] width 327 height 555
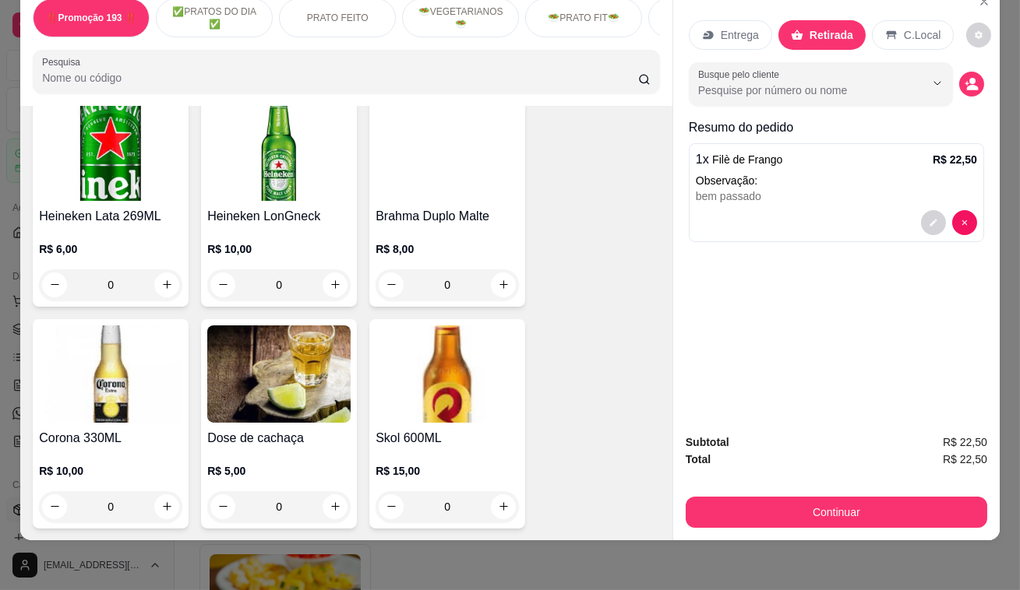
scroll to position [8142, 0]
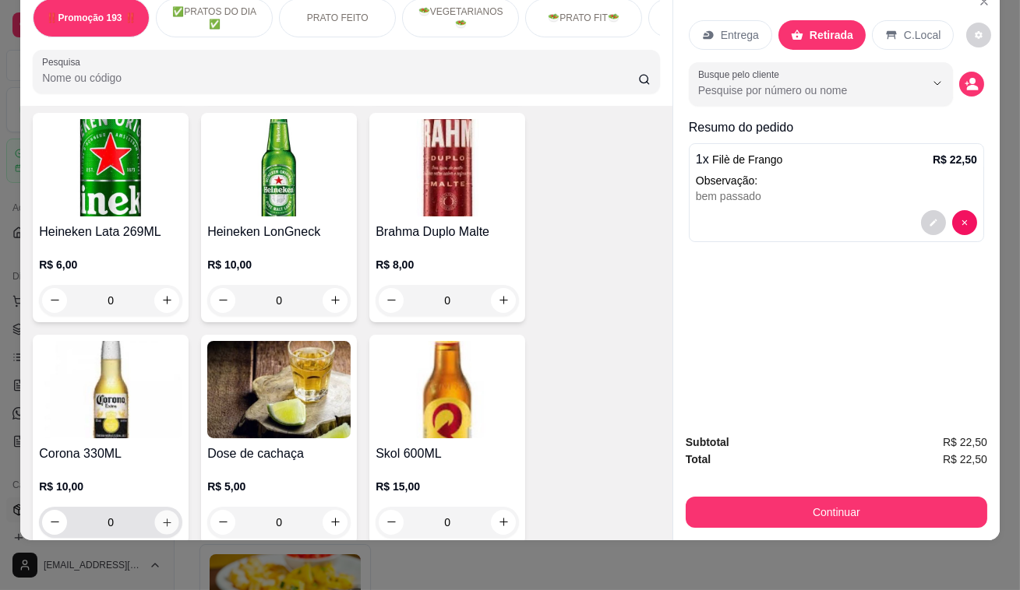
click at [161, 516] on icon "increase-product-quantity" at bounding box center [167, 522] width 12 height 12
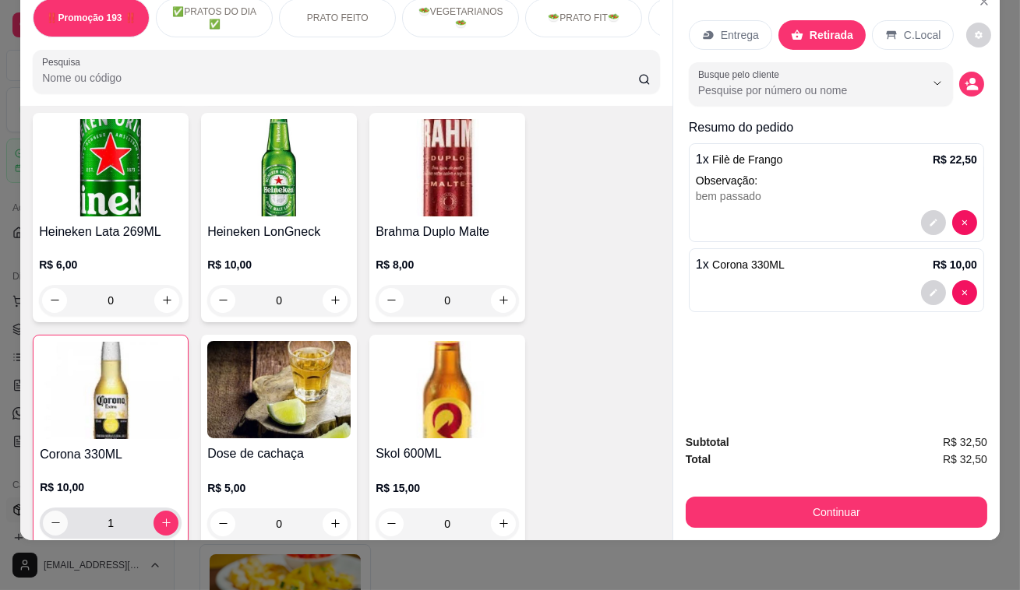
click at [50, 517] on icon "decrease-product-quantity" at bounding box center [56, 523] width 12 height 12
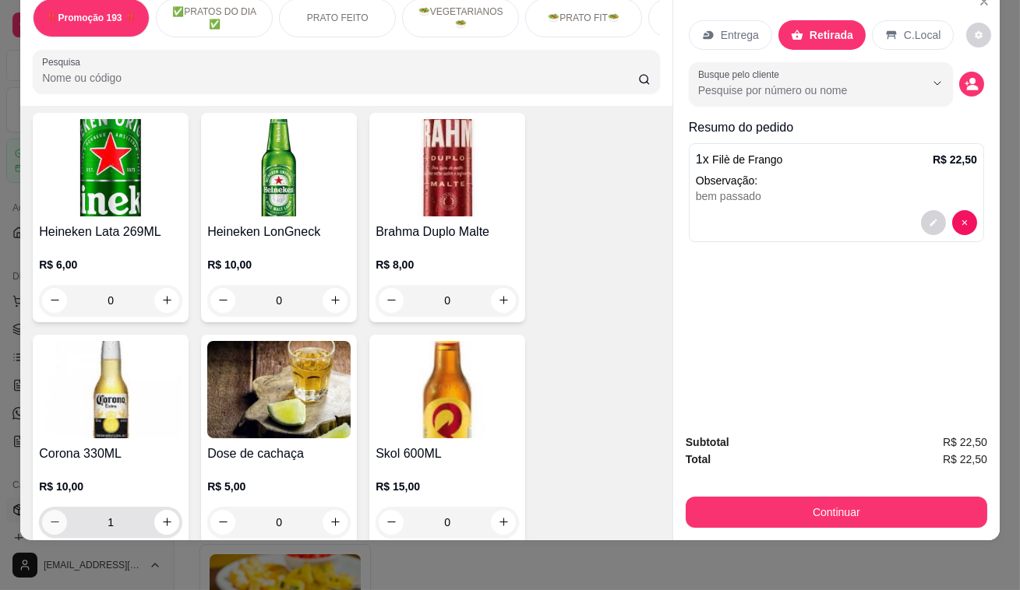
type input "0"
click at [329, 294] on icon "increase-product-quantity" at bounding box center [335, 300] width 12 height 12
type input "1"
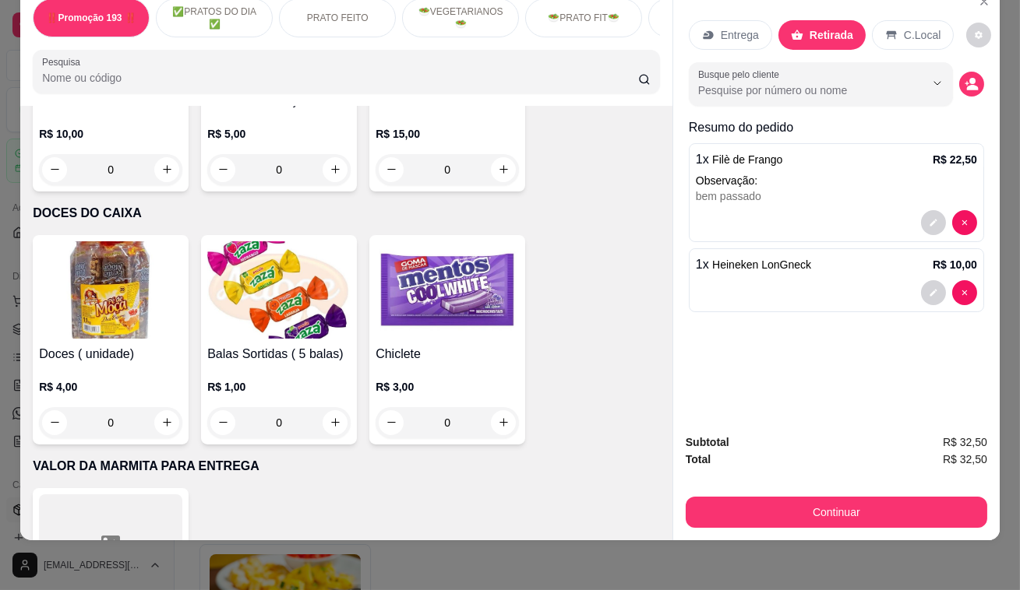
scroll to position [8567, 0]
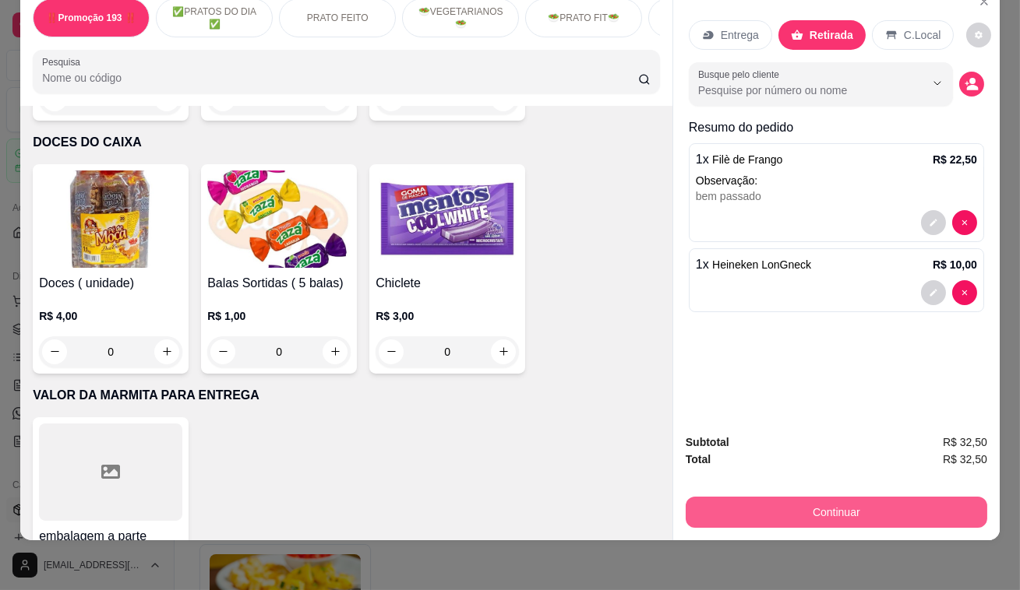
click at [840, 497] on button "Continuar" at bounding box center [835, 512] width 301 height 31
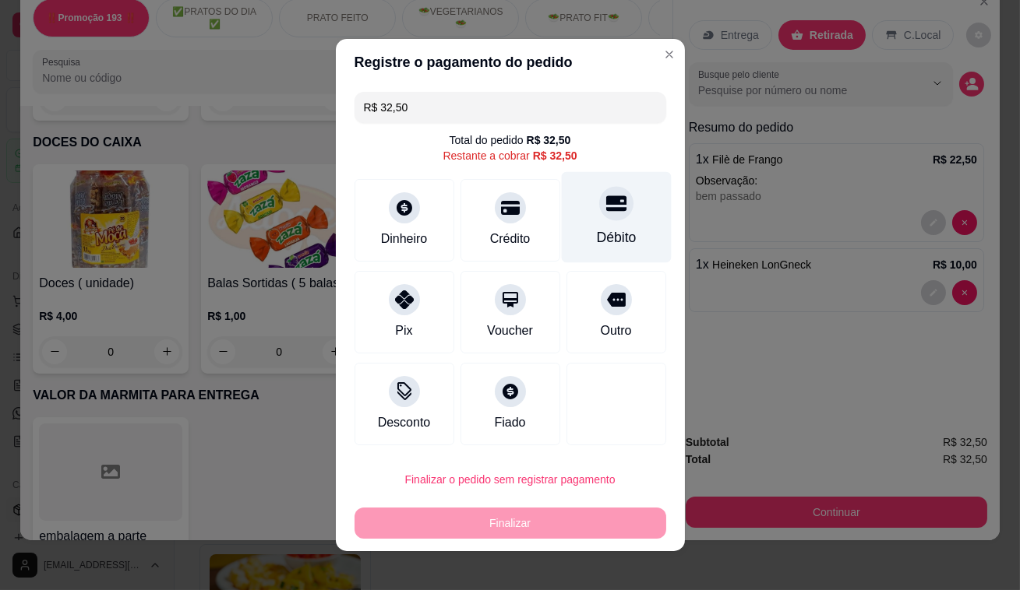
click at [605, 203] on icon at bounding box center [615, 204] width 20 height 16
type input "R$ 0,00"
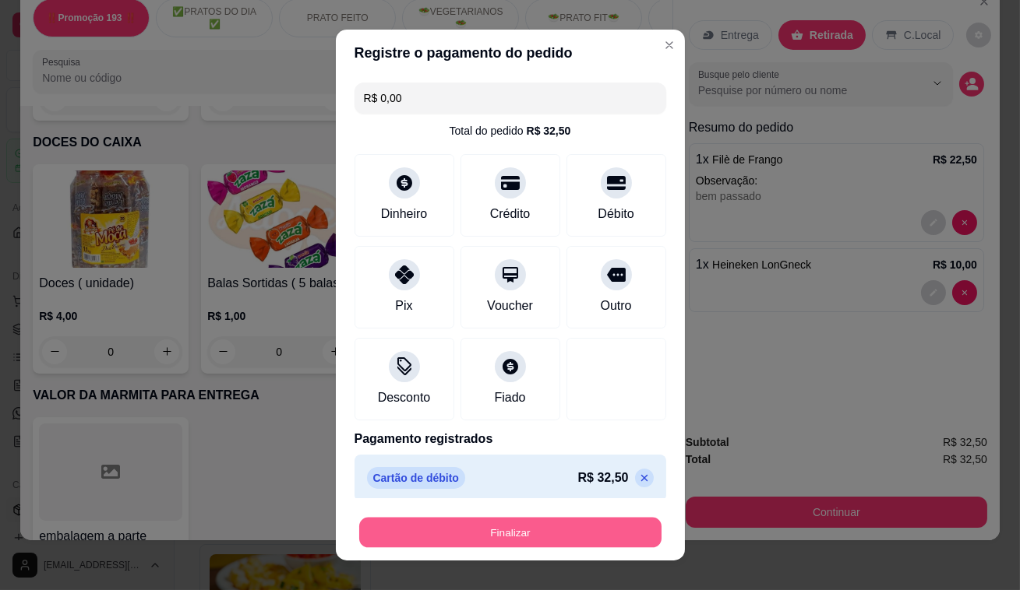
click at [537, 535] on button "Finalizar" at bounding box center [510, 533] width 302 height 30
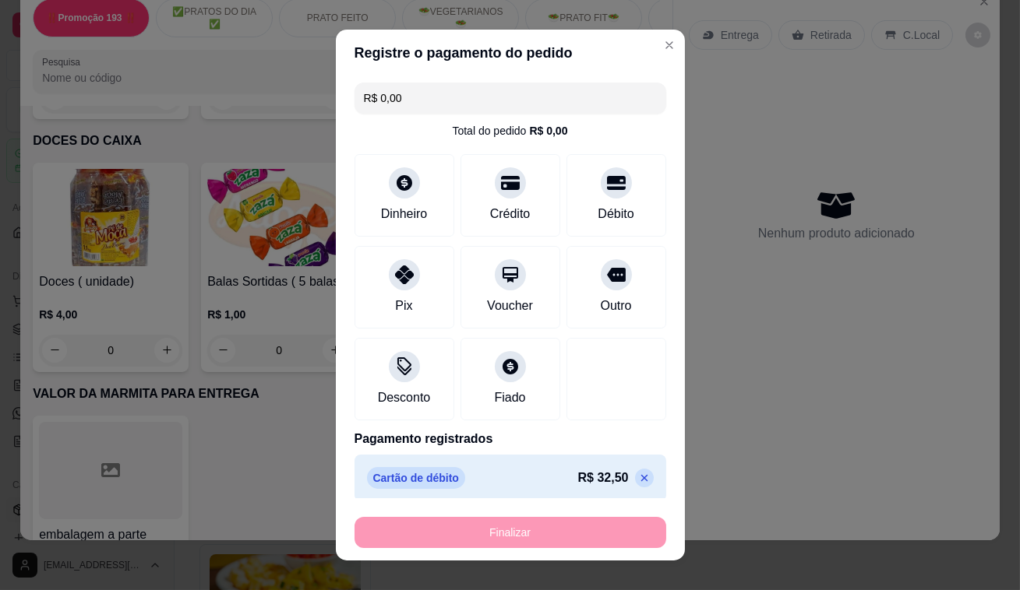
type input "0"
type input "-R$ 32,50"
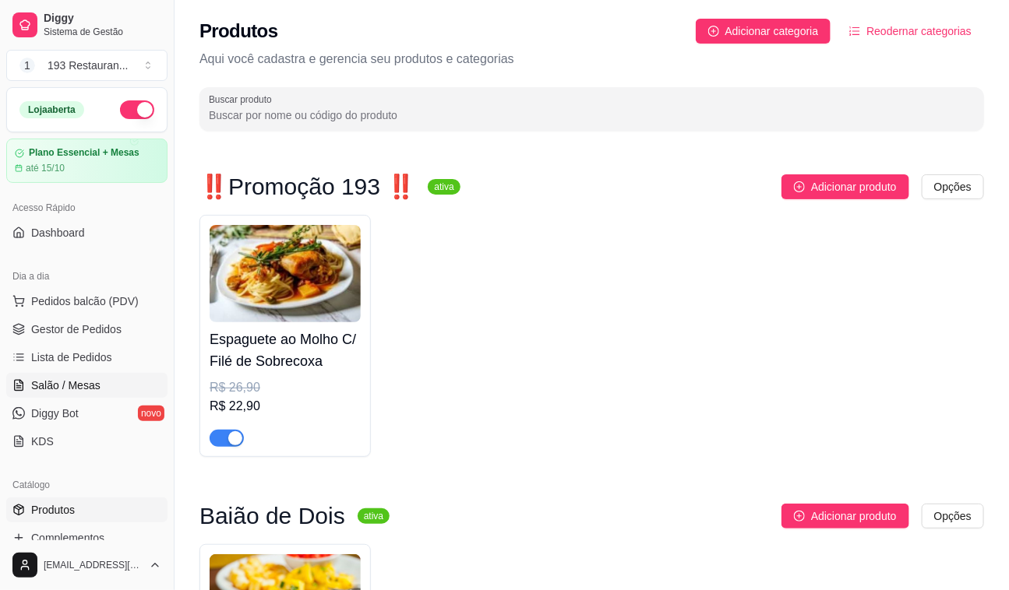
click at [114, 388] on link "Salão / Mesas" at bounding box center [86, 385] width 161 height 25
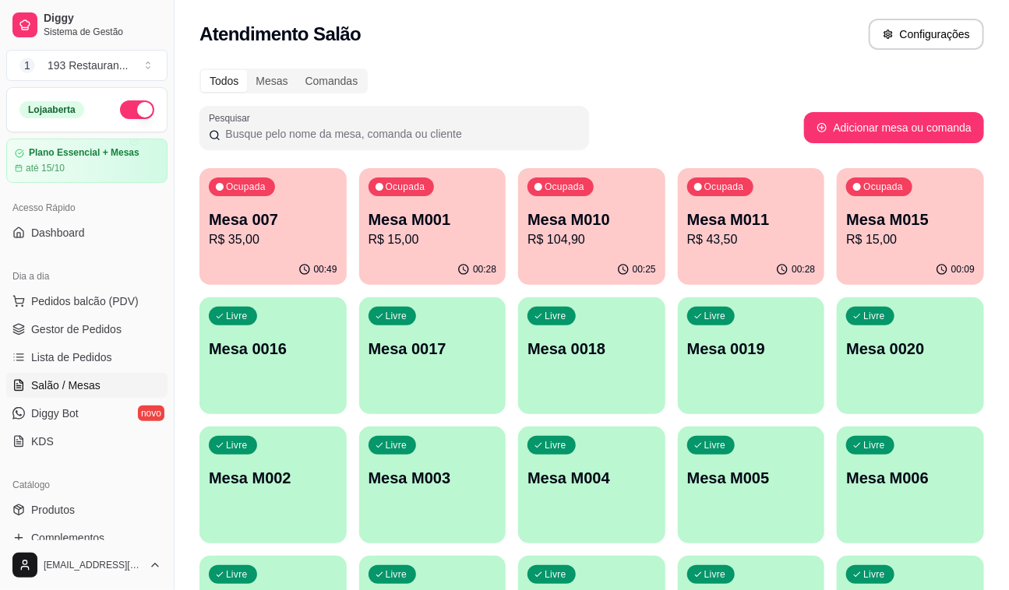
click at [787, 231] on p "R$ 43,50" at bounding box center [751, 240] width 129 height 19
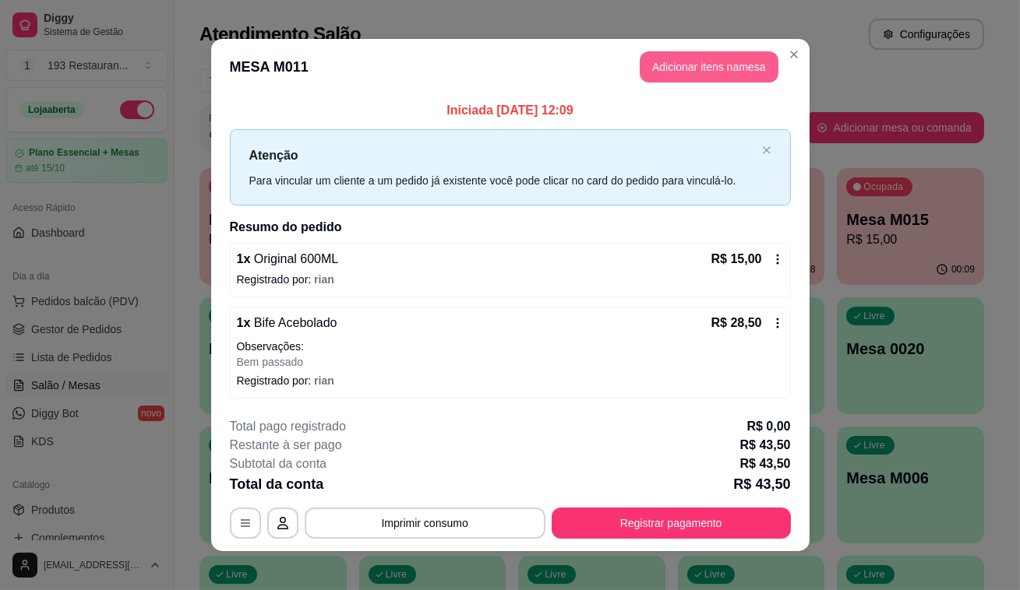
click at [698, 64] on button "Adicionar itens na mesa" at bounding box center [708, 66] width 139 height 31
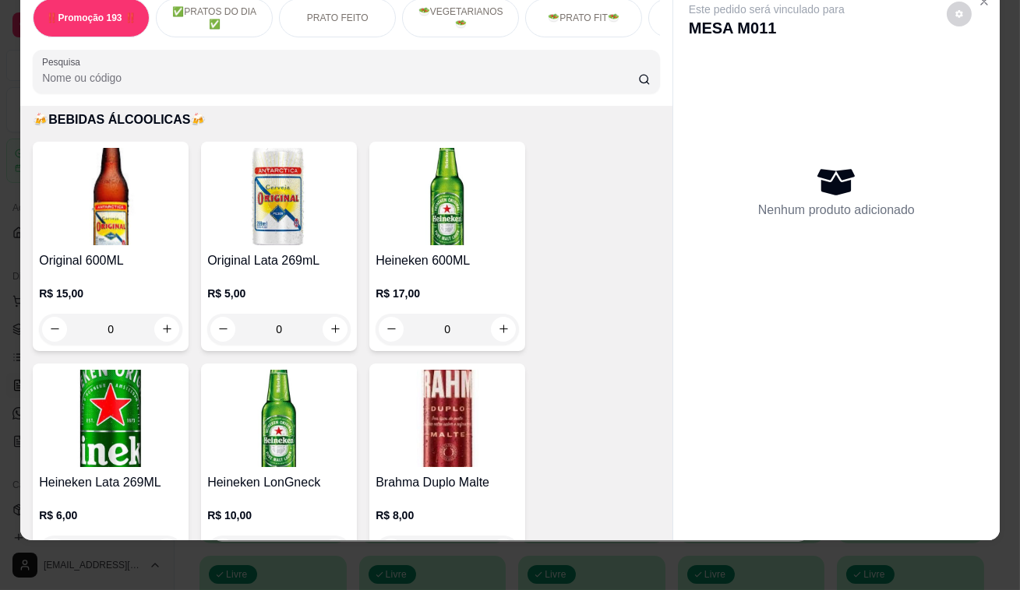
scroll to position [7718, 0]
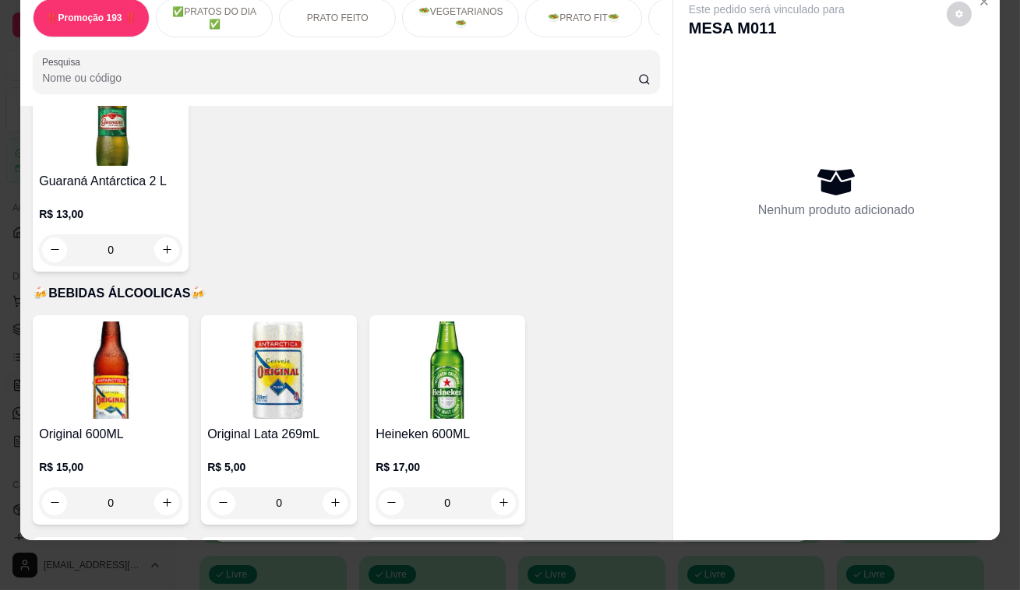
click at [161, 497] on icon "increase-product-quantity" at bounding box center [167, 503] width 12 height 12
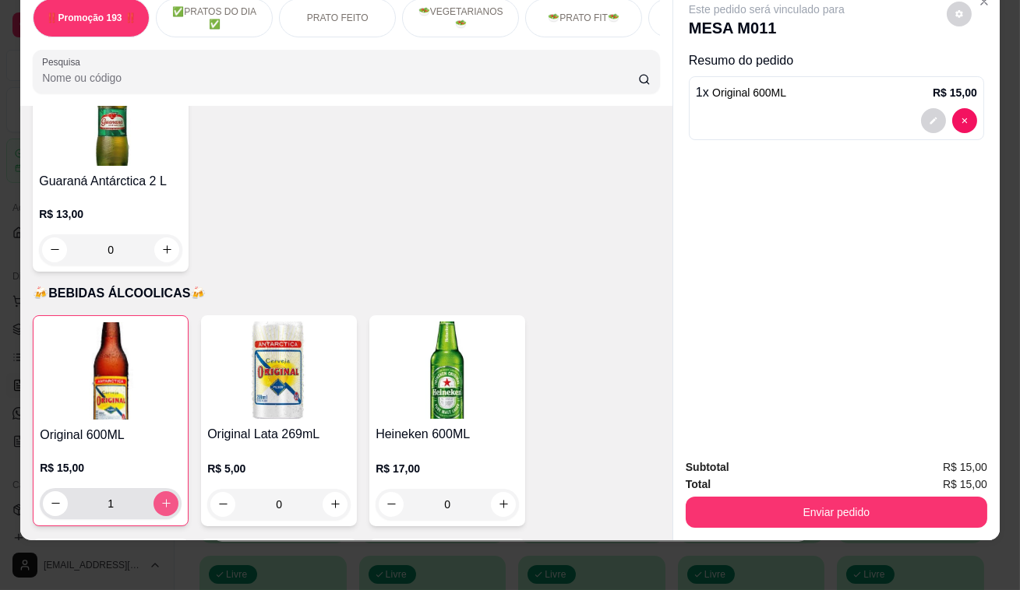
type input "1"
click at [748, 497] on button "Enviar pedido" at bounding box center [835, 512] width 301 height 31
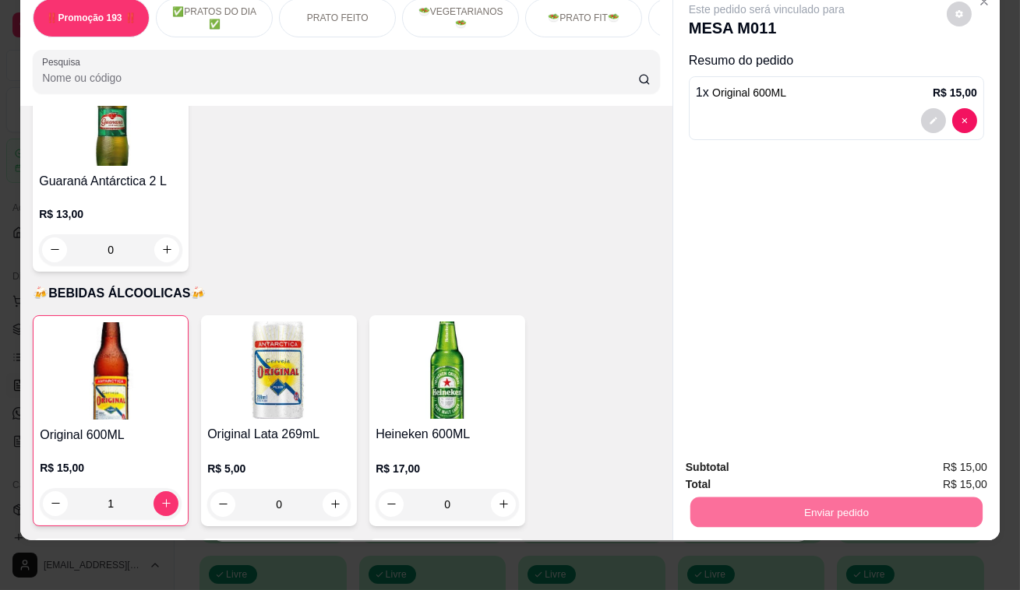
click at [775, 466] on button "Não registrar e enviar pedido" at bounding box center [784, 463] width 157 height 29
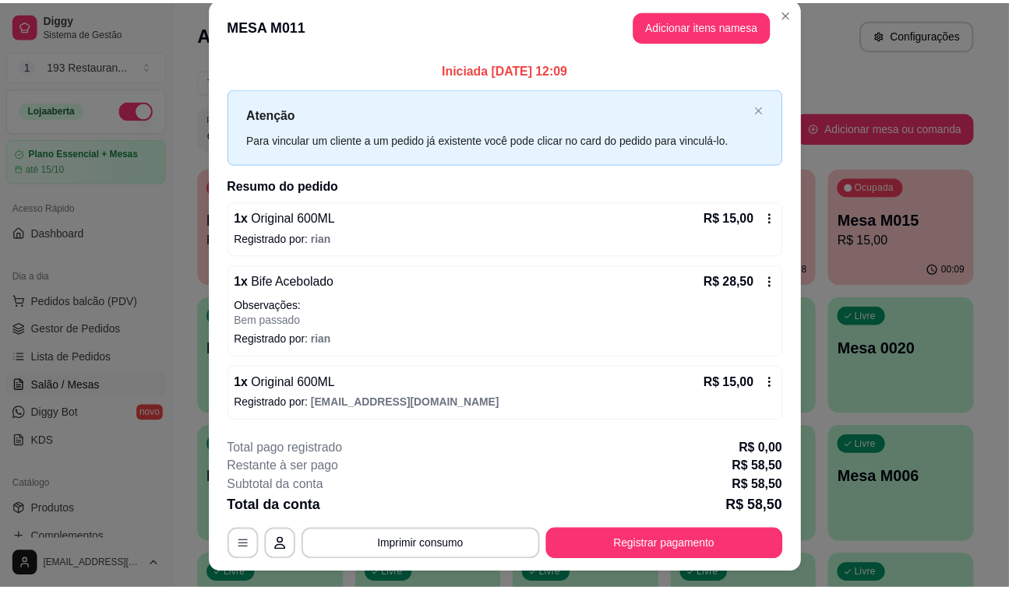
scroll to position [0, 0]
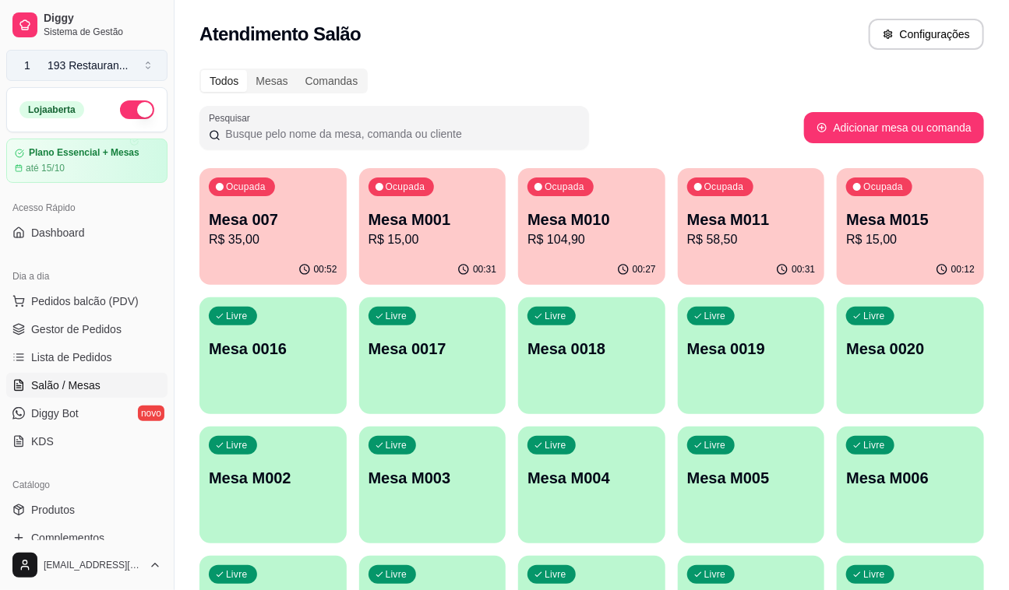
click at [125, 66] on button "1 193 Restauran ..." at bounding box center [86, 65] width 161 height 31
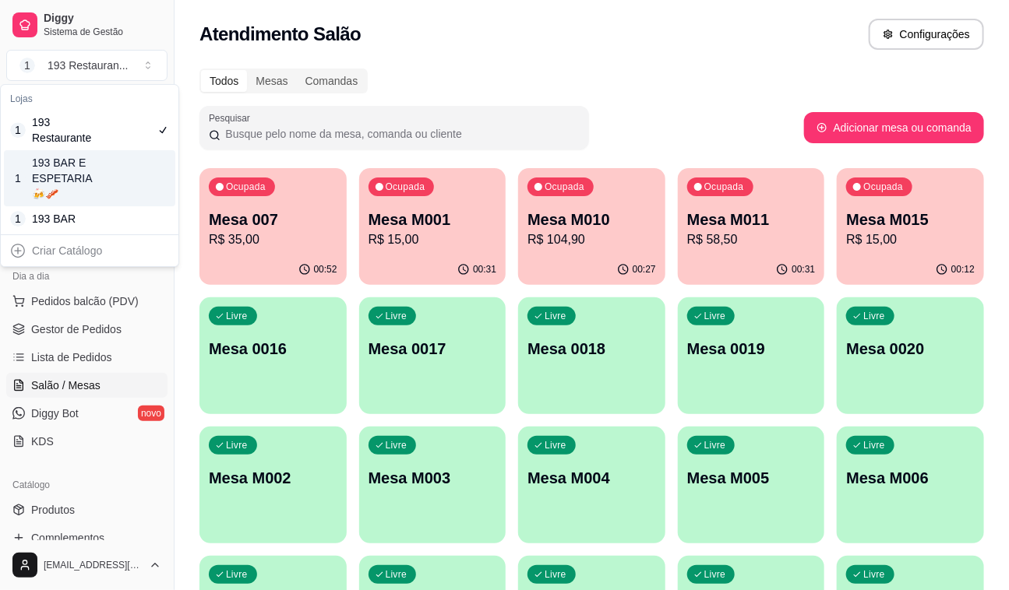
click at [71, 175] on div "193 BAR E ESPETARIA🍻🥓" at bounding box center [67, 178] width 70 height 47
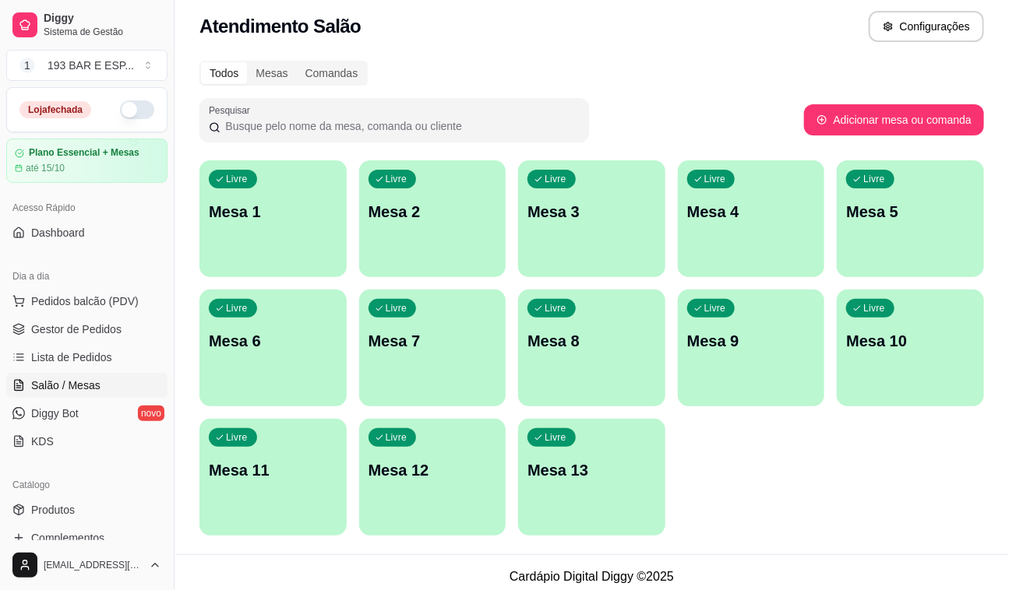
scroll to position [16, 0]
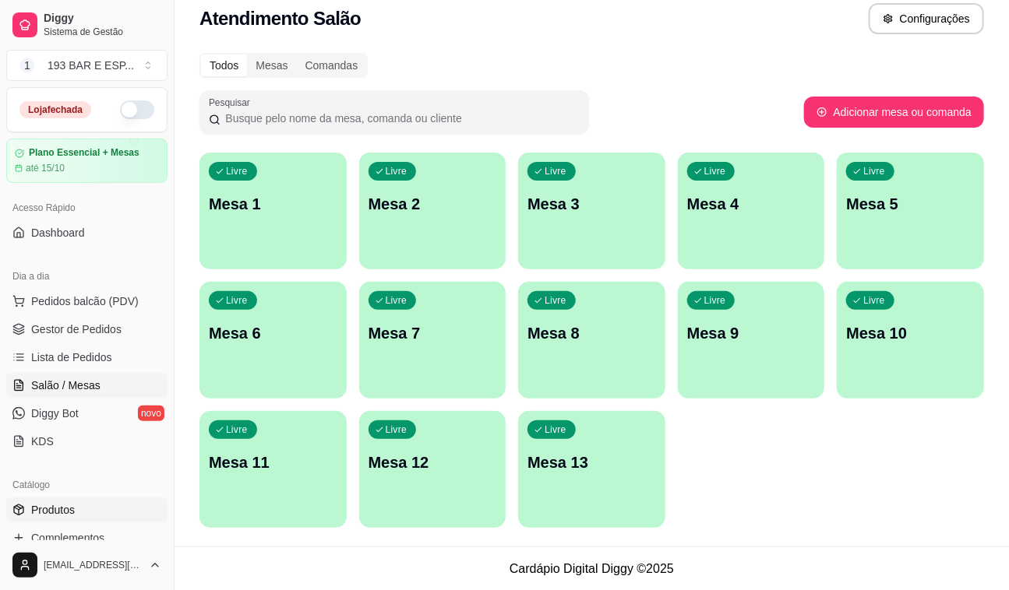
click at [55, 512] on span "Produtos" at bounding box center [53, 510] width 44 height 16
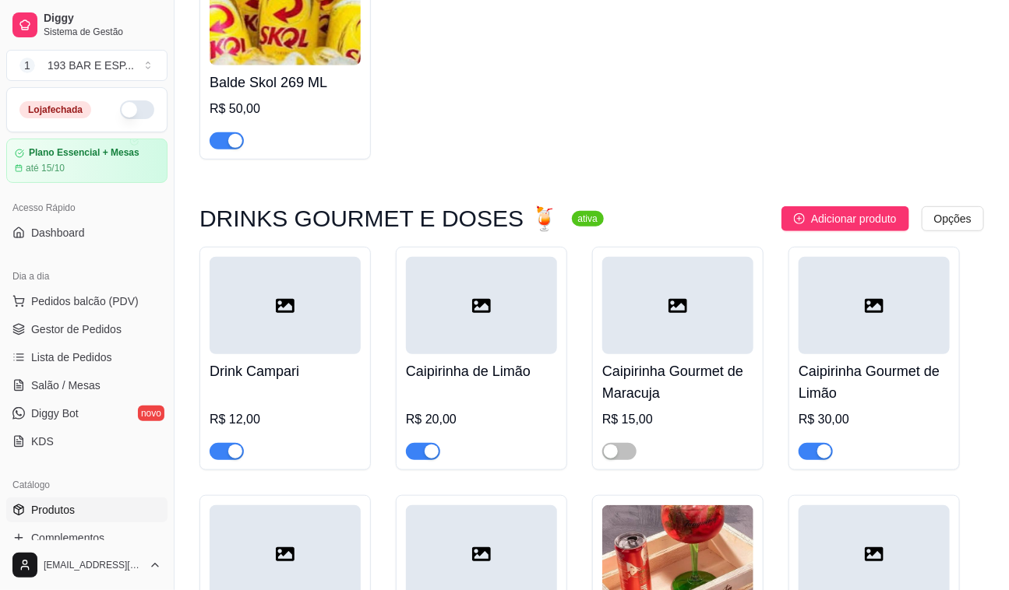
scroll to position [4491, 0]
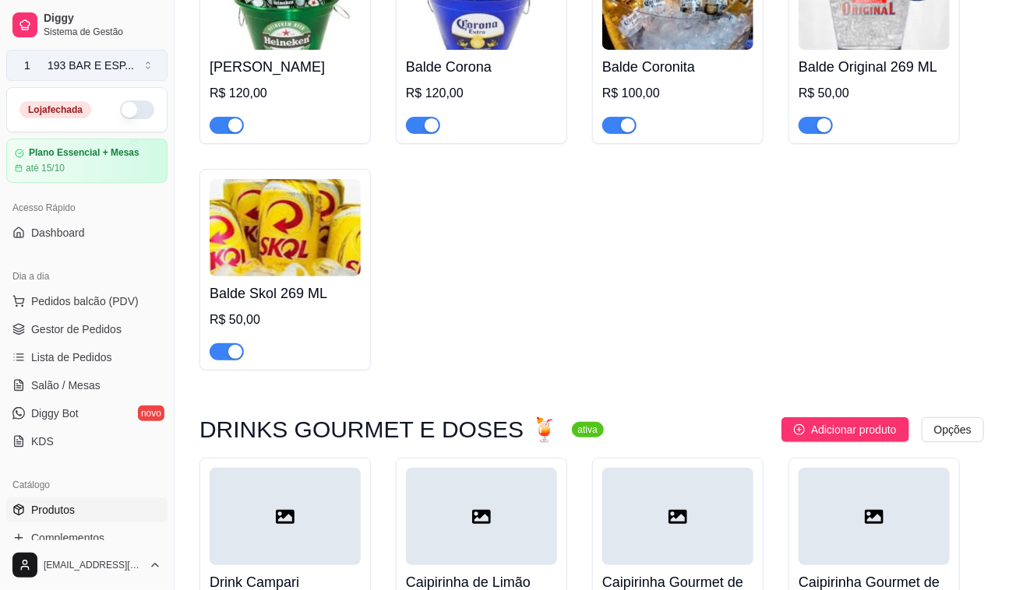
click at [134, 68] on button "1 193 BAR E ESP ..." at bounding box center [86, 65] width 161 height 31
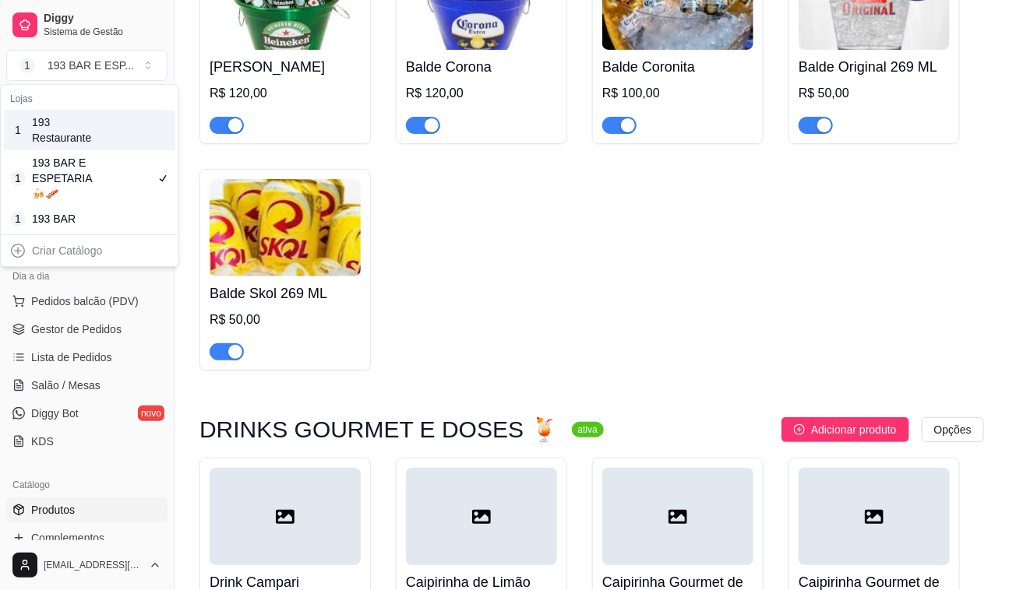
click at [72, 132] on div "193 Restaurante" at bounding box center [67, 129] width 70 height 31
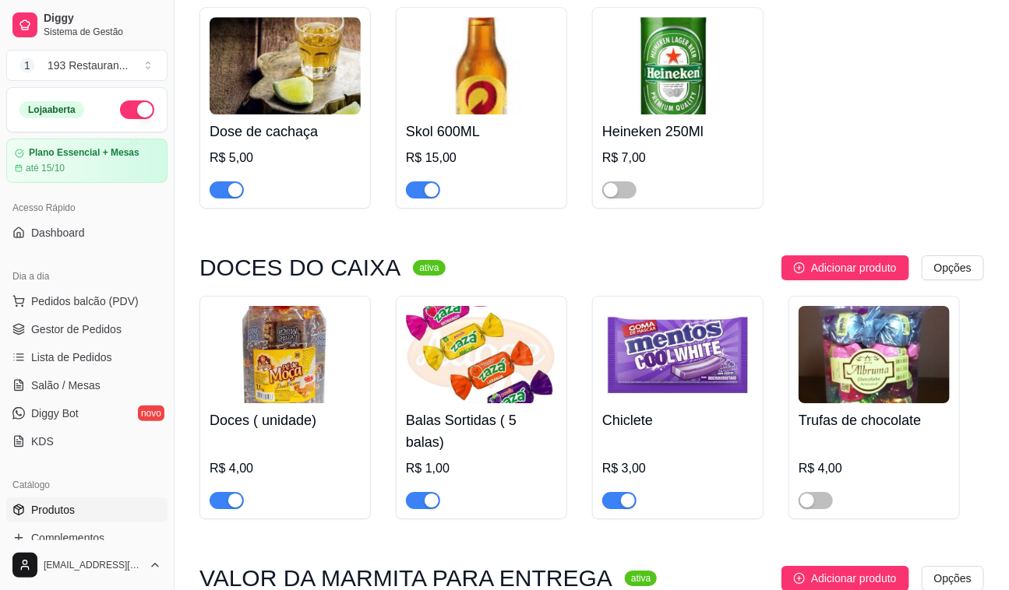
scroll to position [8782, 0]
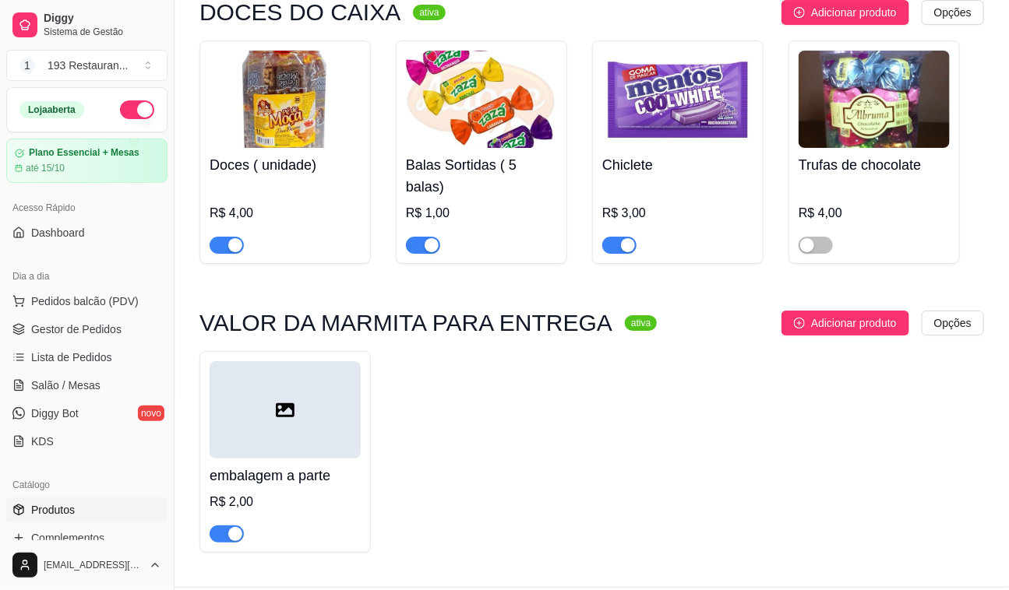
type button "on"
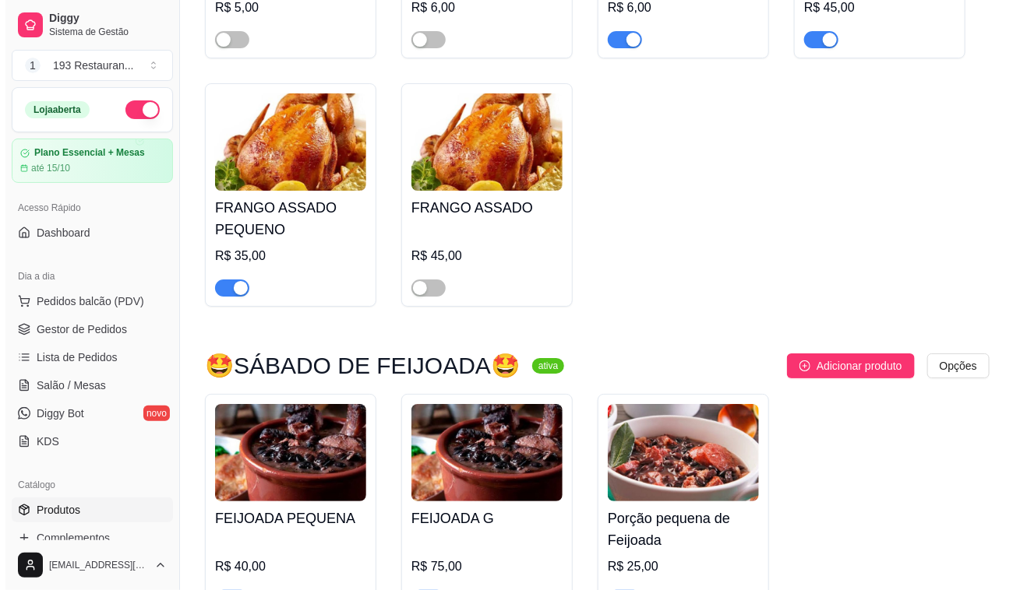
scroll to position [4109, 0]
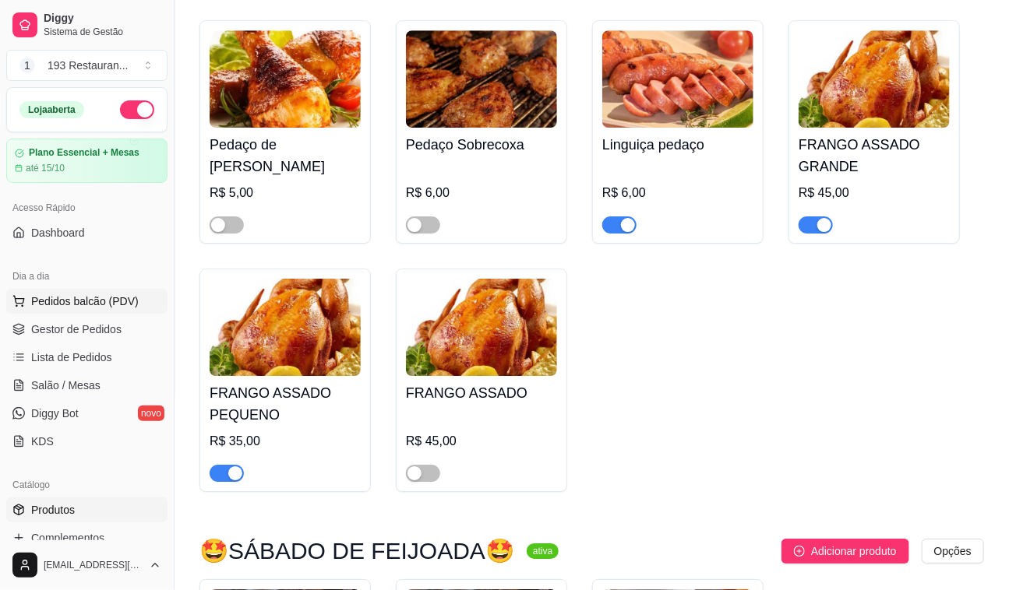
click at [106, 303] on span "Pedidos balcão (PDV)" at bounding box center [84, 302] width 107 height 16
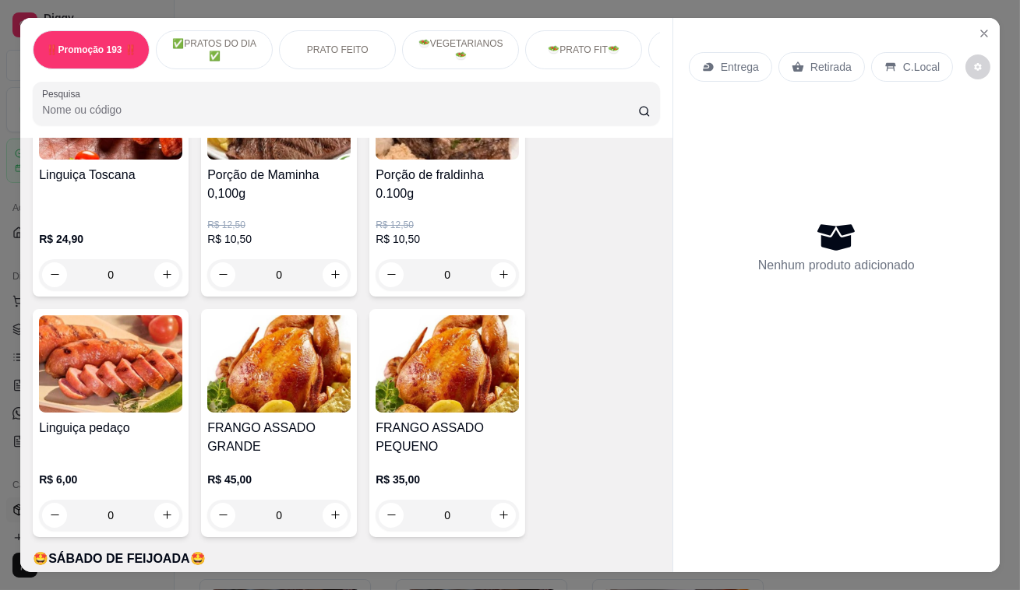
scroll to position [3682, 0]
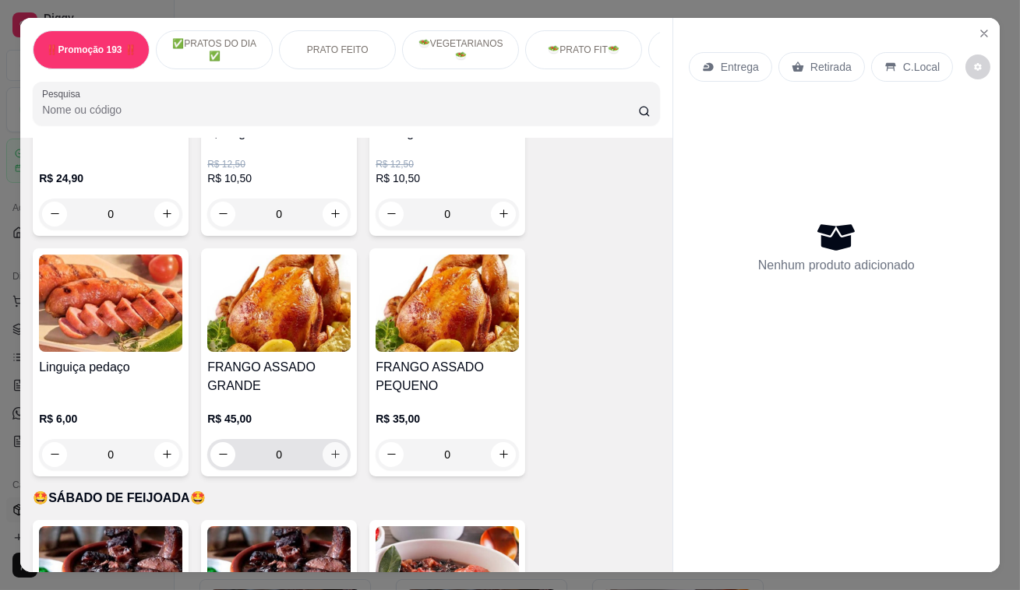
click at [329, 449] on icon "increase-product-quantity" at bounding box center [335, 455] width 12 height 12
type input "1"
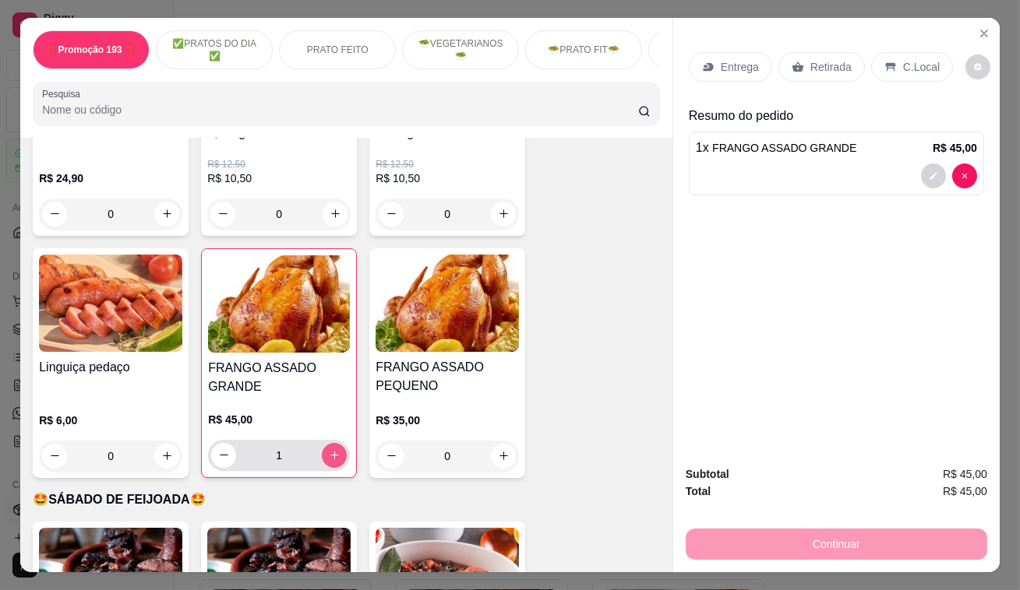
scroll to position [4198, 0]
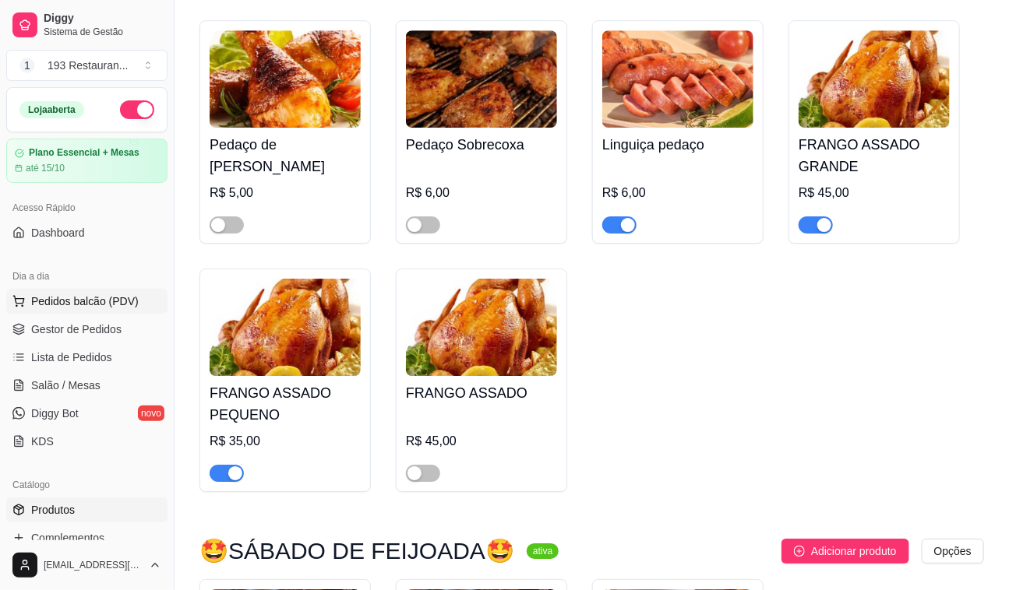
click at [132, 294] on span "Pedidos balcão (PDV)" at bounding box center [84, 302] width 107 height 16
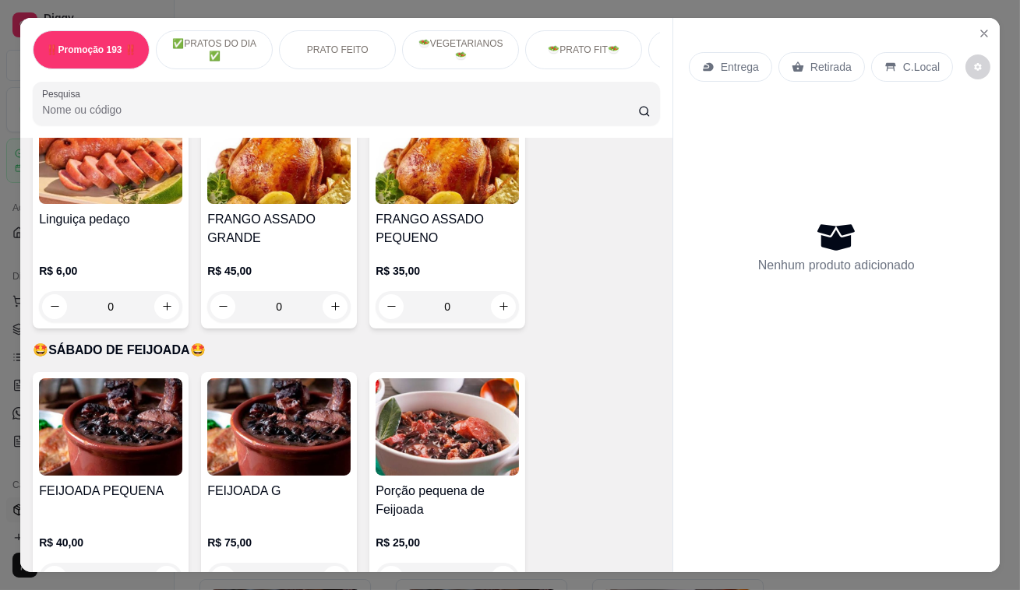
scroll to position [3752, 0]
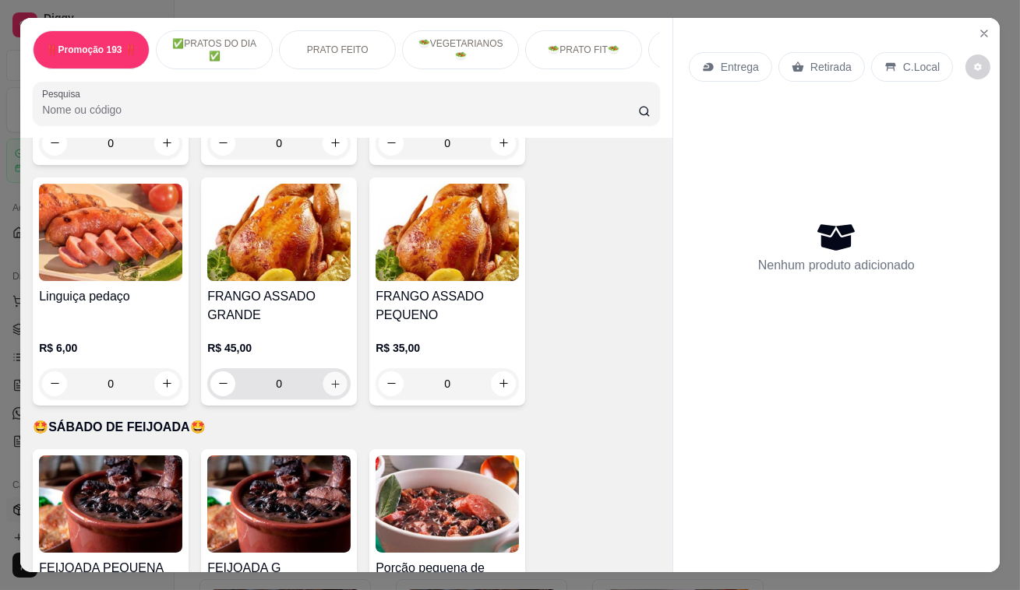
click at [329, 378] on icon "increase-product-quantity" at bounding box center [335, 384] width 12 height 12
type input "1"
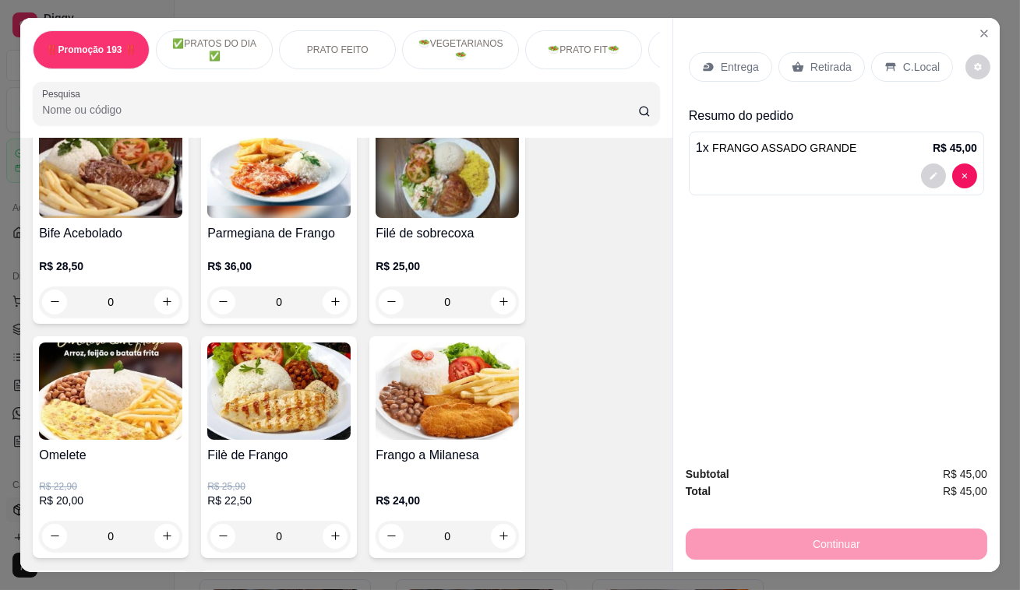
scroll to position [779, 0]
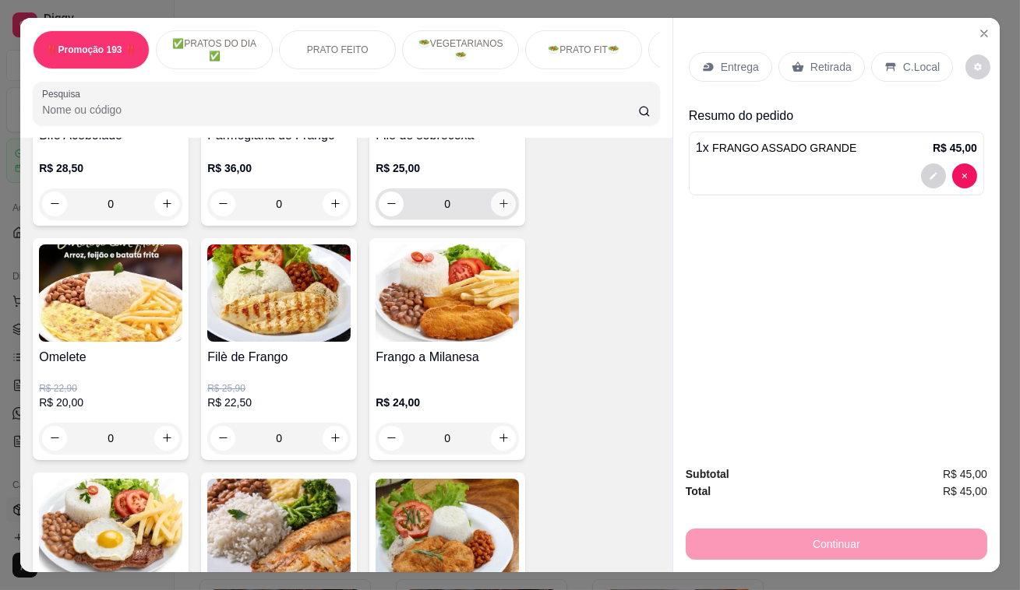
click at [498, 210] on icon "increase-product-quantity" at bounding box center [504, 204] width 12 height 12
type input "1"
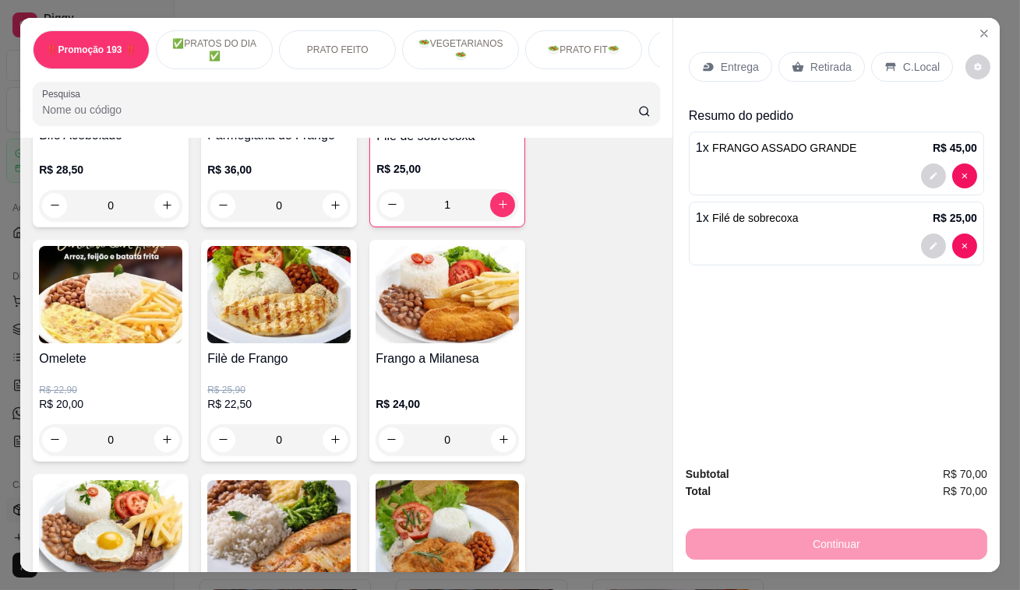
click at [791, 61] on icon at bounding box center [797, 67] width 12 height 12
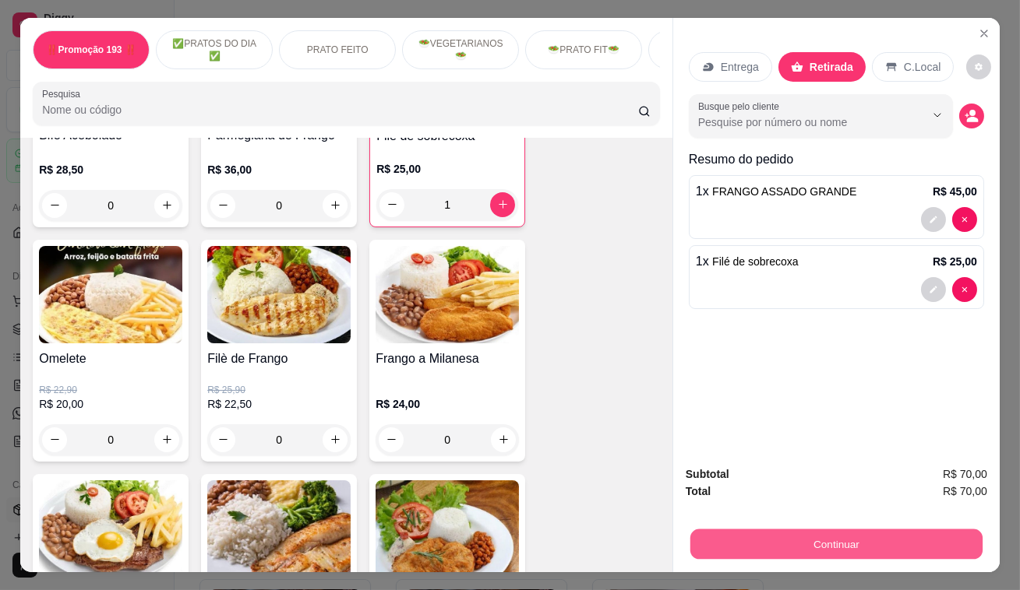
click at [851, 542] on button "Continuar" at bounding box center [836, 545] width 292 height 30
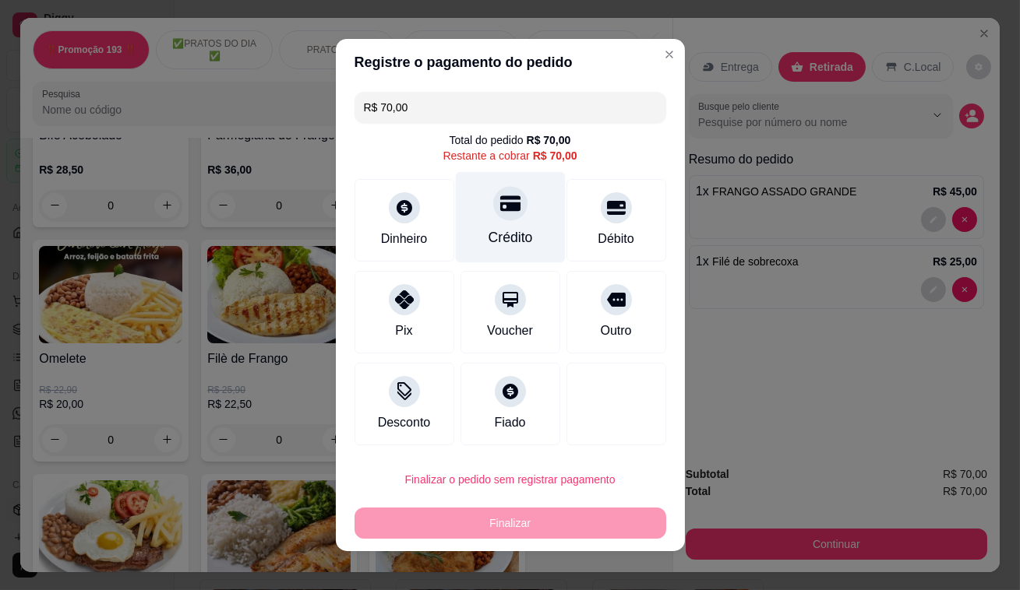
click at [509, 218] on div "Crédito" at bounding box center [510, 217] width 110 height 91
type input "R$ 0,00"
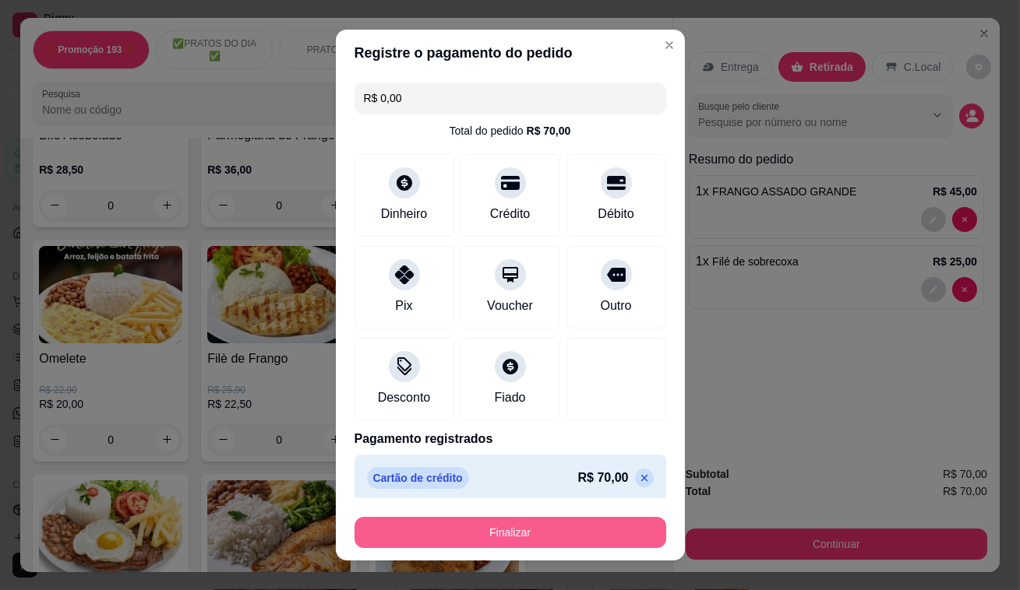
click at [575, 536] on button "Finalizar" at bounding box center [510, 532] width 312 height 31
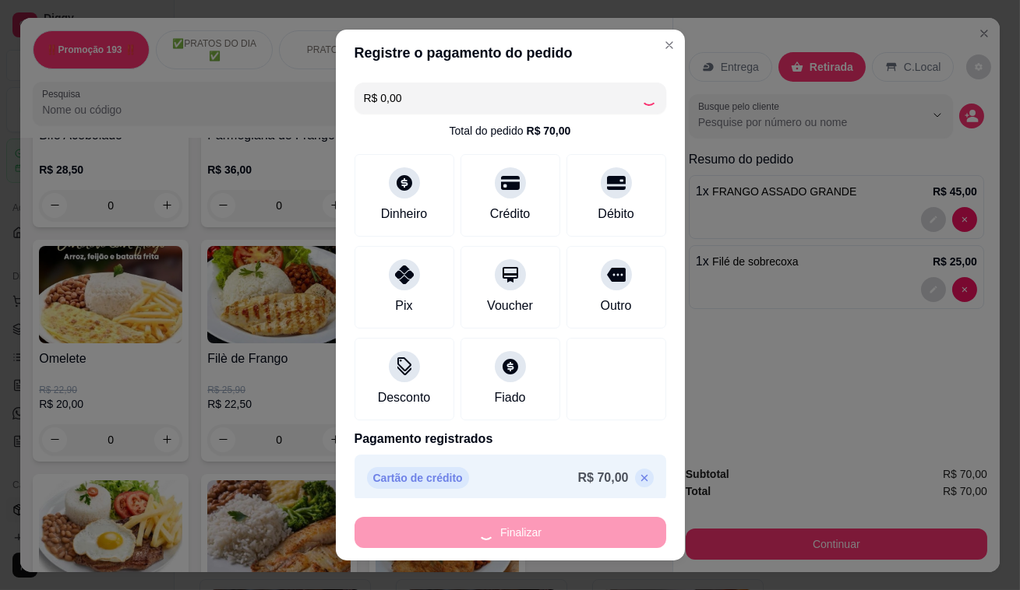
type input "0"
type input "-R$ 70,00"
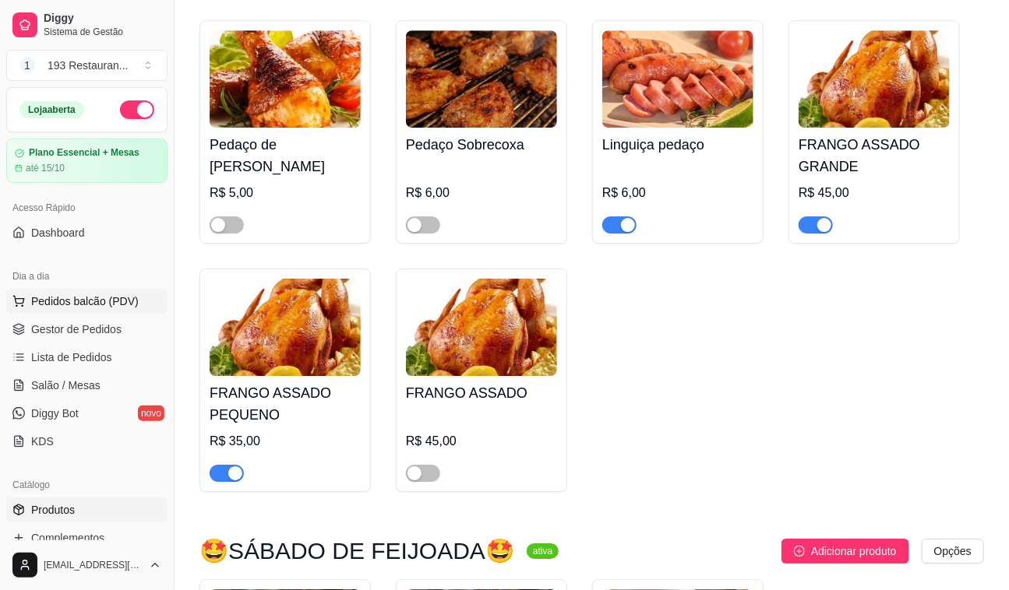
click at [69, 294] on span "Pedidos balcão (PDV)" at bounding box center [84, 302] width 107 height 16
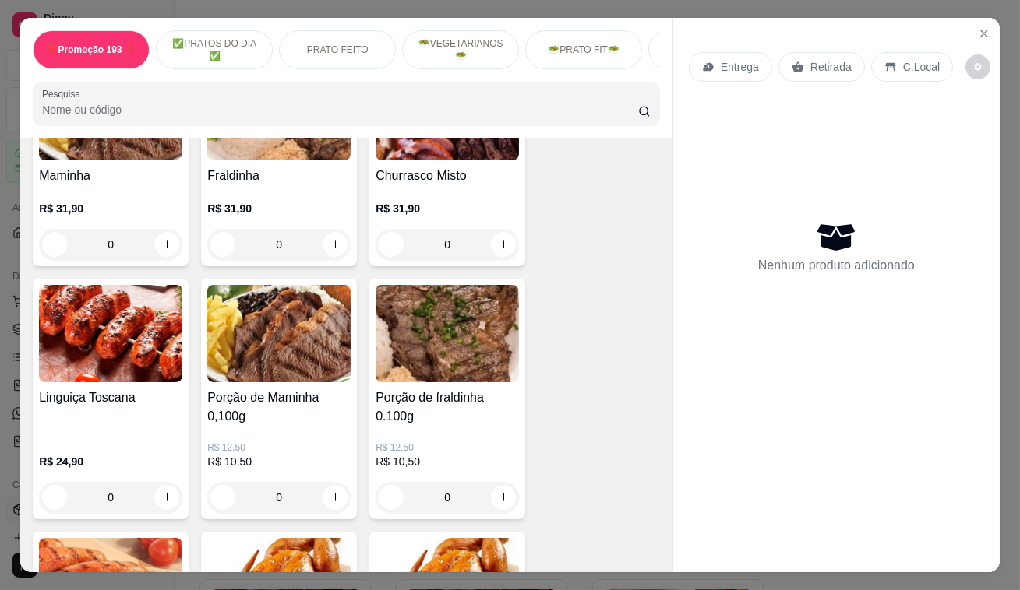
scroll to position [3682, 0]
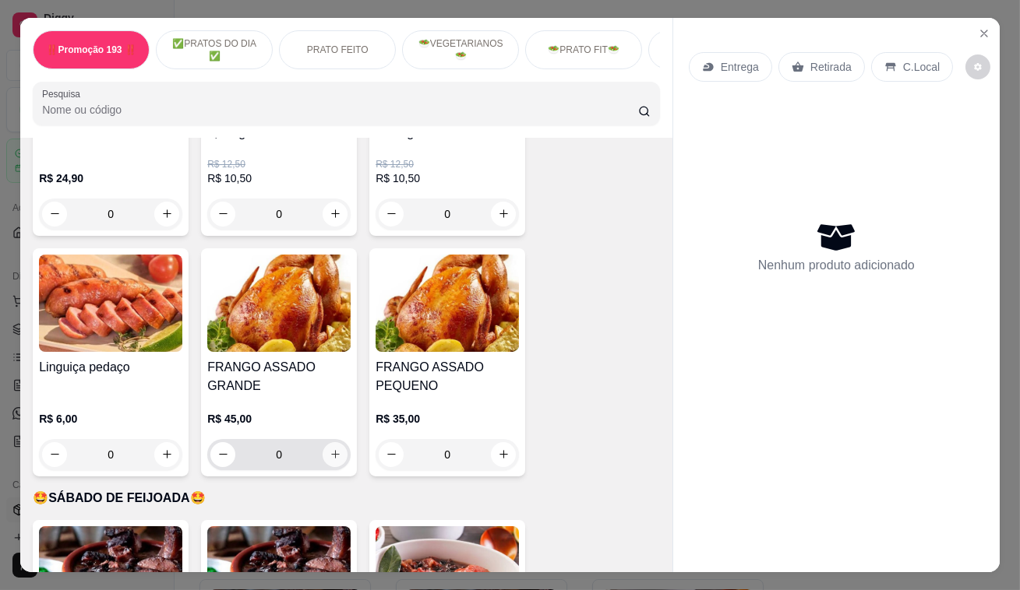
click at [329, 449] on icon "increase-product-quantity" at bounding box center [335, 455] width 12 height 12
type input "1"
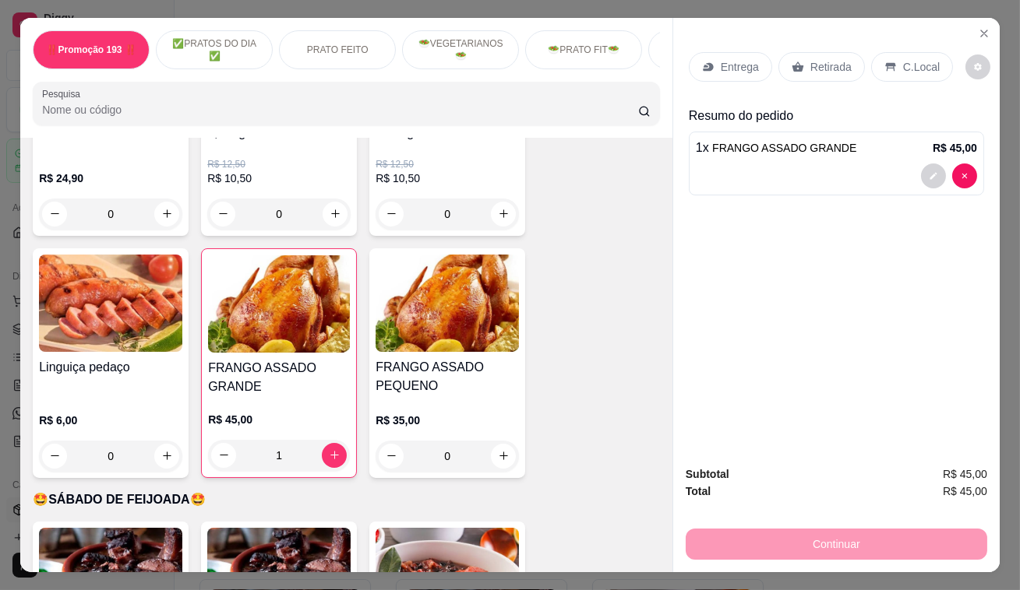
click at [810, 61] on p "Retirada" at bounding box center [830, 67] width 41 height 16
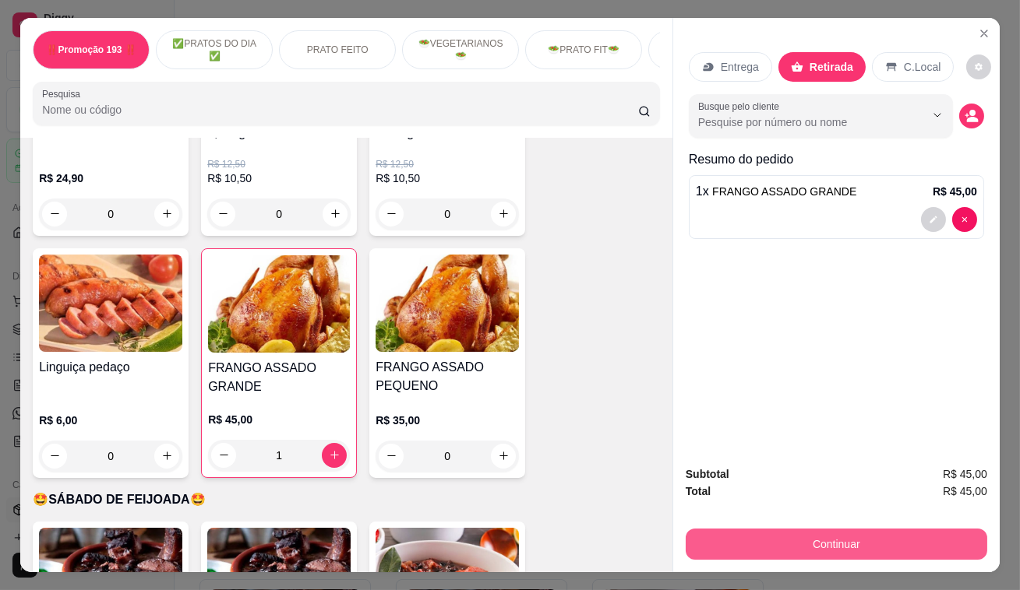
click at [841, 547] on button "Continuar" at bounding box center [835, 544] width 301 height 31
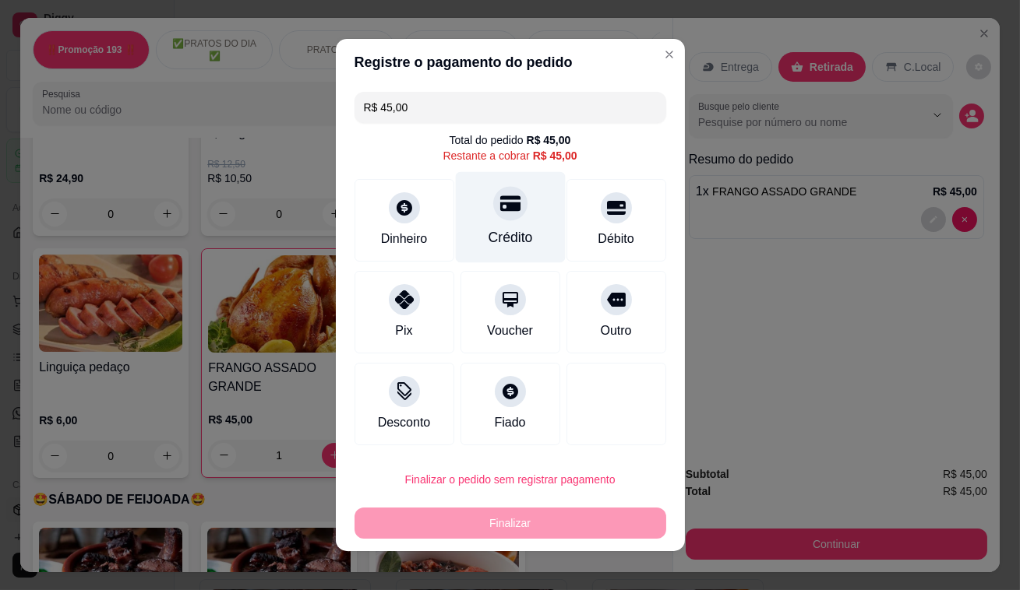
click at [509, 209] on icon at bounding box center [509, 204] width 20 height 16
type input "R$ 0,00"
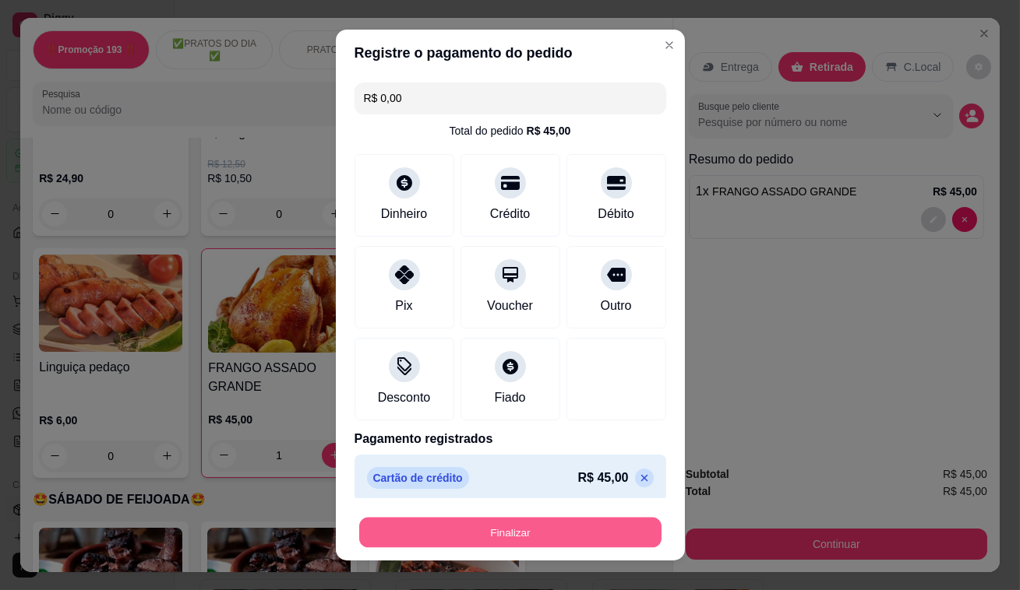
click at [498, 522] on button "Finalizar" at bounding box center [510, 533] width 302 height 30
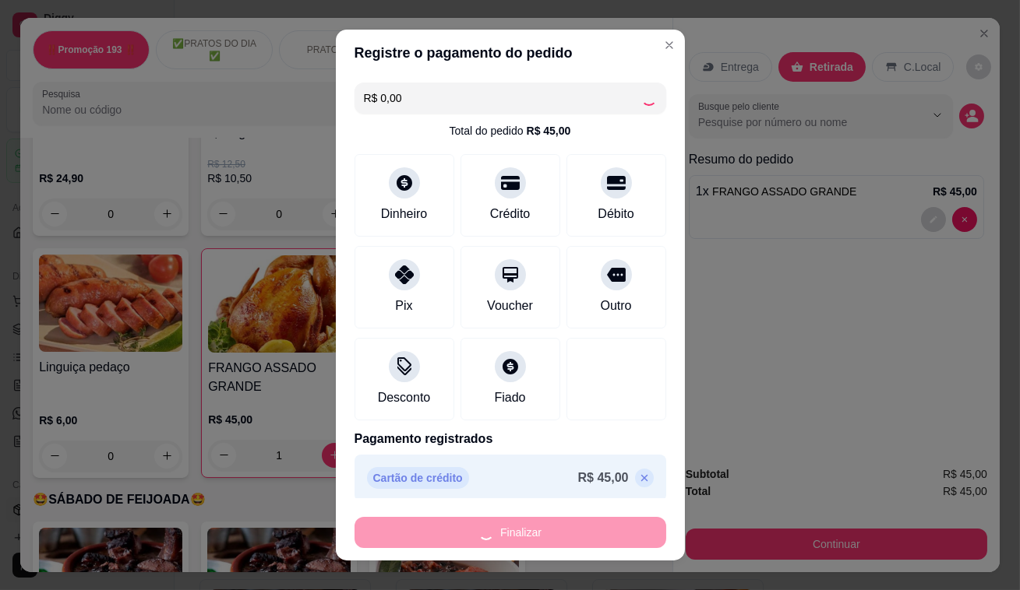
type input "0"
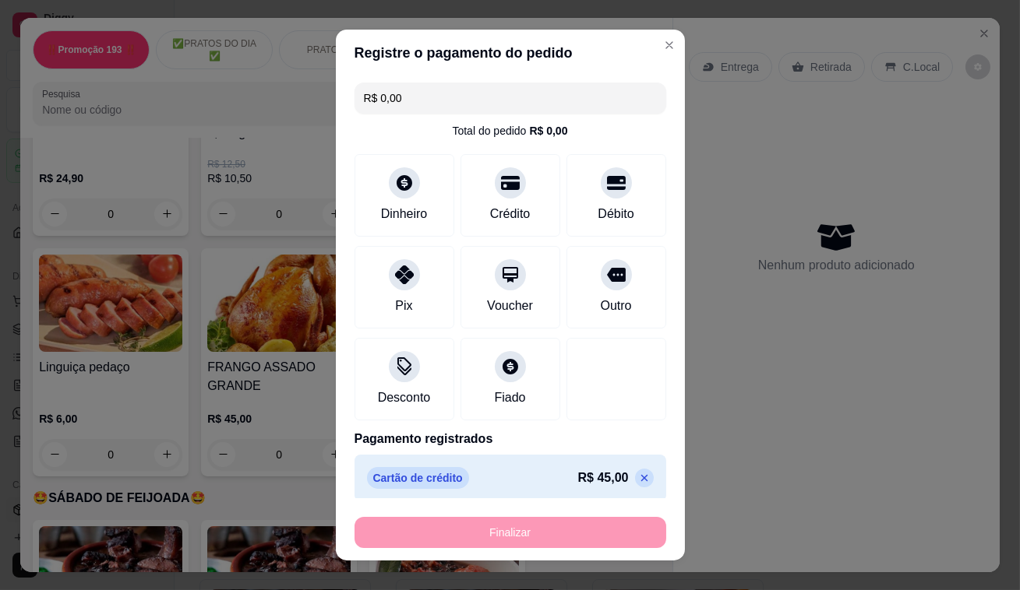
type input "-R$ 45,00"
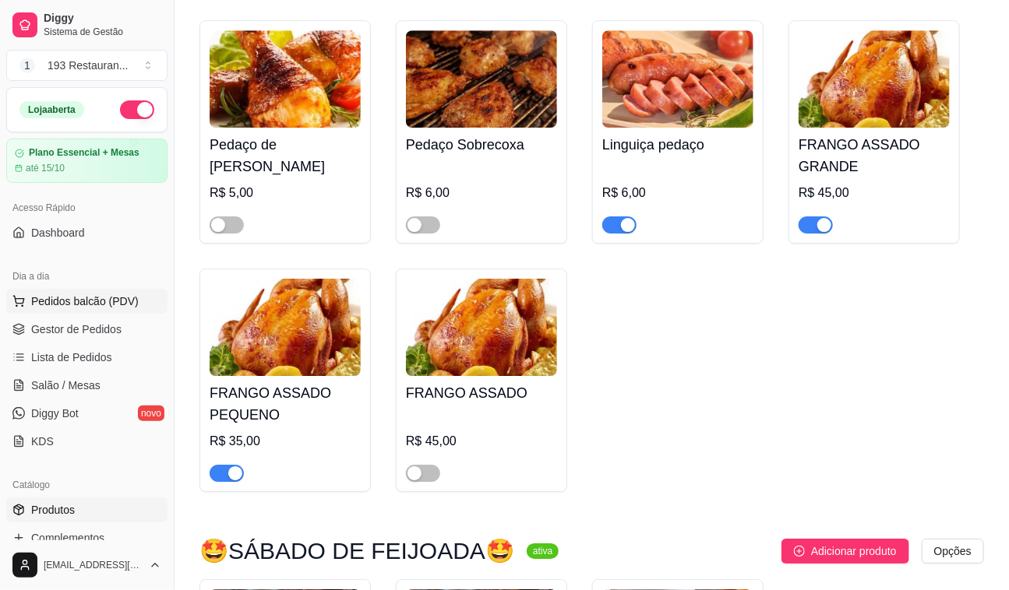
click at [127, 304] on span "Pedidos balcão (PDV)" at bounding box center [84, 302] width 107 height 16
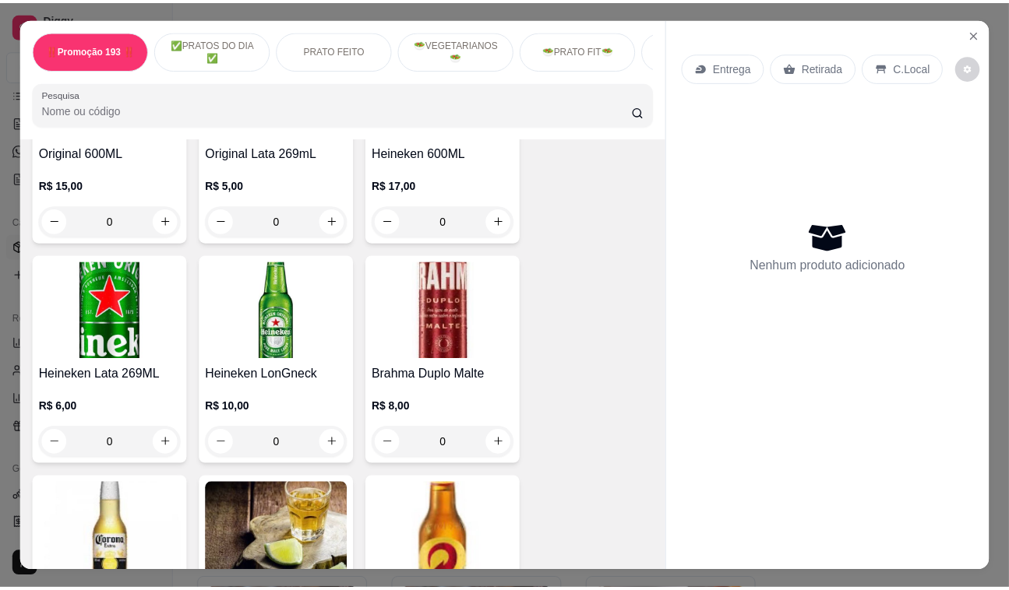
scroll to position [7929, 0]
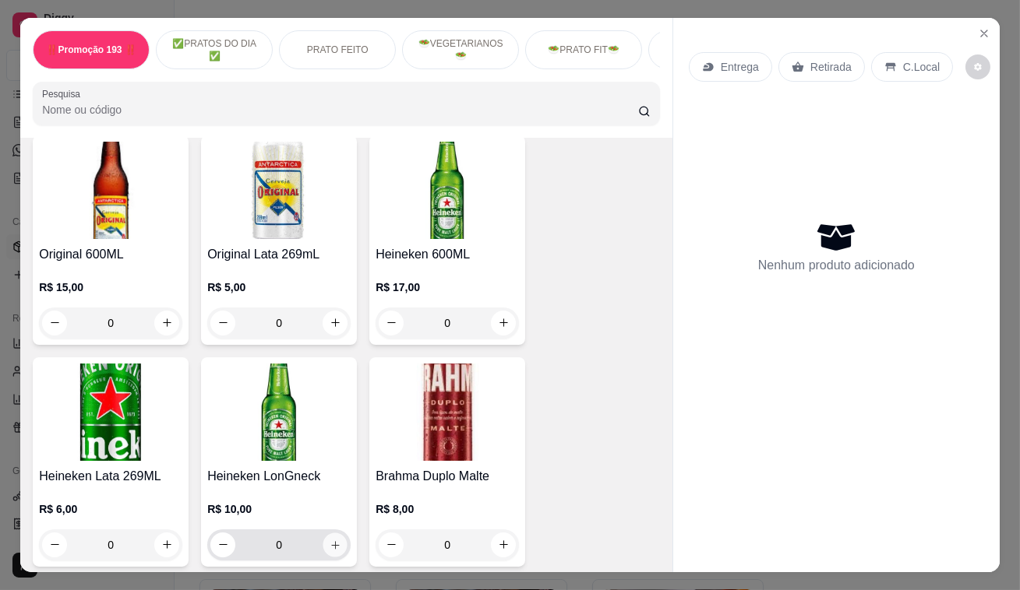
click at [339, 533] on button "increase-product-quantity" at bounding box center [335, 545] width 24 height 24
type input "1"
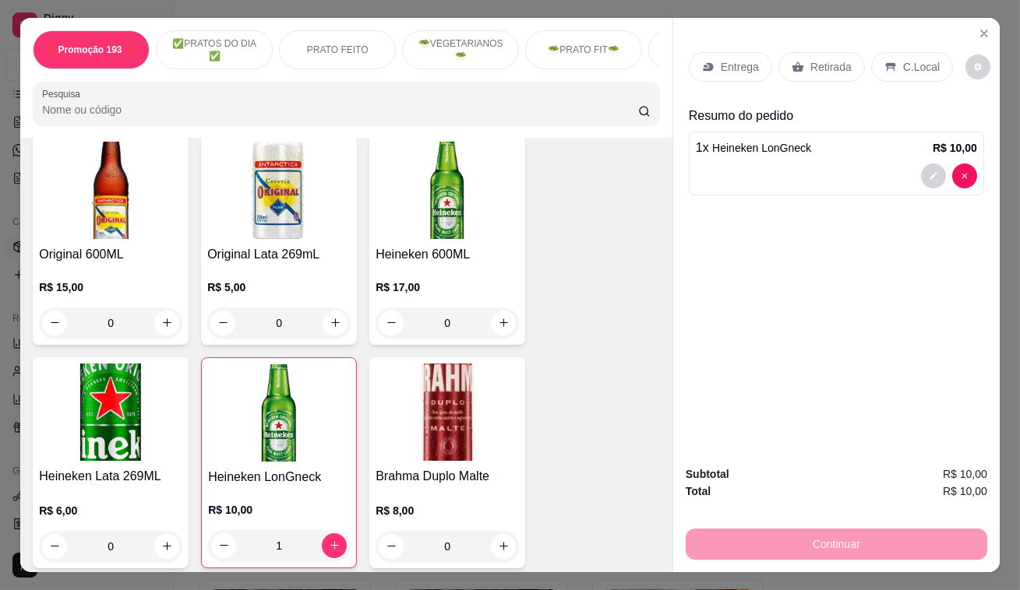
click at [885, 52] on div "C.Local" at bounding box center [912, 67] width 82 height 30
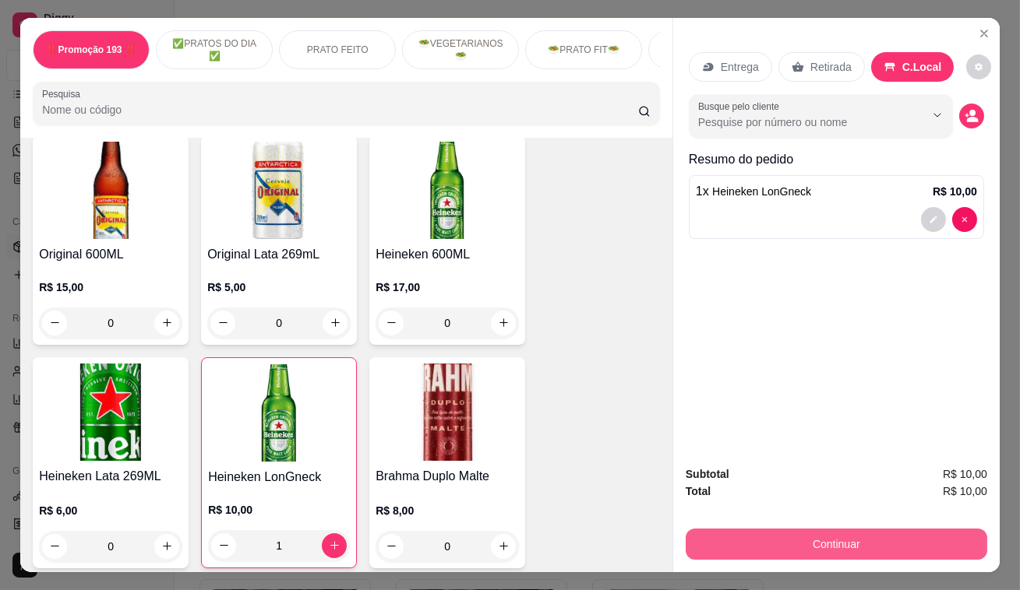
click at [734, 536] on button "Continuar" at bounding box center [835, 544] width 301 height 31
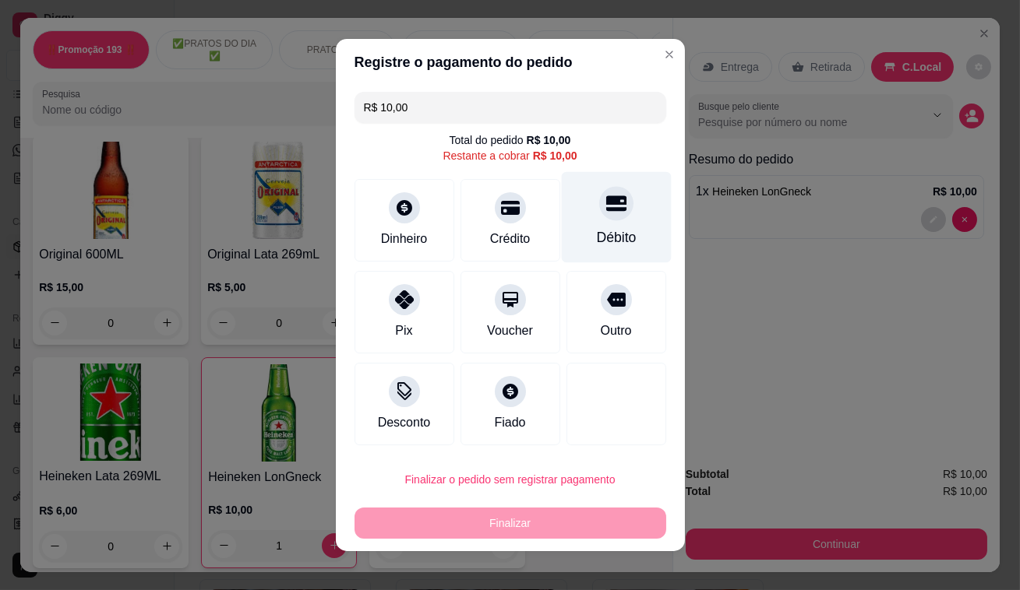
click at [599, 213] on div at bounding box center [616, 203] width 34 height 34
type input "R$ 0,00"
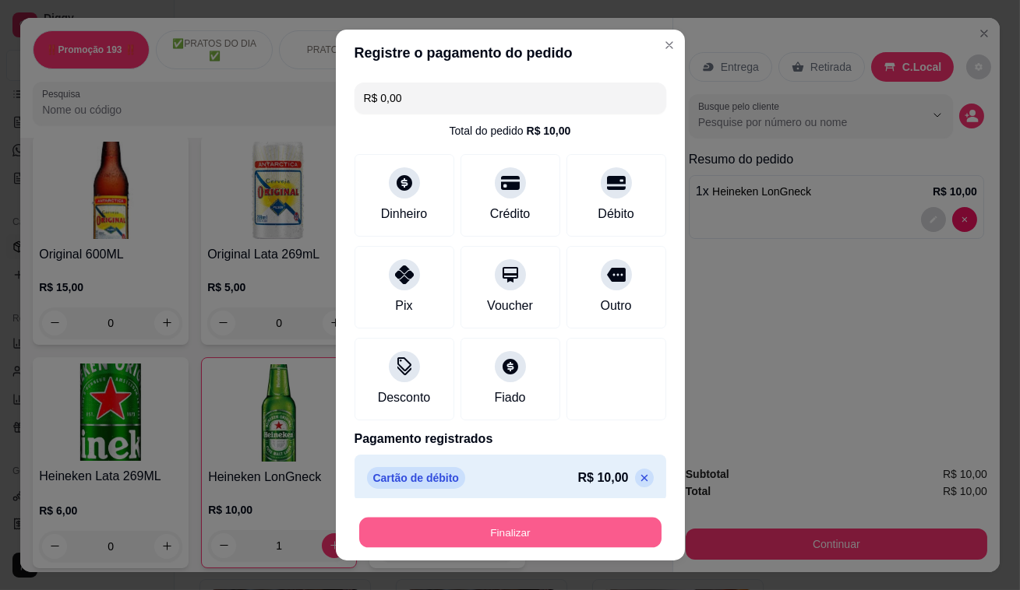
click at [494, 522] on button "Finalizar" at bounding box center [510, 533] width 302 height 30
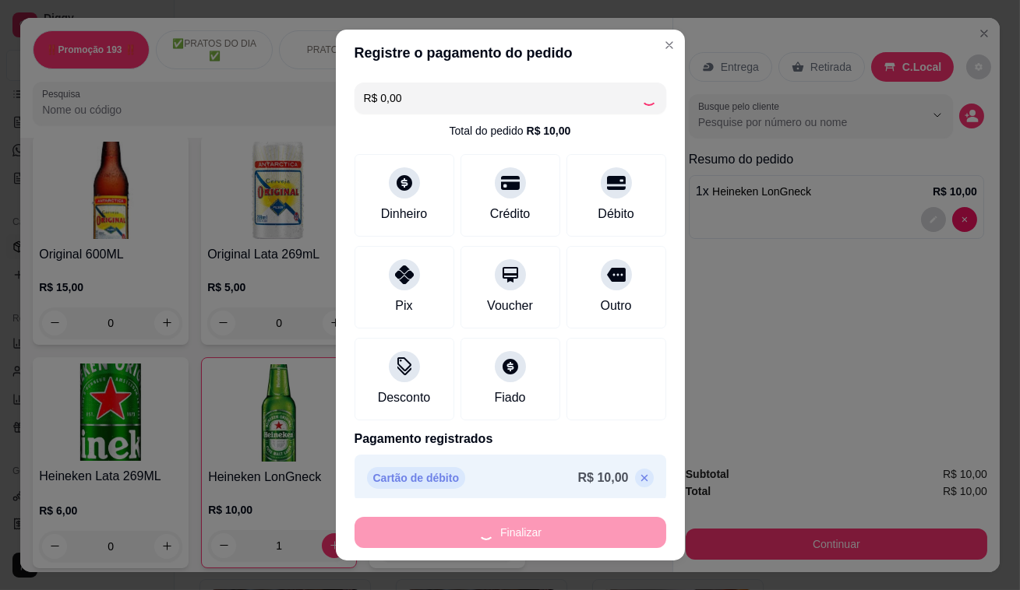
type input "0"
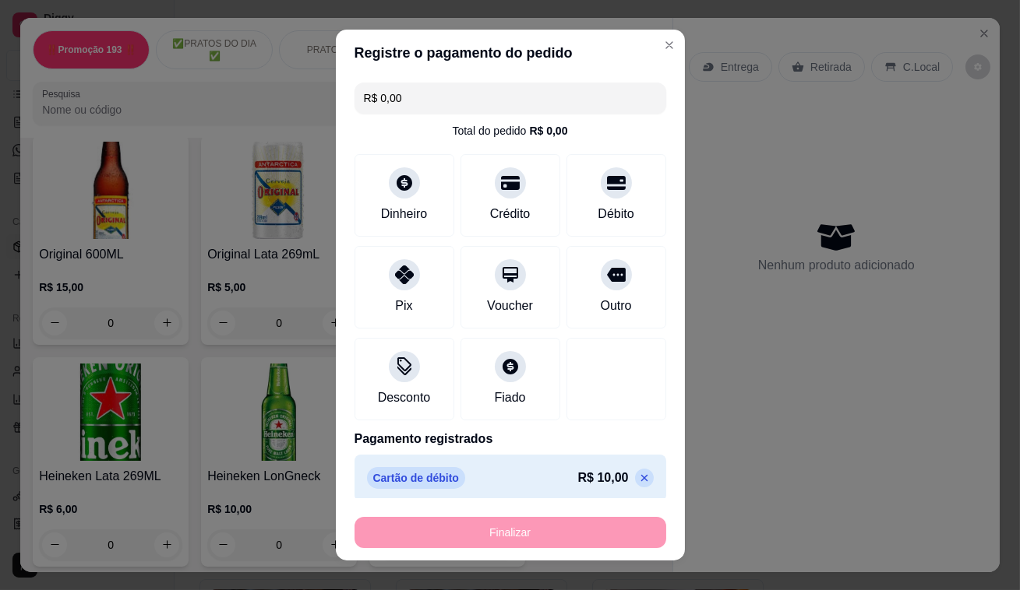
type input "-R$ 10,00"
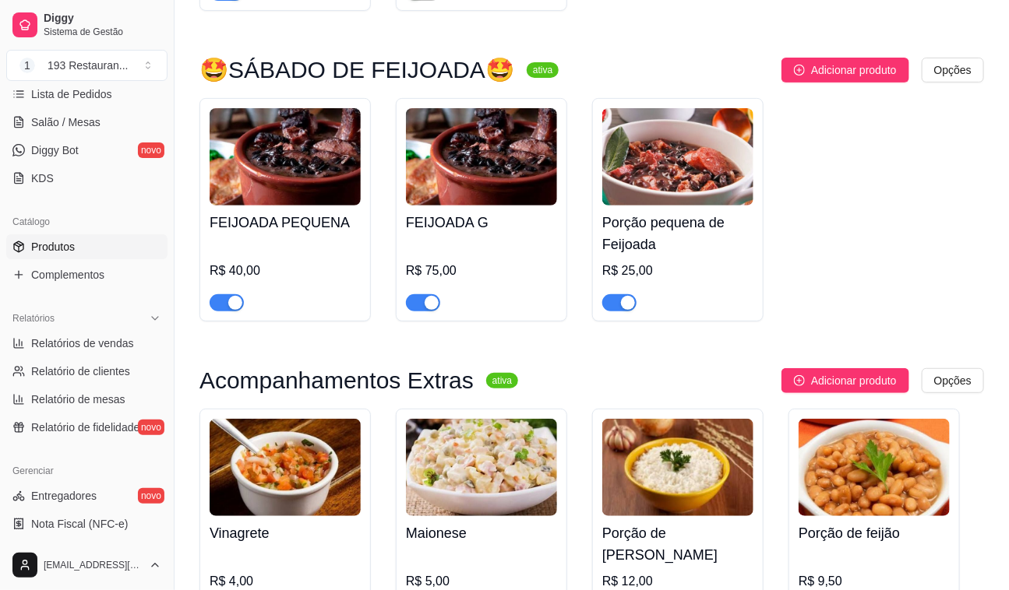
scroll to position [4626, 0]
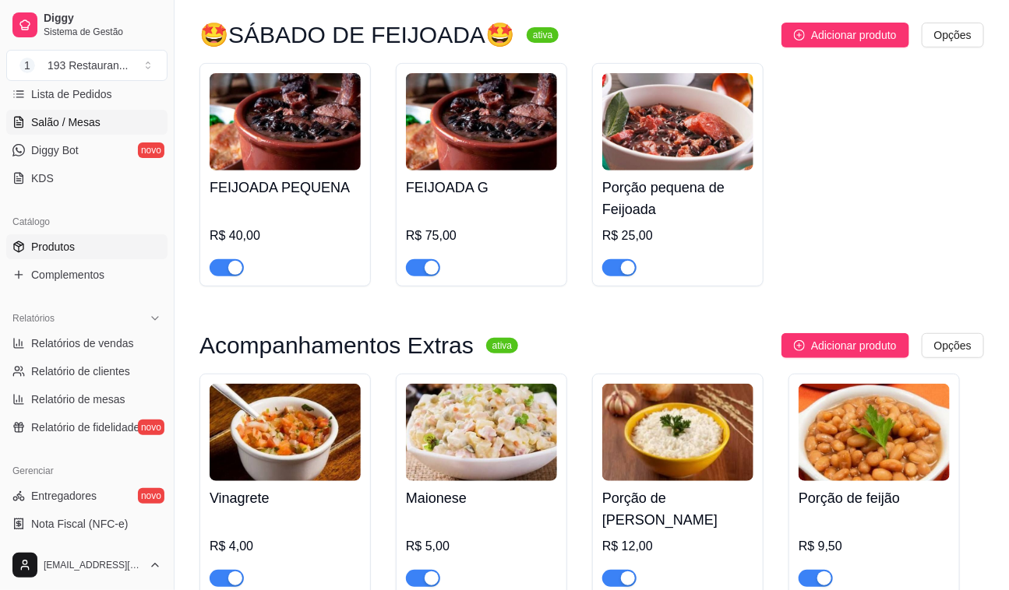
click at [125, 121] on link "Salão / Mesas" at bounding box center [86, 122] width 161 height 25
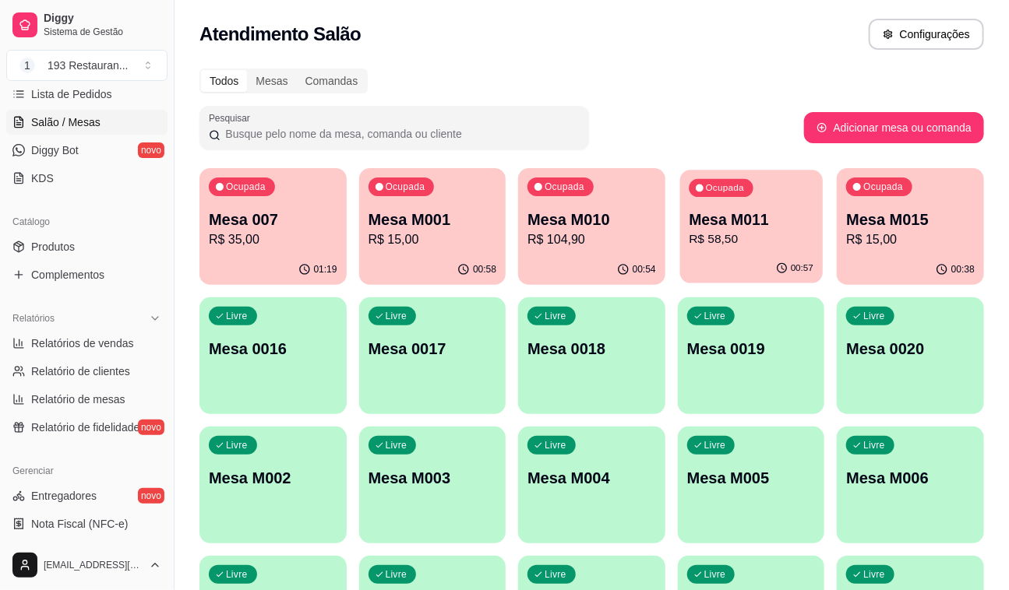
click at [717, 219] on p "Mesa M011" at bounding box center [750, 220] width 125 height 21
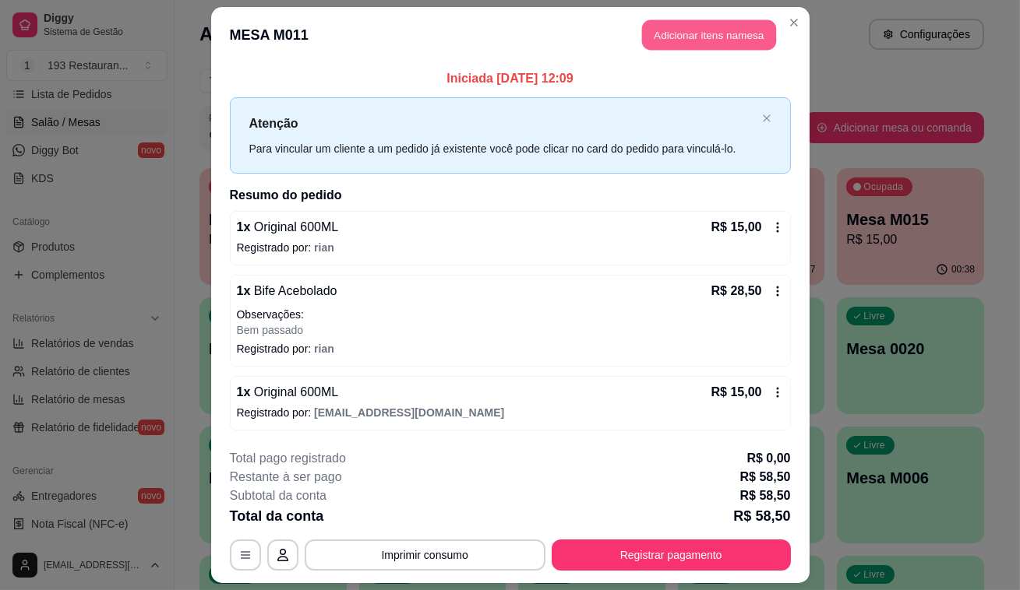
click at [713, 35] on button "Adicionar itens na mesa" at bounding box center [709, 35] width 134 height 30
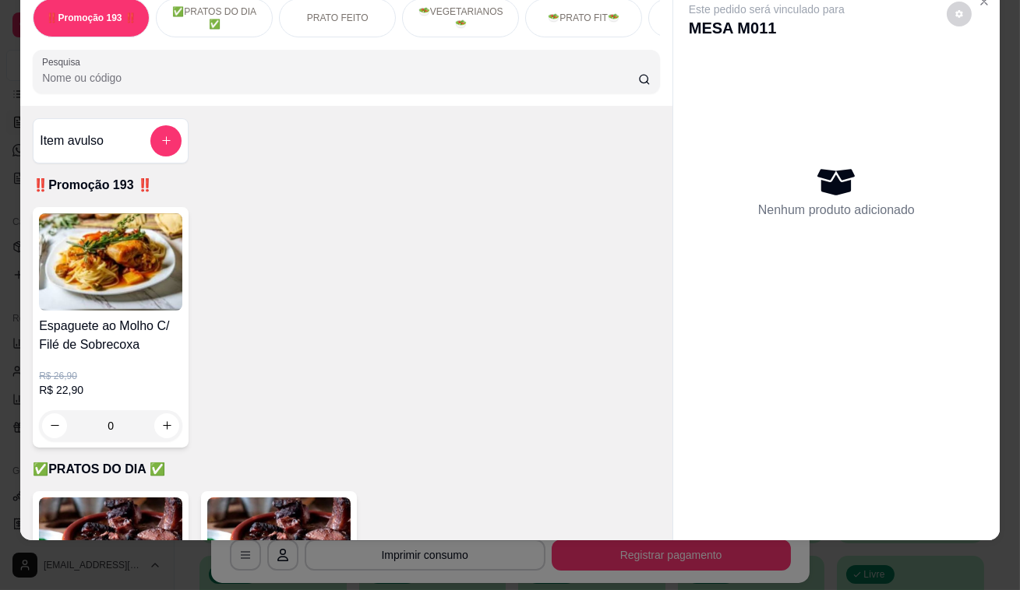
scroll to position [37, 0]
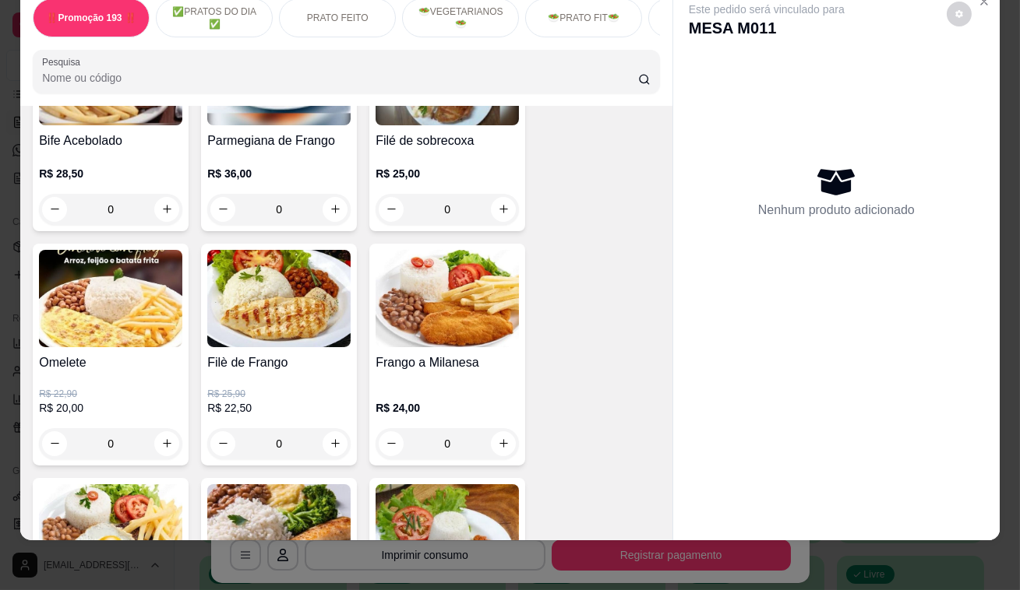
drag, startPoint x: 557, startPoint y: 262, endPoint x: 545, endPoint y: 299, distance: 39.2
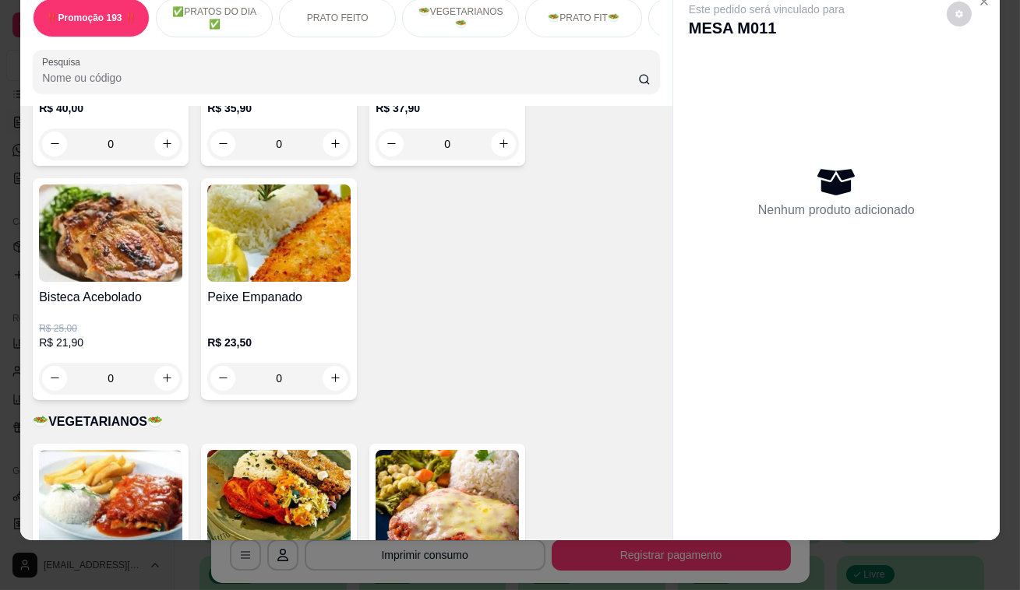
drag, startPoint x: 545, startPoint y: 299, endPoint x: 512, endPoint y: 289, distance: 34.2
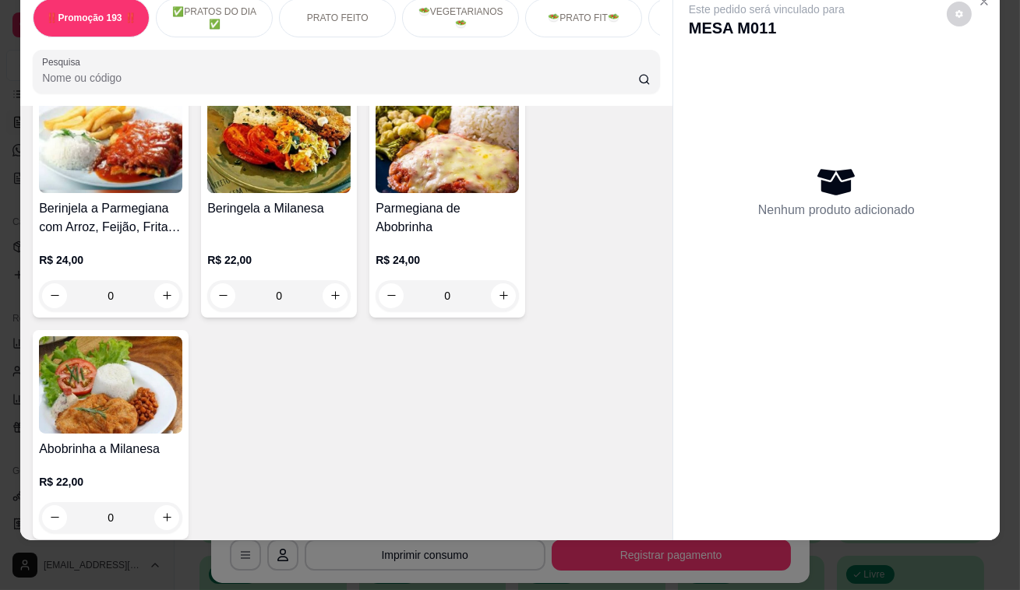
drag, startPoint x: 512, startPoint y: 289, endPoint x: 206, endPoint y: 411, distance: 329.6
click at [206, 411] on div "Berinjela a Parmegiana com Arroz, Feijão, Fritas e Salada R$ 24,00 0 Beringela …" at bounding box center [346, 315] width 627 height 450
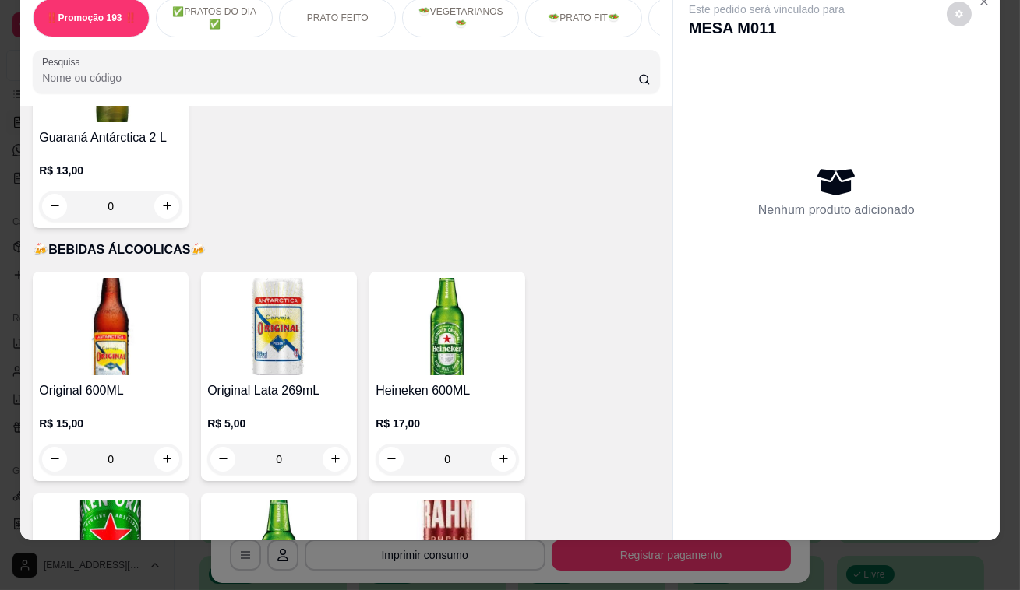
scroll to position [7767, 0]
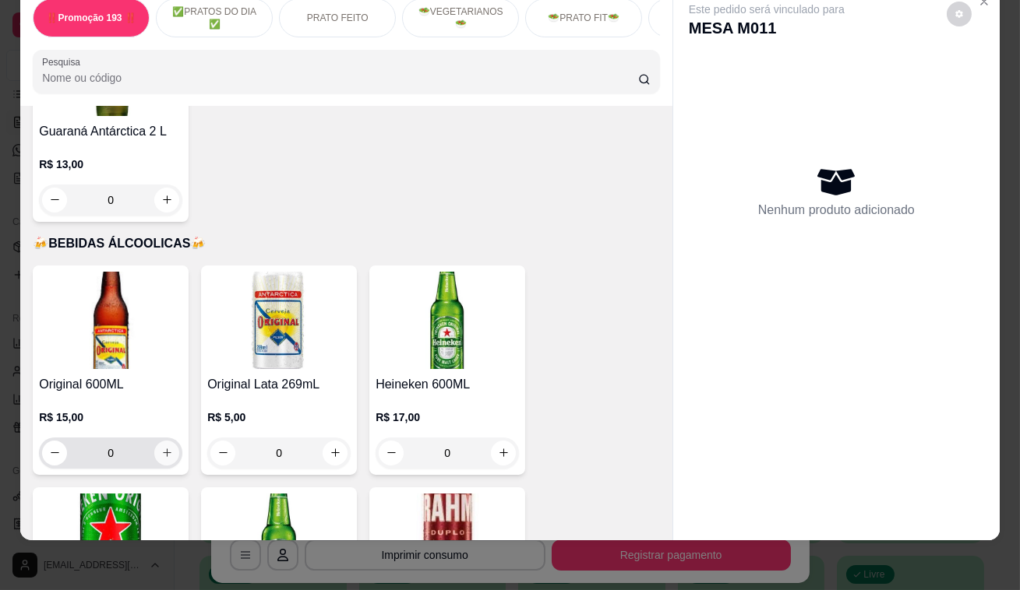
click at [164, 441] on button "increase-product-quantity" at bounding box center [166, 453] width 25 height 25
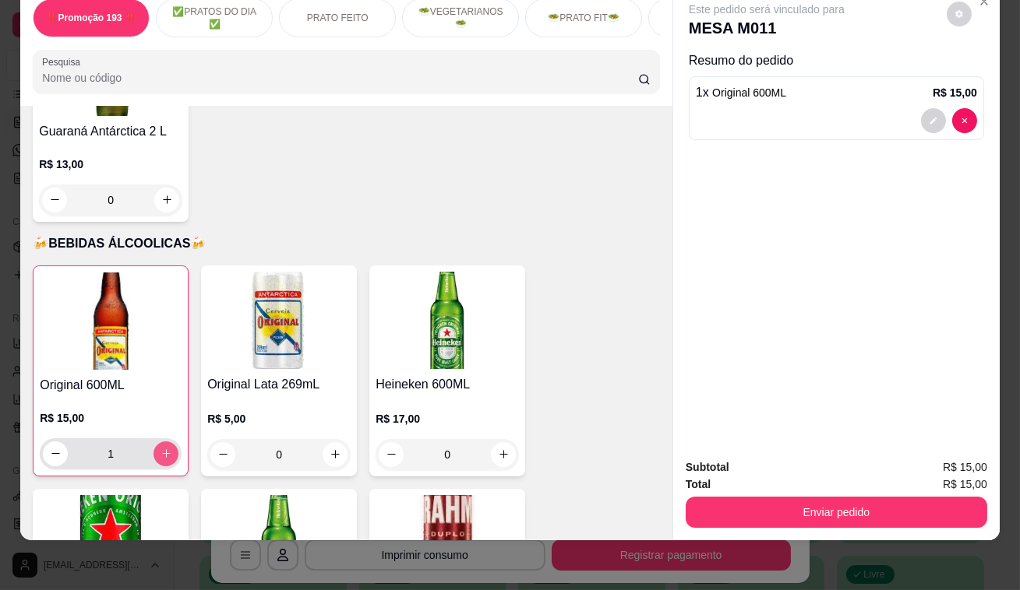
type input "1"
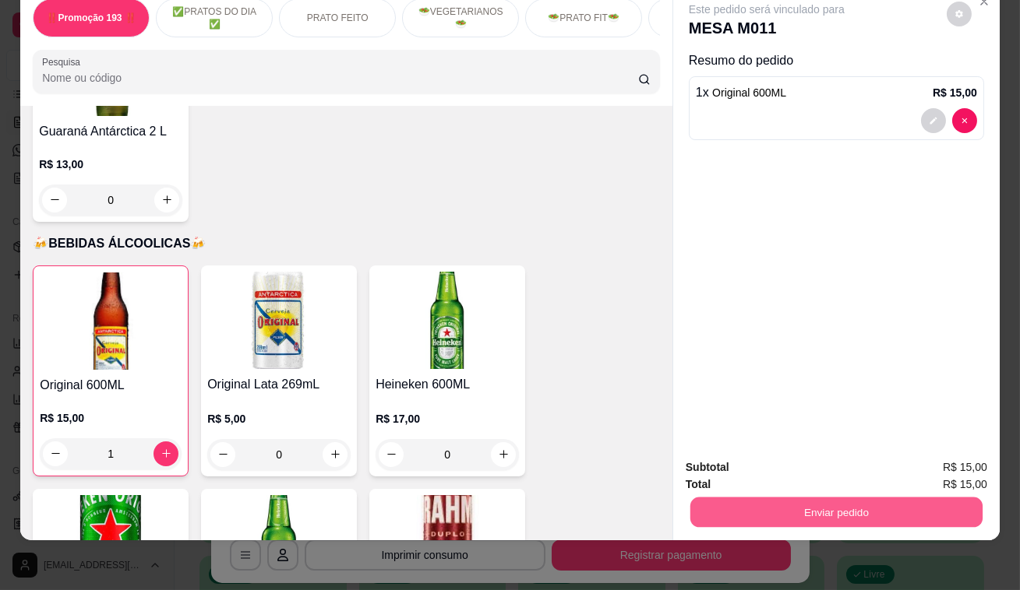
click at [720, 511] on button "Enviar pedido" at bounding box center [836, 513] width 292 height 30
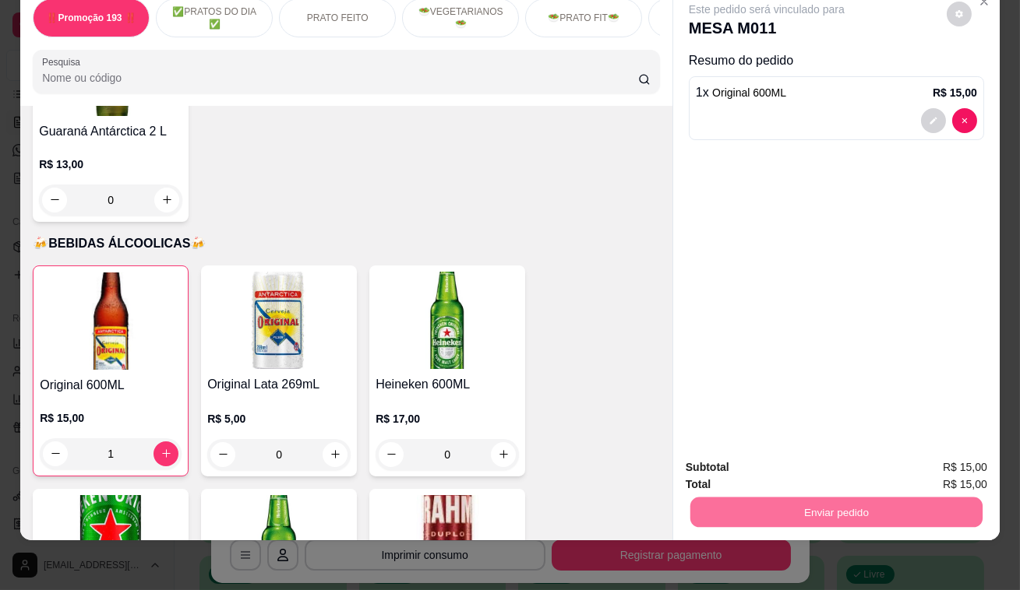
click at [734, 464] on button "Não registrar e enviar pedido" at bounding box center [784, 463] width 157 height 29
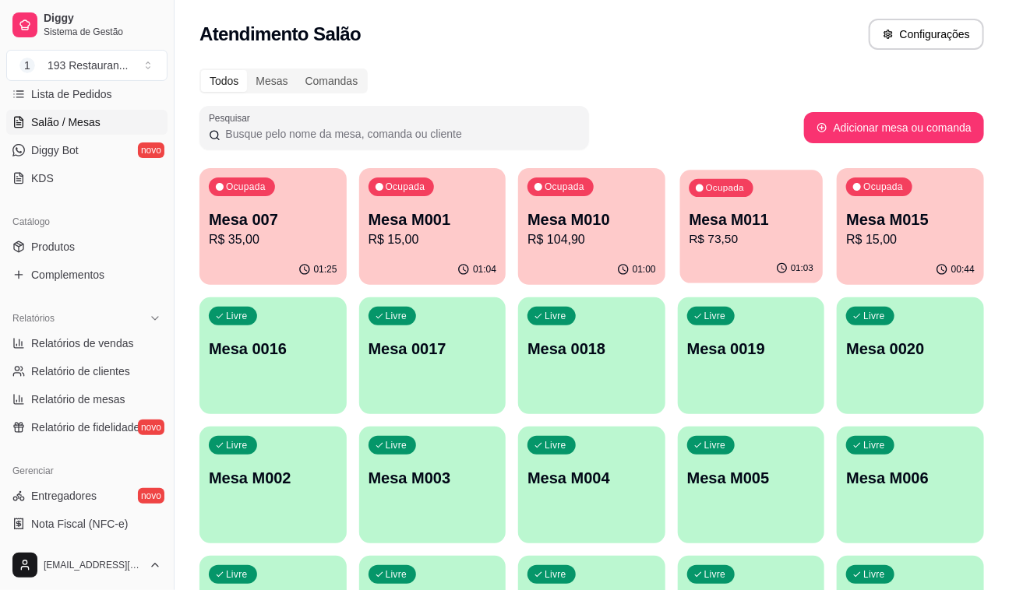
click at [720, 241] on p "R$ 73,50" at bounding box center [750, 240] width 125 height 18
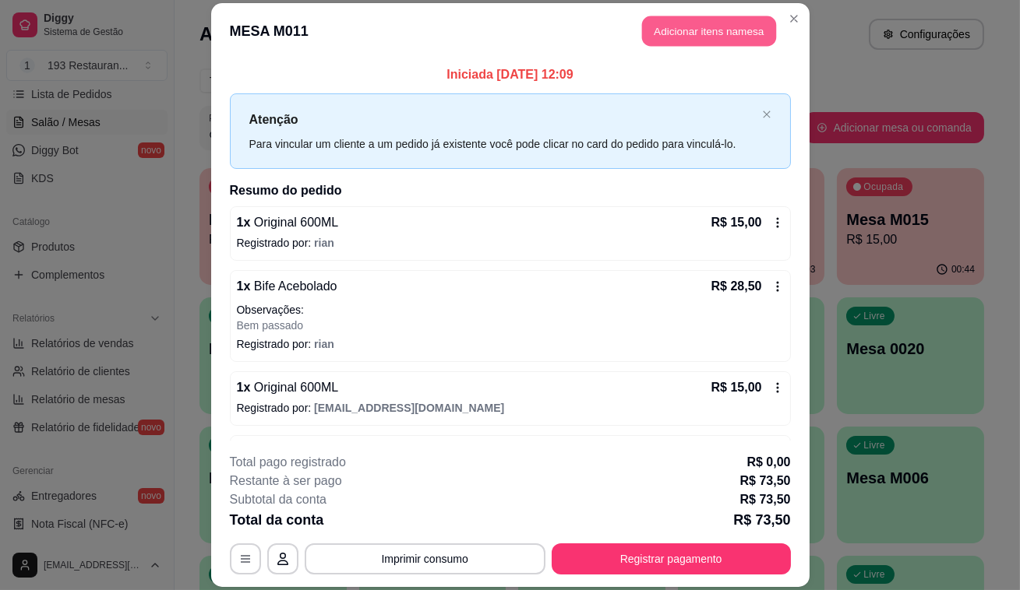
click at [702, 26] on button "Adicionar itens na mesa" at bounding box center [709, 31] width 134 height 30
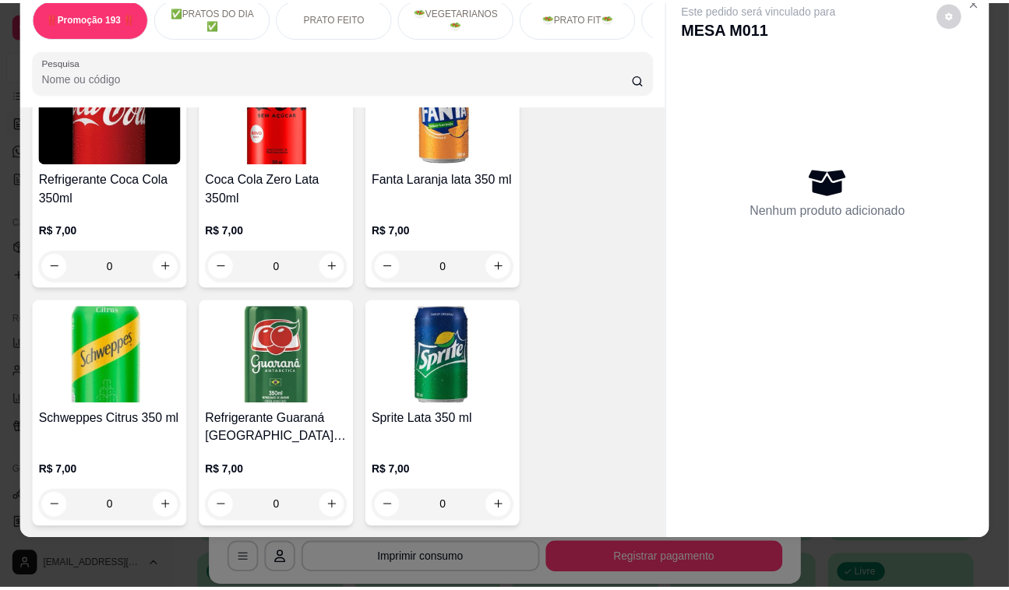
scroll to position [6139, 0]
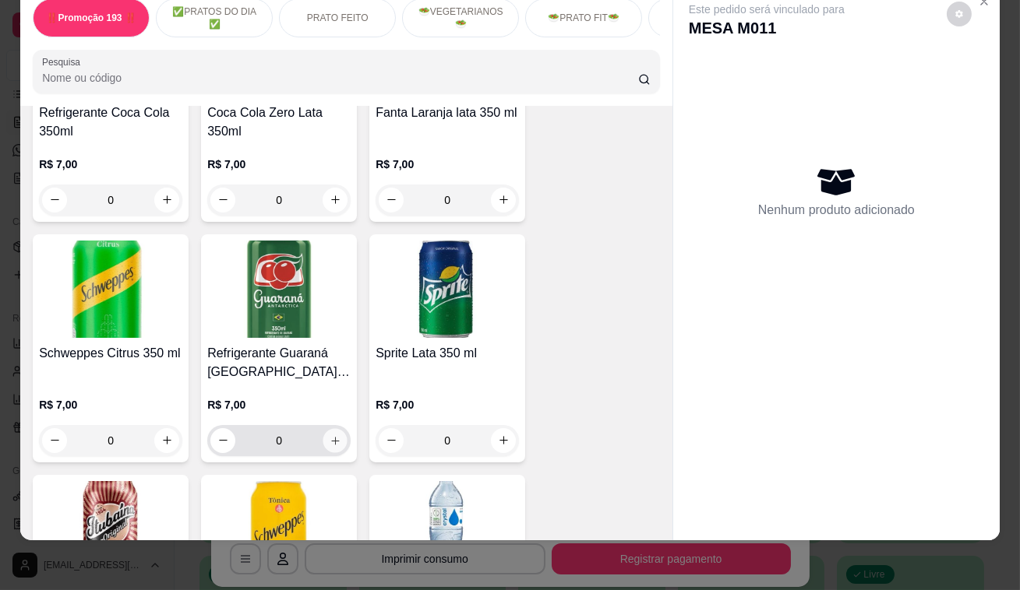
click at [336, 428] on button "increase-product-quantity" at bounding box center [335, 440] width 24 height 24
type input "1"
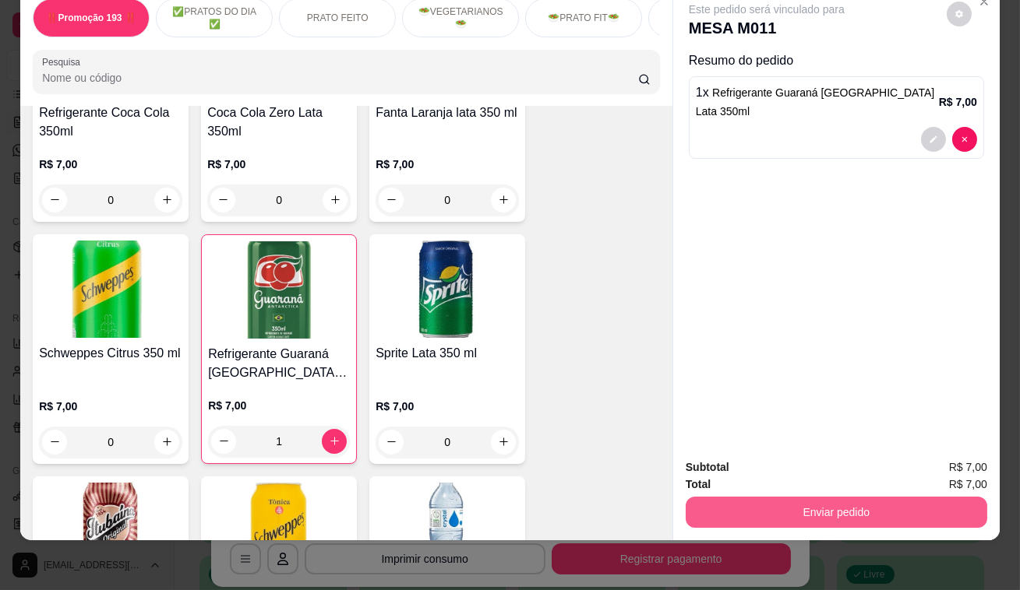
click at [827, 506] on button "Enviar pedido" at bounding box center [835, 512] width 301 height 31
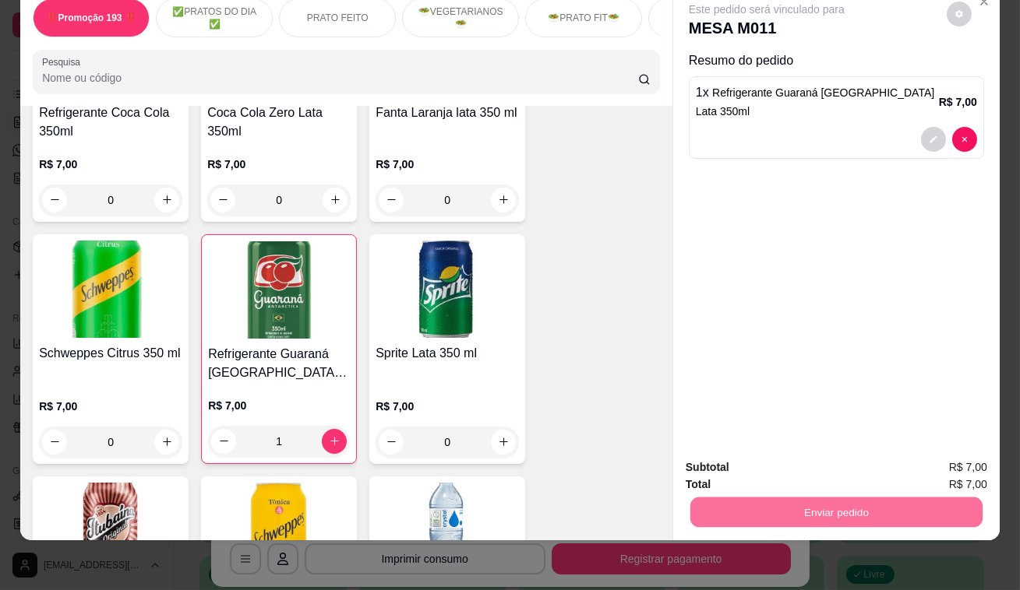
click at [718, 463] on button "Não registrar e enviar pedido" at bounding box center [783, 463] width 164 height 30
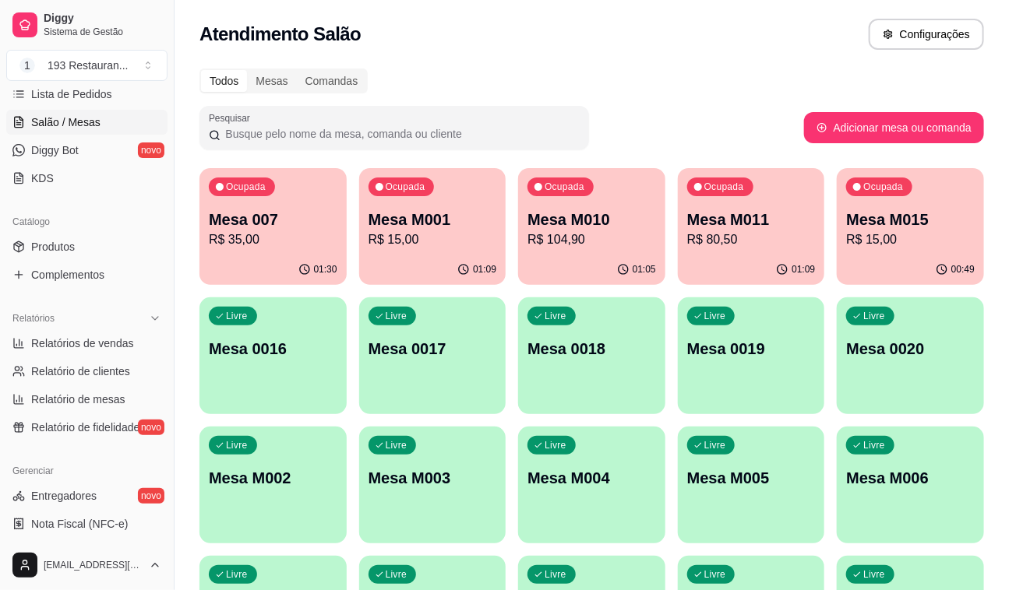
drag, startPoint x: 69, startPoint y: 341, endPoint x: 81, endPoint y: 329, distance: 17.1
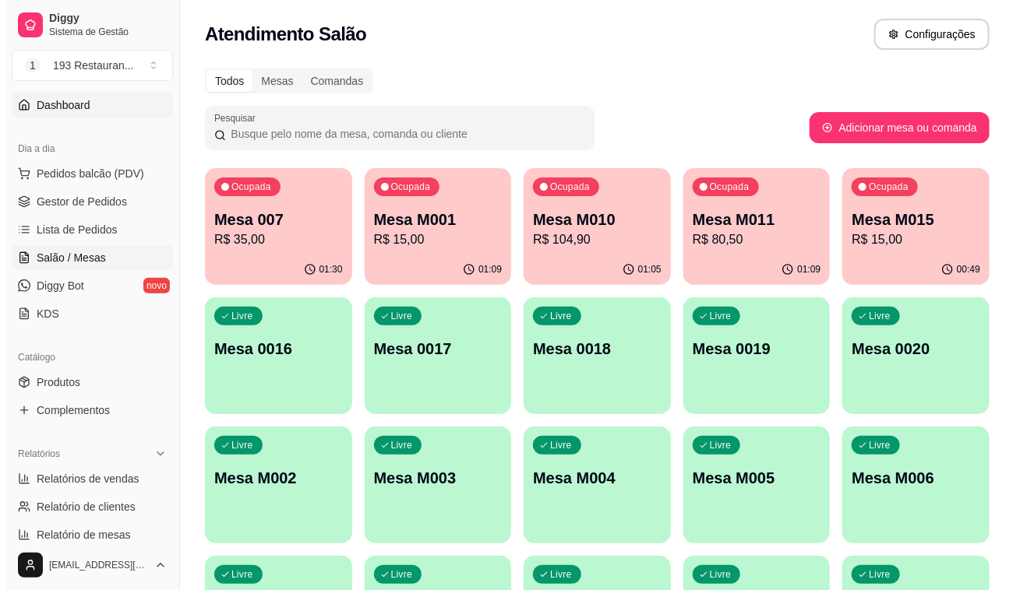
scroll to position [0, 0]
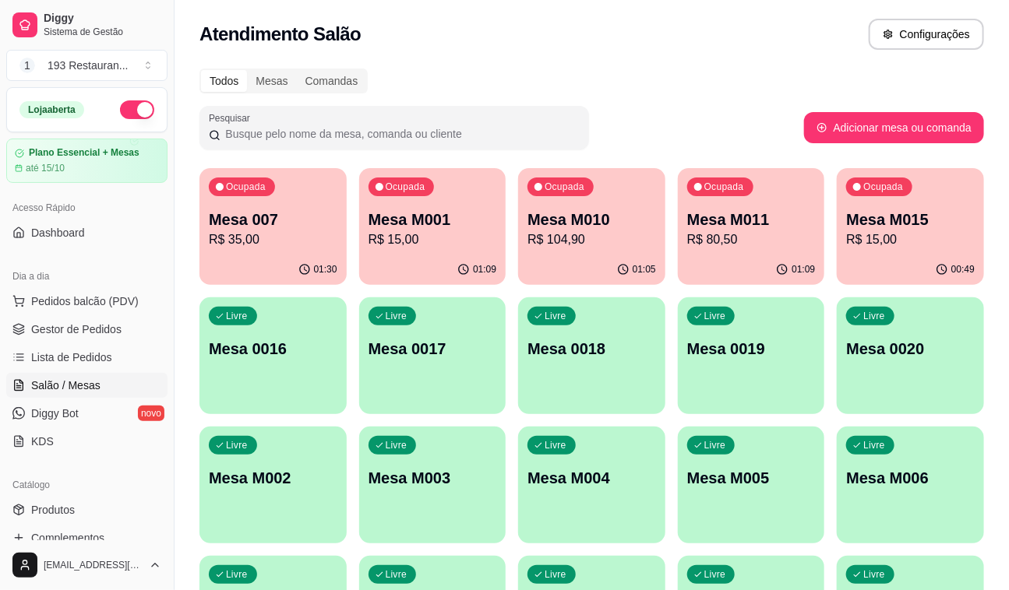
click at [128, 286] on div "Dia a dia" at bounding box center [86, 276] width 161 height 25
click at [121, 296] on span "Pedidos balcão (PDV)" at bounding box center [84, 302] width 107 height 16
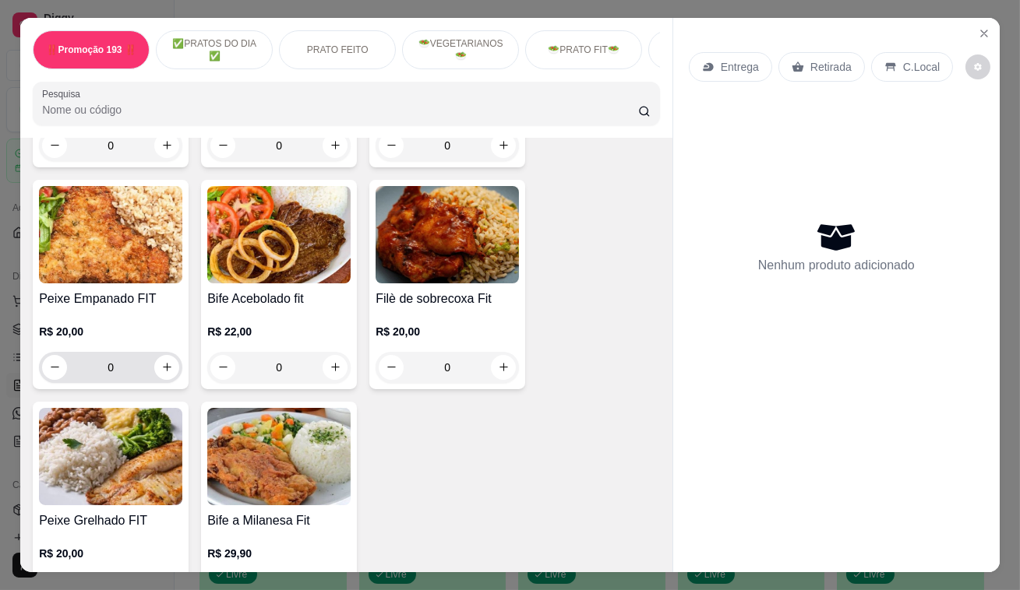
scroll to position [2832, 0]
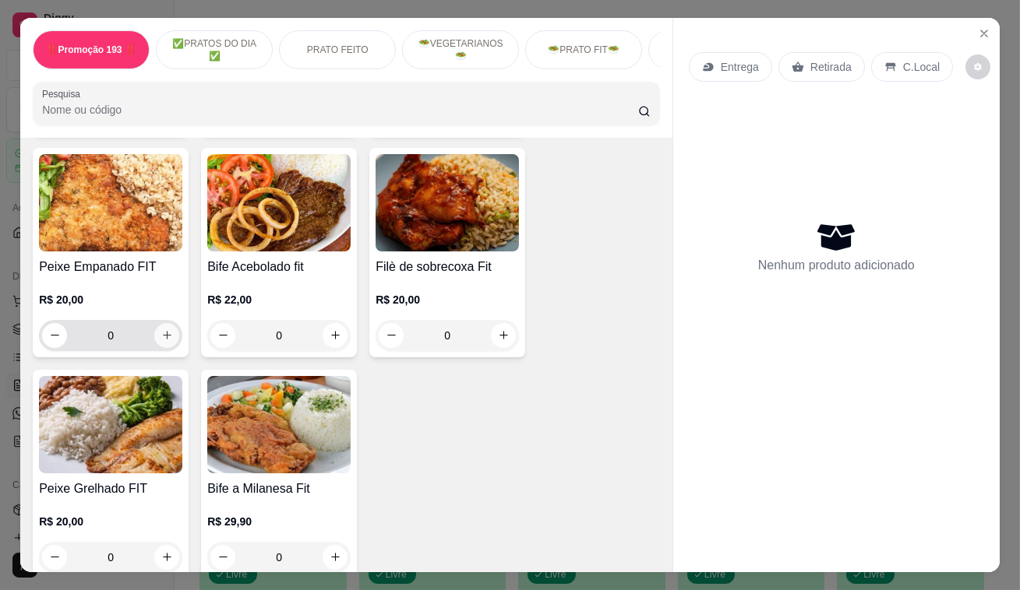
click at [163, 329] on icon "increase-product-quantity" at bounding box center [167, 335] width 12 height 12
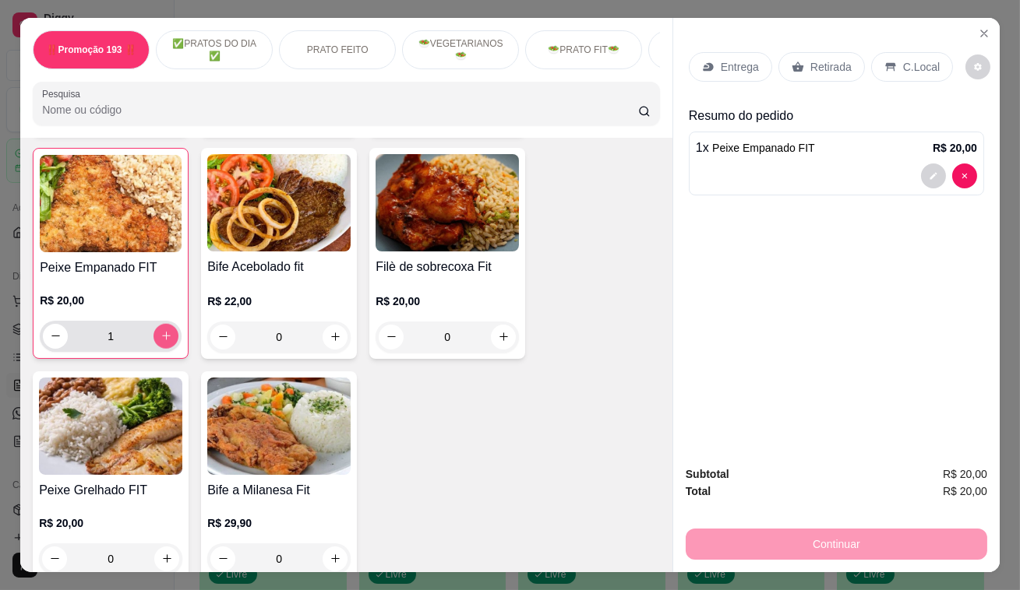
scroll to position [2833, 0]
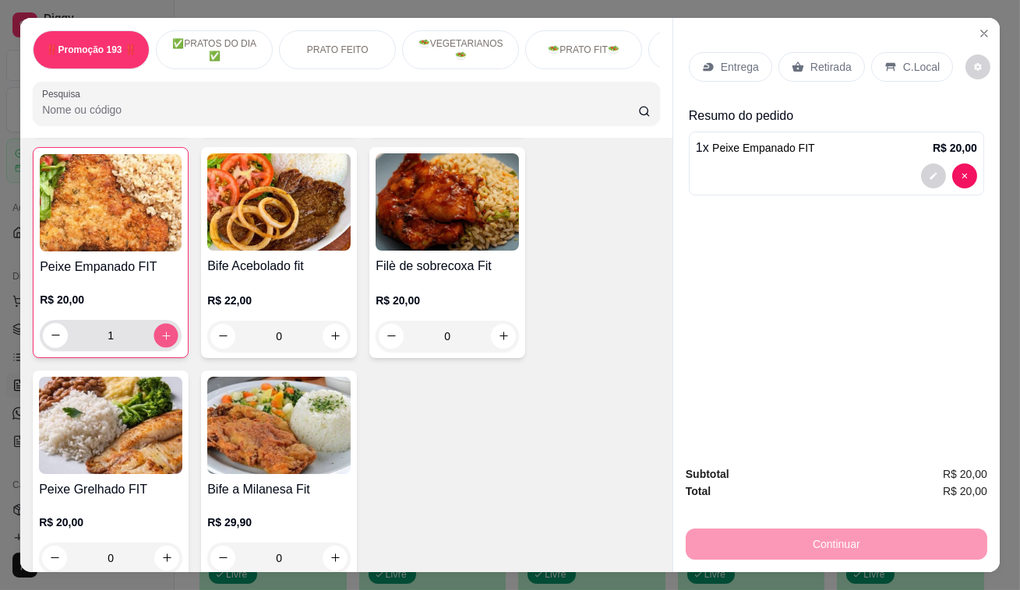
click at [163, 329] on icon "increase-product-quantity" at bounding box center [166, 335] width 12 height 12
type input "2"
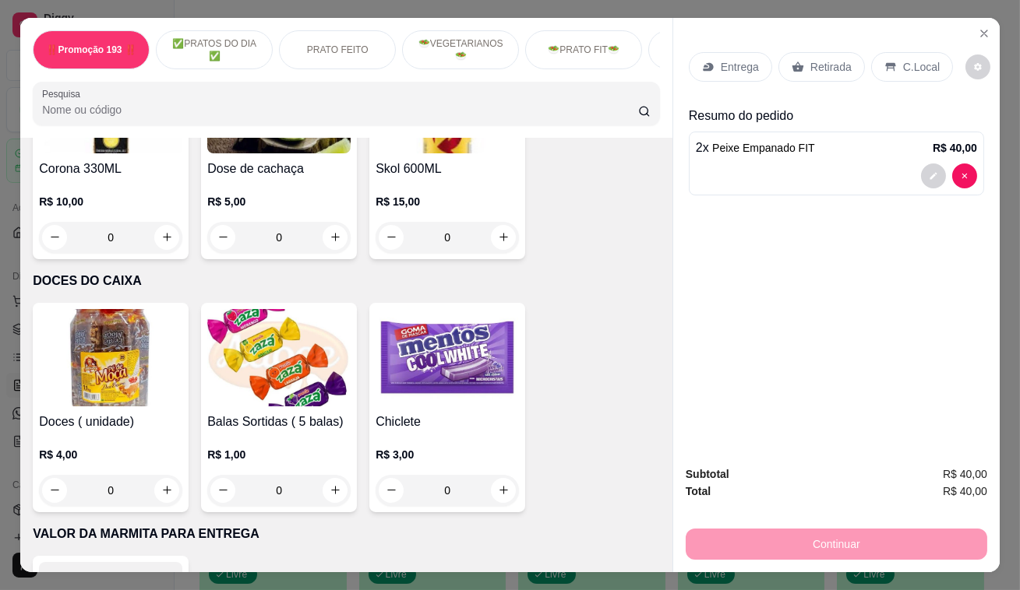
scroll to position [8406, 0]
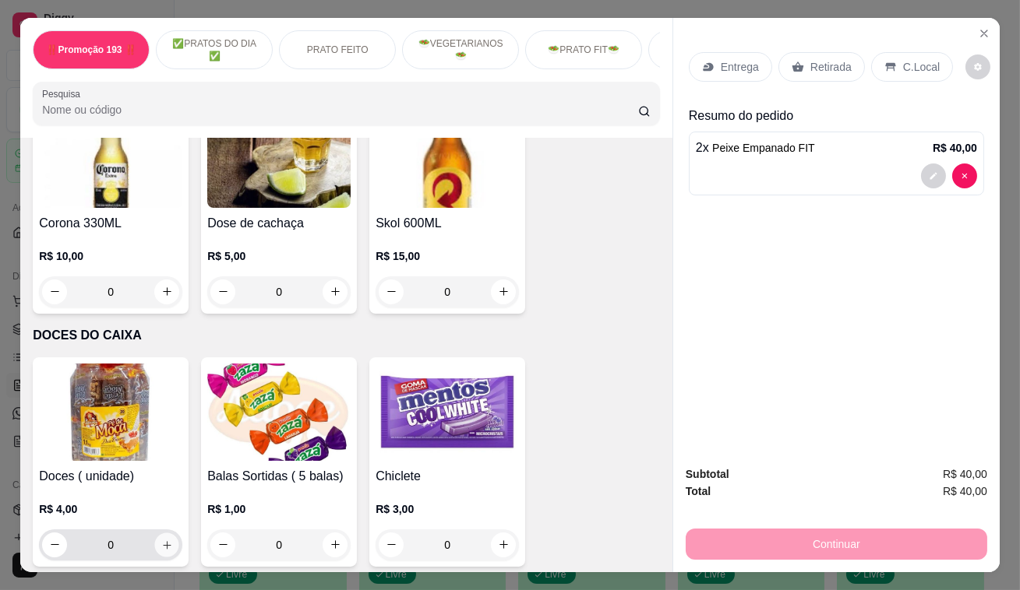
click at [162, 539] on icon "increase-product-quantity" at bounding box center [167, 545] width 12 height 12
type input "1"
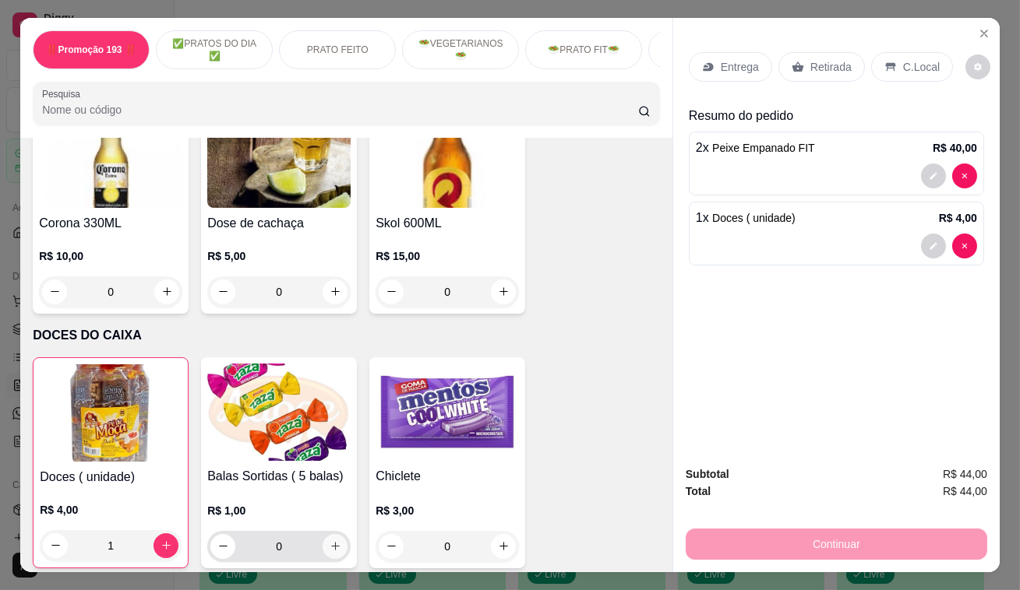
click at [335, 534] on button "increase-product-quantity" at bounding box center [334, 546] width 25 height 25
type input "1"
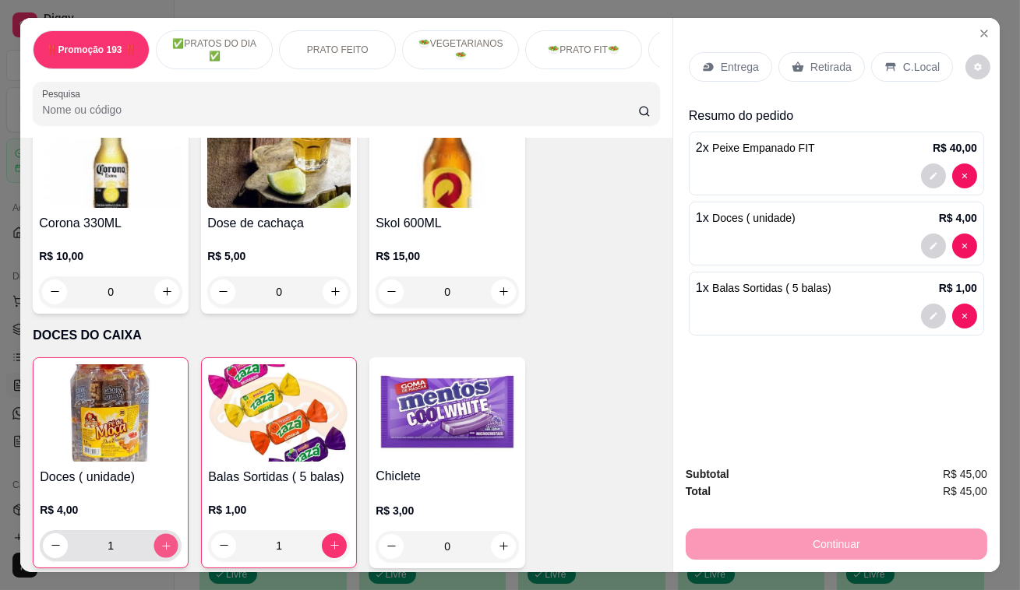
click at [168, 534] on button "increase-product-quantity" at bounding box center [166, 546] width 24 height 24
type input "2"
click at [322, 534] on button "increase-product-quantity" at bounding box center [334, 546] width 25 height 25
type input "2"
click at [811, 62] on p "Retirada" at bounding box center [830, 67] width 41 height 16
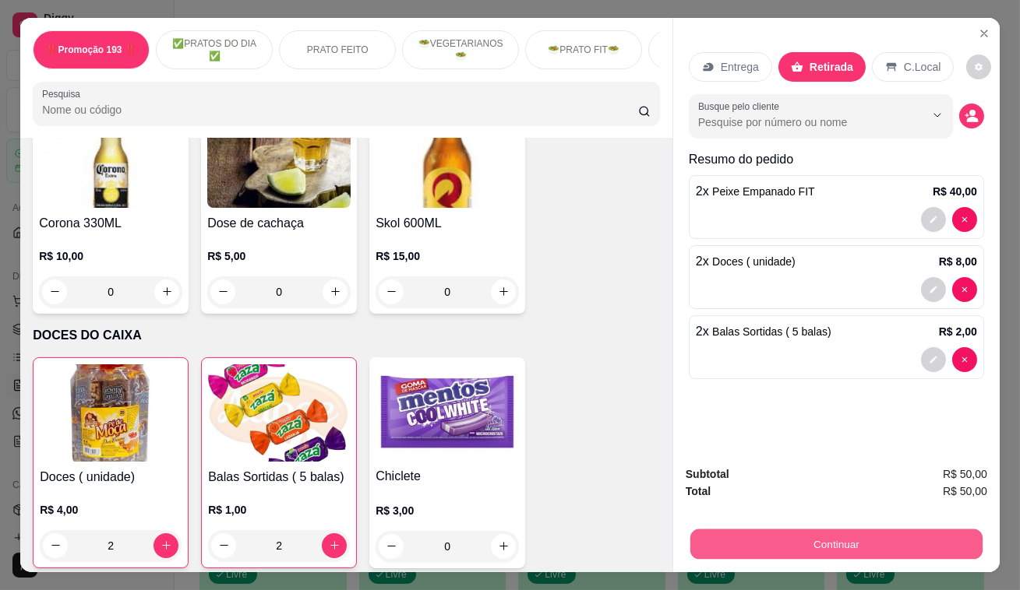
click at [879, 530] on button "Continuar" at bounding box center [836, 545] width 292 height 30
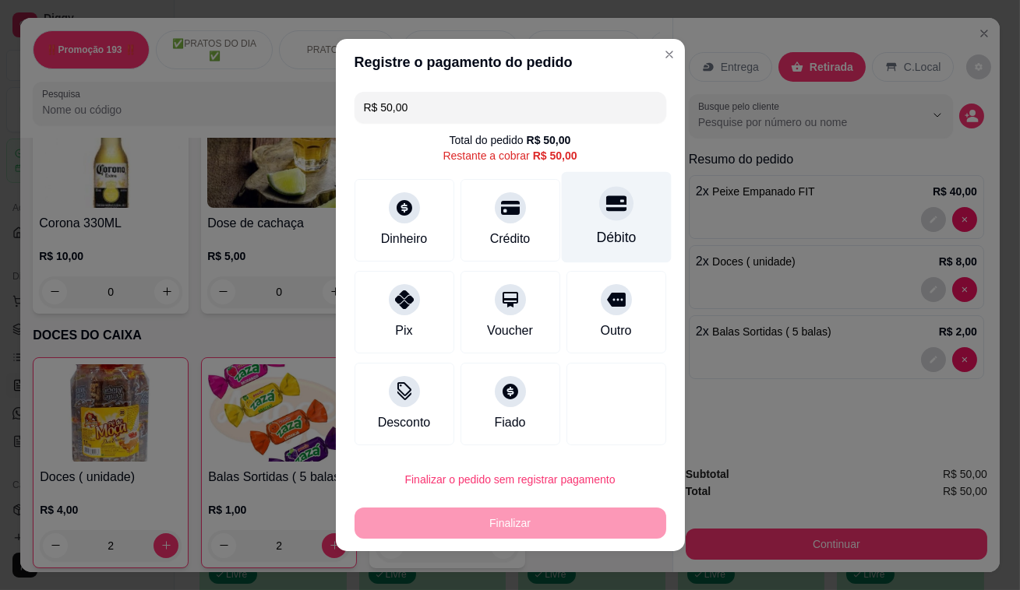
click at [605, 210] on icon at bounding box center [615, 204] width 20 height 16
type input "R$ 0,00"
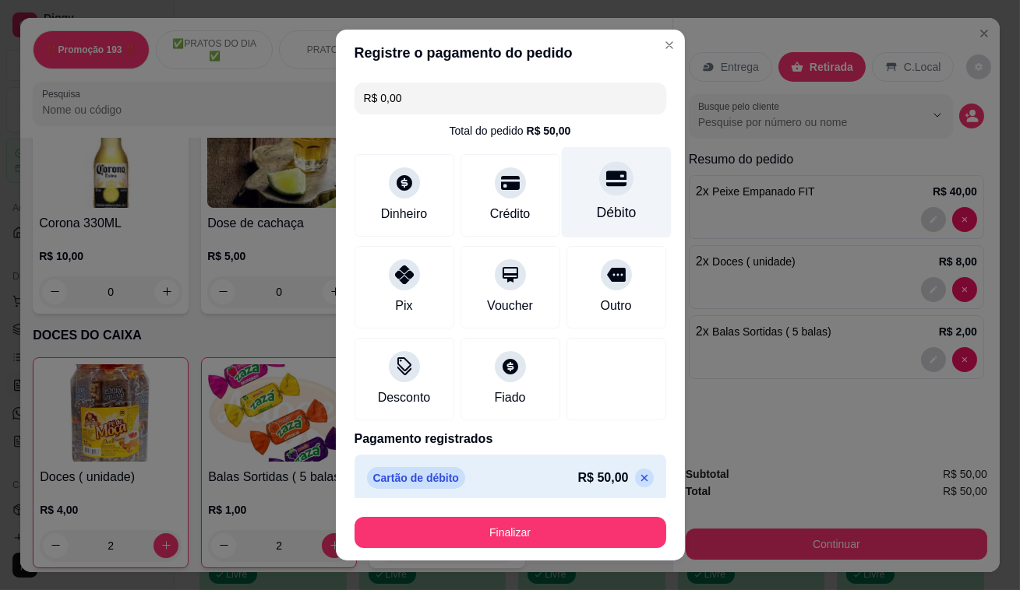
click at [605, 169] on icon at bounding box center [615, 178] width 20 height 20
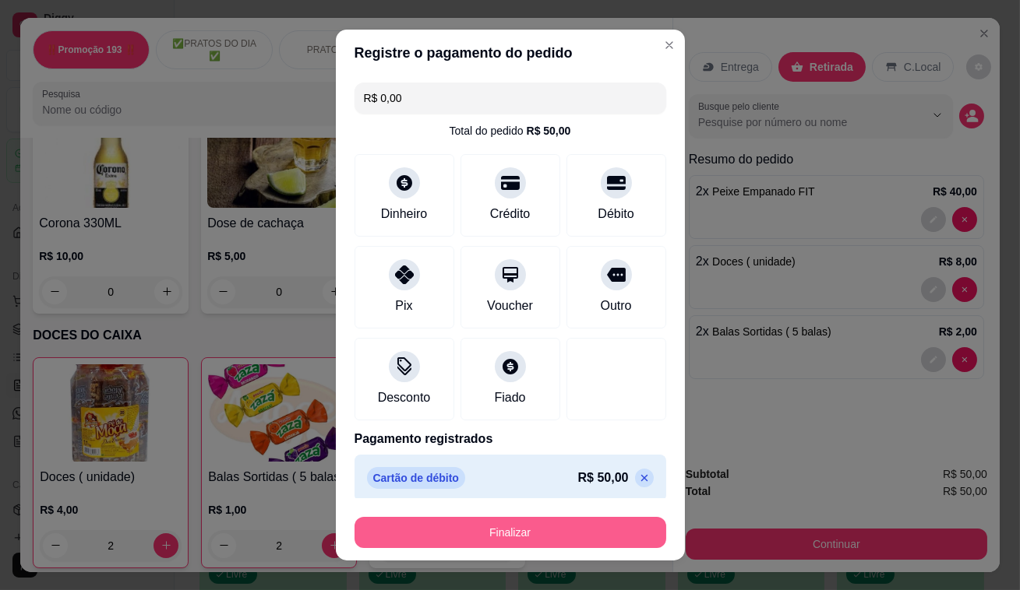
click at [501, 526] on button "Finalizar" at bounding box center [510, 532] width 312 height 31
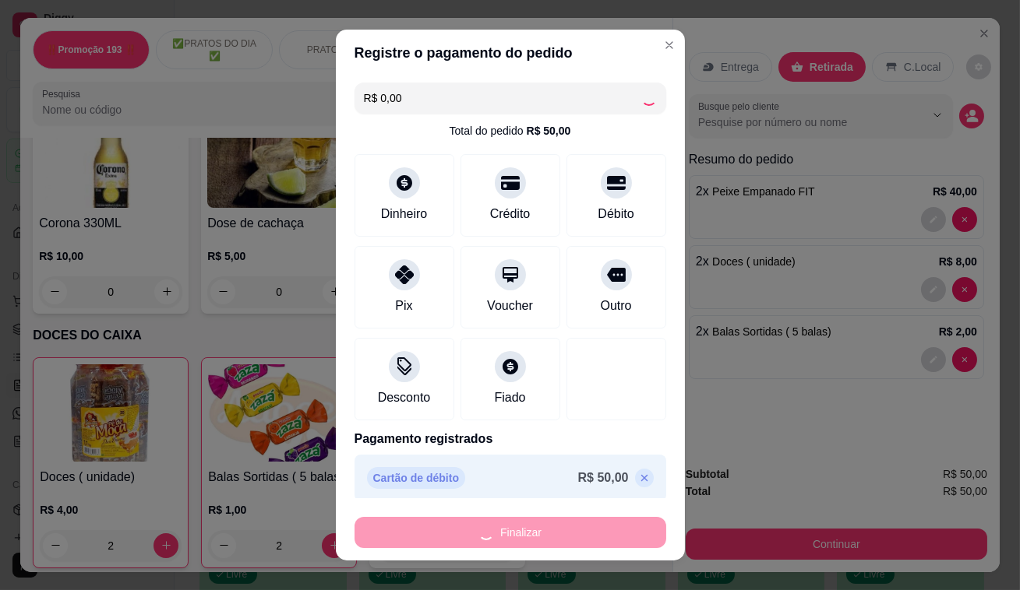
type input "0"
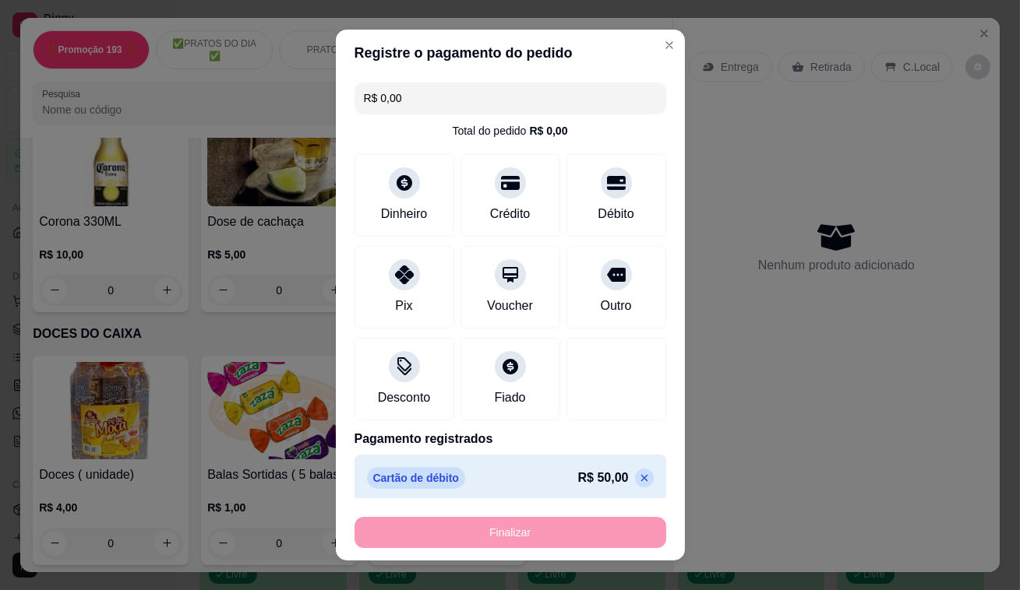
type input "-R$ 50,00"
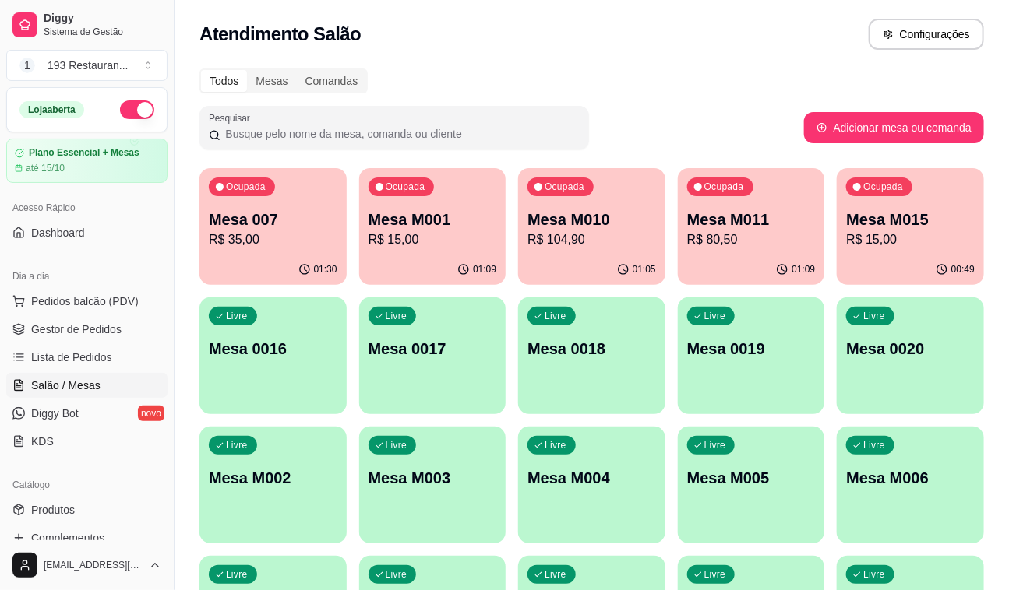
click at [467, 39] on div "Atendimento Salão Configurações" at bounding box center [591, 34] width 784 height 31
click at [738, 227] on p "Mesa M011" at bounding box center [750, 220] width 125 height 21
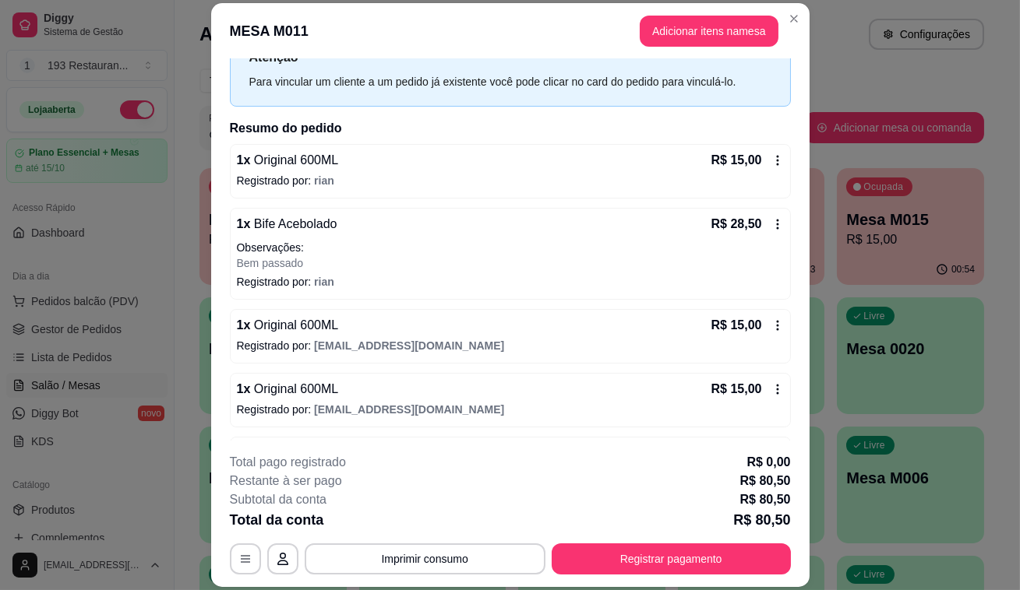
scroll to position [117, 0]
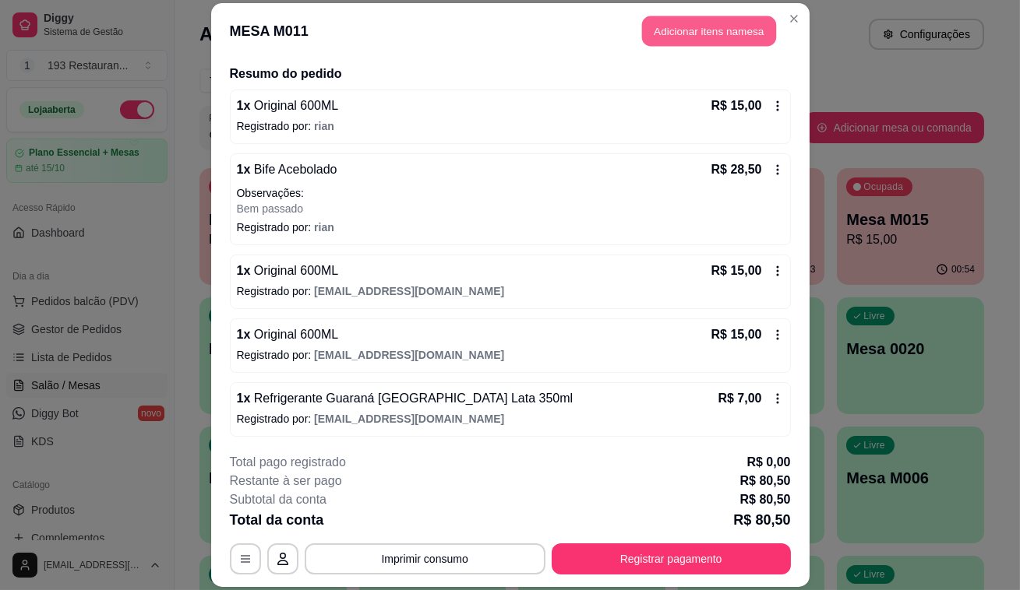
click at [685, 24] on button "Adicionar itens na mesa" at bounding box center [709, 31] width 134 height 30
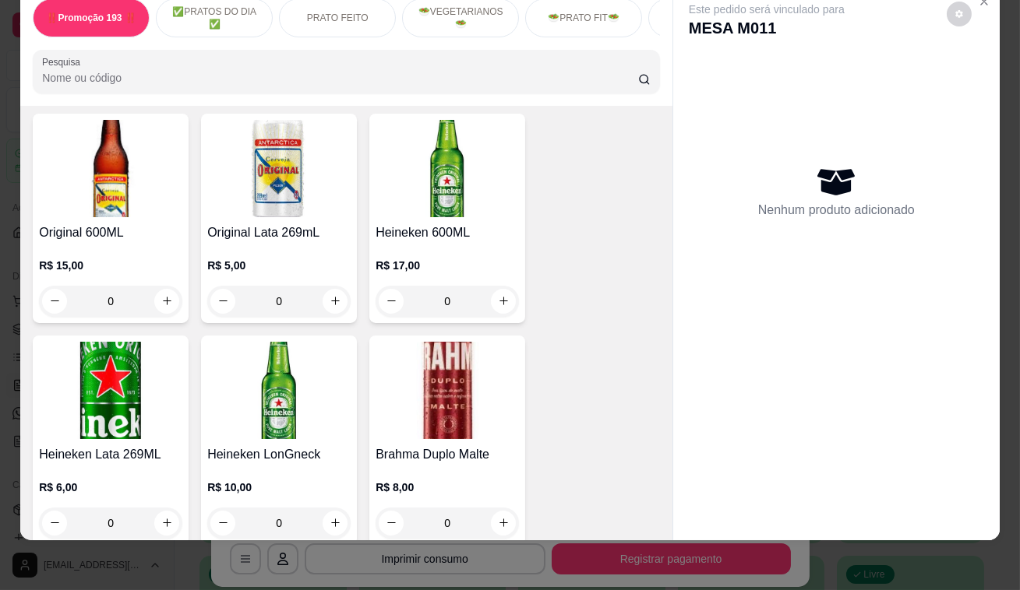
scroll to position [7929, 0]
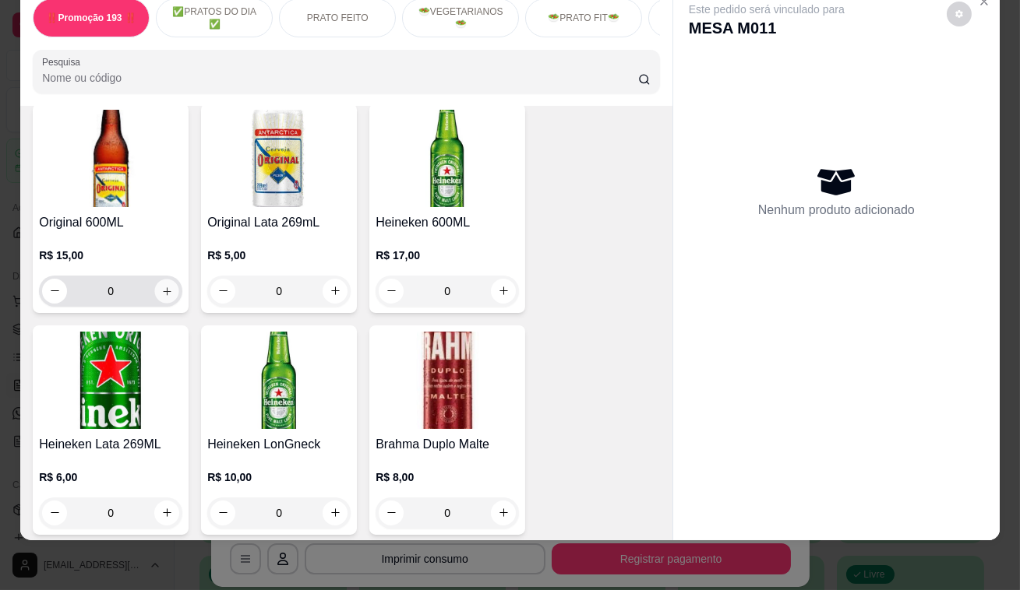
click at [169, 279] on button "increase-product-quantity" at bounding box center [167, 291] width 24 height 24
type input "1"
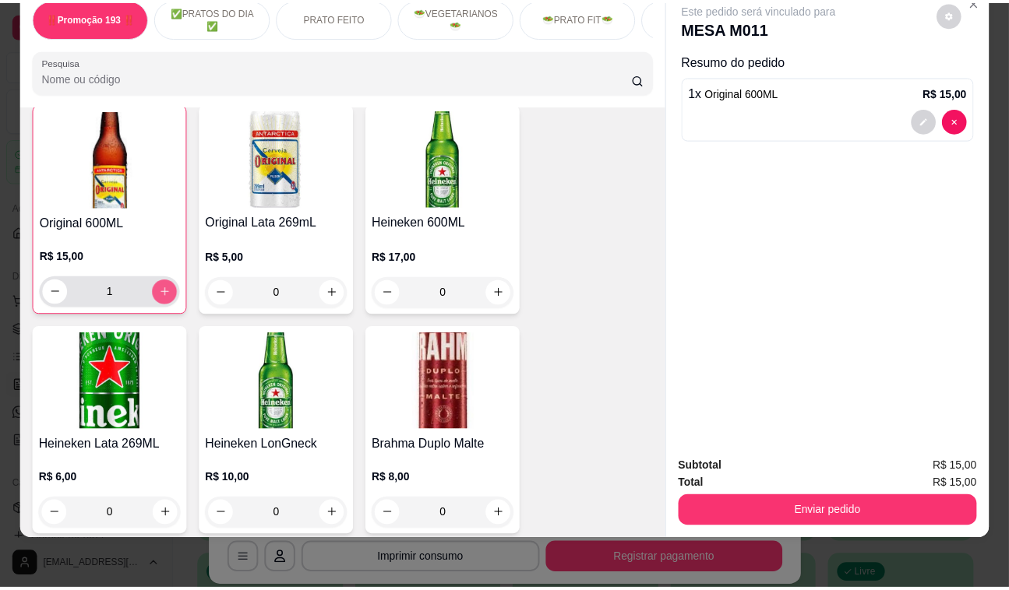
scroll to position [7930, 0]
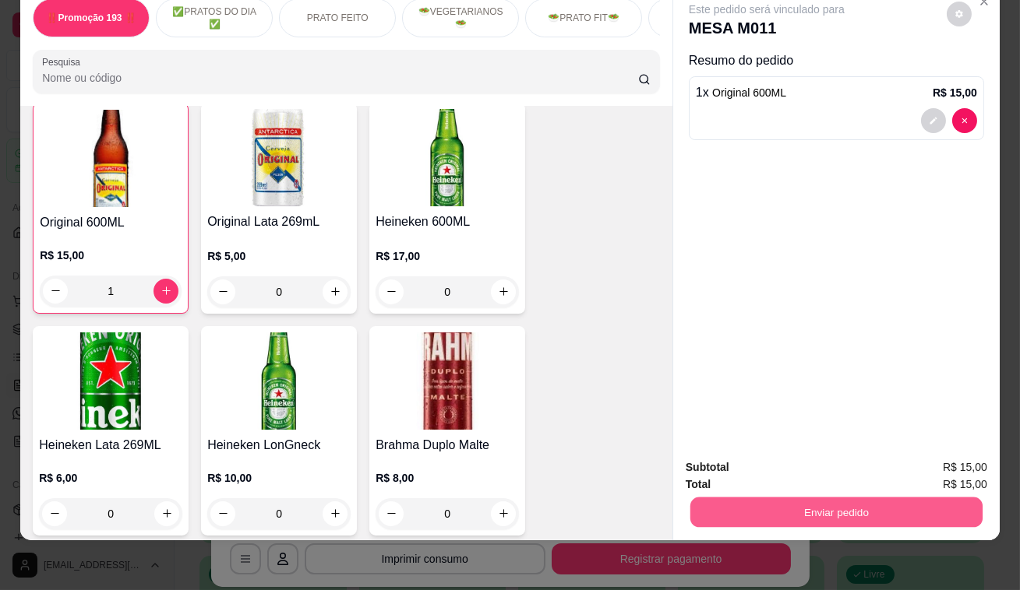
click at [806, 498] on button "Enviar pedido" at bounding box center [836, 513] width 292 height 30
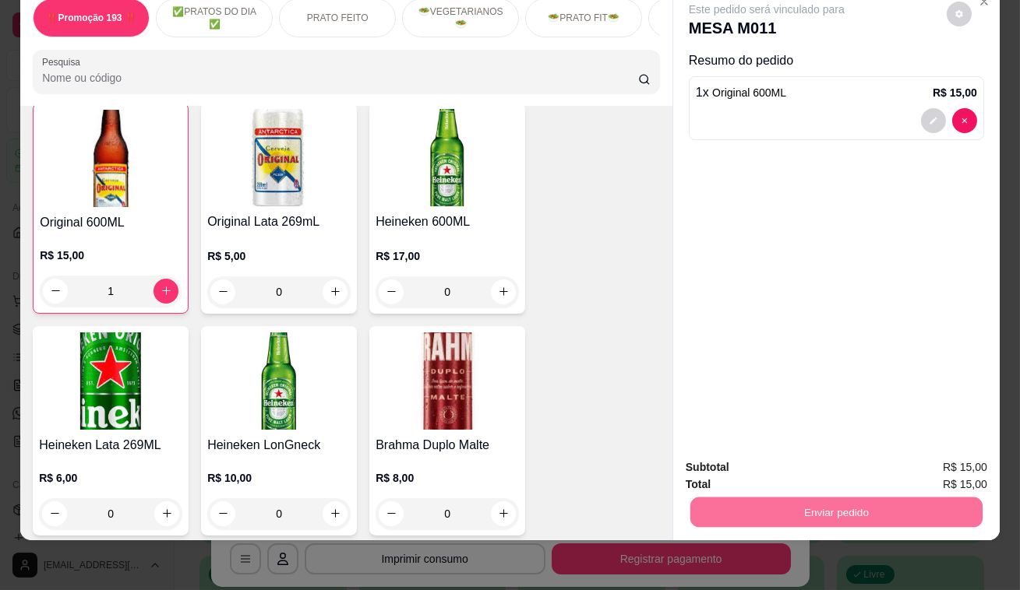
click at [802, 458] on button "Não registrar e enviar pedido" at bounding box center [785, 464] width 162 height 30
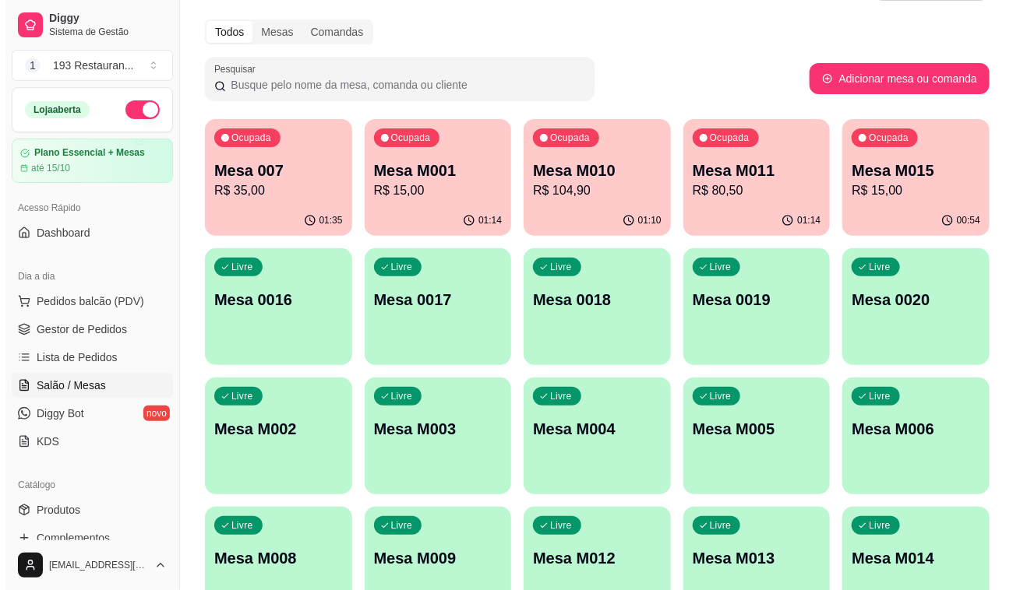
scroll to position [70, 0]
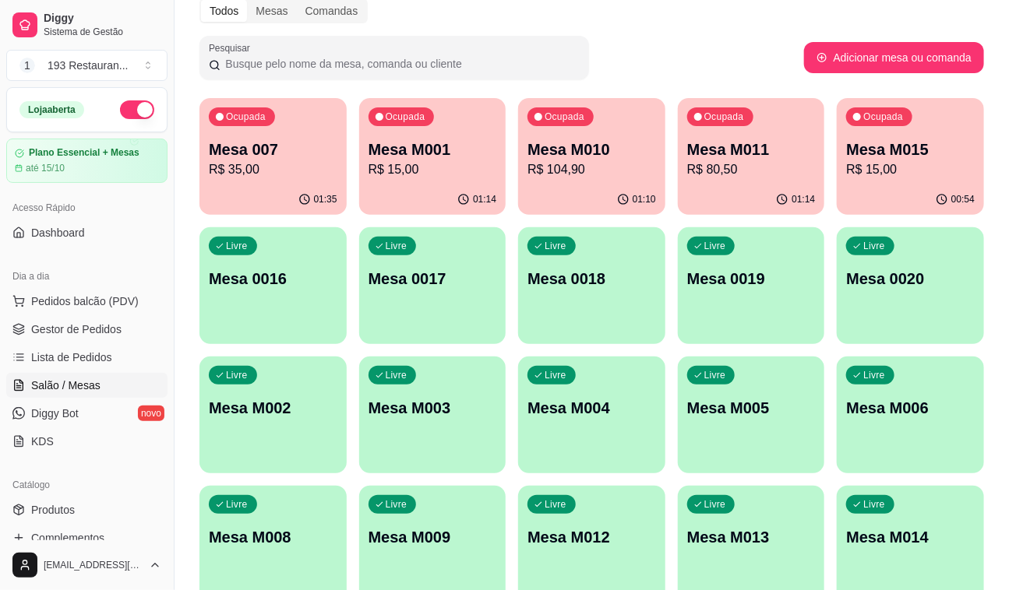
click at [281, 399] on p "Mesa M002" at bounding box center [273, 408] width 129 height 22
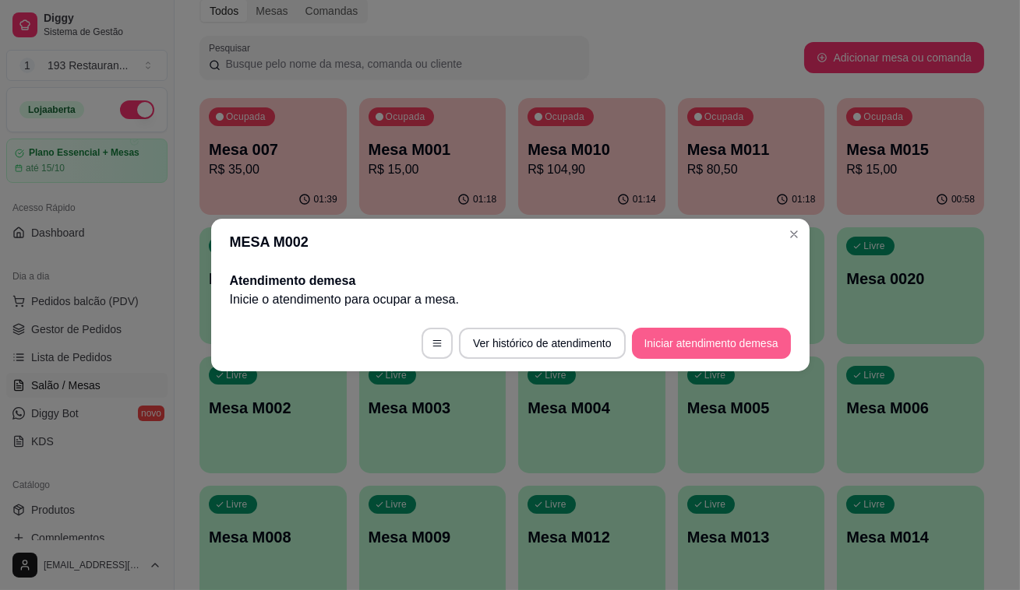
click at [729, 346] on button "Iniciar atendimento de mesa" at bounding box center [711, 343] width 159 height 31
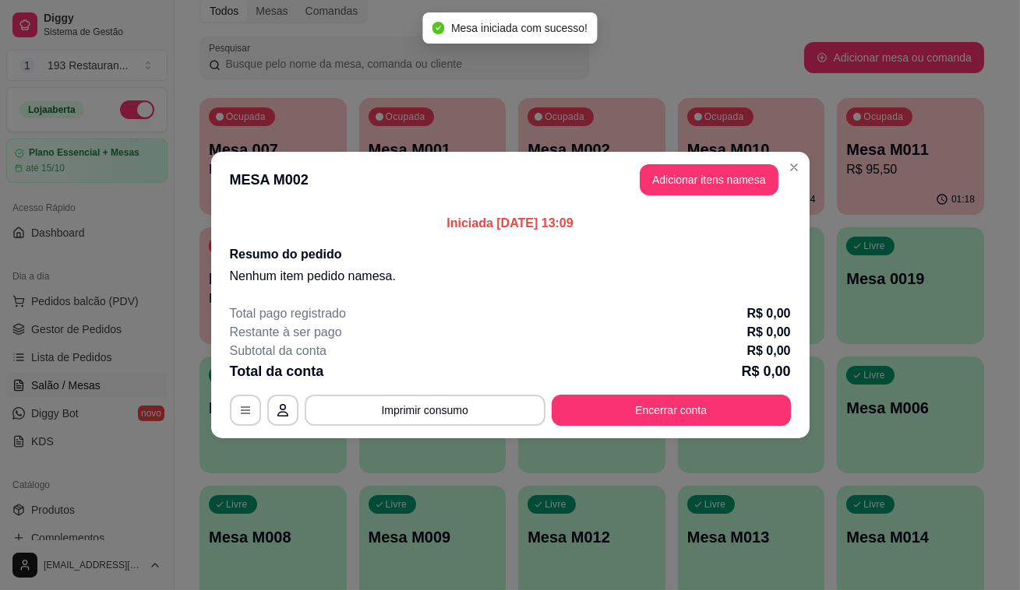
click at [755, 202] on header "MESA M002 Adicionar itens na mesa" at bounding box center [510, 180] width 598 height 56
click at [755, 178] on button "Adicionar itens na mesa" at bounding box center [709, 180] width 134 height 30
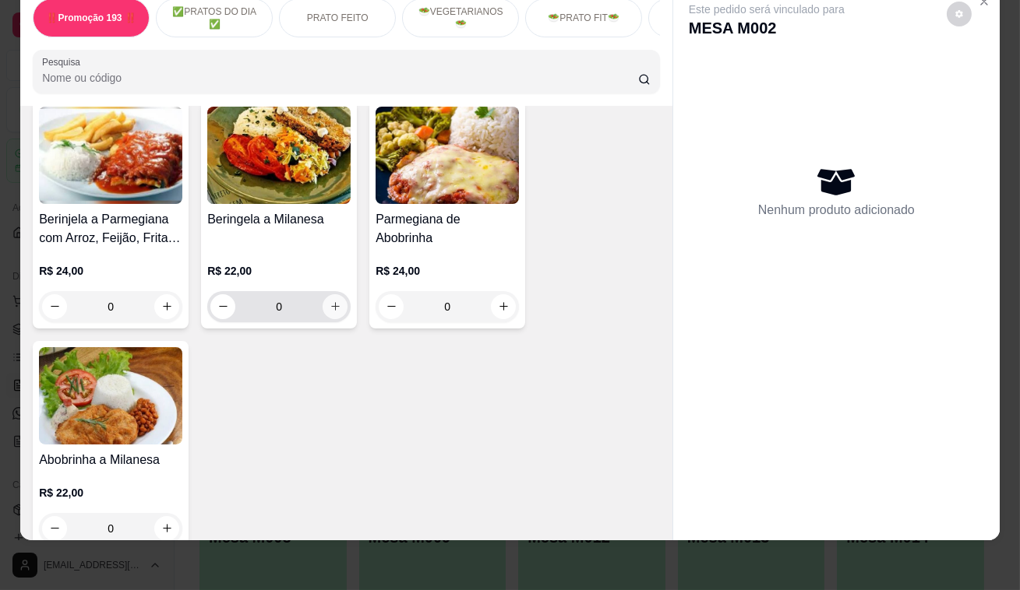
scroll to position [2053, 0]
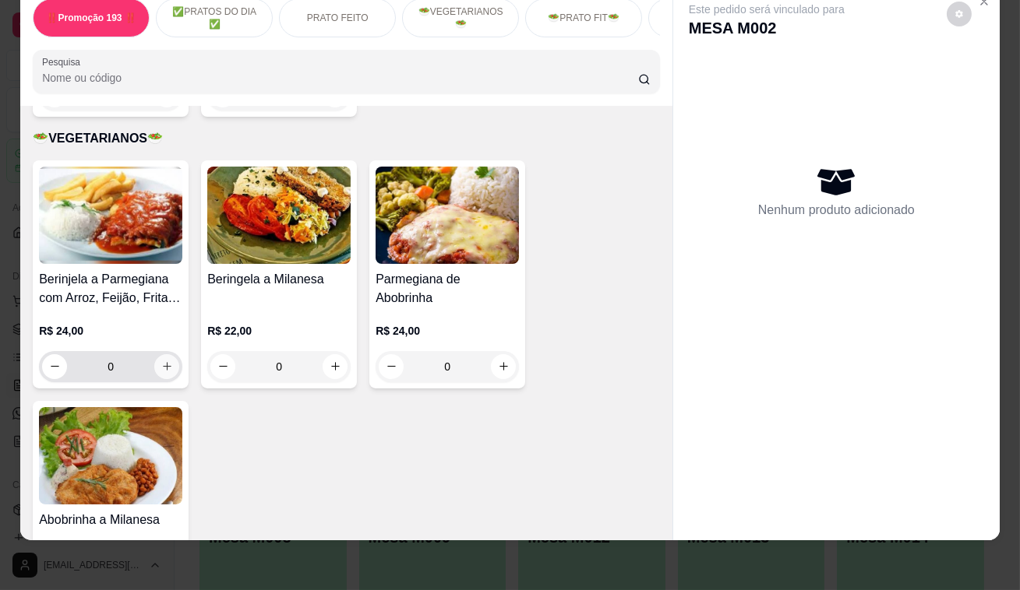
click at [164, 354] on button "increase-product-quantity" at bounding box center [166, 366] width 25 height 25
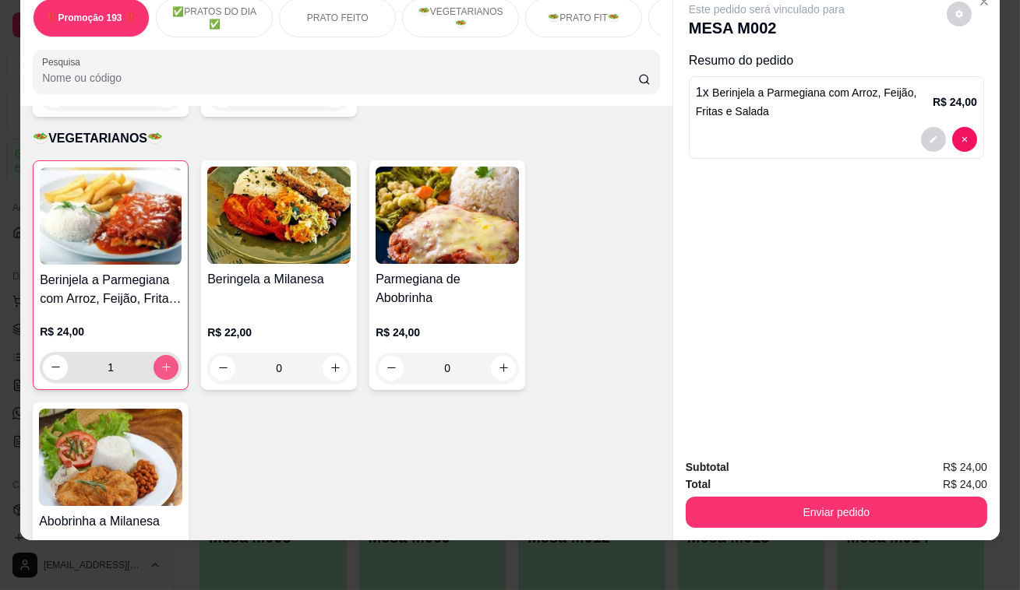
click at [160, 361] on icon "increase-product-quantity" at bounding box center [166, 367] width 12 height 12
type input "2"
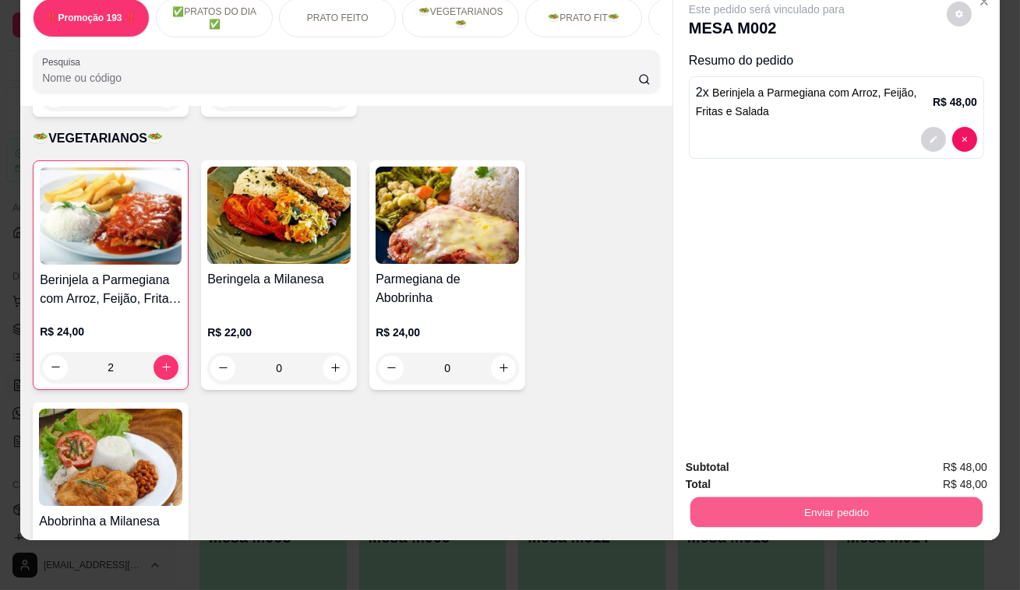
click at [727, 498] on button "Enviar pedido" at bounding box center [836, 513] width 292 height 30
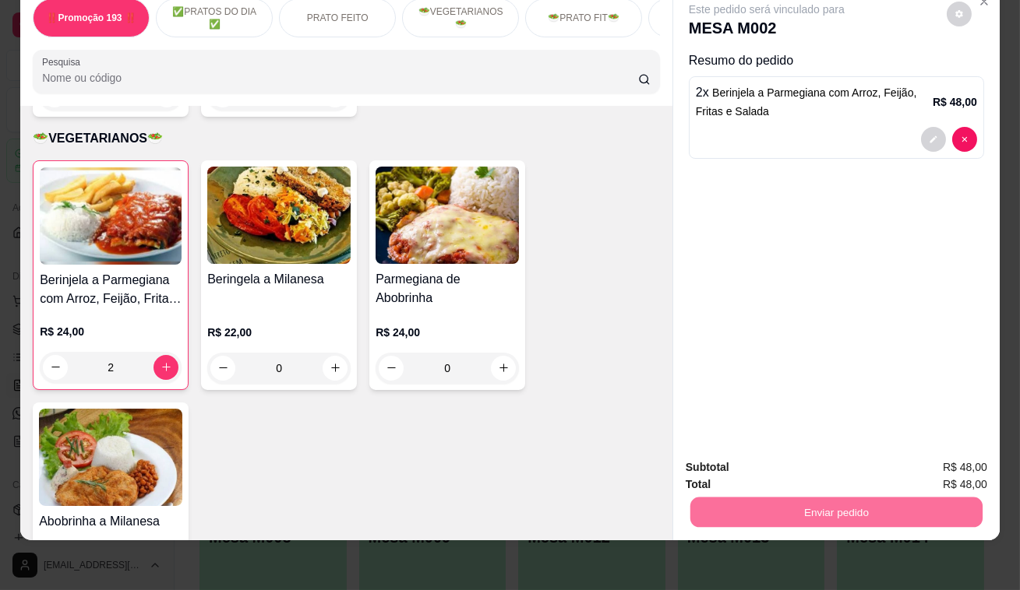
click at [729, 451] on button "Não registrar e enviar pedido" at bounding box center [784, 463] width 157 height 29
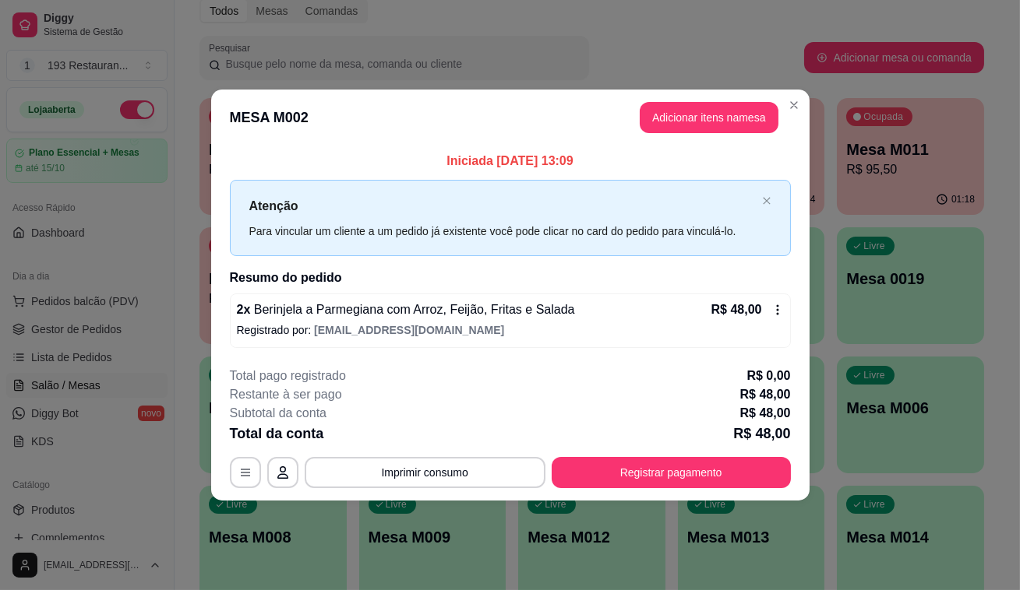
drag, startPoint x: 721, startPoint y: 451, endPoint x: 731, endPoint y: 455, distance: 10.8
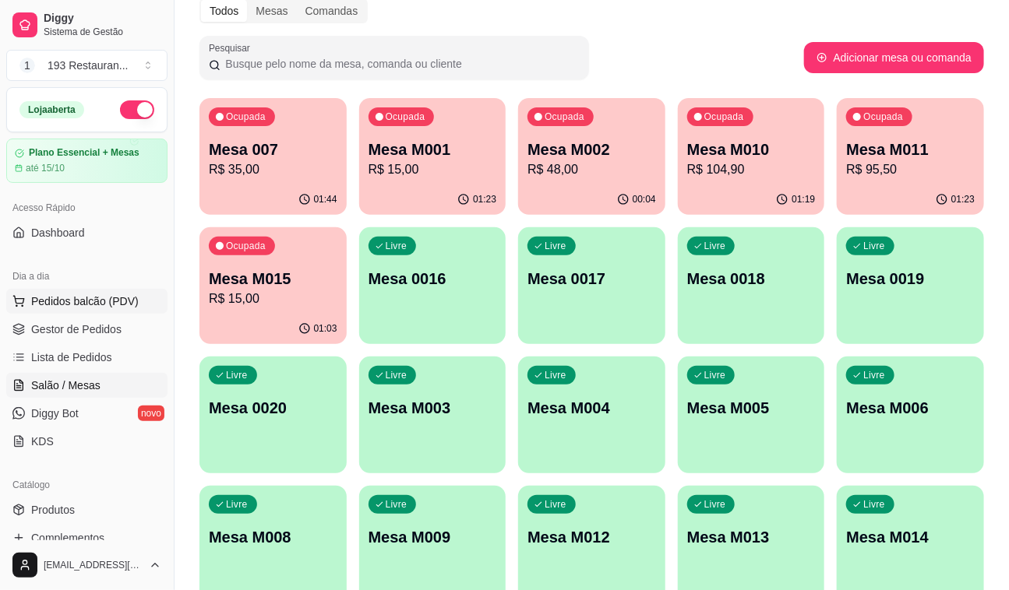
click at [72, 298] on span "Pedidos balcão (PDV)" at bounding box center [84, 302] width 107 height 16
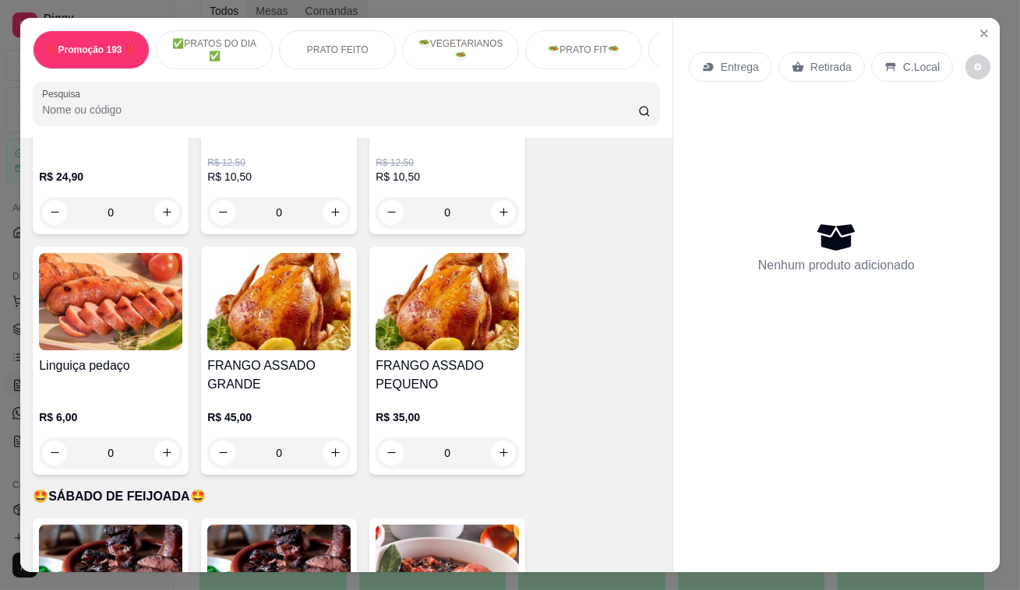
scroll to position [3400, 0]
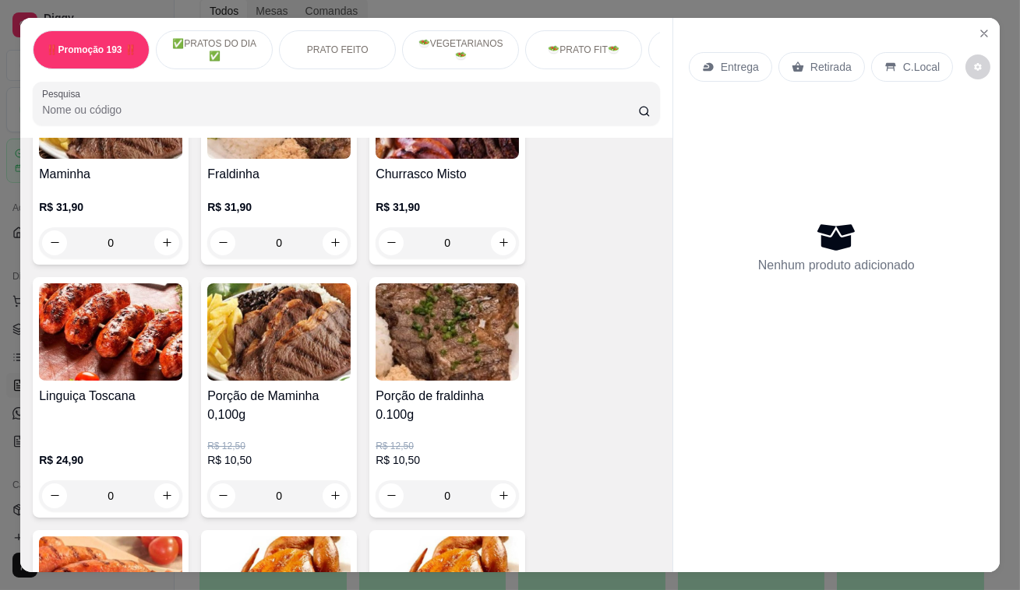
drag, startPoint x: 373, startPoint y: 257, endPoint x: 723, endPoint y: 312, distance: 353.9
click at [723, 312] on div "Nenhum produto adicionado" at bounding box center [835, 246] width 295 height 305
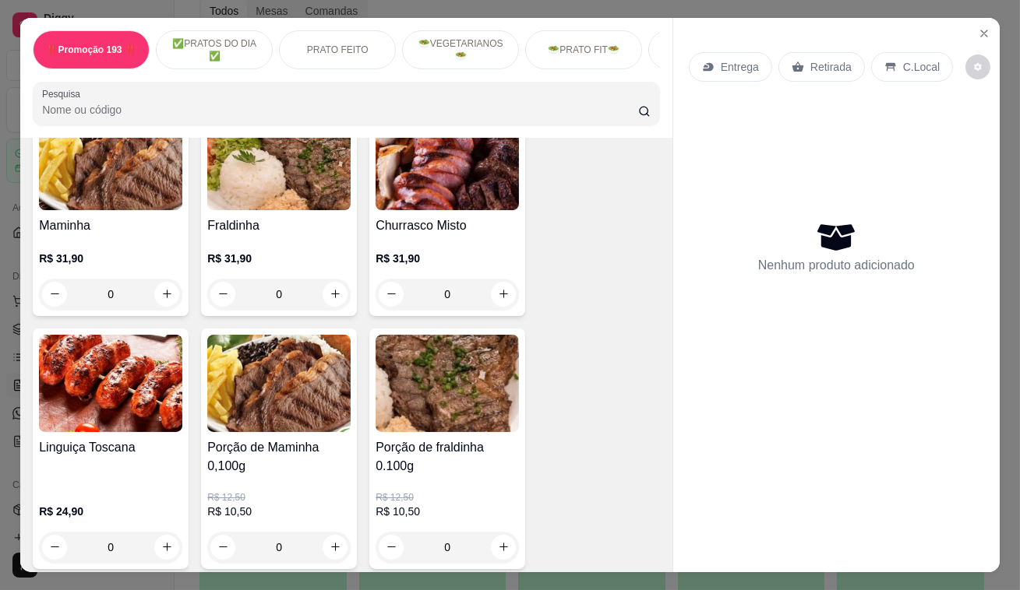
scroll to position [3329, 0]
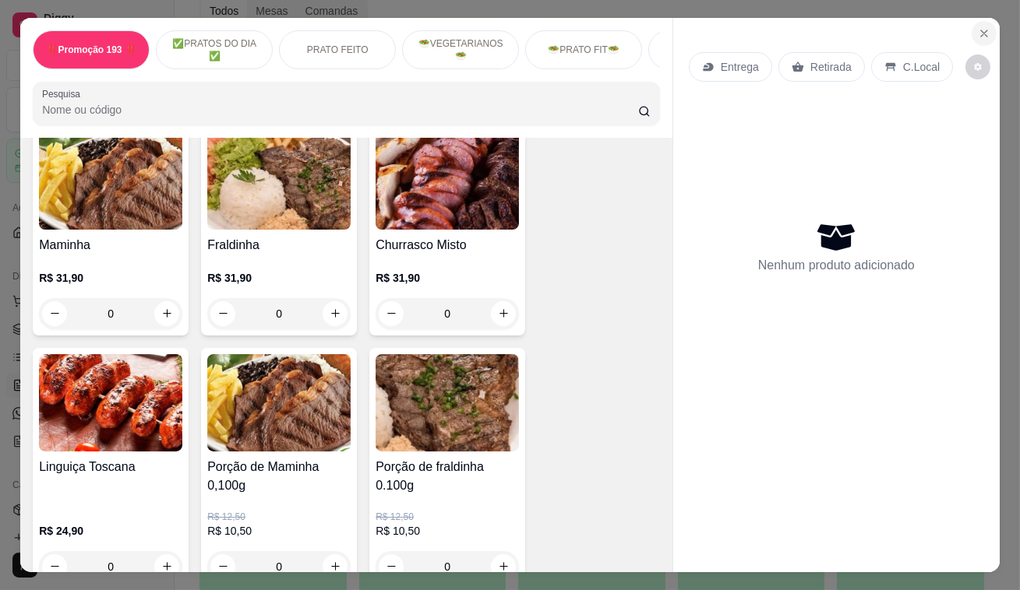
click at [981, 30] on icon "Close" at bounding box center [984, 33] width 6 height 6
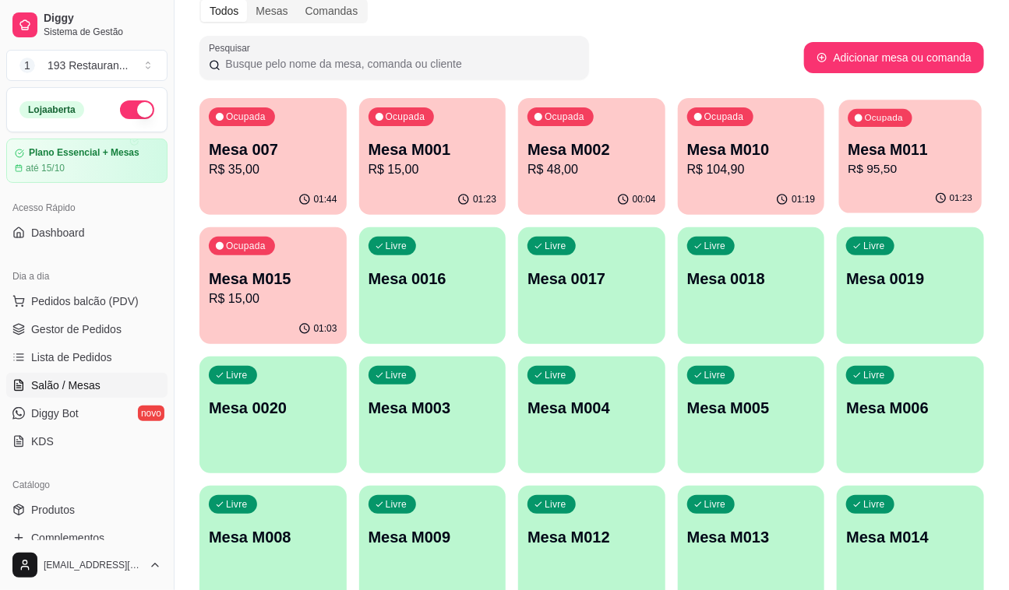
click at [888, 157] on div "Mesa M011 R$ 95,50" at bounding box center [910, 158] width 125 height 39
click at [287, 282] on p "Mesa M015" at bounding box center [273, 279] width 129 height 22
click at [720, 143] on p "Mesa M010" at bounding box center [750, 149] width 125 height 21
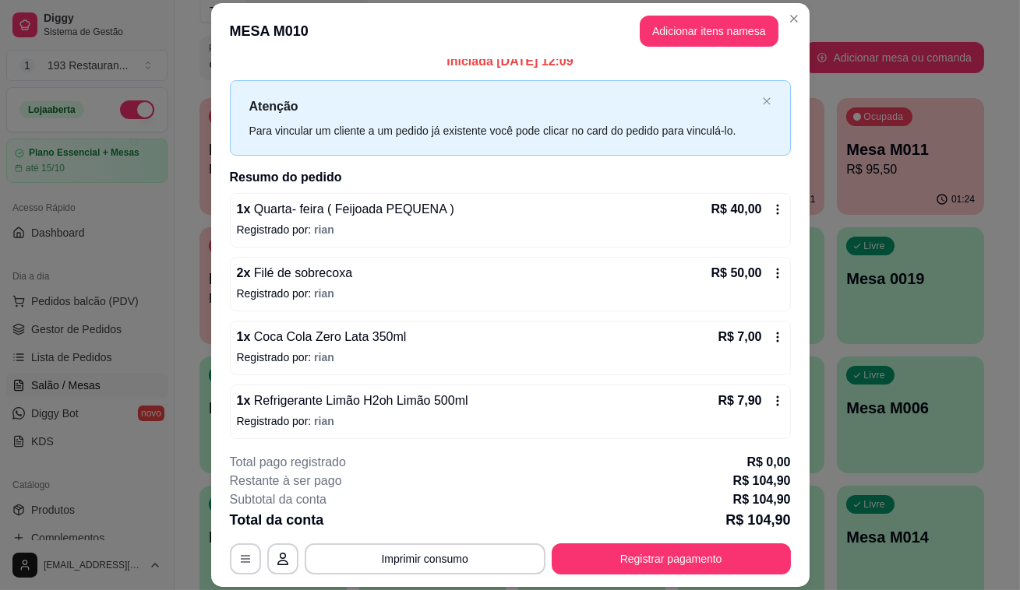
scroll to position [16, 0]
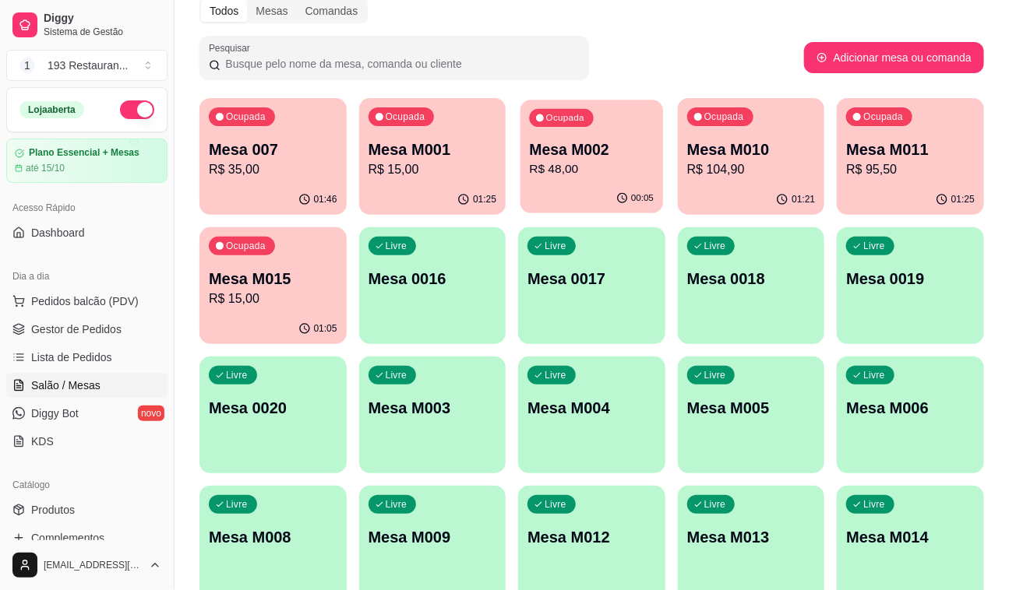
click at [581, 181] on div "Ocupada Mesa M002 R$ 48,00" at bounding box center [591, 142] width 143 height 84
click at [974, 157] on div "Ocupada Mesa M011 R$ 95,50" at bounding box center [910, 142] width 143 height 84
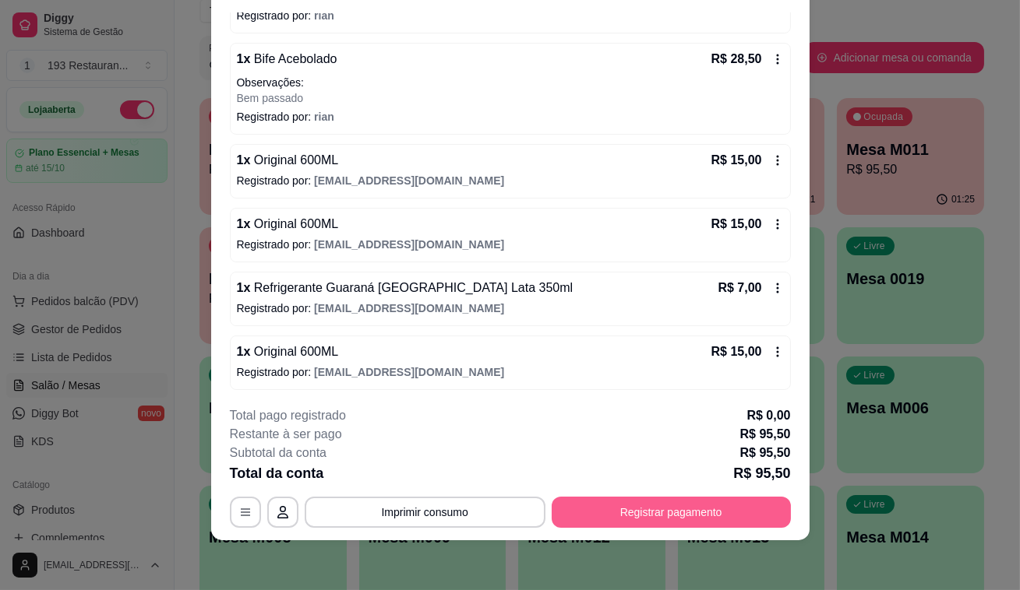
scroll to position [0, 0]
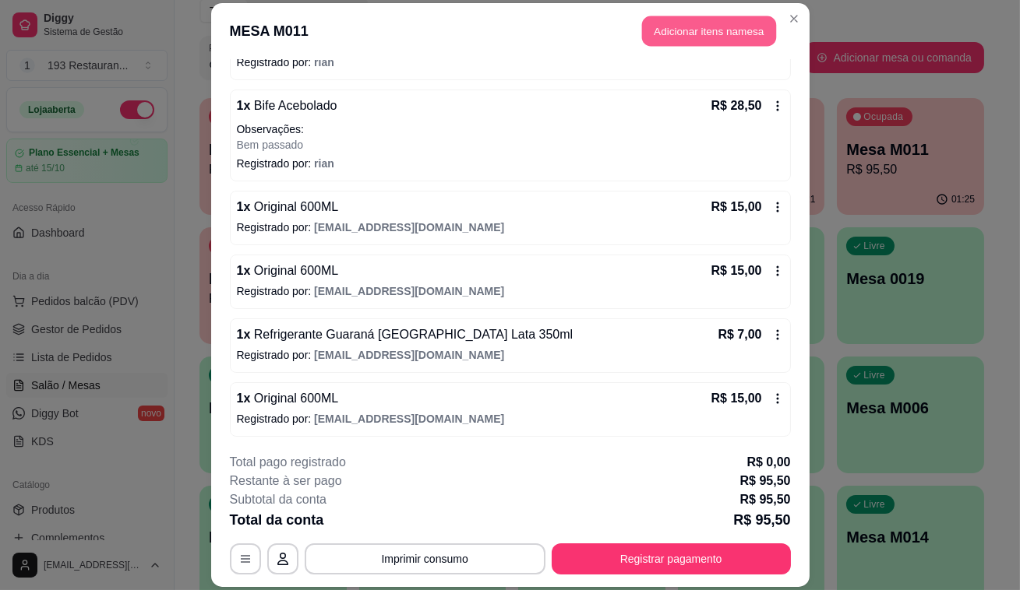
click at [737, 32] on button "Adicionar itens na mesa" at bounding box center [709, 31] width 134 height 30
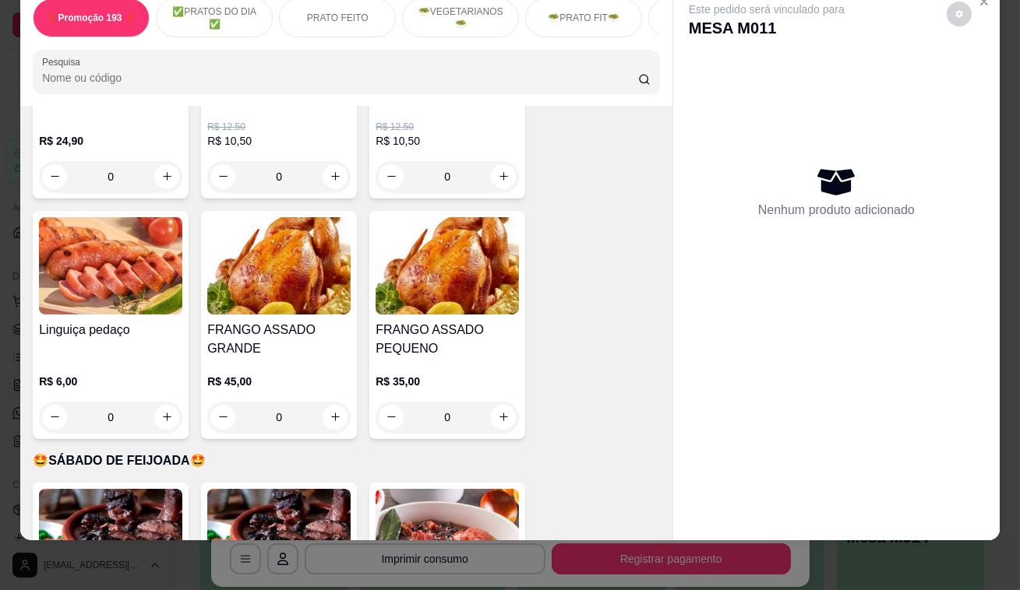
scroll to position [3611, 0]
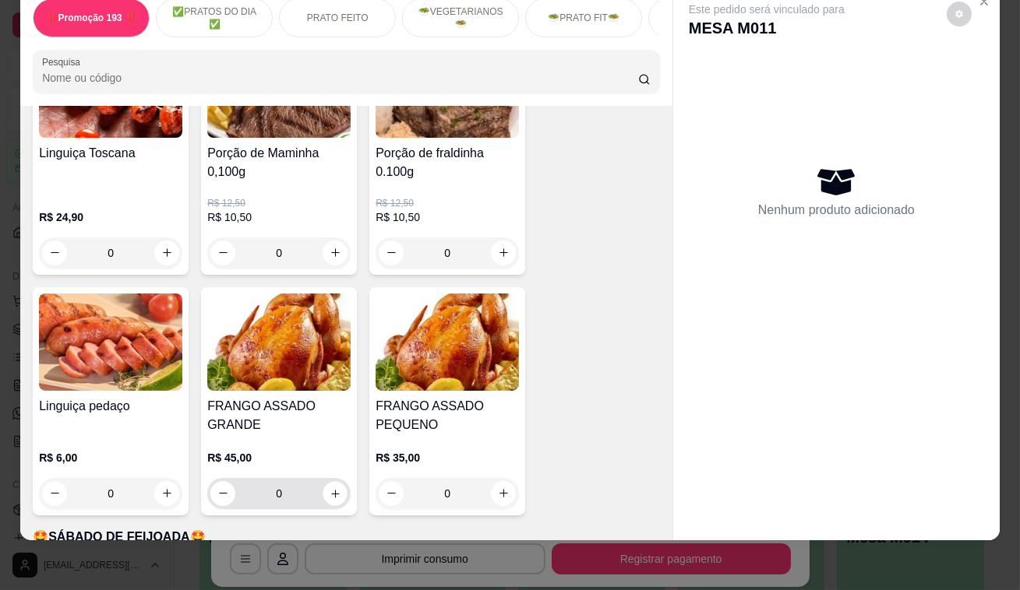
click at [337, 478] on div "0" at bounding box center [278, 493] width 137 height 31
type input "1"
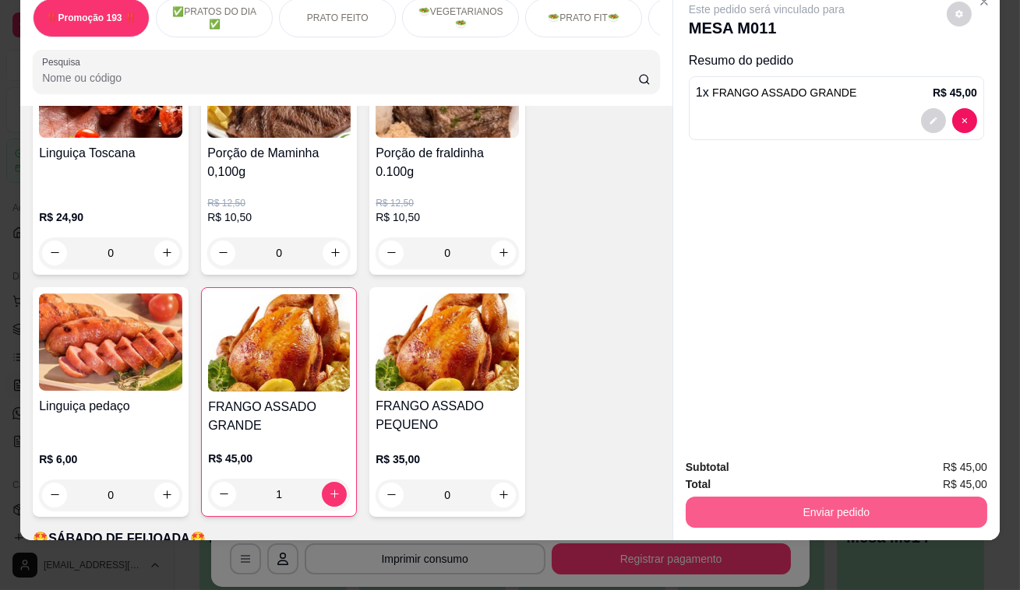
click at [869, 497] on button "Enviar pedido" at bounding box center [835, 512] width 301 height 31
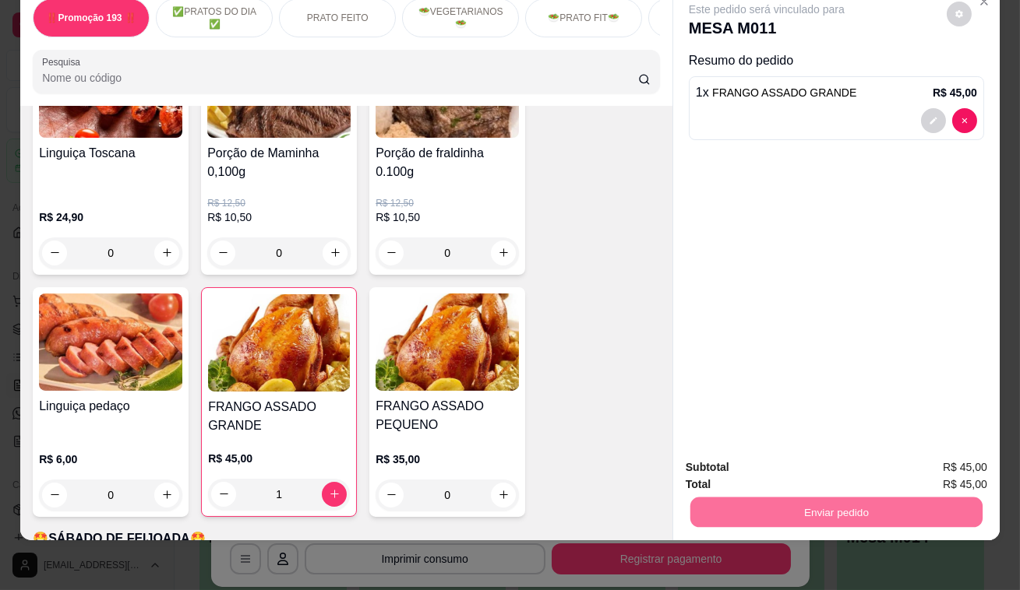
click at [794, 463] on button "Não registrar e enviar pedido" at bounding box center [785, 464] width 162 height 30
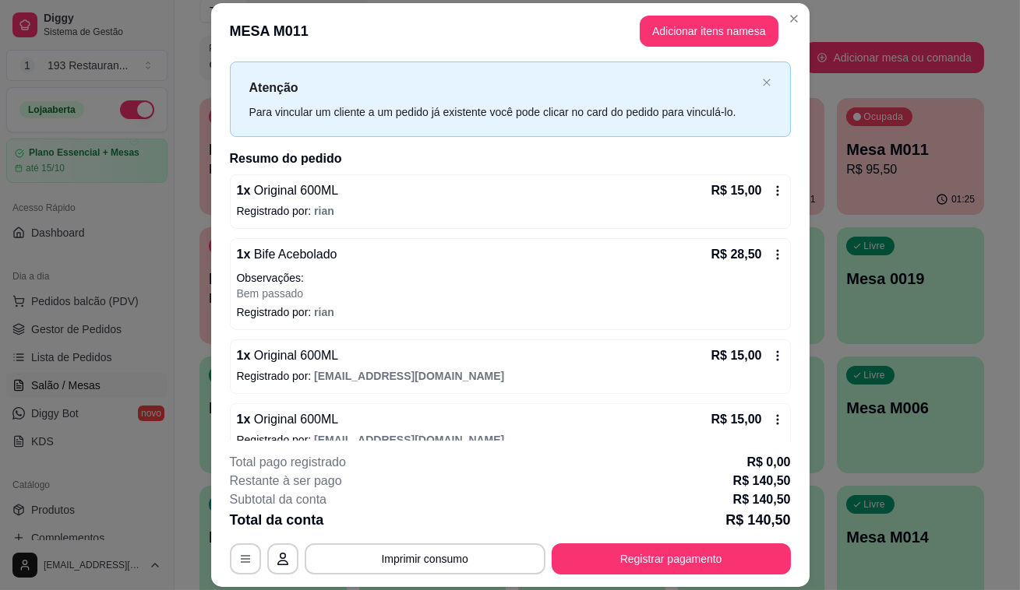
scroll to position [0, 0]
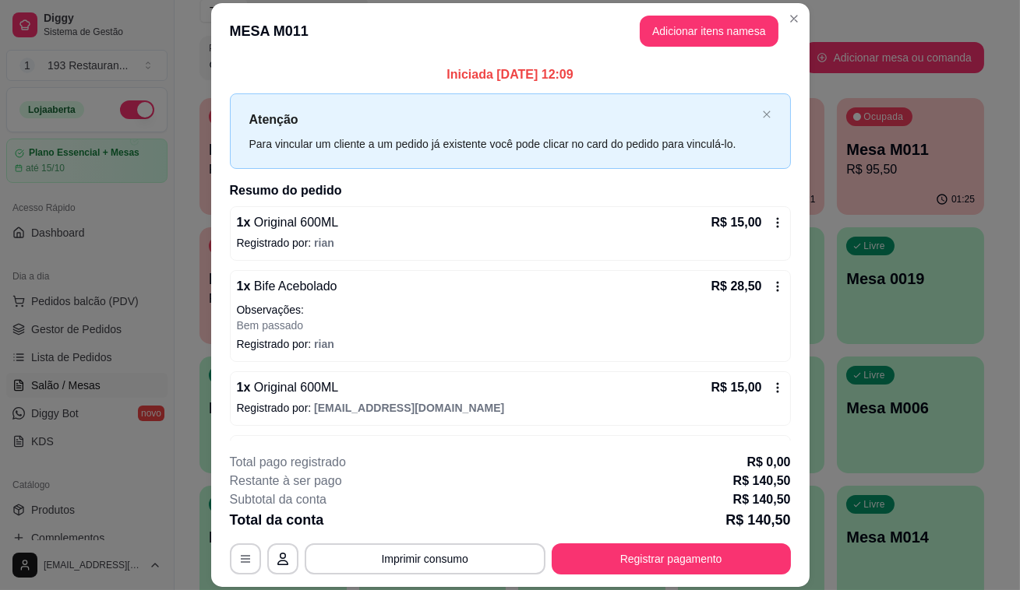
click at [781, 287] on div "Iniciada 20/09/2025 às 12:09 Atenção Para vincular um cliente a um pedido já ex…" at bounding box center [510, 250] width 598 height 382
click at [771, 288] on icon at bounding box center [777, 286] width 12 height 12
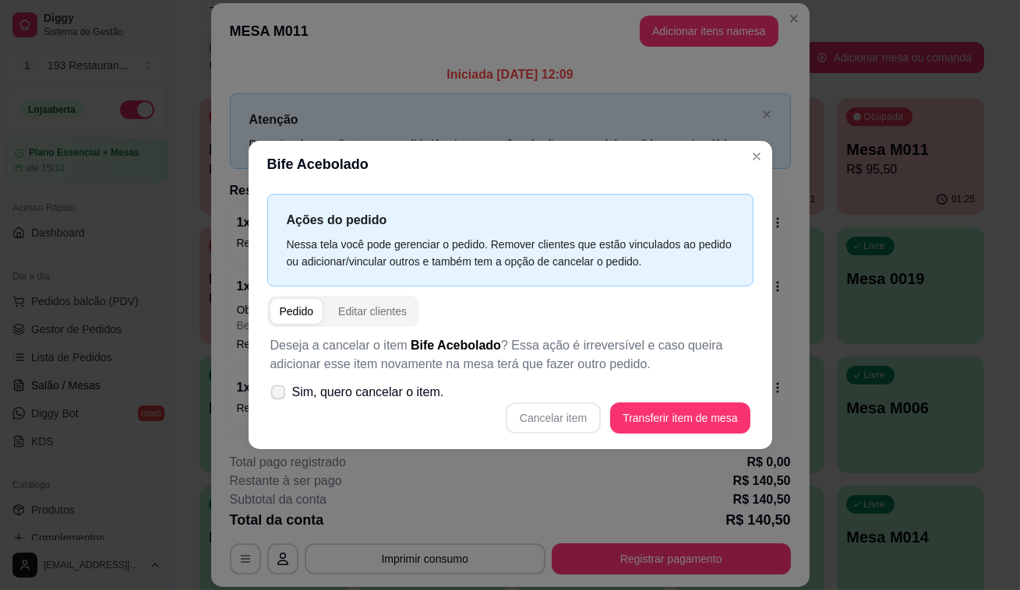
click at [280, 396] on icon at bounding box center [278, 392] width 12 height 9
click at [280, 396] on input "Sim, quero cancelar o item." at bounding box center [274, 401] width 10 height 10
checkbox input "true"
click at [579, 416] on button "Cancelar item" at bounding box center [553, 418] width 93 height 30
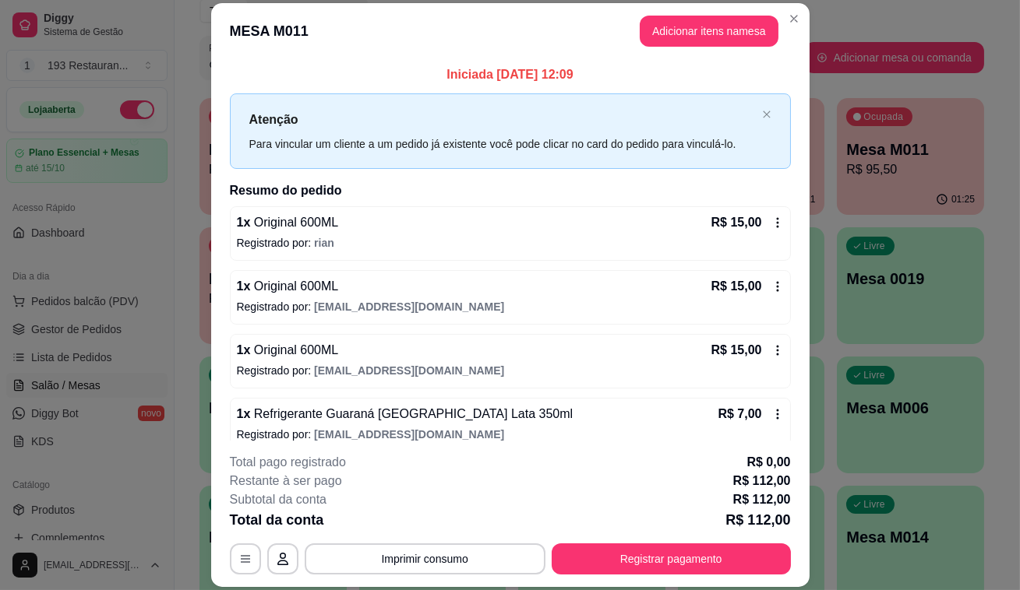
click at [771, 223] on icon at bounding box center [777, 223] width 12 height 12
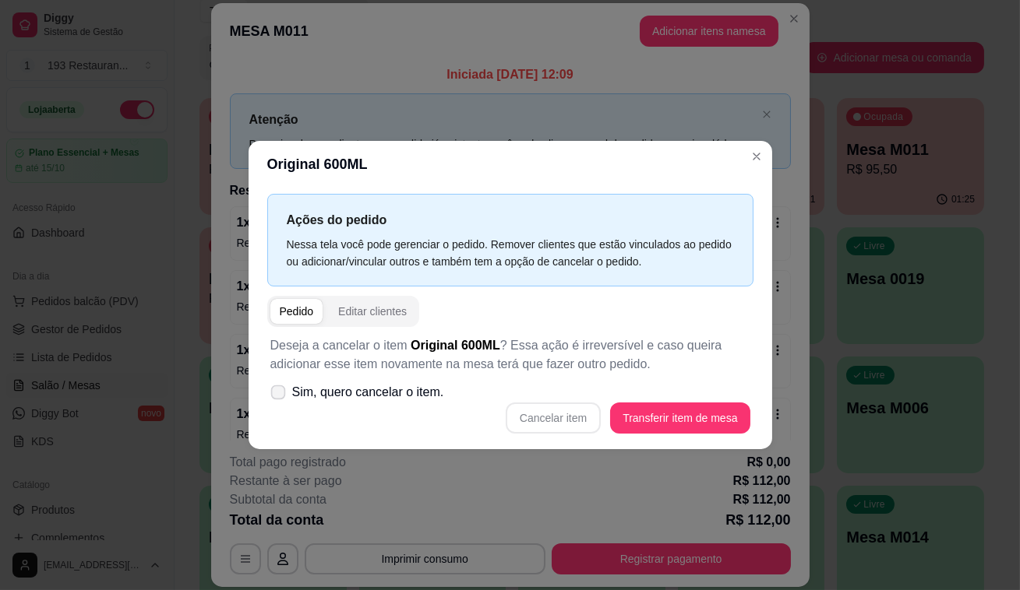
click at [272, 396] on span at bounding box center [277, 393] width 15 height 15
click at [272, 396] on input "Sim, quero cancelar o item." at bounding box center [274, 401] width 10 height 10
checkbox input "true"
click at [569, 413] on button "Cancelar item" at bounding box center [553, 418] width 93 height 30
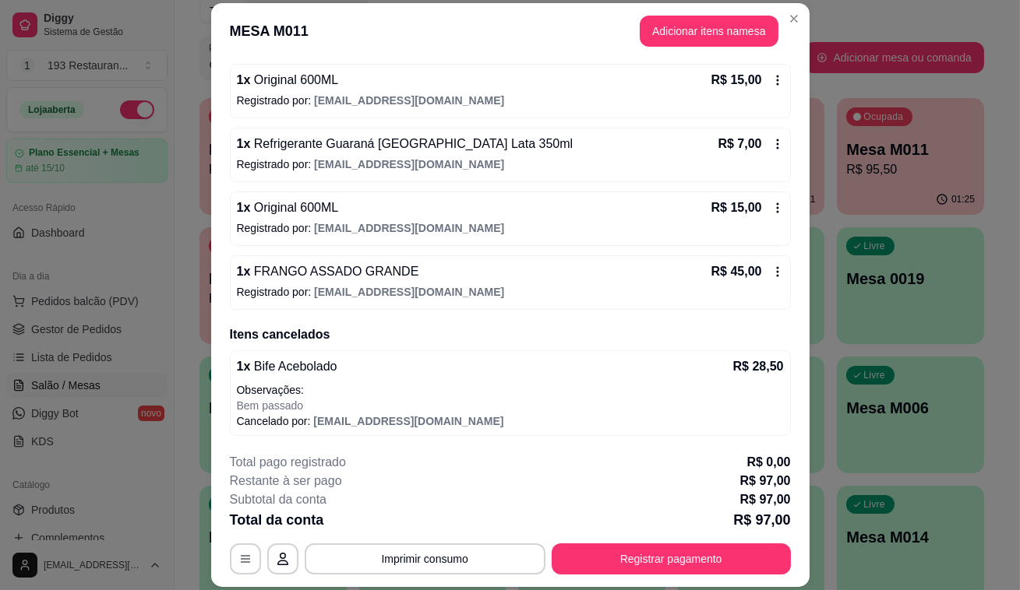
scroll to position [212, 0]
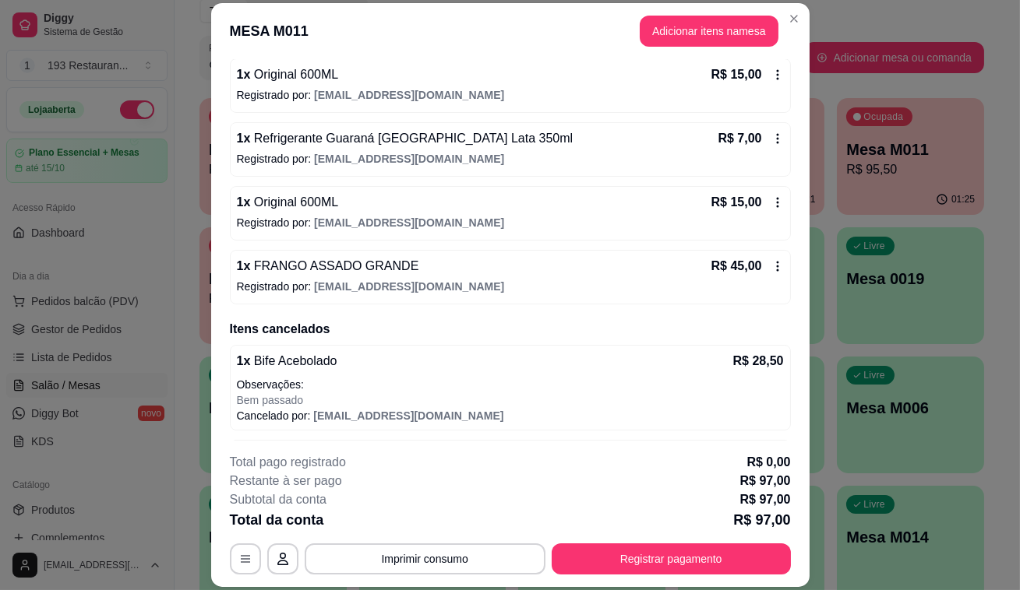
click at [354, 234] on div "1 x Original 600ML R$ 15,00 Registrado por: restaurante193pedidos@gmail.com" at bounding box center [510, 213] width 561 height 55
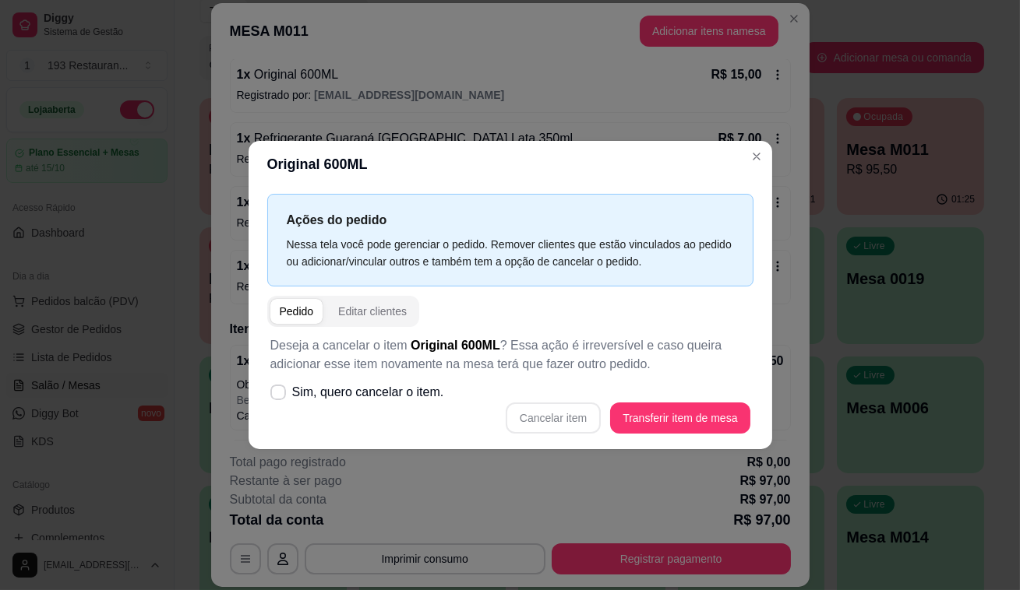
click at [584, 161] on header "Original 600ML" at bounding box center [509, 164] width 523 height 47
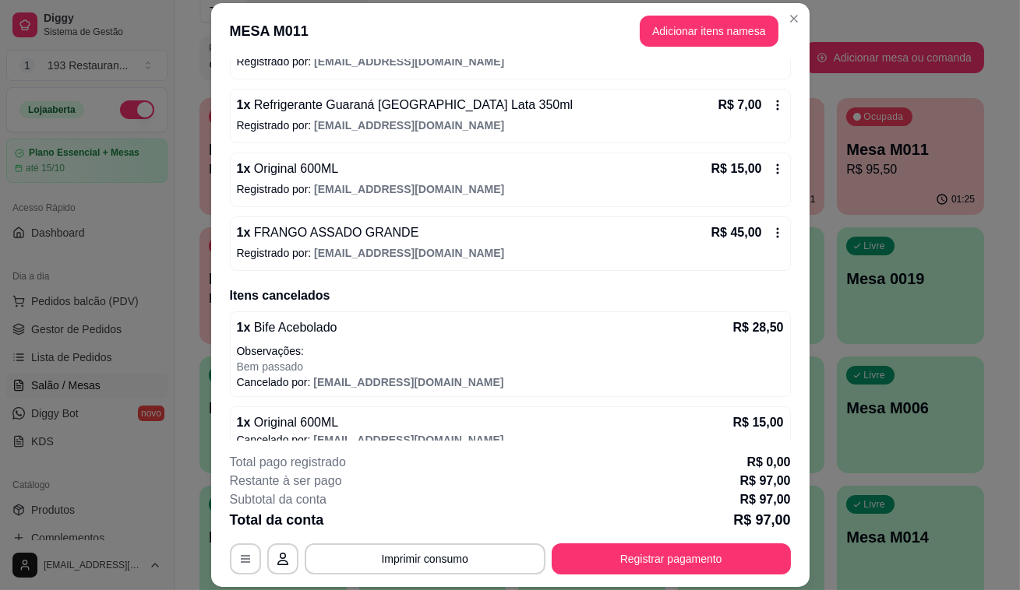
scroll to position [263, 0]
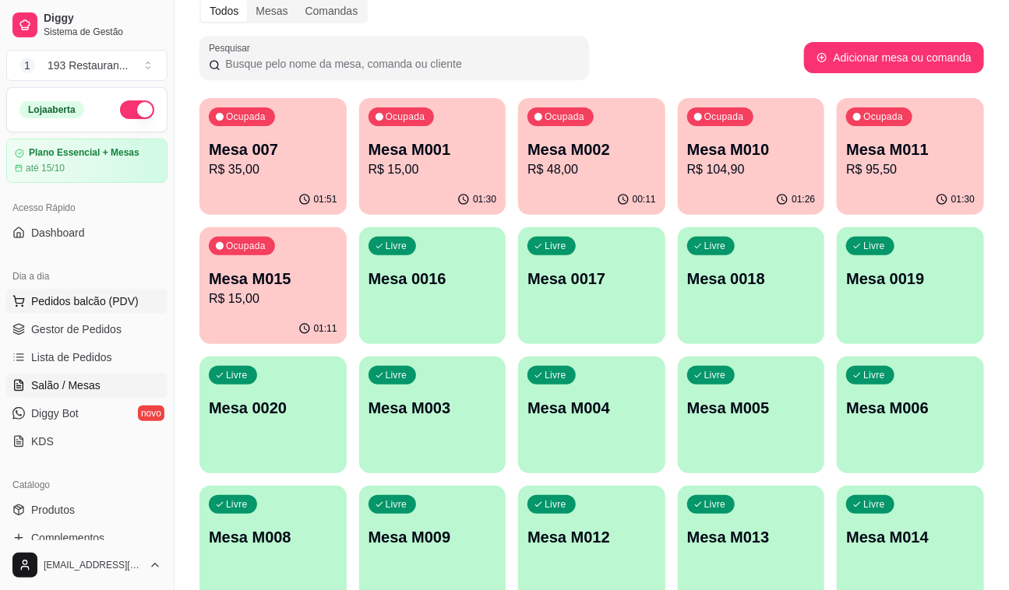
click at [128, 304] on span "Pedidos balcão (PDV)" at bounding box center [84, 302] width 107 height 16
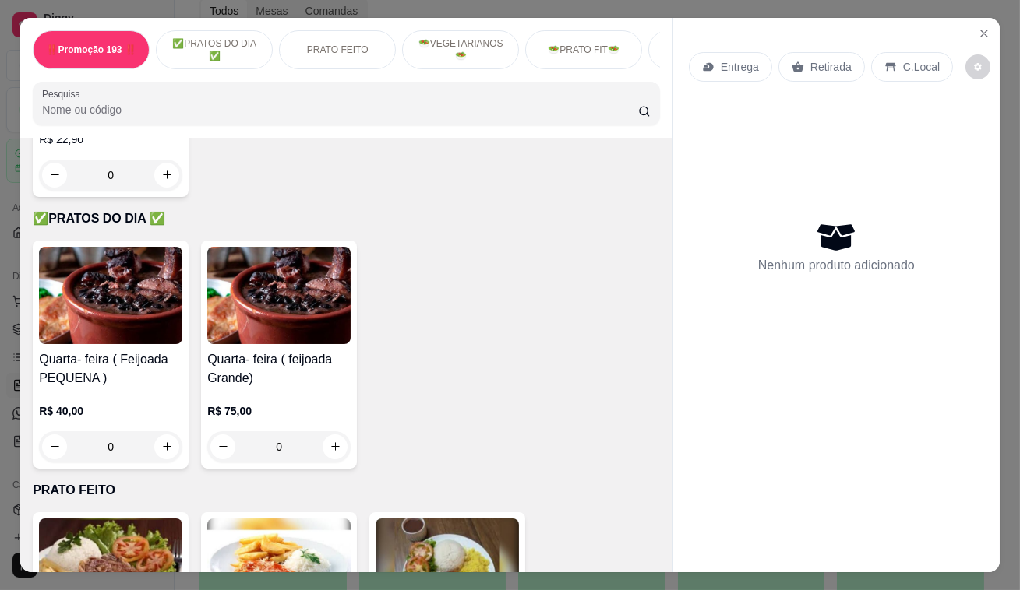
scroll to position [495, 0]
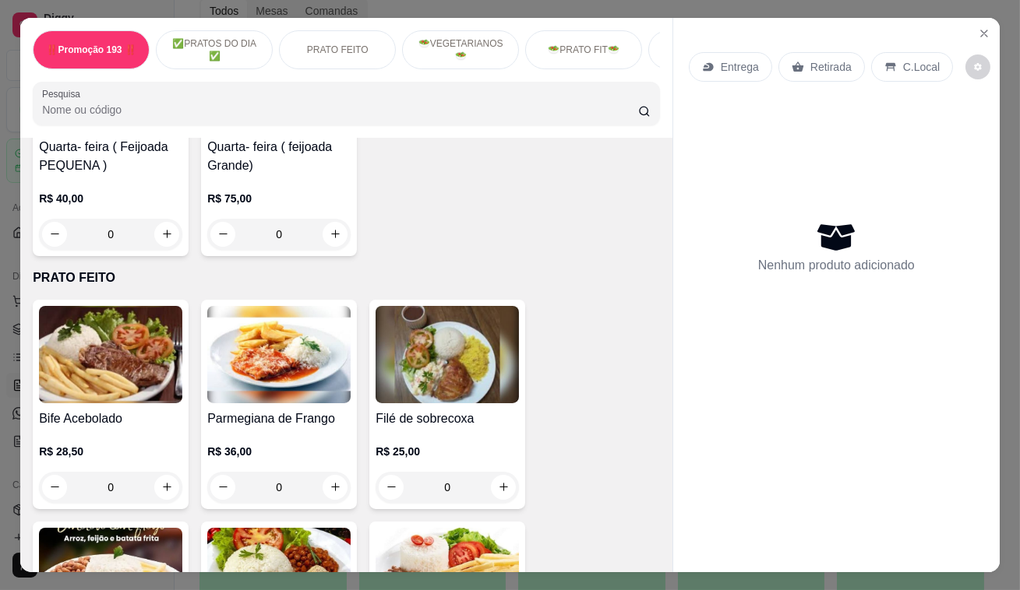
drag, startPoint x: 301, startPoint y: 212, endPoint x: 292, endPoint y: 200, distance: 14.5
drag, startPoint x: 292, startPoint y: 200, endPoint x: 252, endPoint y: 283, distance: 92.0
click at [252, 283] on div "Item avulso ‼️Promoção 193 ‼️ Espaguete ao Molho C/ Filé de Sobrecoxa R$ 26,90 …" at bounding box center [346, 355] width 652 height 435
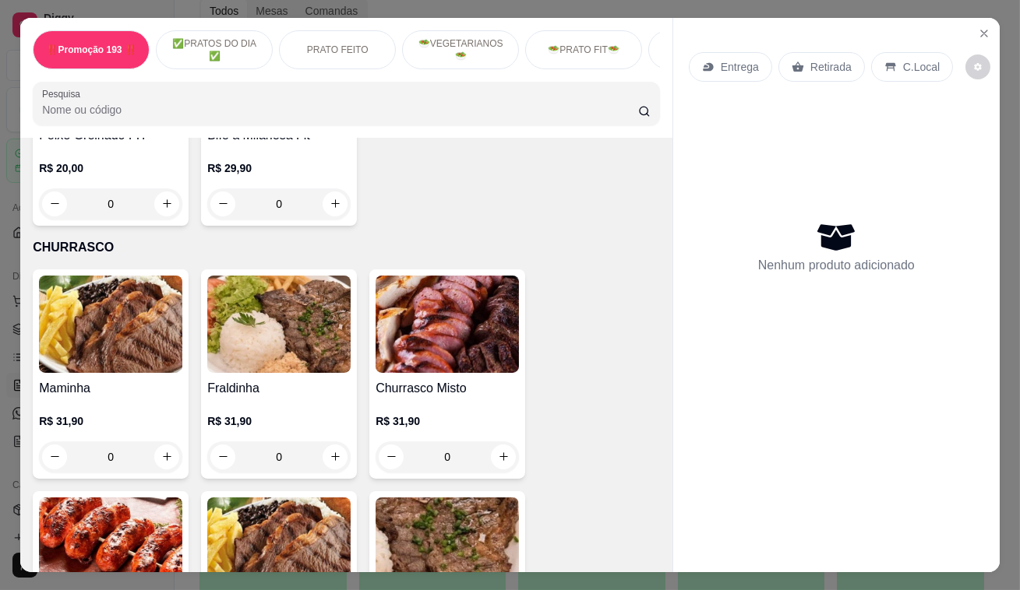
scroll to position [3611, 0]
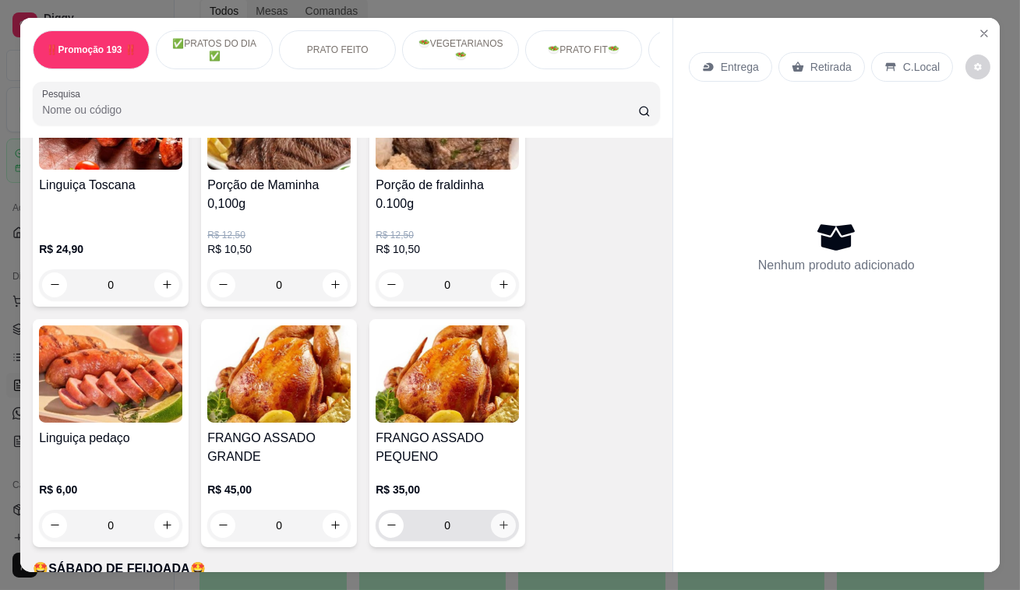
click at [498, 519] on icon "increase-product-quantity" at bounding box center [504, 525] width 12 height 12
type input "1"
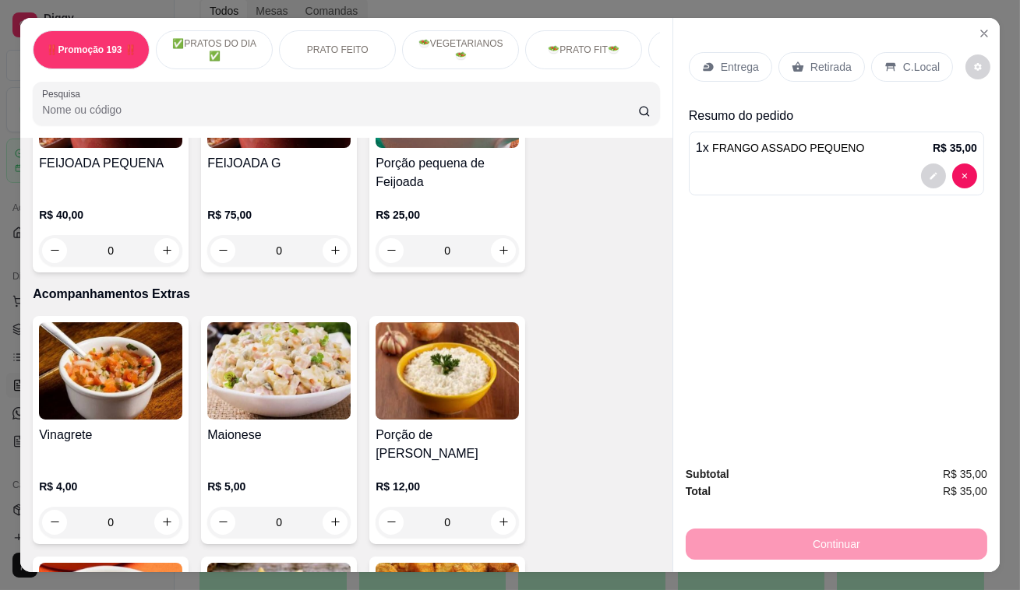
scroll to position [4229, 0]
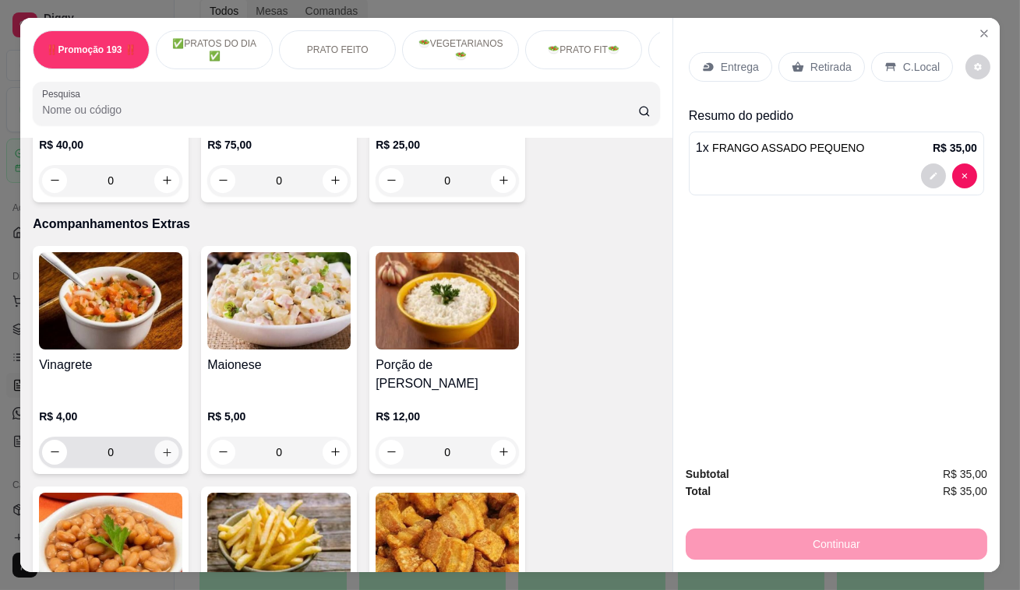
click at [161, 446] on icon "increase-product-quantity" at bounding box center [167, 452] width 12 height 12
type input "1"
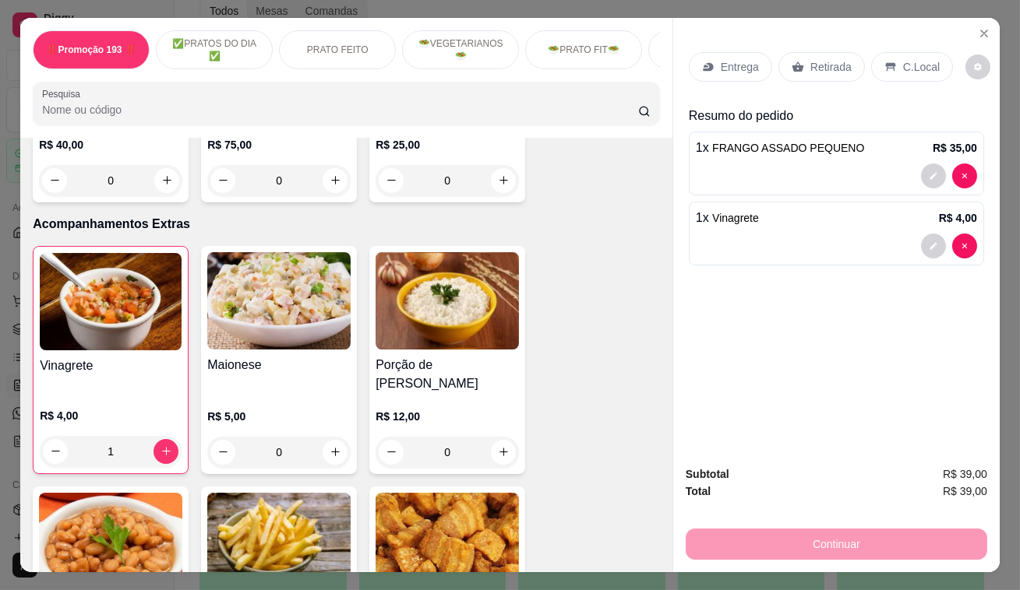
click at [832, 62] on p "Retirada" at bounding box center [830, 67] width 41 height 16
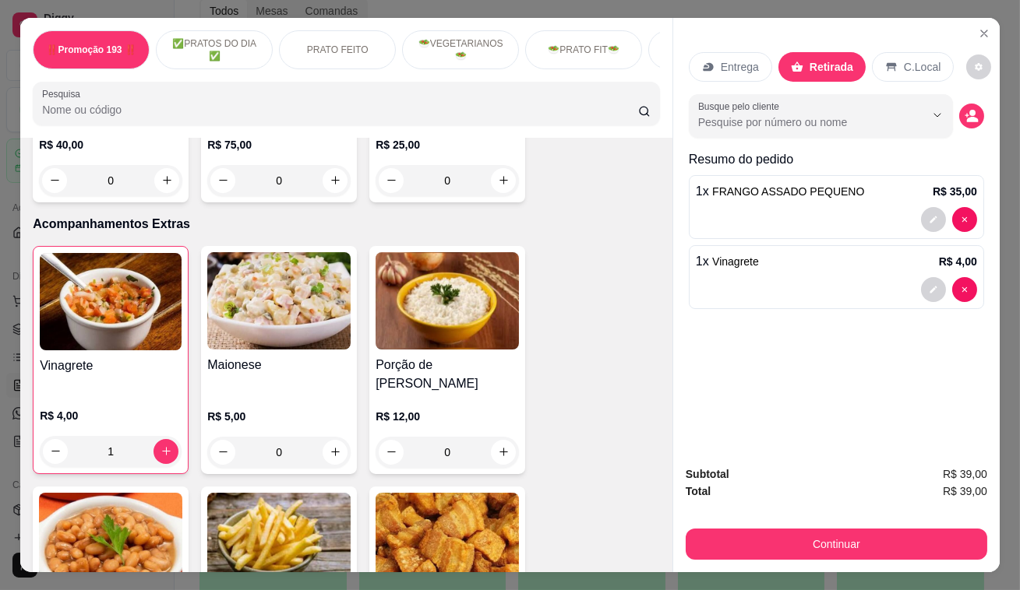
click at [821, 561] on div "Subtotal R$ 39,00 Total R$ 39,00 Continuar" at bounding box center [836, 512] width 326 height 119
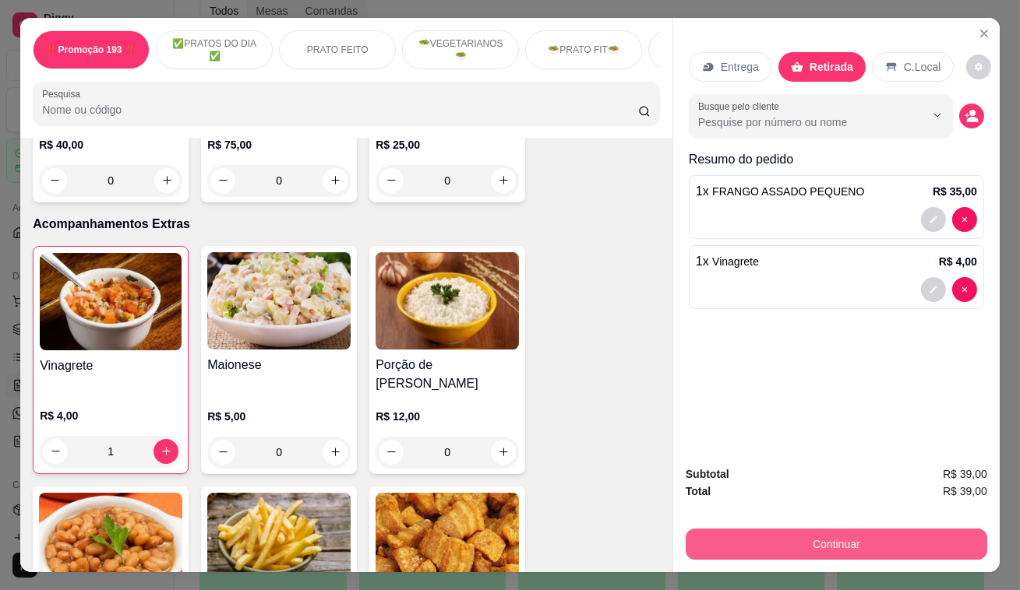
click at [823, 548] on button "Continuar" at bounding box center [835, 544] width 301 height 31
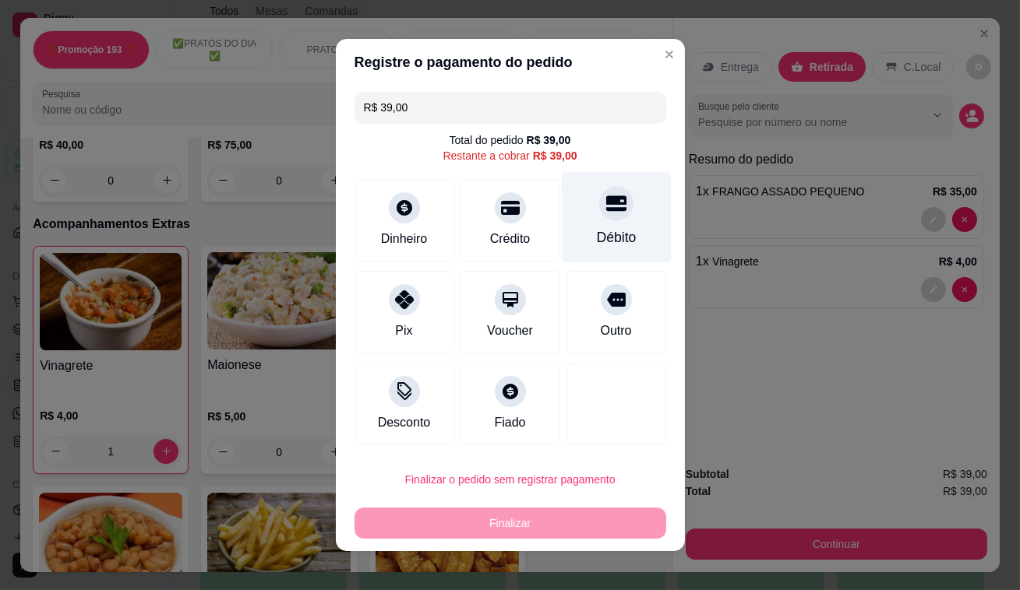
drag, startPoint x: 600, startPoint y: 203, endPoint x: 611, endPoint y: 201, distance: 11.9
click at [605, 202] on icon at bounding box center [615, 204] width 20 height 16
type input "R$ 0,00"
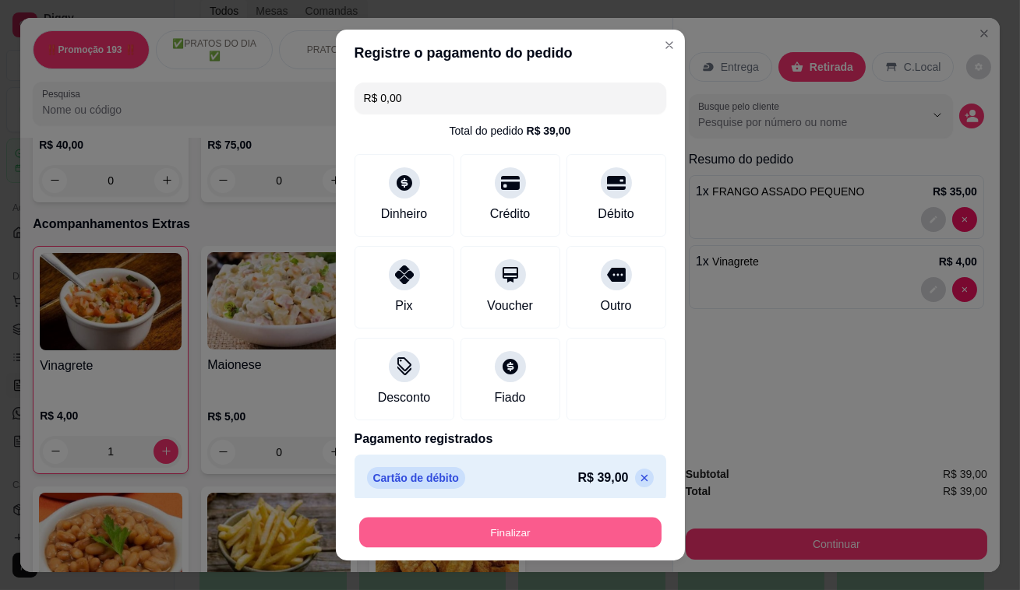
click at [607, 526] on button "Finalizar" at bounding box center [510, 533] width 302 height 30
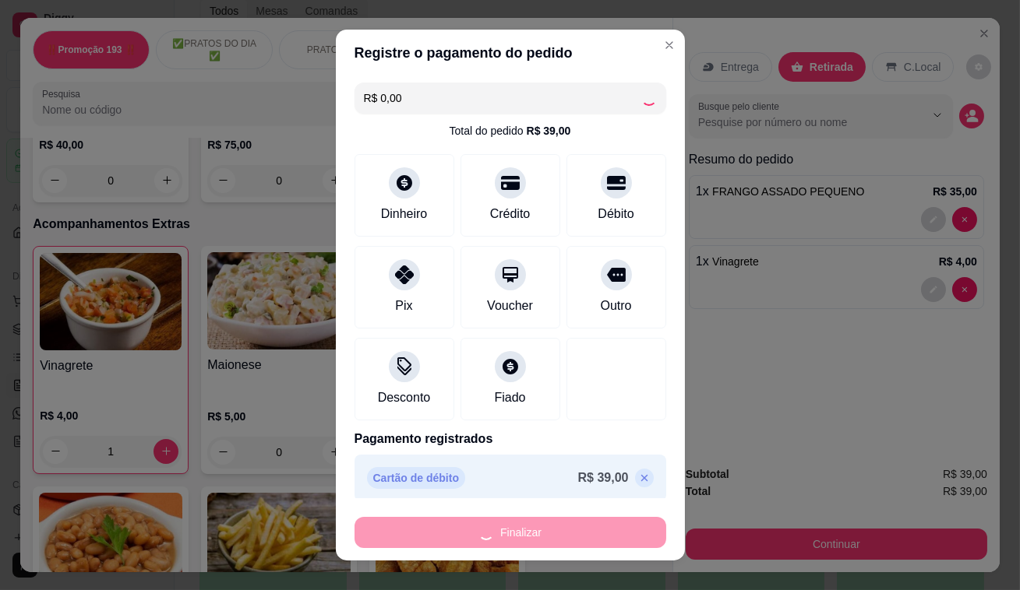
type input "0"
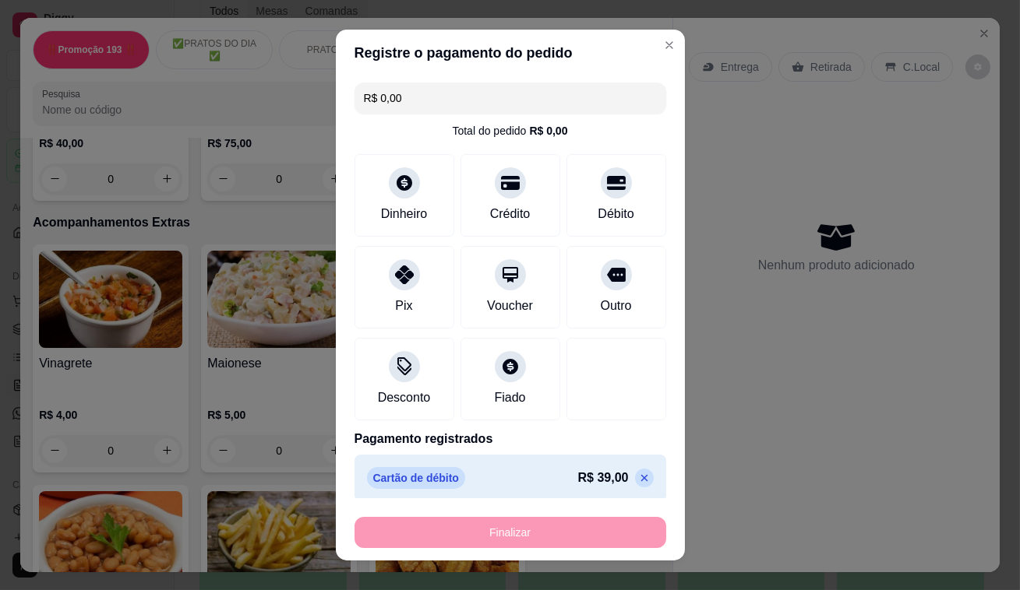
type input "-R$ 39,00"
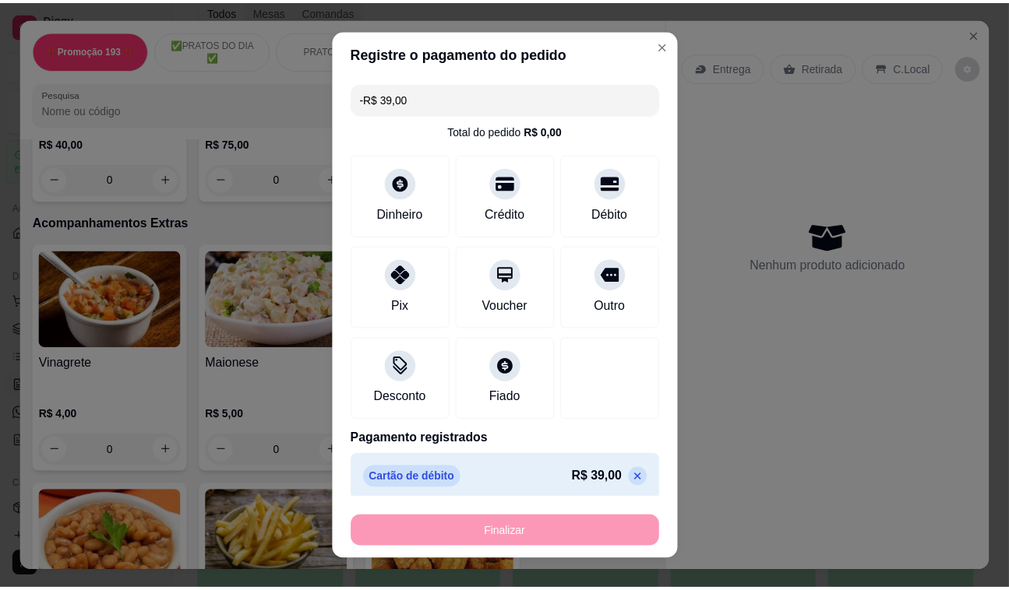
scroll to position [4228, 0]
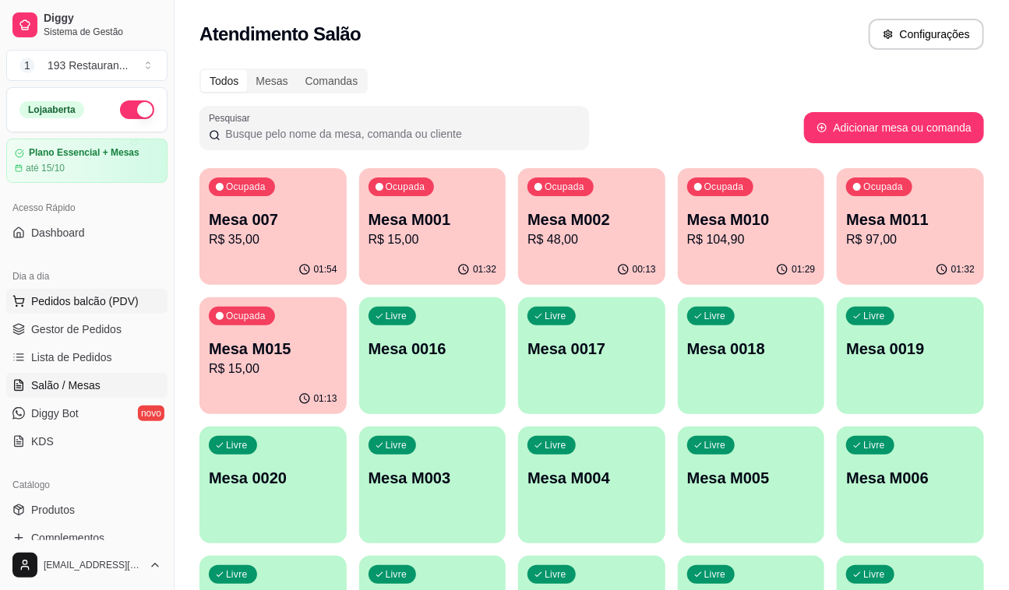
click at [81, 296] on span "Pedidos balcão (PDV)" at bounding box center [84, 302] width 107 height 16
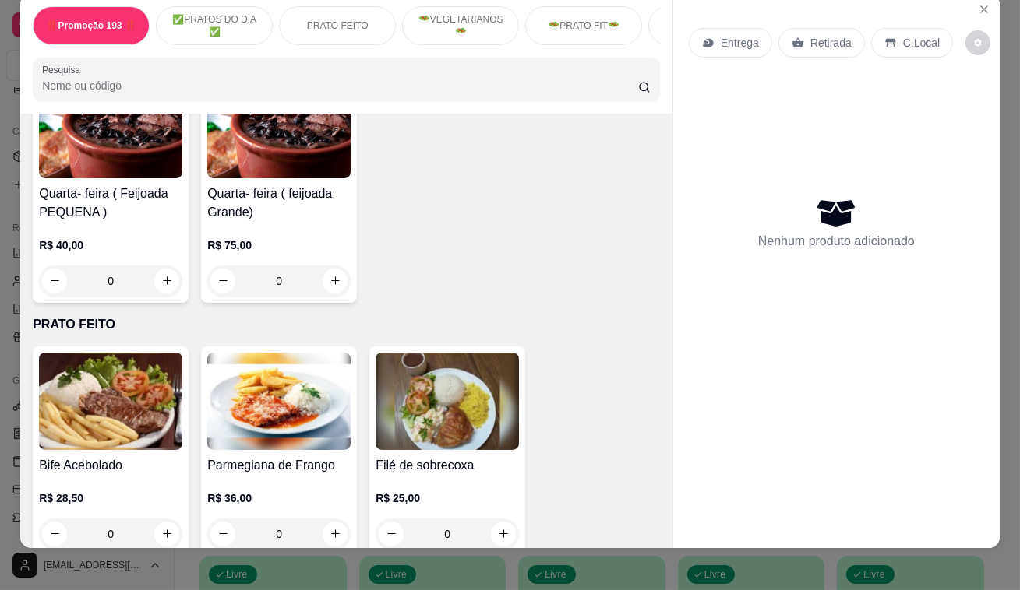
scroll to position [37, 0]
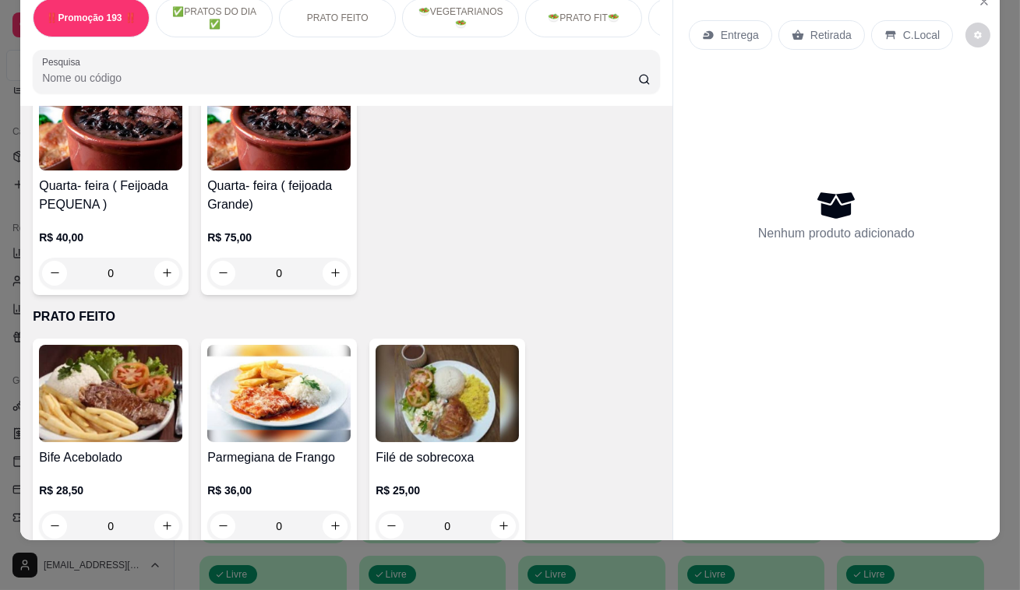
drag, startPoint x: 882, startPoint y: 23, endPoint x: 872, endPoint y: 23, distance: 10.2
click at [884, 29] on icon at bounding box center [890, 35] width 12 height 12
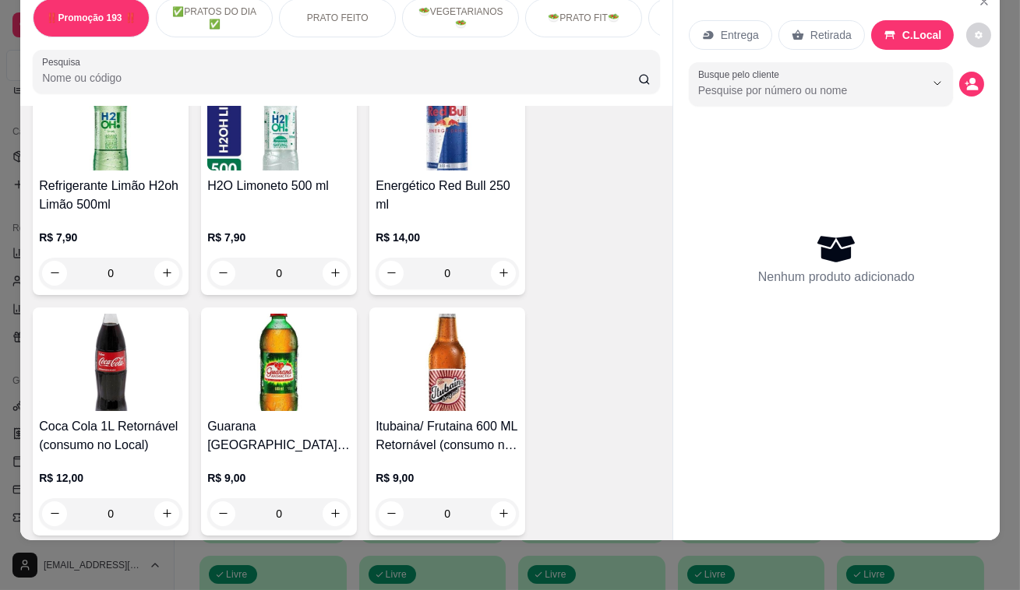
scroll to position [6726, 0]
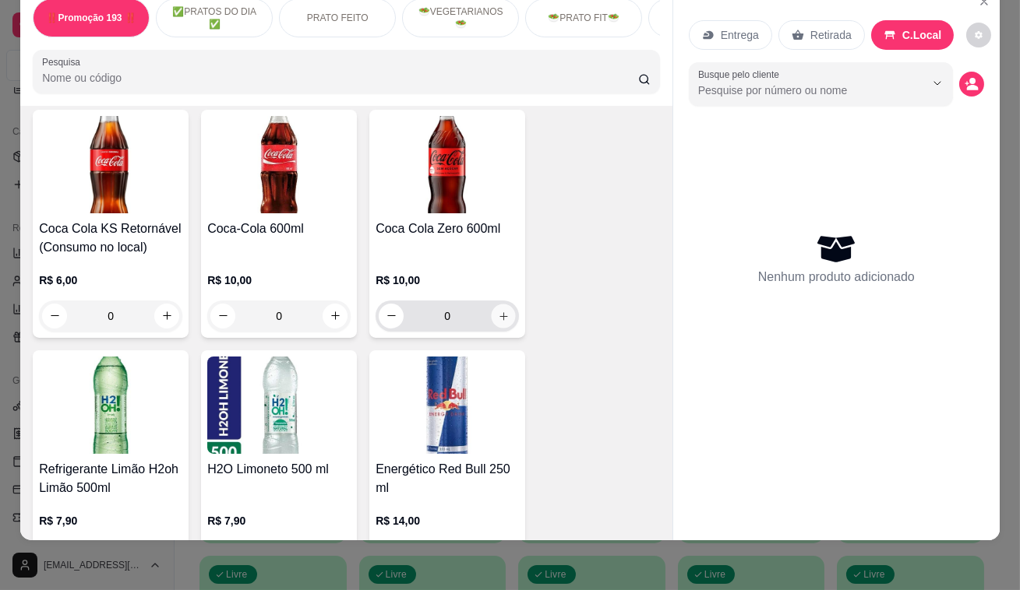
click at [501, 304] on button "increase-product-quantity" at bounding box center [503, 316] width 24 height 24
type input "1"
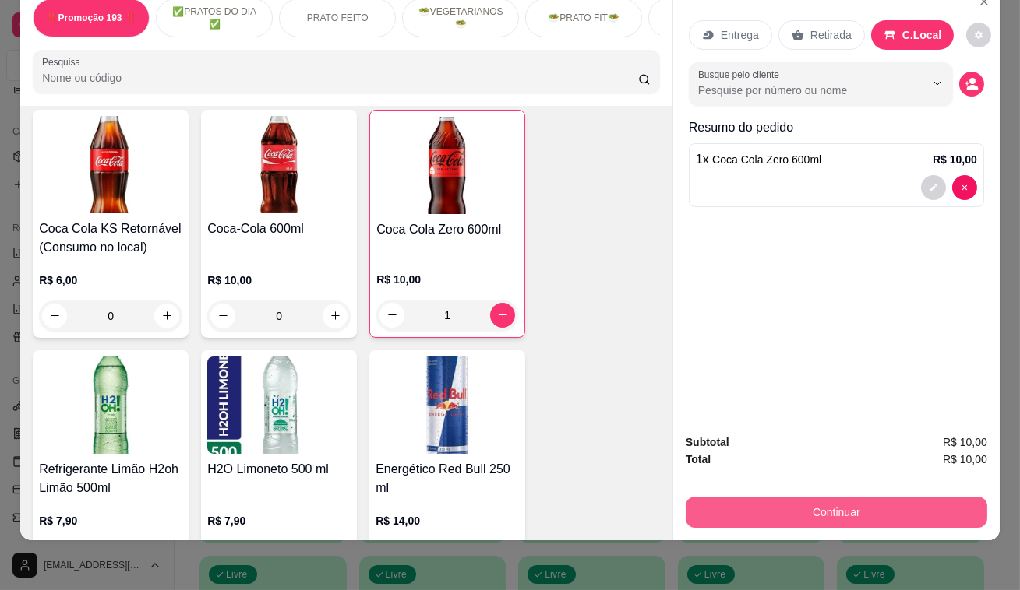
click at [773, 497] on button "Continuar" at bounding box center [835, 512] width 301 height 31
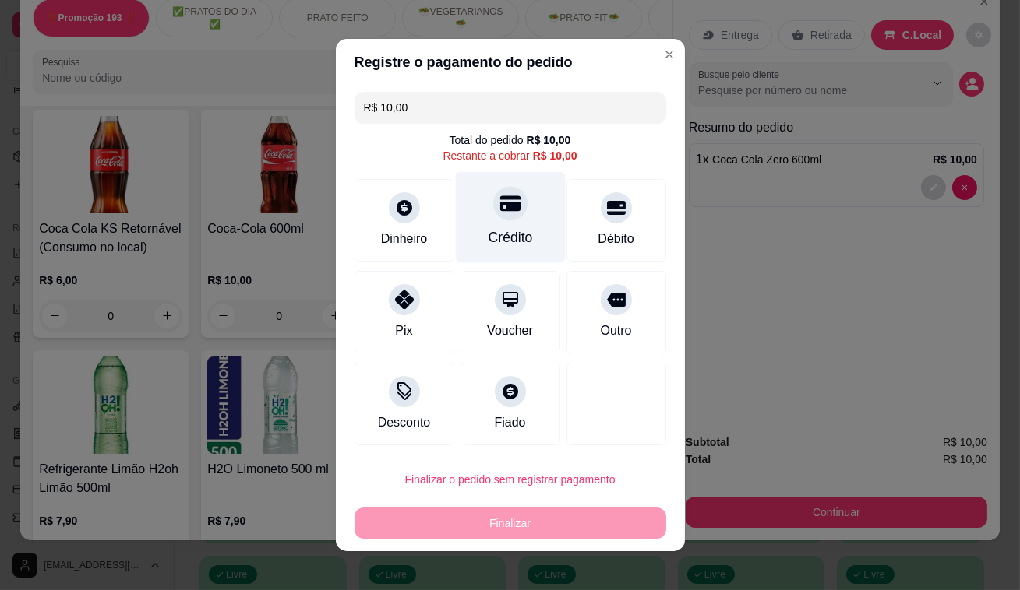
click at [519, 185] on div "Crédito" at bounding box center [510, 217] width 110 height 91
type input "R$ 0,00"
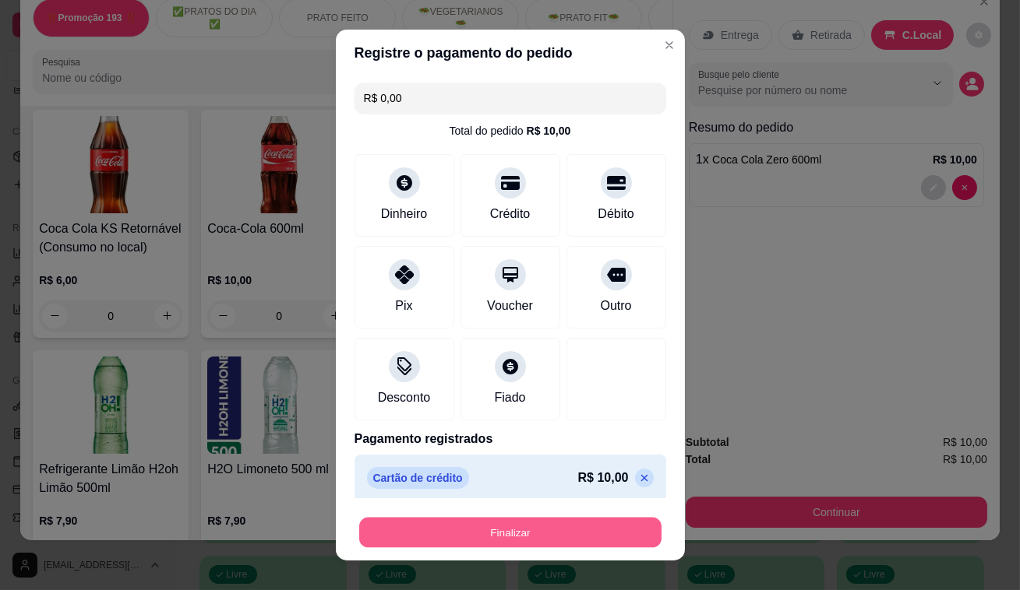
click at [447, 535] on button "Finalizar" at bounding box center [510, 533] width 302 height 30
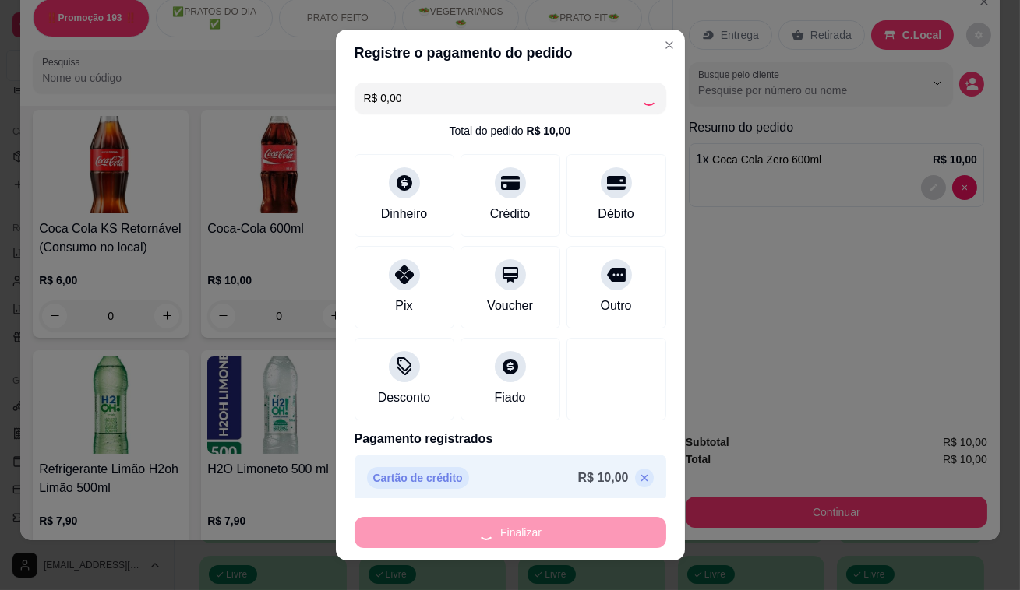
type input "0"
type input "-R$ 10,00"
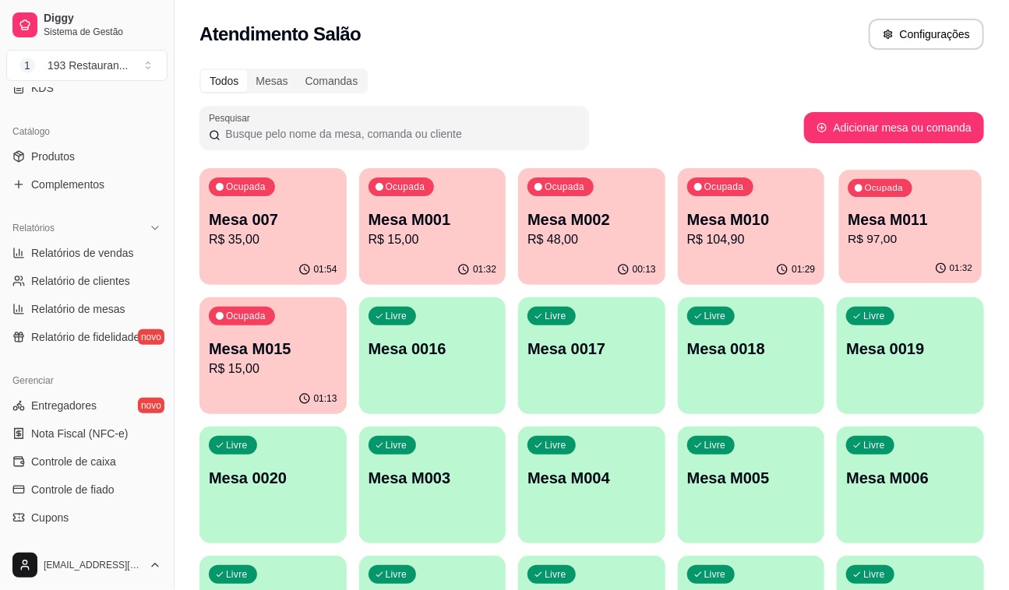
click at [901, 259] on div "01:32" at bounding box center [910, 269] width 143 height 30
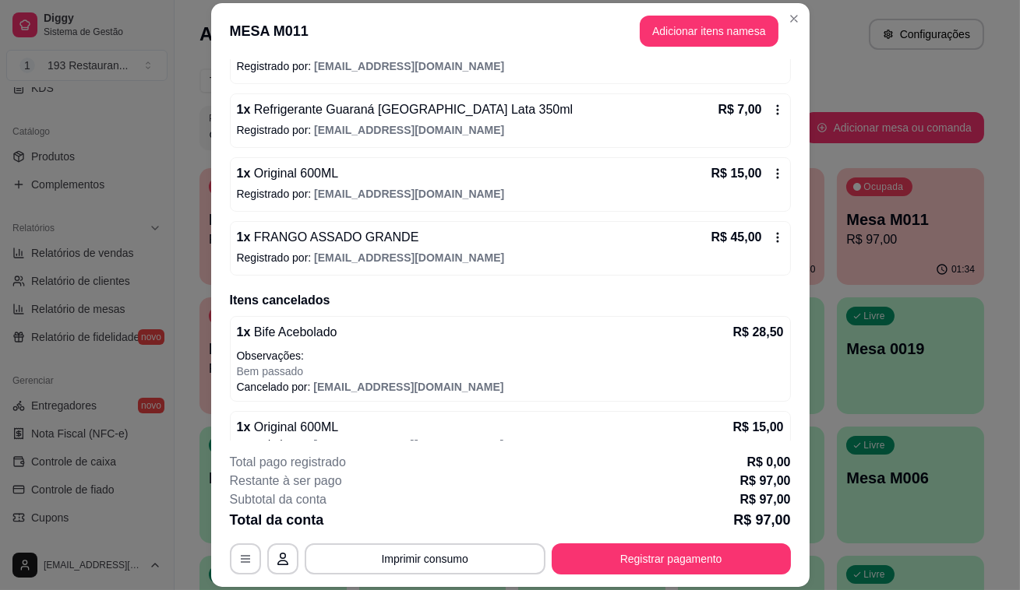
scroll to position [263, 0]
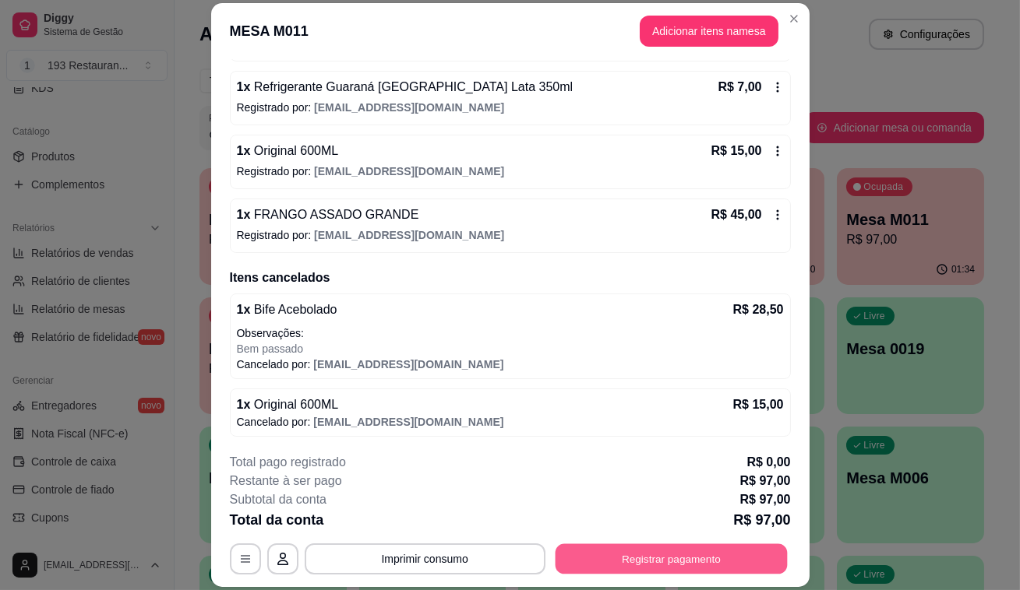
click at [639, 553] on button "Registrar pagamento" at bounding box center [671, 559] width 232 height 30
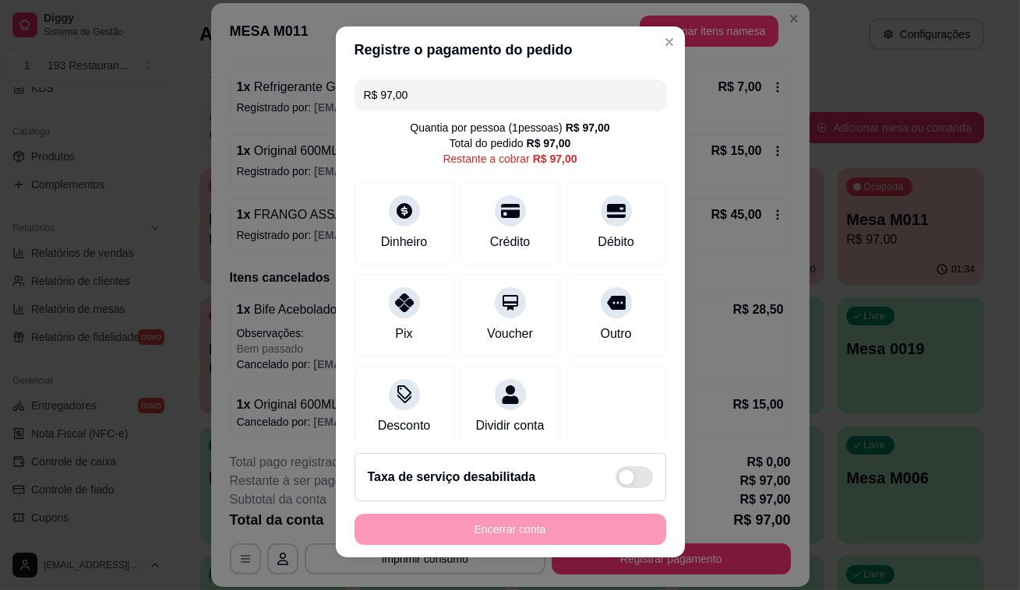
scroll to position [0, 0]
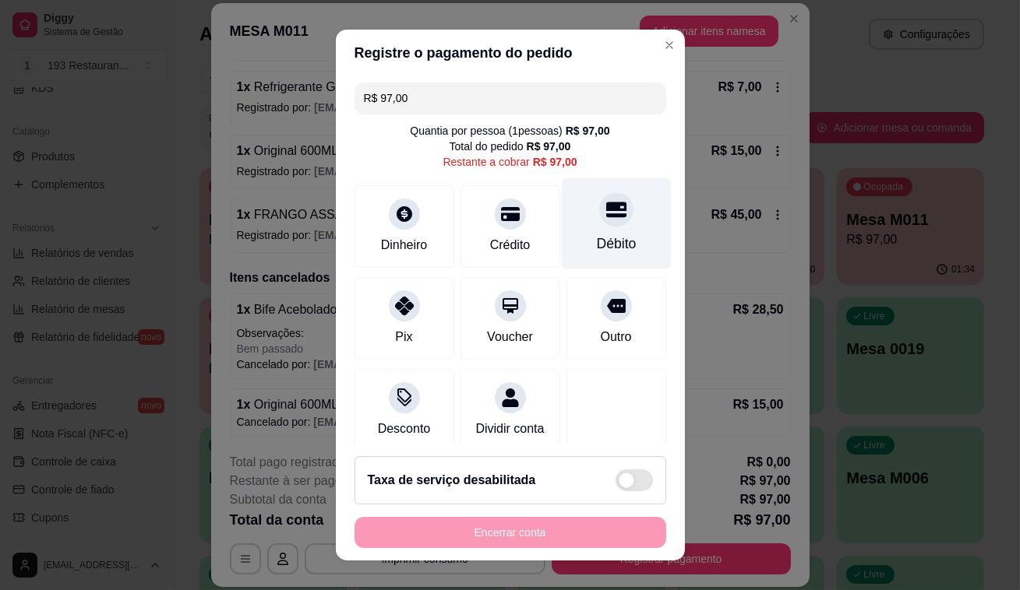
click at [599, 222] on div at bounding box center [616, 209] width 34 height 34
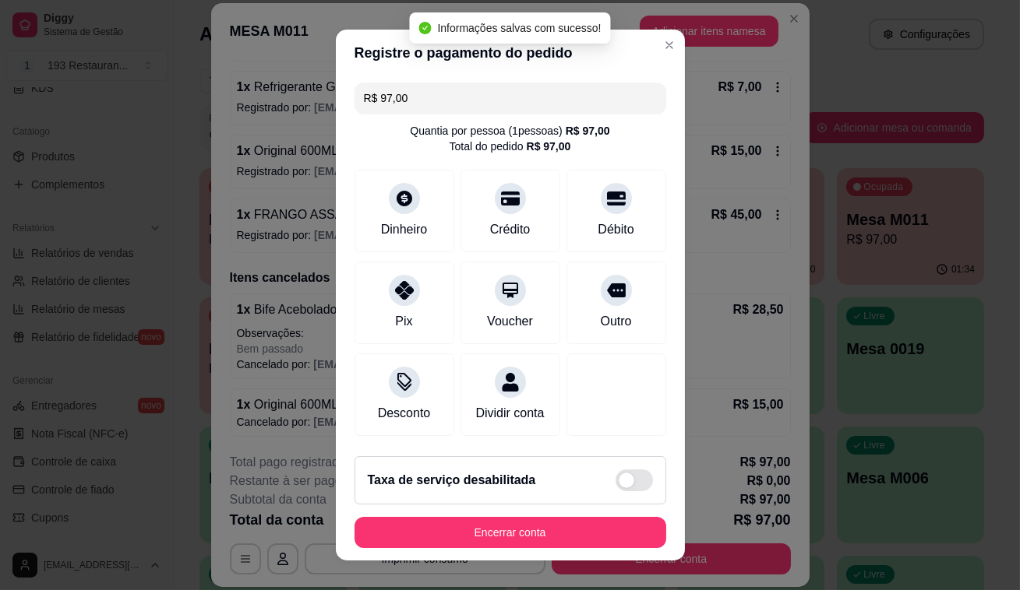
type input "R$ 0,00"
click at [409, 517] on div "Encerrar conta" at bounding box center [510, 532] width 312 height 31
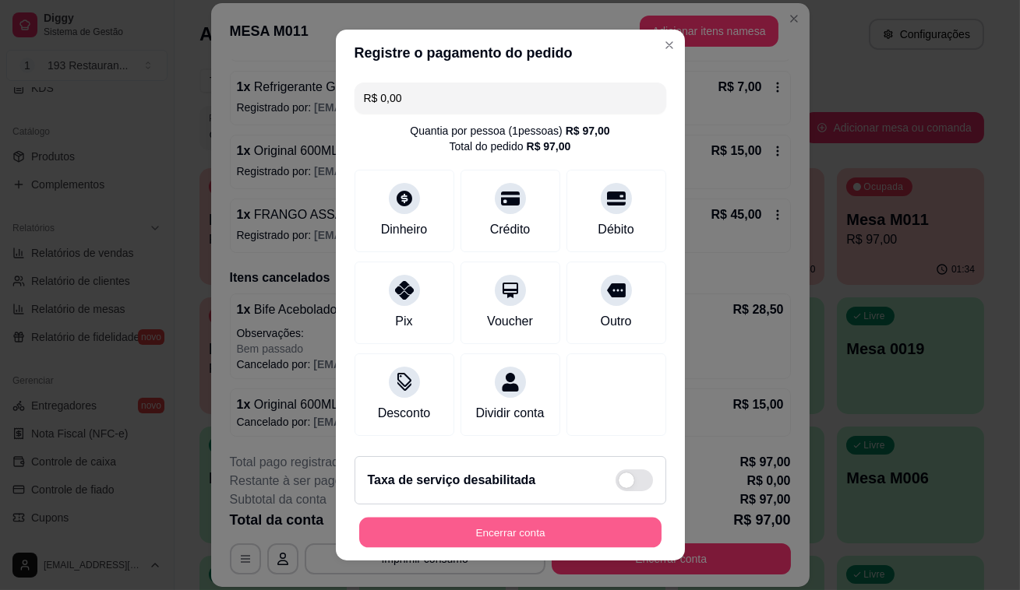
click at [582, 519] on button "Encerrar conta" at bounding box center [510, 533] width 302 height 30
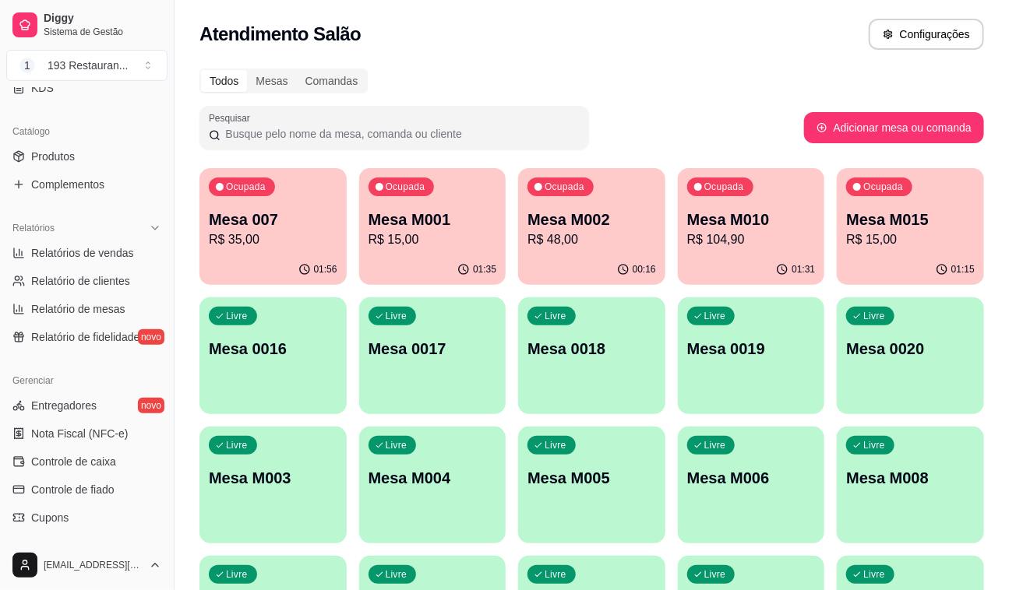
click at [701, 238] on p "R$ 104,90" at bounding box center [751, 240] width 129 height 19
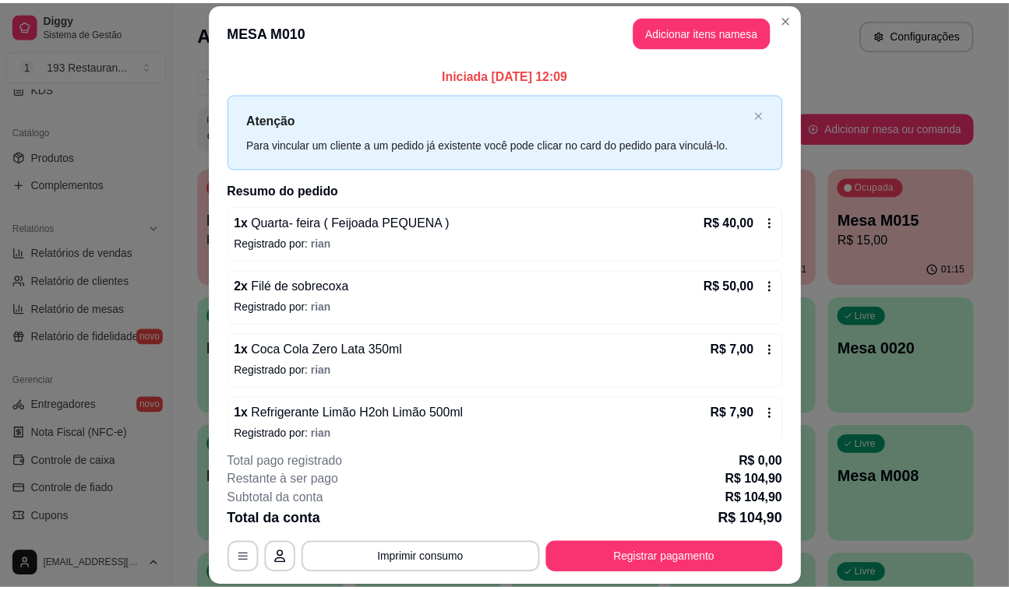
scroll to position [16, 0]
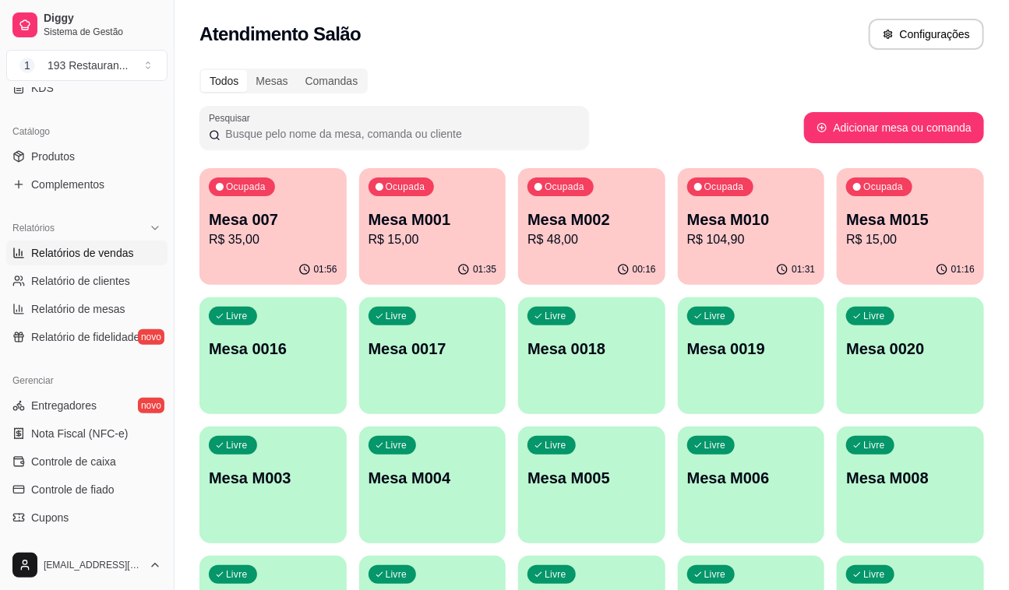
click at [125, 253] on span "Relatórios de vendas" at bounding box center [82, 253] width 103 height 16
select select "ALL"
select select "0"
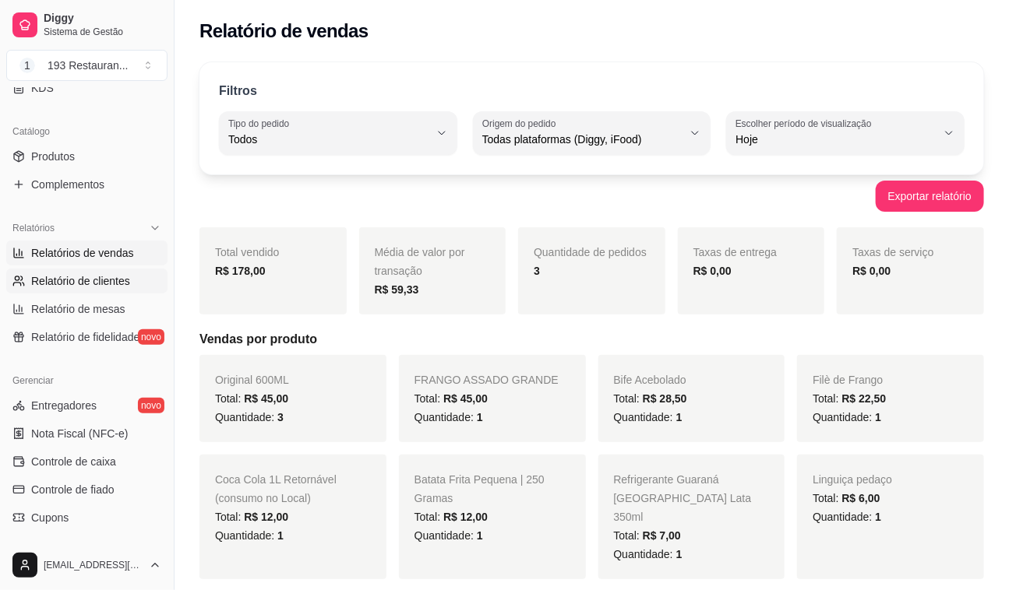
click at [112, 279] on span "Relatório de clientes" at bounding box center [80, 281] width 99 height 16
select select "30"
select select "HIGHEST_TOTAL_SPENT_WITH_ORDERS"
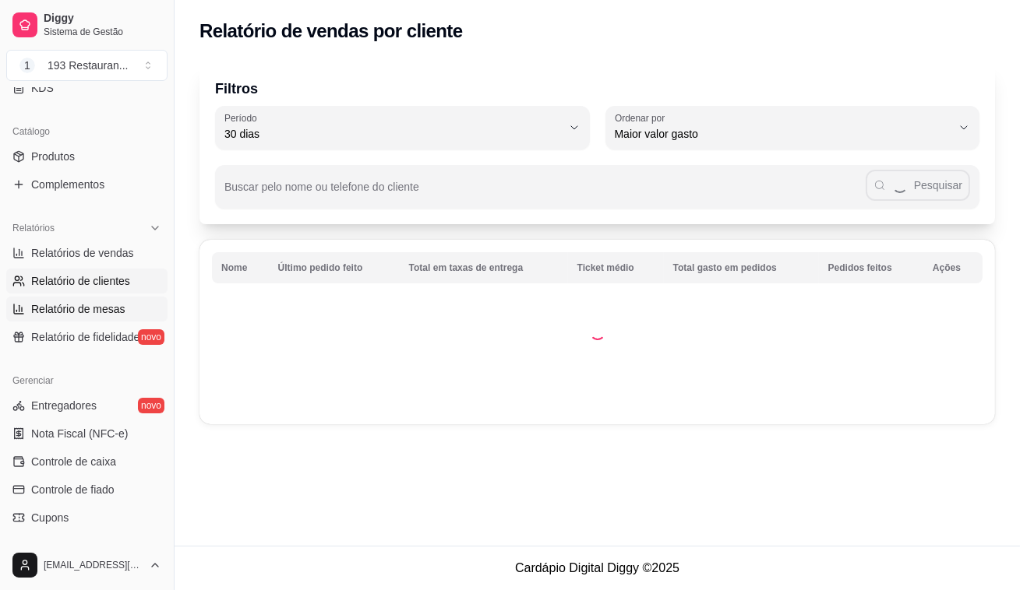
click at [116, 305] on span "Relatório de mesas" at bounding box center [78, 309] width 94 height 16
select select "TOTAL_OF_ORDERS"
select select "7"
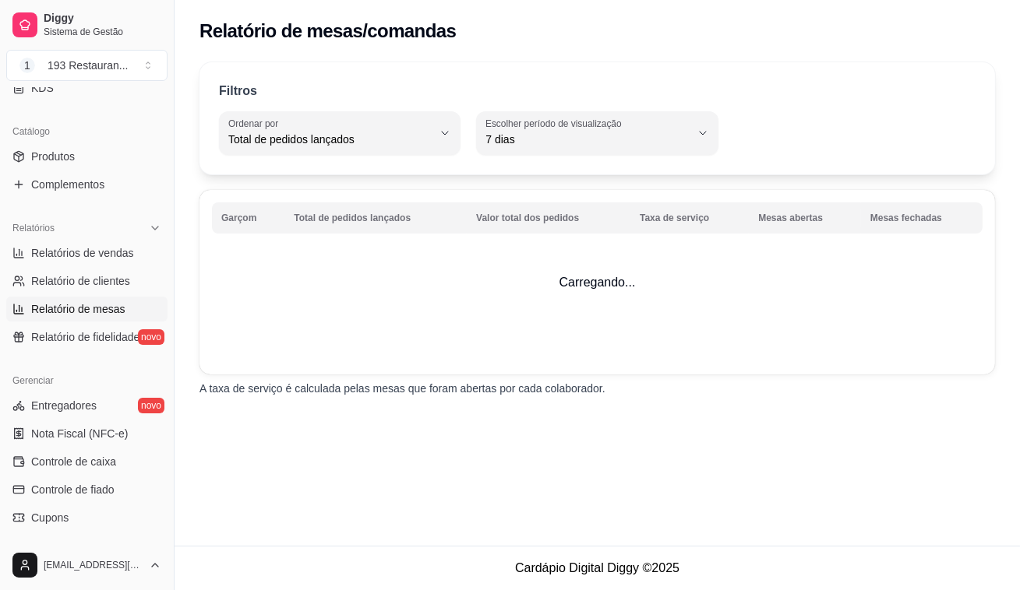
click at [119, 312] on span "Relatório de mesas" at bounding box center [78, 309] width 94 height 16
click at [114, 325] on link "Relatório de fidelidade novo" at bounding box center [86, 337] width 161 height 25
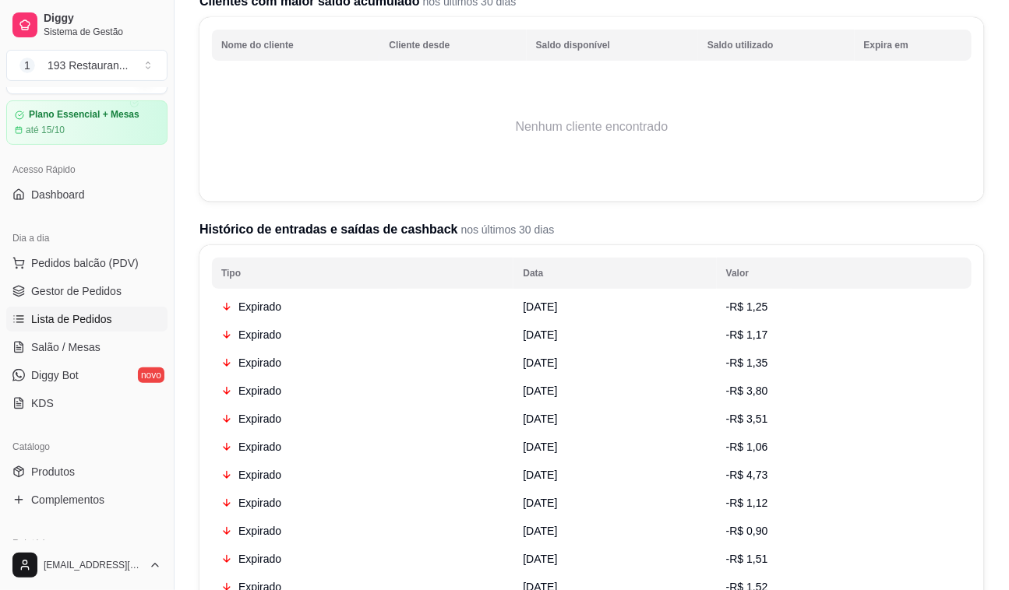
scroll to position [33, 0]
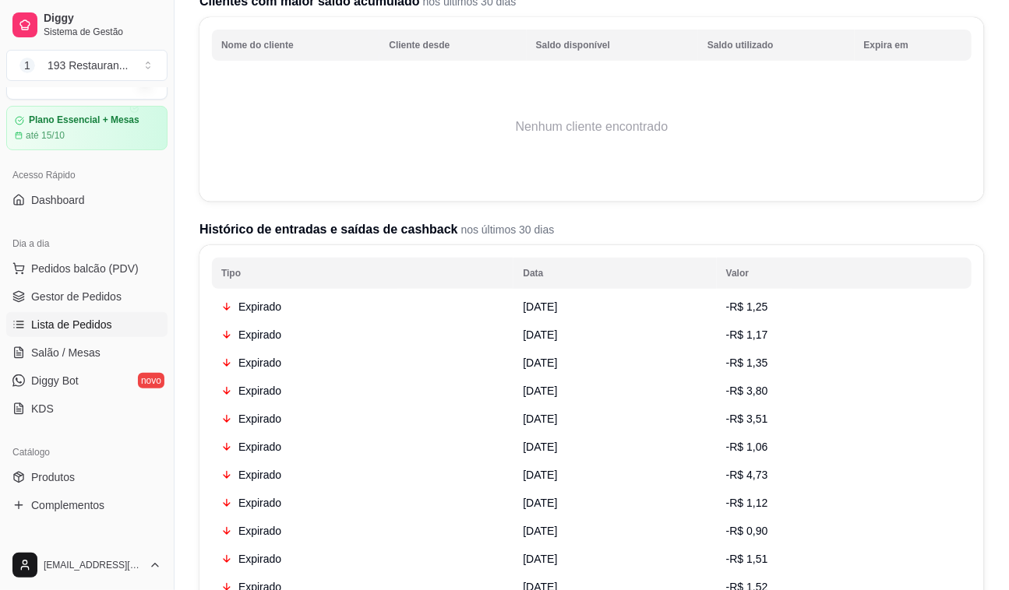
click at [96, 331] on span "Lista de Pedidos" at bounding box center [71, 325] width 81 height 16
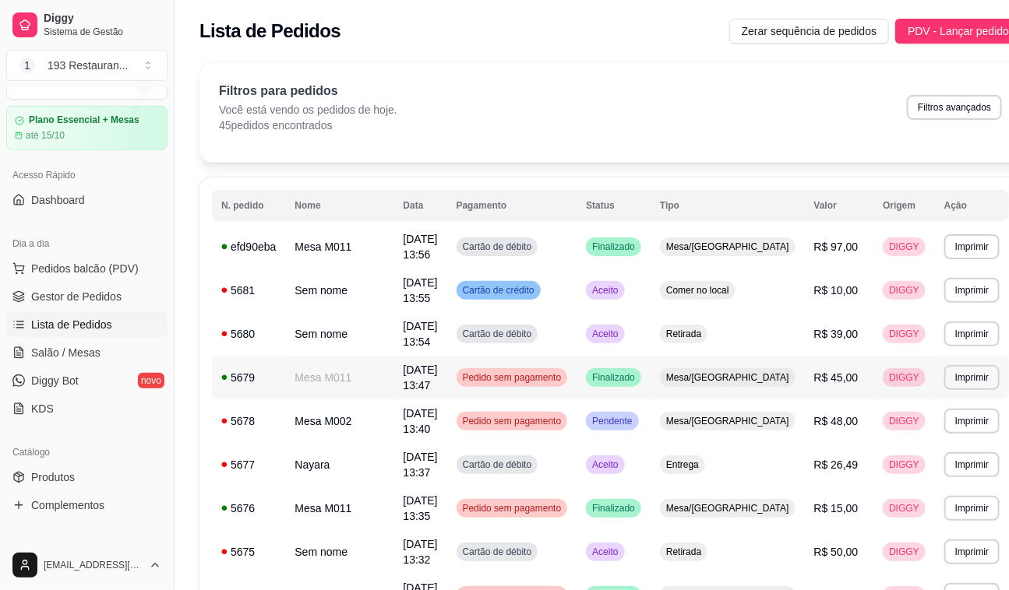
click at [350, 366] on td "Mesa M011" at bounding box center [339, 378] width 108 height 44
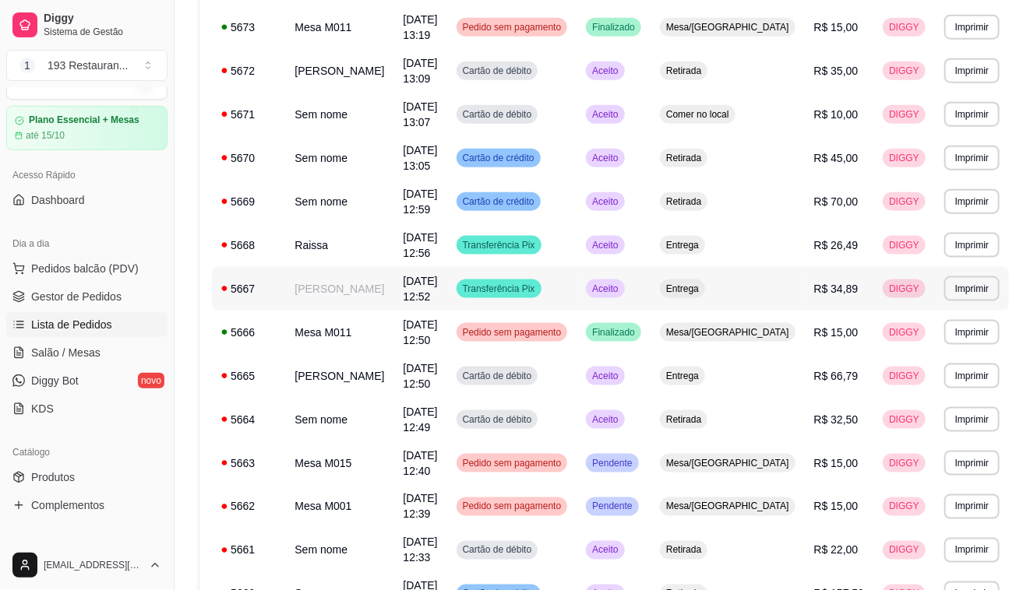
scroll to position [637, 0]
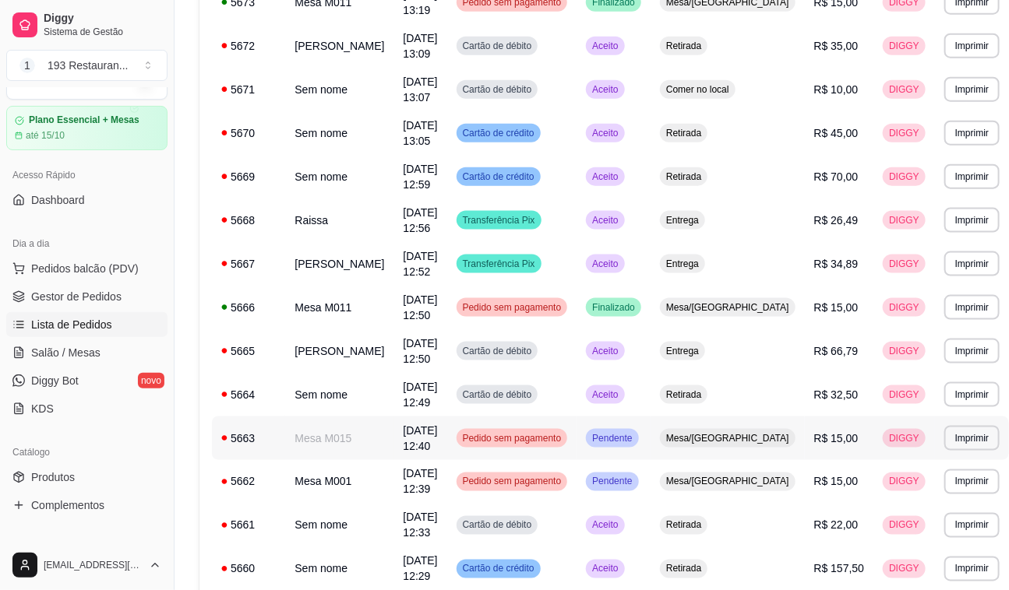
click at [322, 438] on td "Mesa M015" at bounding box center [339, 439] width 108 height 44
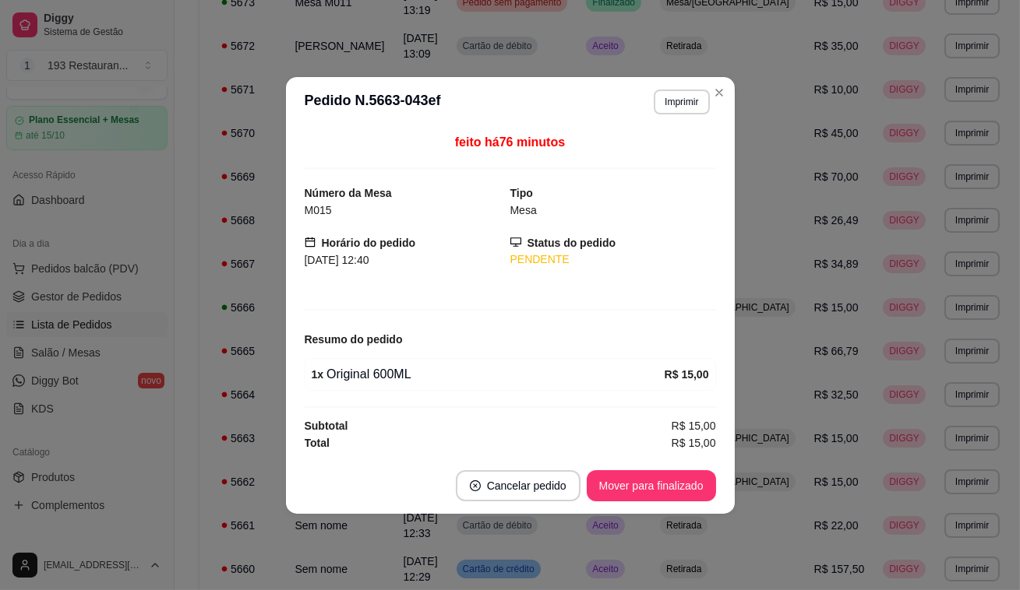
click at [375, 399] on div "feito há 76 minutos Número da Mesa M015 Tipo Mesa Horário do pedido [DATE] 12:4…" at bounding box center [510, 292] width 411 height 319
click at [497, 248] on div "Horário do pedido [DATE] 12:40" at bounding box center [408, 251] width 206 height 34
click at [723, 167] on div "feito há 76 minutos Número da Mesa M015 Tipo Mesa Horário do pedido [DATE] 12:4…" at bounding box center [510, 292] width 449 height 331
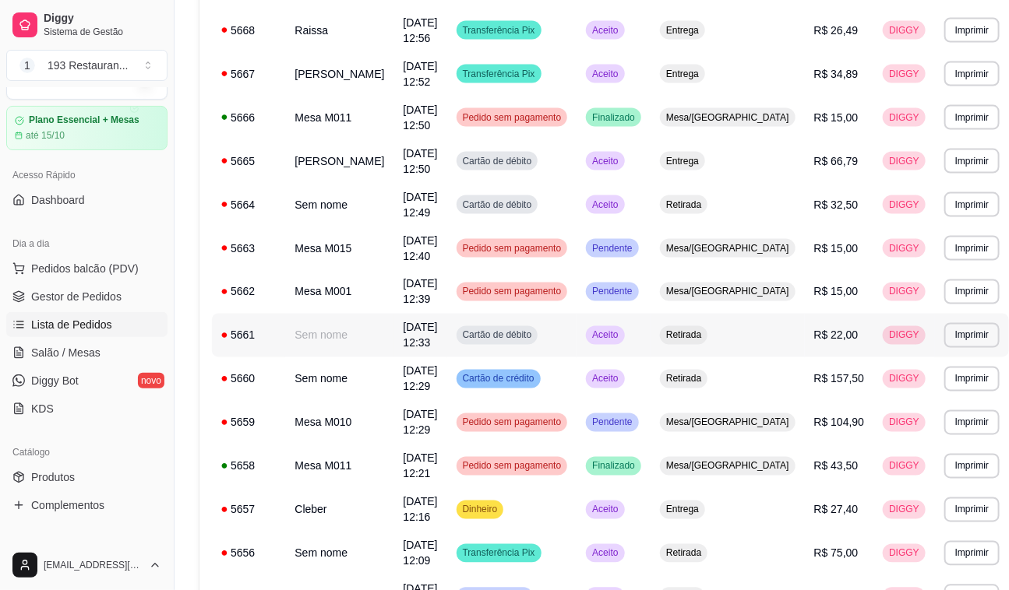
scroll to position [849, 0]
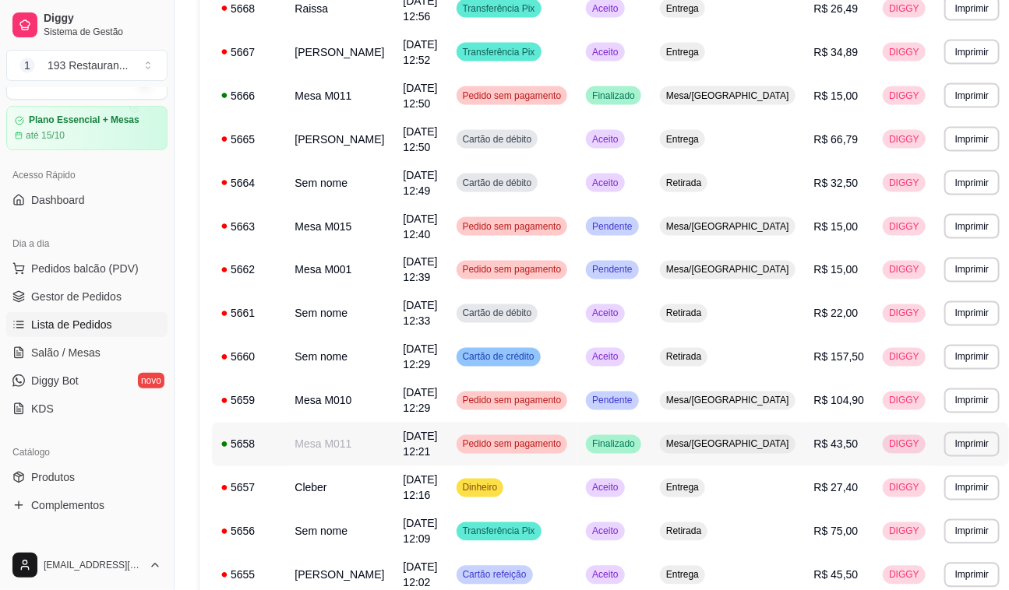
click at [343, 445] on td "Mesa M011" at bounding box center [339, 445] width 108 height 44
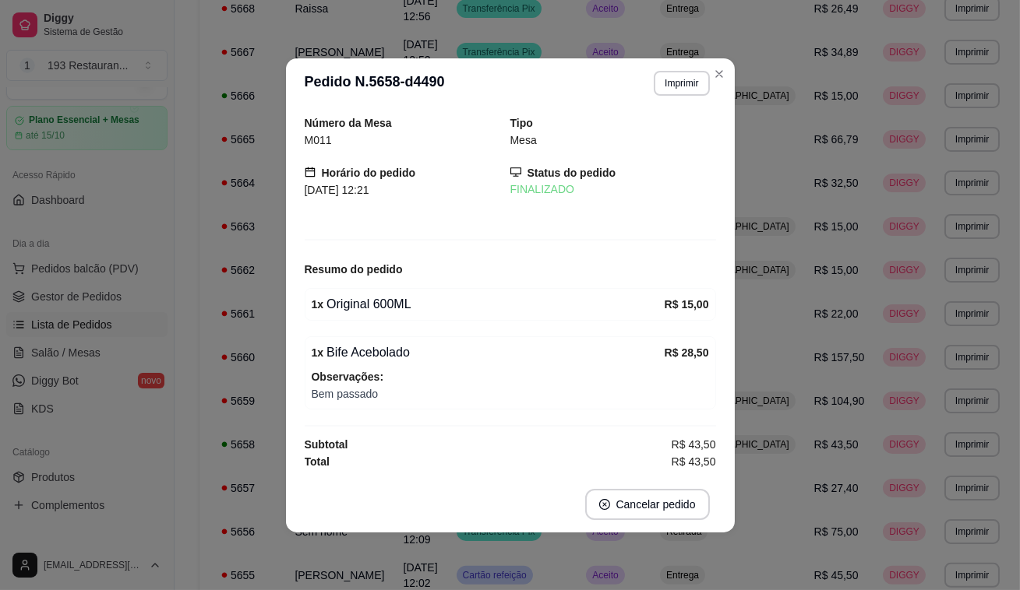
click at [658, 396] on div "**********" at bounding box center [510, 295] width 1020 height 590
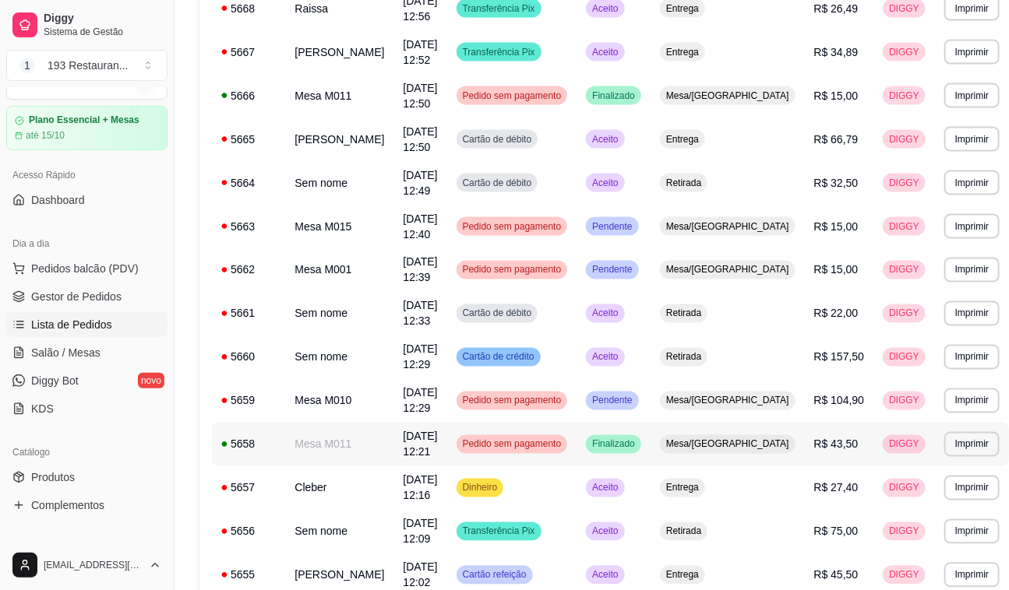
click at [699, 439] on span "Mesa/[GEOGRAPHIC_DATA]" at bounding box center [727, 444] width 129 height 12
click at [815, 267] on span "R$ 15,00" at bounding box center [836, 270] width 44 height 12
click at [739, 86] on div "Mesa/[GEOGRAPHIC_DATA]" at bounding box center [728, 95] width 136 height 19
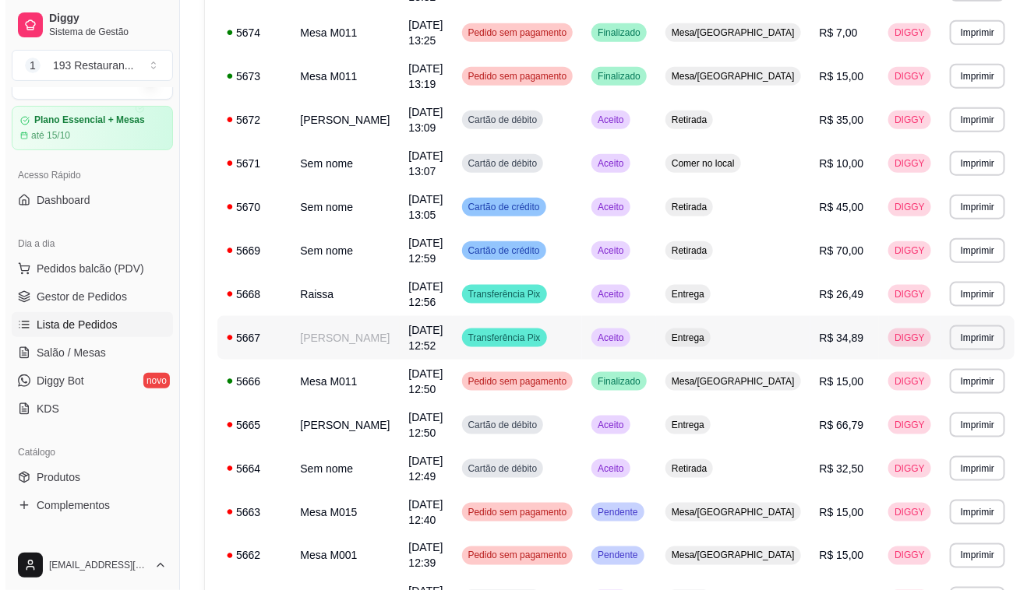
scroll to position [0, 0]
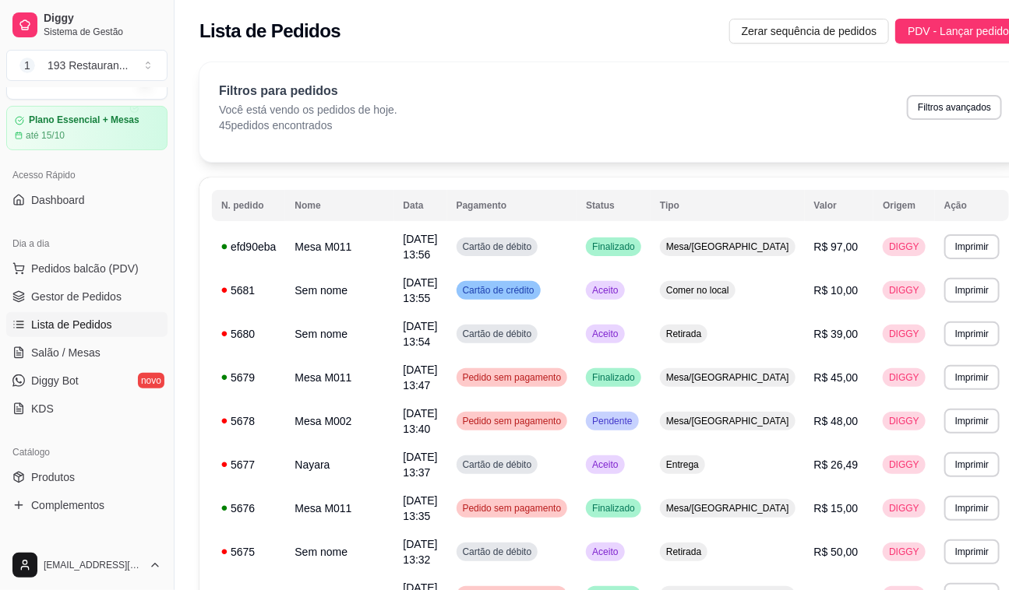
click at [2, 587] on div "[EMAIL_ADDRESS][DOMAIN_NAME]" at bounding box center [87, 566] width 174 height 50
click at [148, 263] on button "Pedidos balcão (PDV)" at bounding box center [86, 268] width 161 height 25
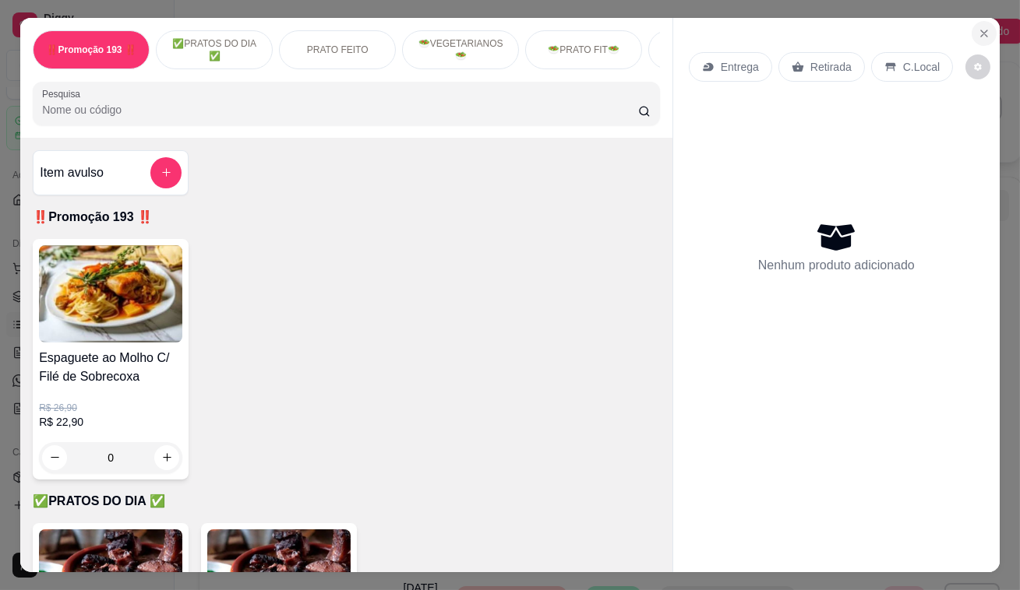
click at [977, 33] on icon "Close" at bounding box center [983, 33] width 12 height 12
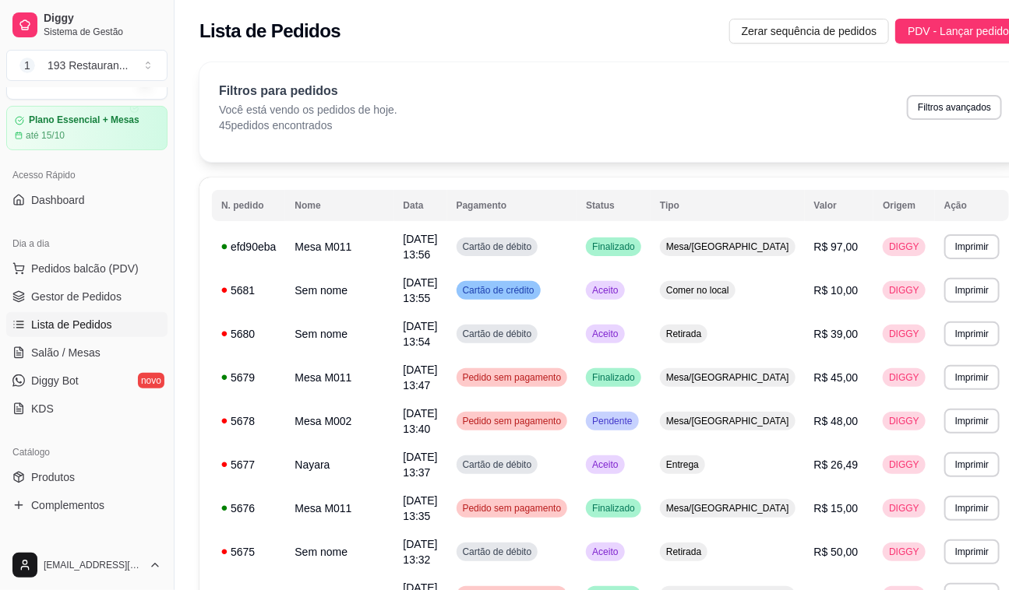
click at [109, 247] on div "Dia a dia" at bounding box center [86, 243] width 161 height 25
click at [111, 273] on span "Pedidos balcão (PDV)" at bounding box center [84, 269] width 107 height 16
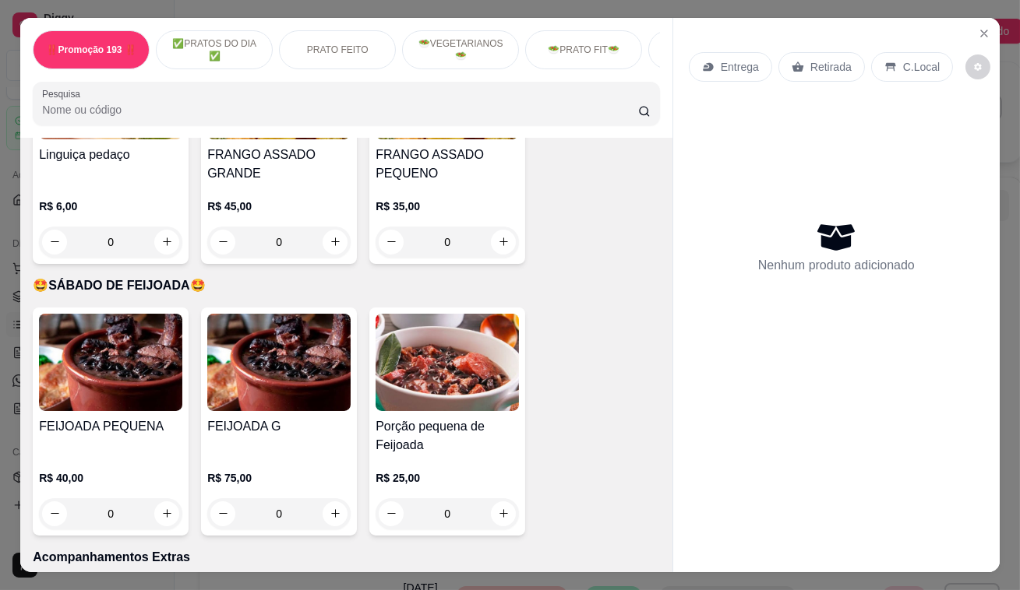
scroll to position [3682, 0]
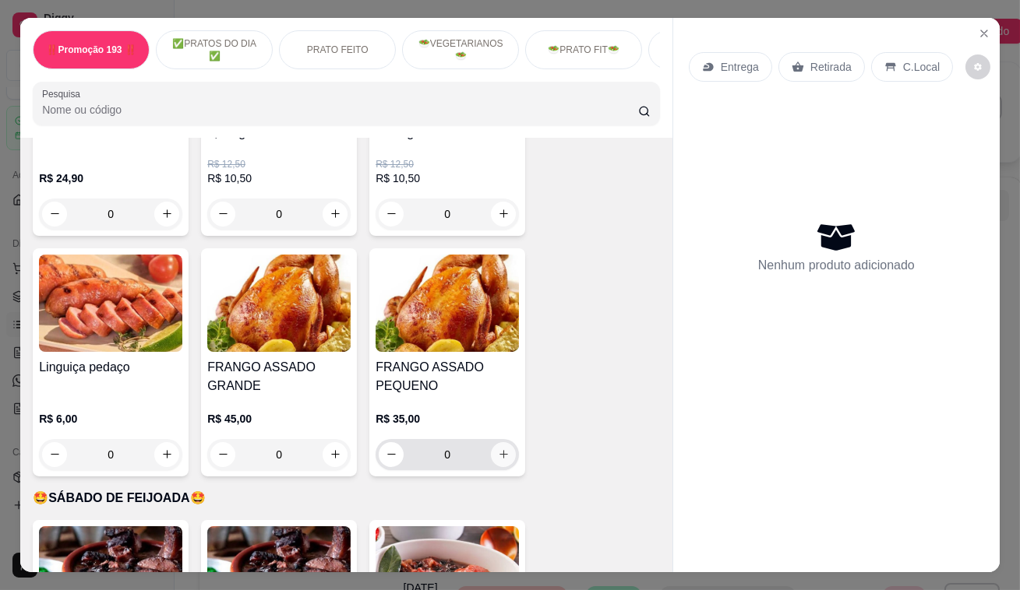
click at [499, 449] on icon "increase-product-quantity" at bounding box center [504, 455] width 12 height 12
type input "1"
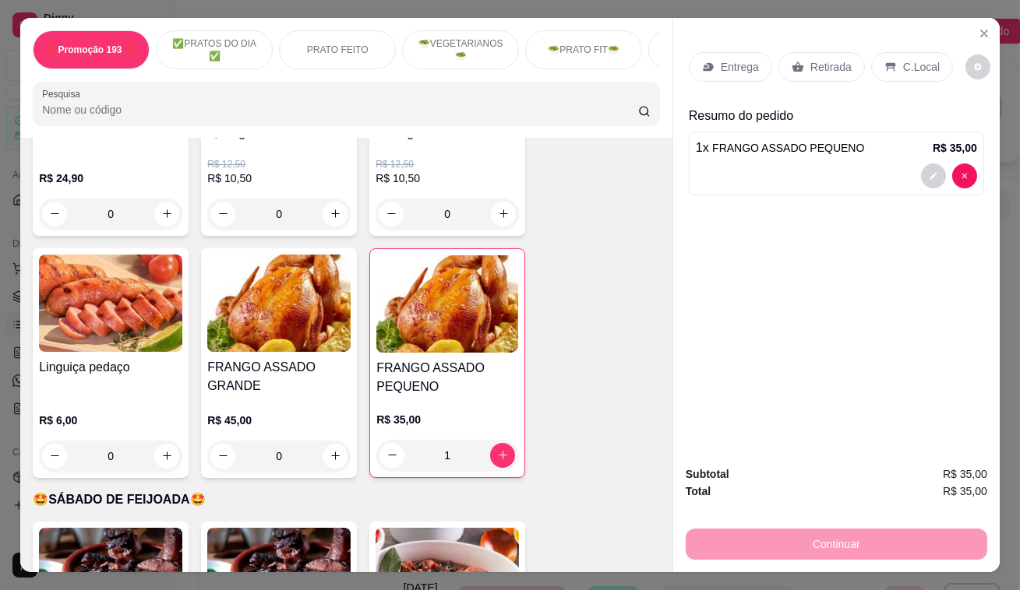
click at [819, 52] on div "Retirada" at bounding box center [821, 67] width 86 height 30
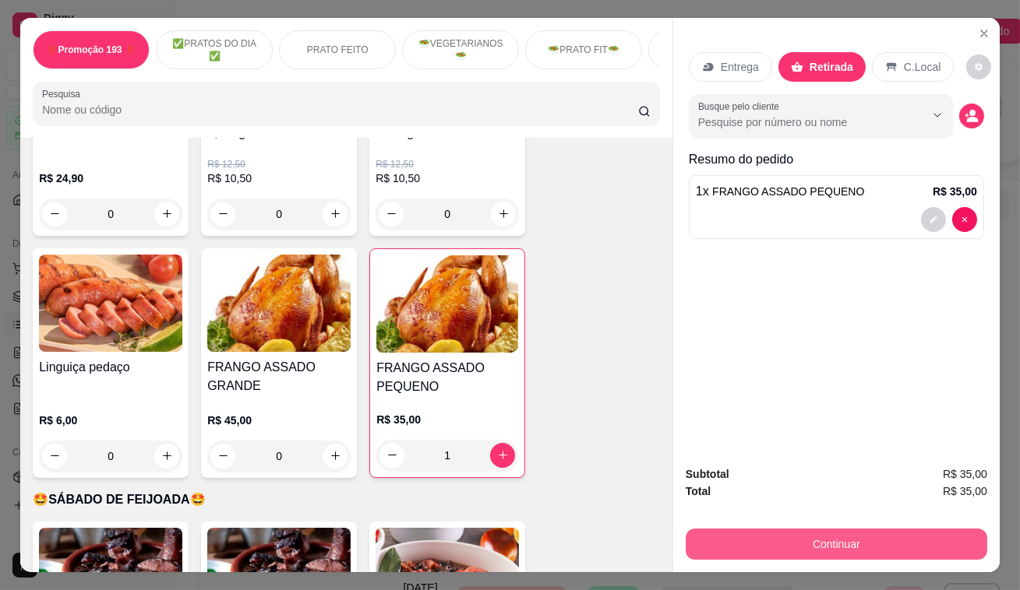
click at [820, 536] on button "Continuar" at bounding box center [835, 544] width 301 height 31
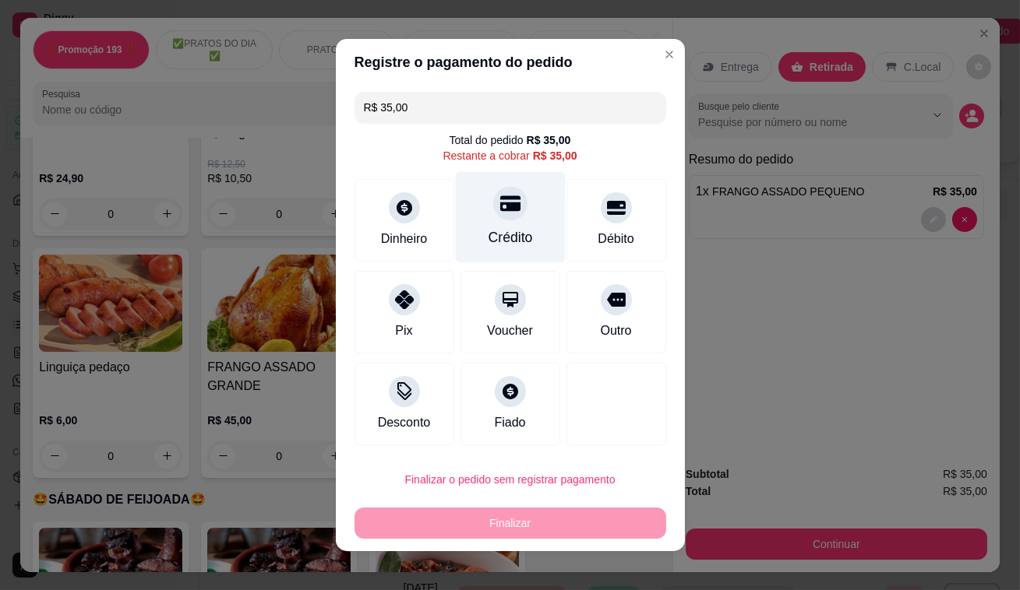
click at [499, 213] on div at bounding box center [510, 203] width 34 height 34
type input "R$ 0,00"
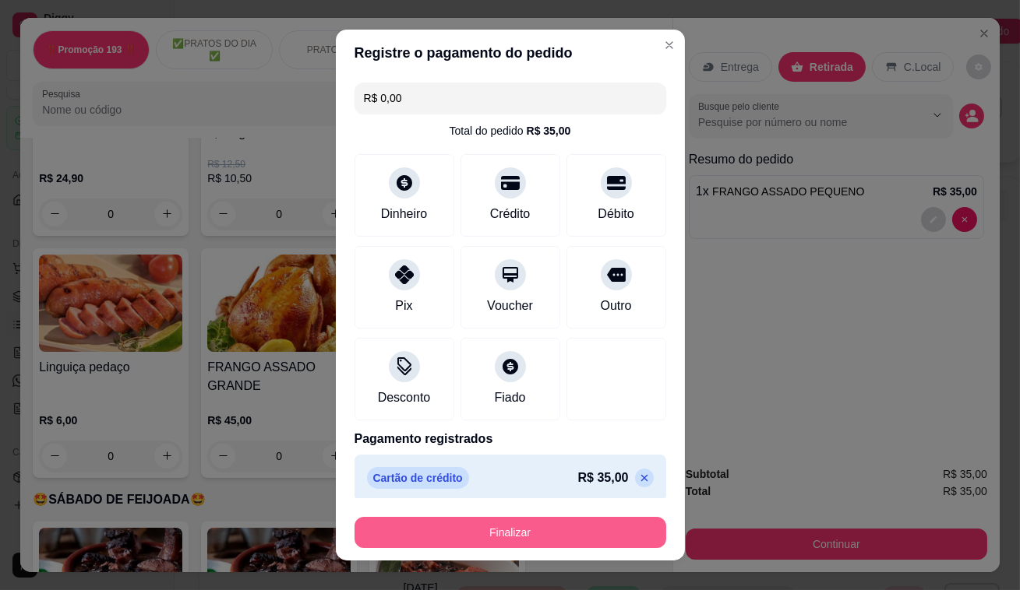
click at [501, 522] on button "Finalizar" at bounding box center [510, 532] width 312 height 31
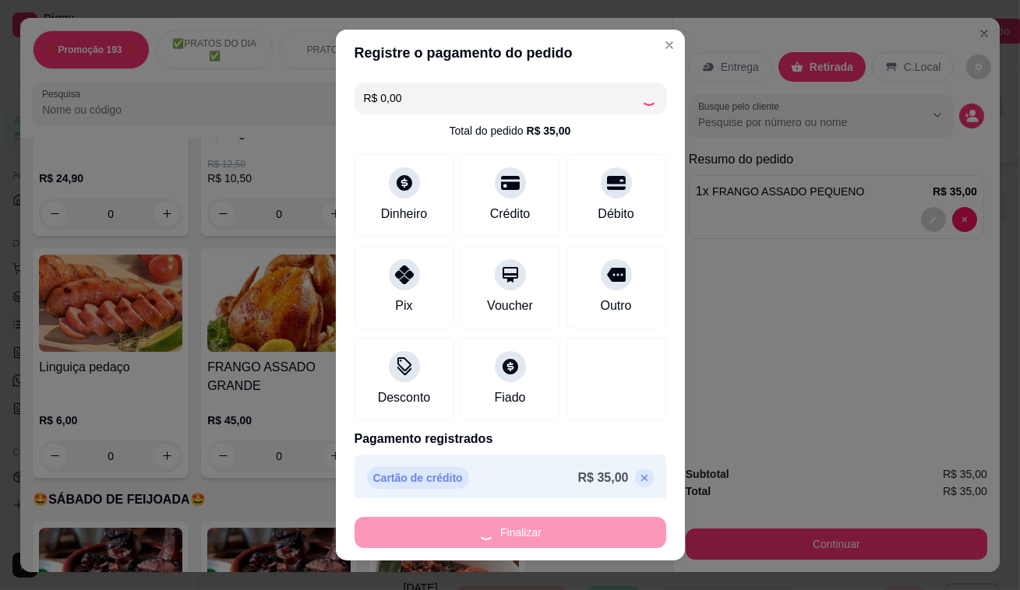
type input "0"
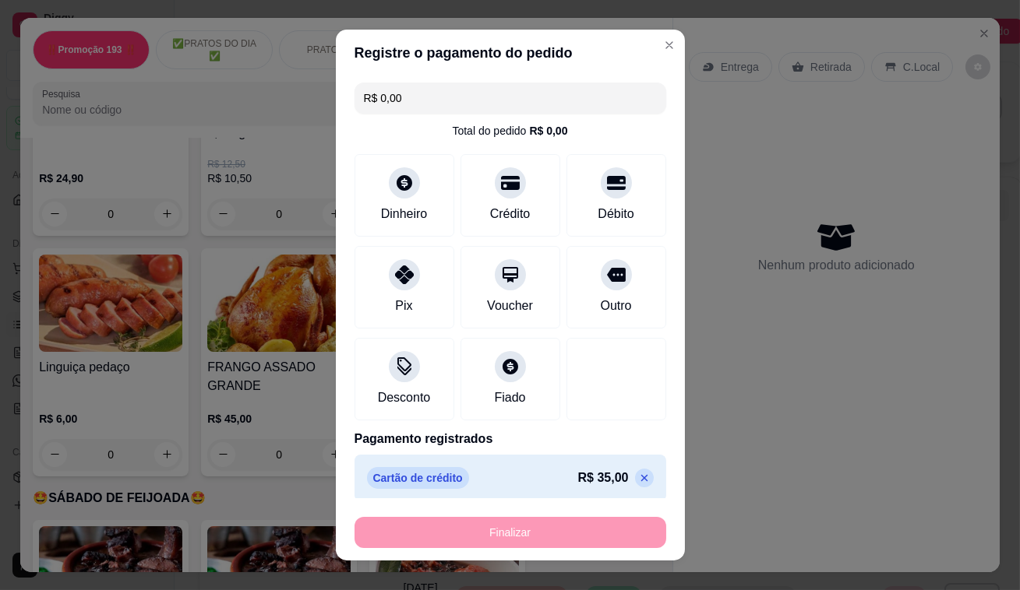
type input "-R$ 35,00"
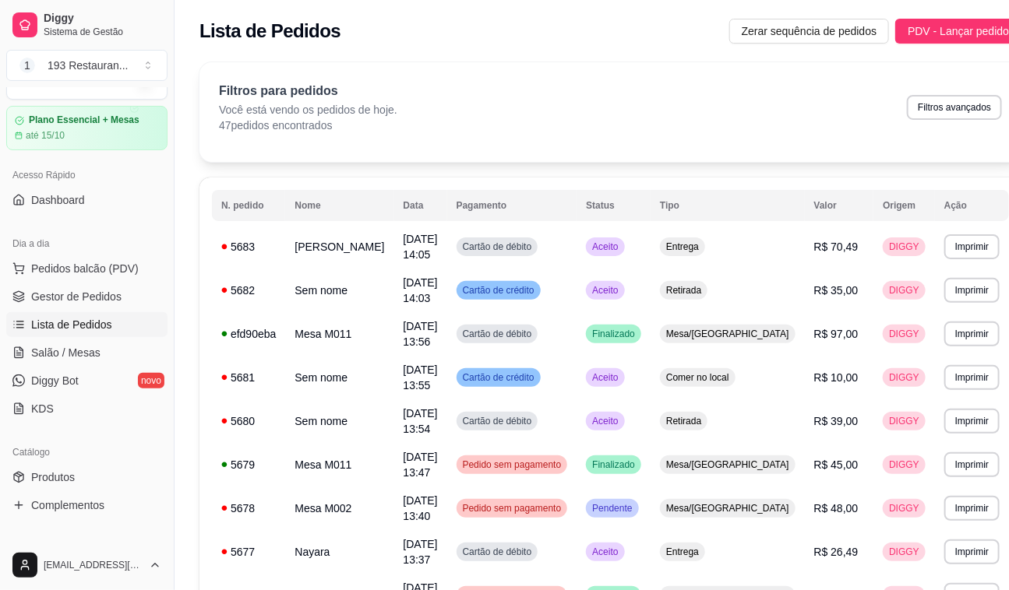
click at [92, 253] on div "Dia a dia" at bounding box center [86, 243] width 161 height 25
click at [97, 259] on button "Pedidos balcão (PDV)" at bounding box center [86, 268] width 161 height 25
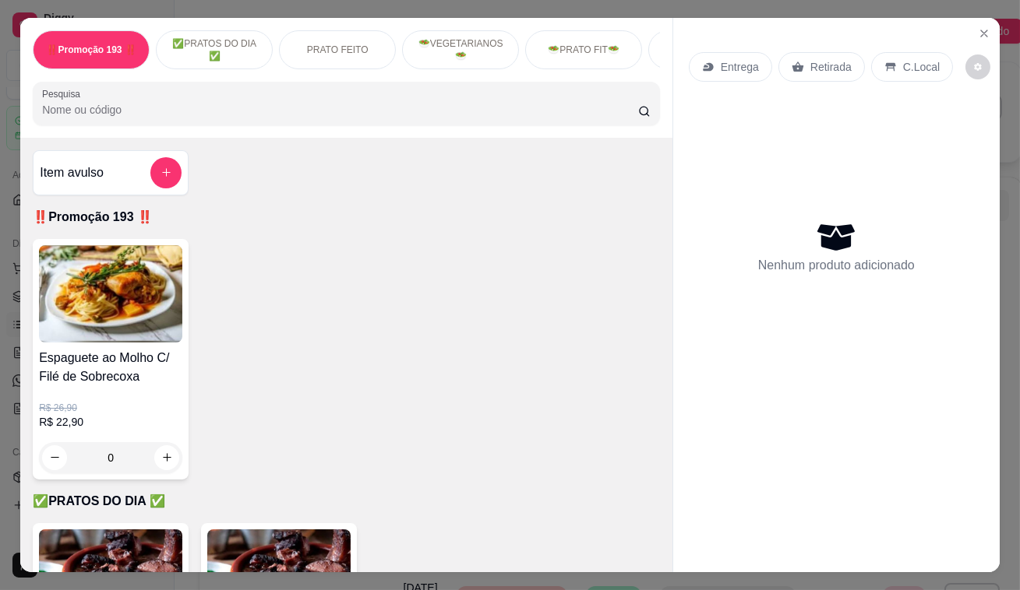
scroll to position [354, 0]
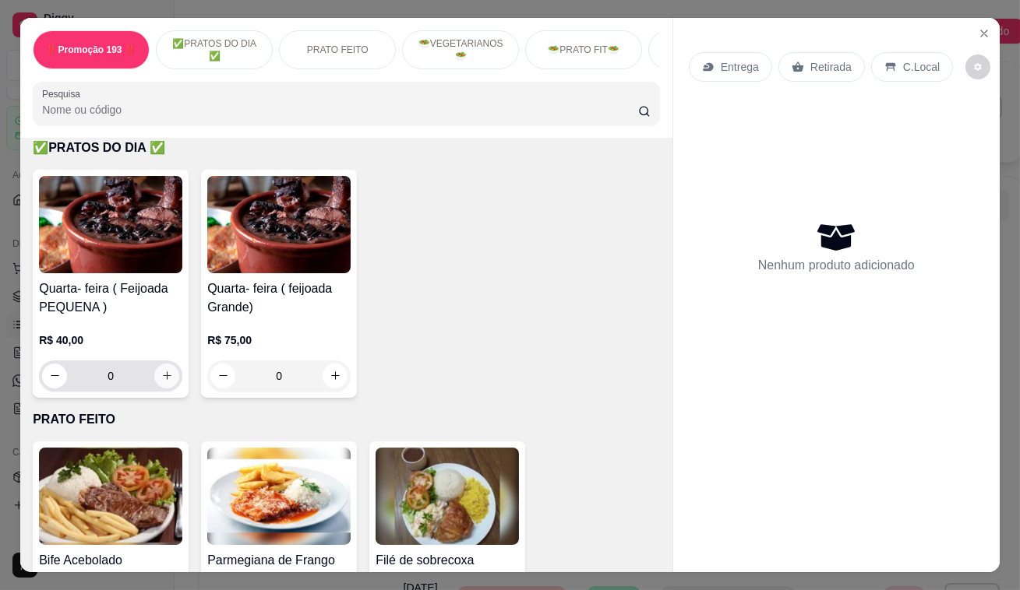
click at [161, 382] on icon "increase-product-quantity" at bounding box center [167, 376] width 12 height 12
type input "2"
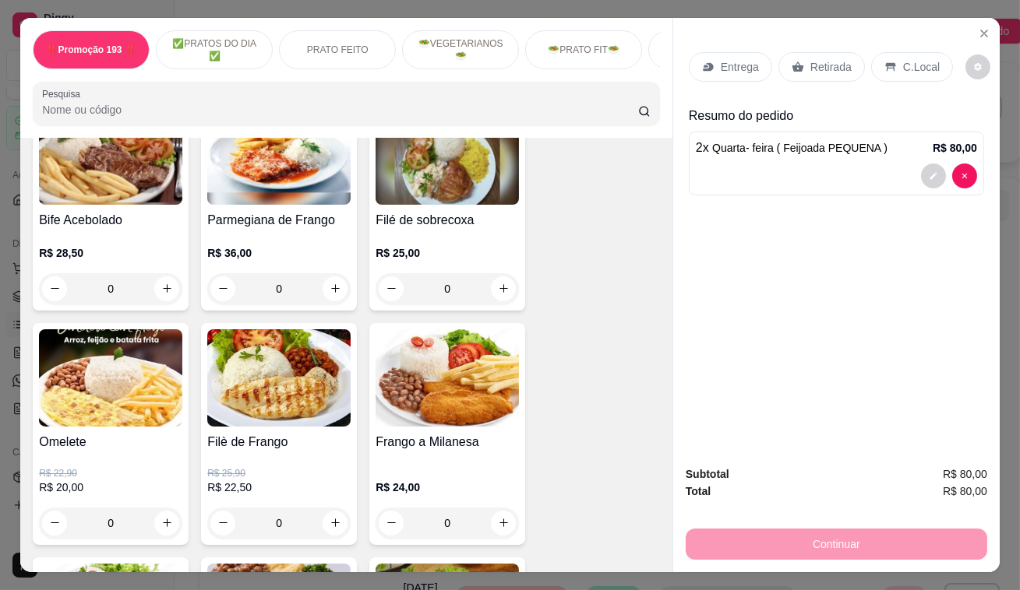
scroll to position [708, 0]
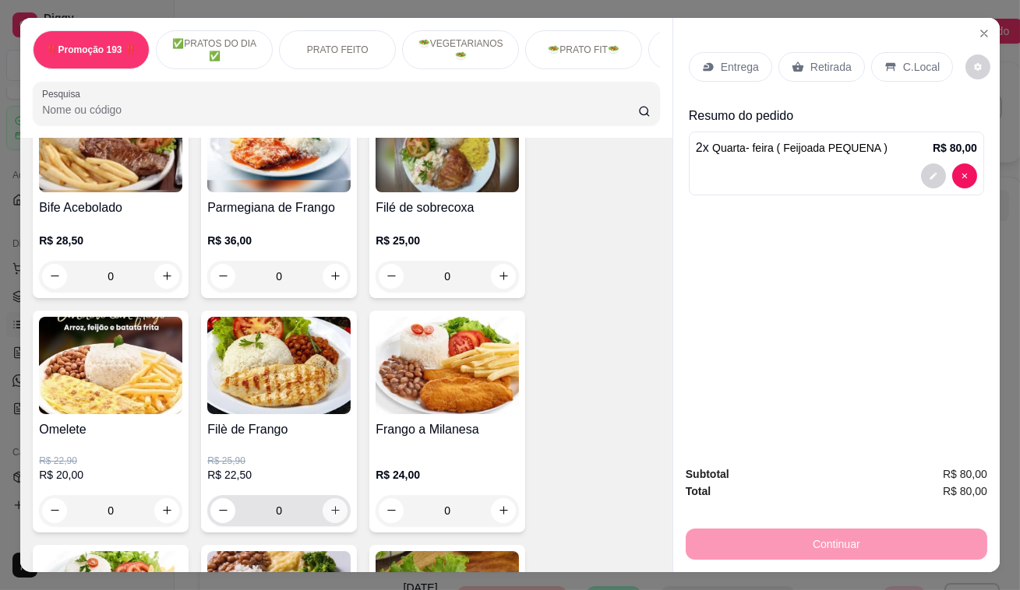
click at [329, 514] on icon "increase-product-quantity" at bounding box center [335, 511] width 12 height 12
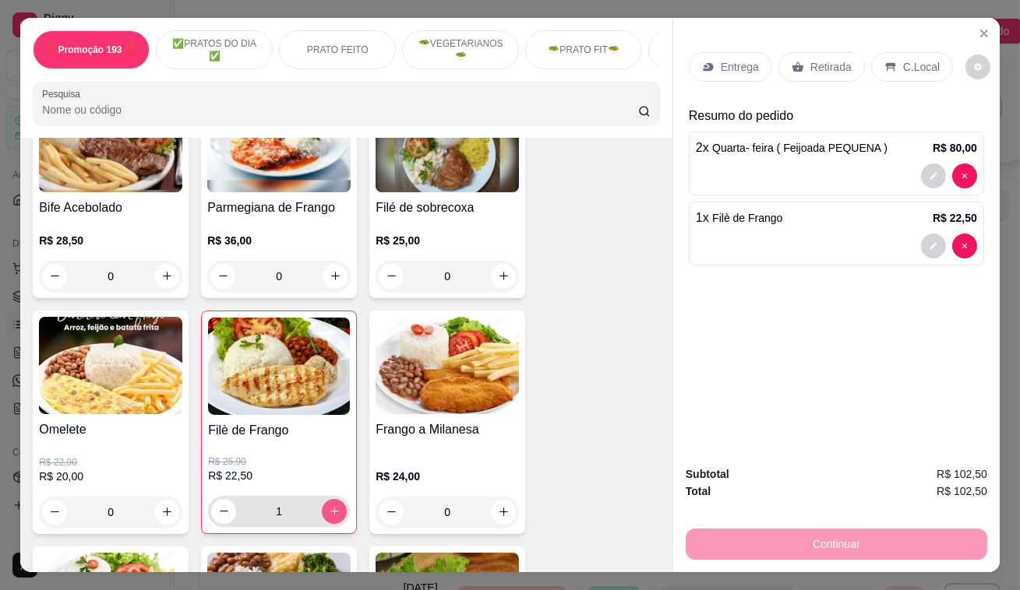
click at [329, 514] on icon "increase-product-quantity" at bounding box center [335, 511] width 12 height 12
type input "4"
click at [928, 241] on icon "decrease-product-quantity" at bounding box center [932, 245] width 9 height 9
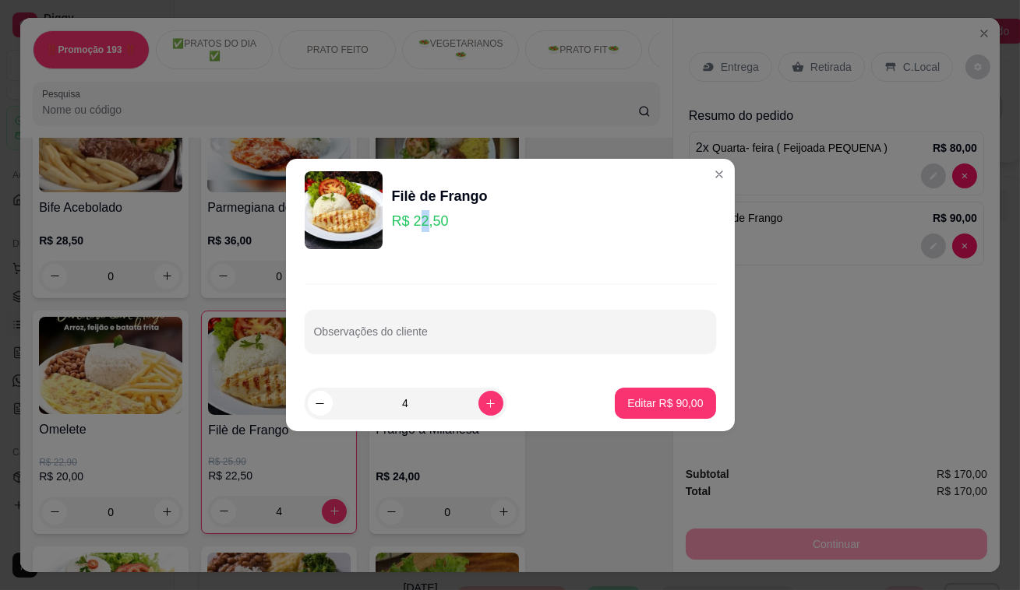
click at [423, 223] on p "R$ 22,50" at bounding box center [440, 221] width 96 height 22
drag, startPoint x: 459, startPoint y: 223, endPoint x: 417, endPoint y: 219, distance: 41.5
click at [417, 219] on p "R$ 22,50" at bounding box center [440, 221] width 96 height 22
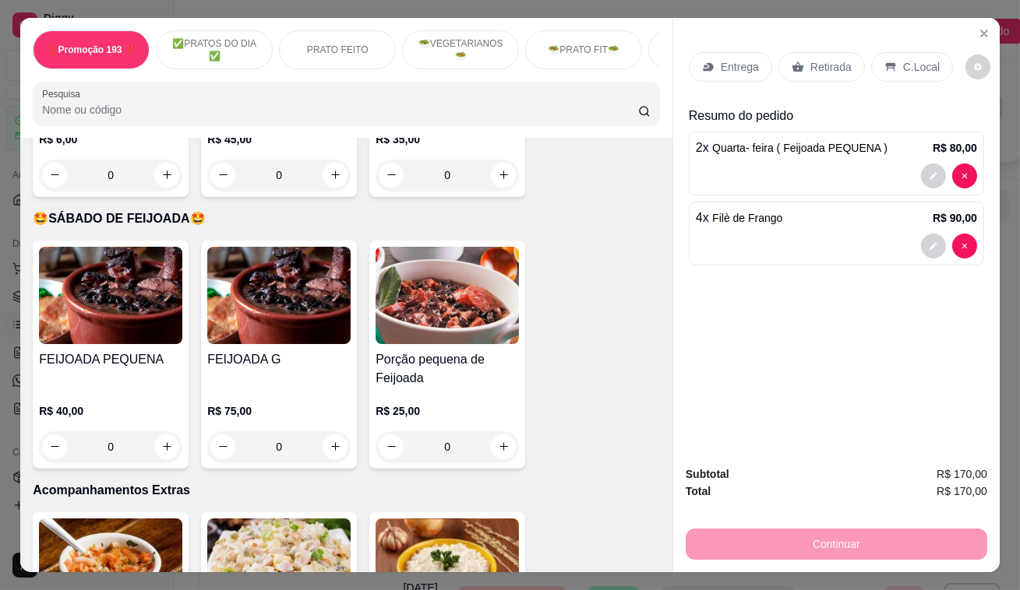
scroll to position [3752, 0]
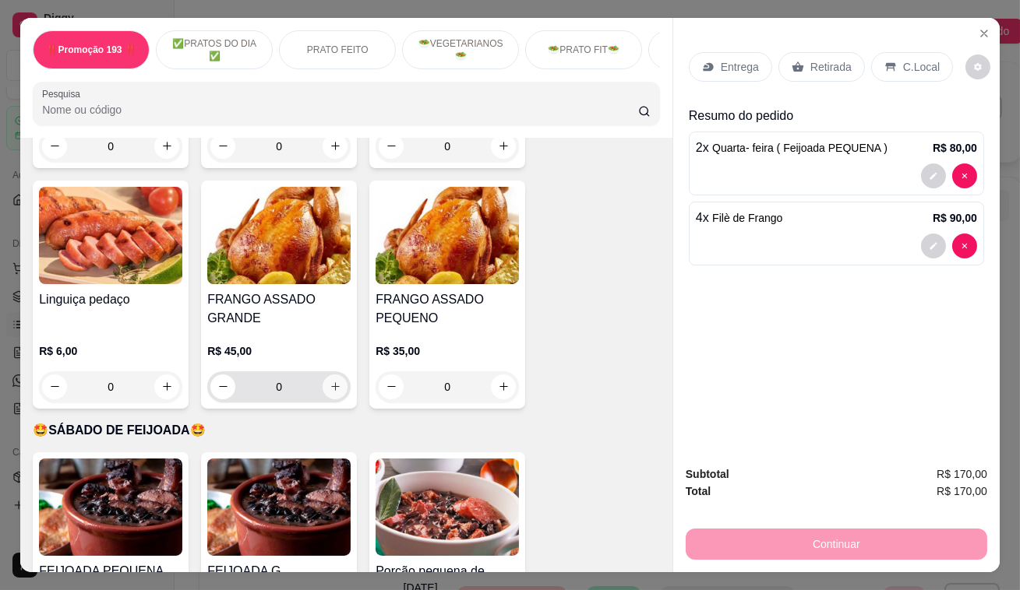
click at [333, 381] on icon "increase-product-quantity" at bounding box center [335, 387] width 12 height 12
type input "1"
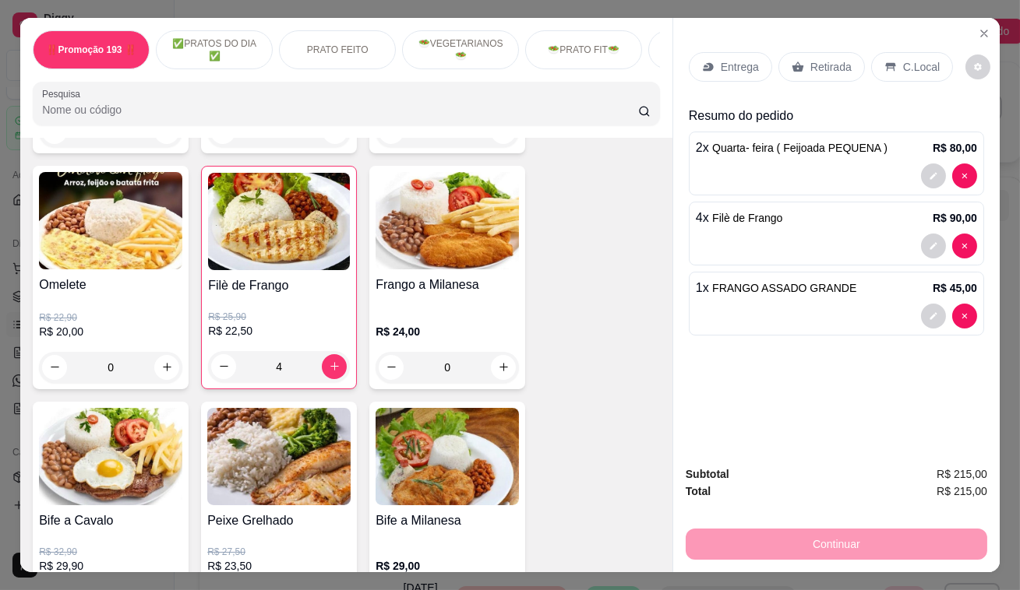
scroll to position [779, 0]
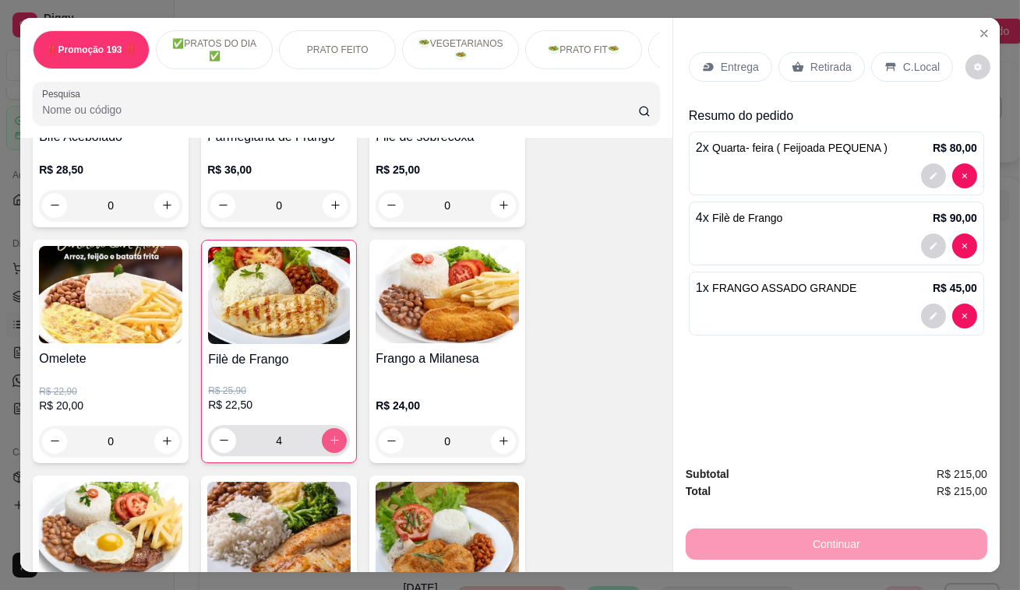
click at [335, 444] on button "increase-product-quantity" at bounding box center [334, 440] width 25 height 25
type input "5"
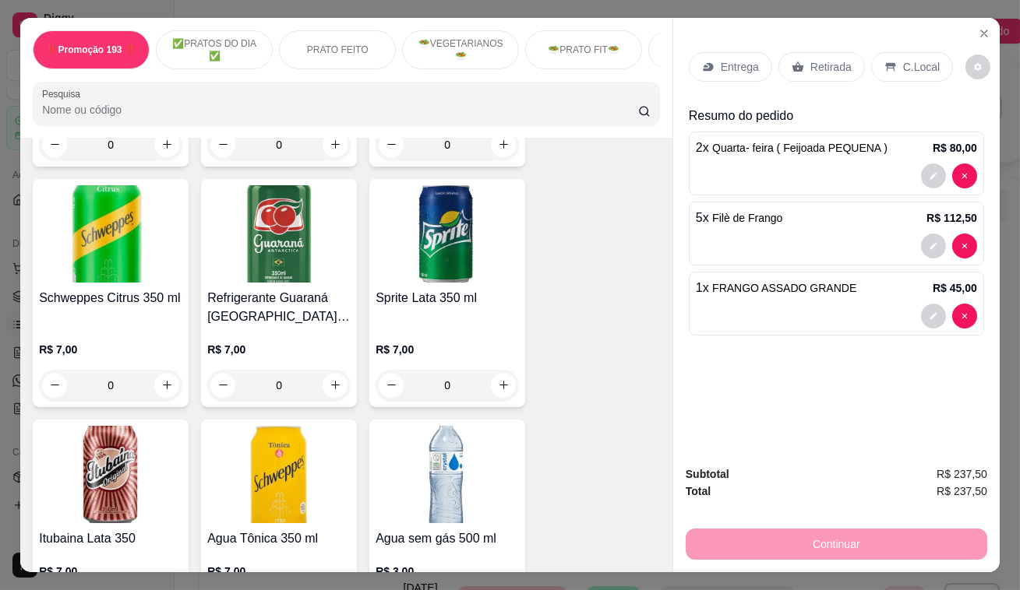
scroll to position [6726, 0]
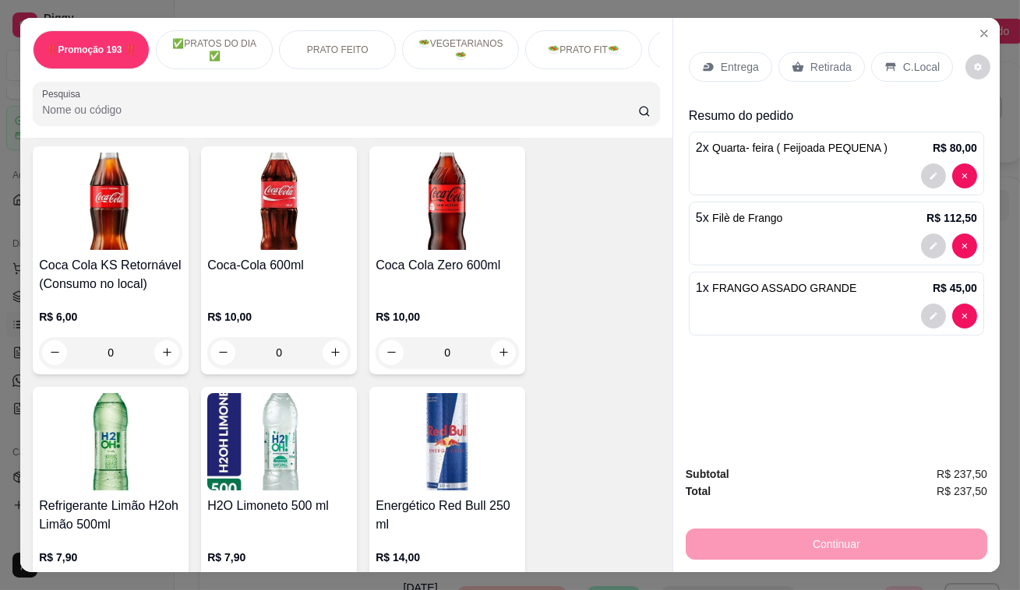
click at [830, 62] on p "Retirada" at bounding box center [830, 67] width 41 height 16
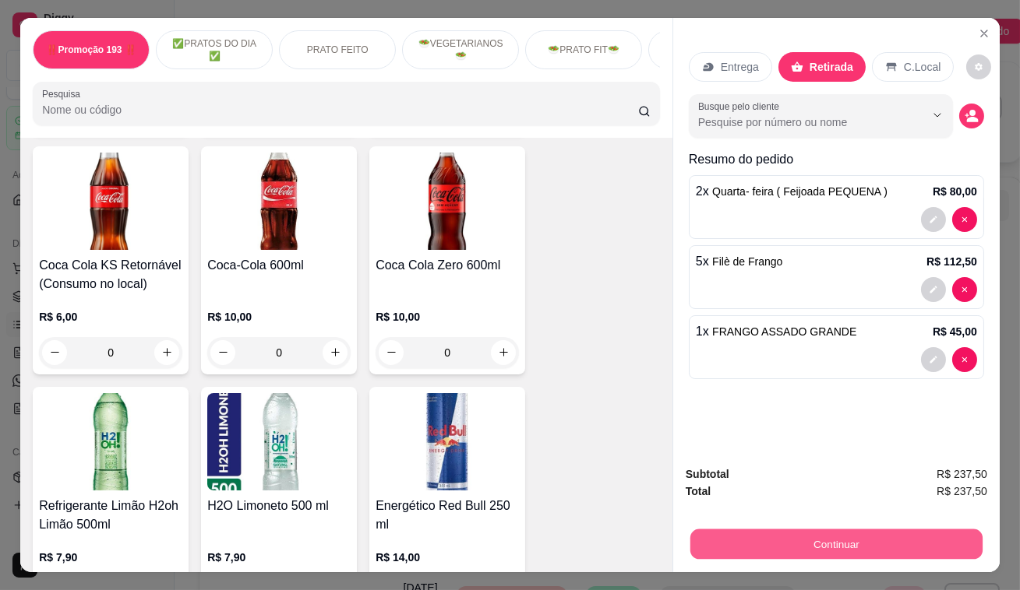
click at [942, 543] on button "Continuar" at bounding box center [836, 545] width 292 height 30
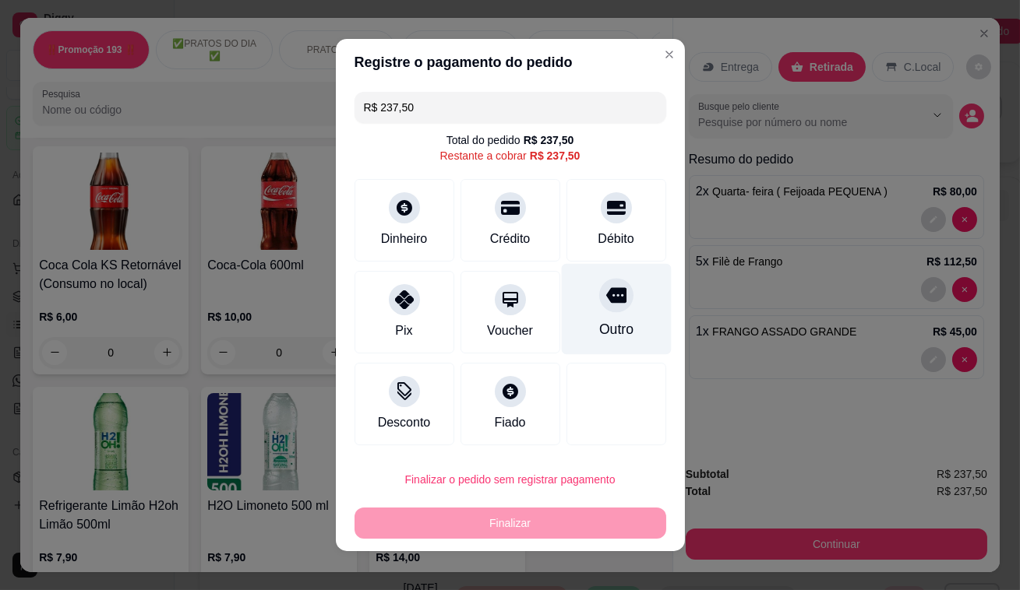
click at [607, 310] on div at bounding box center [616, 295] width 34 height 34
type input "R$ 0,00"
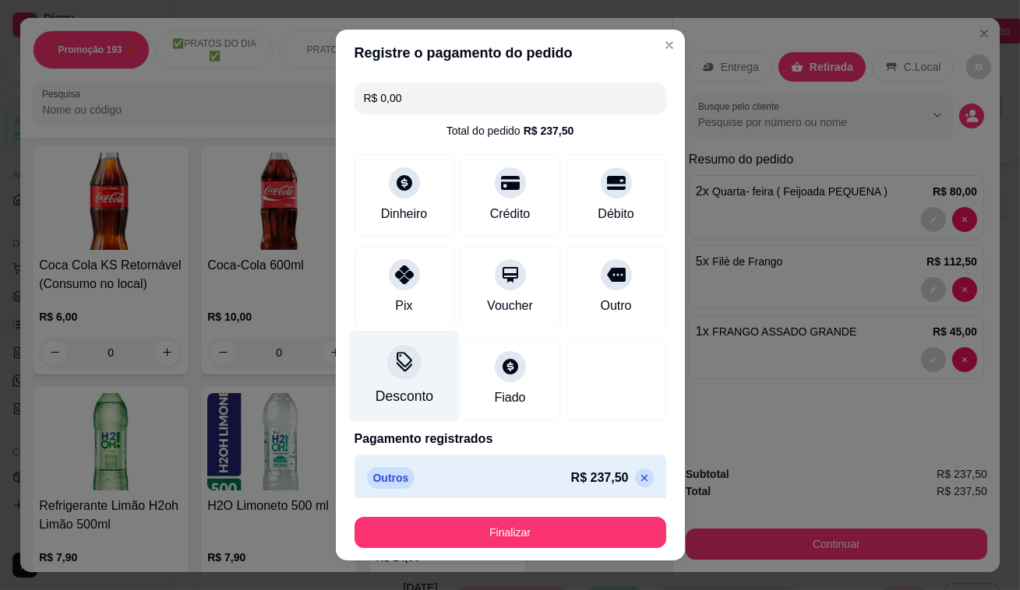
click at [404, 388] on div "Desconto" at bounding box center [404, 396] width 58 height 20
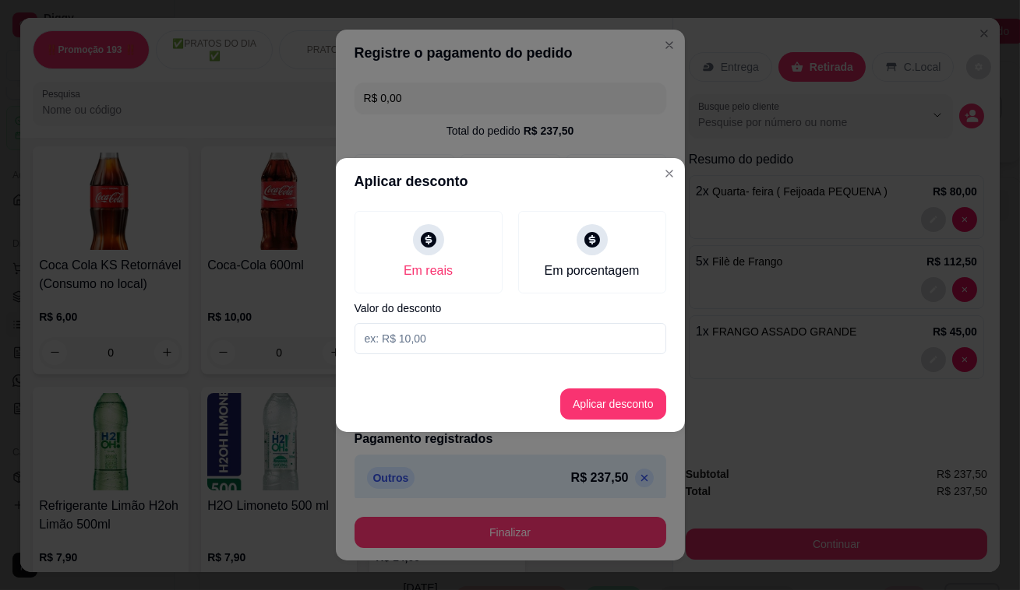
click at [456, 341] on input at bounding box center [510, 338] width 312 height 31
type input "25,00"
click at [643, 408] on button "Aplicar desconto" at bounding box center [613, 404] width 106 height 31
type input "-R$ 25,00"
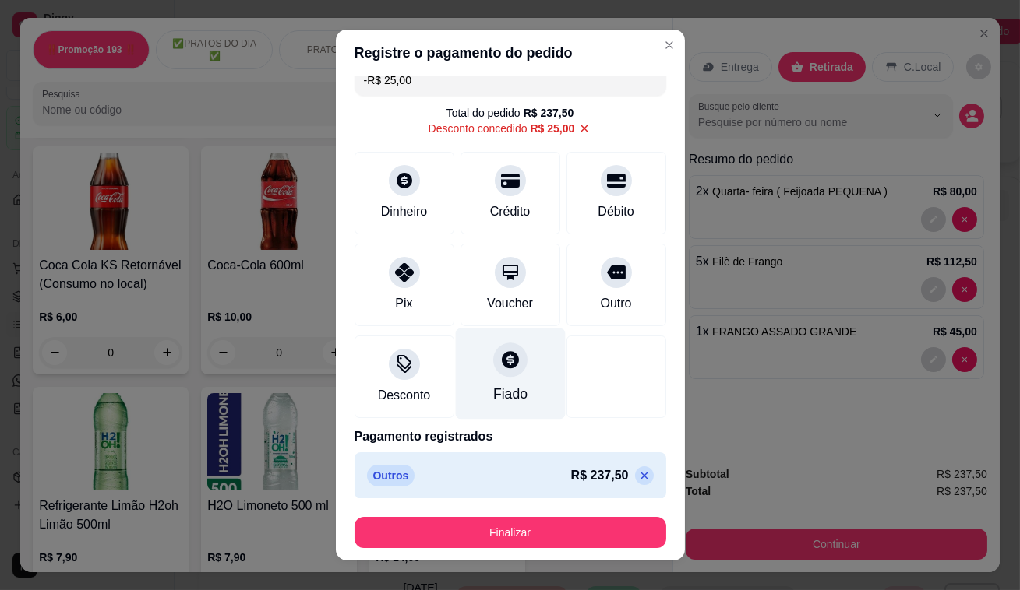
scroll to position [23, 0]
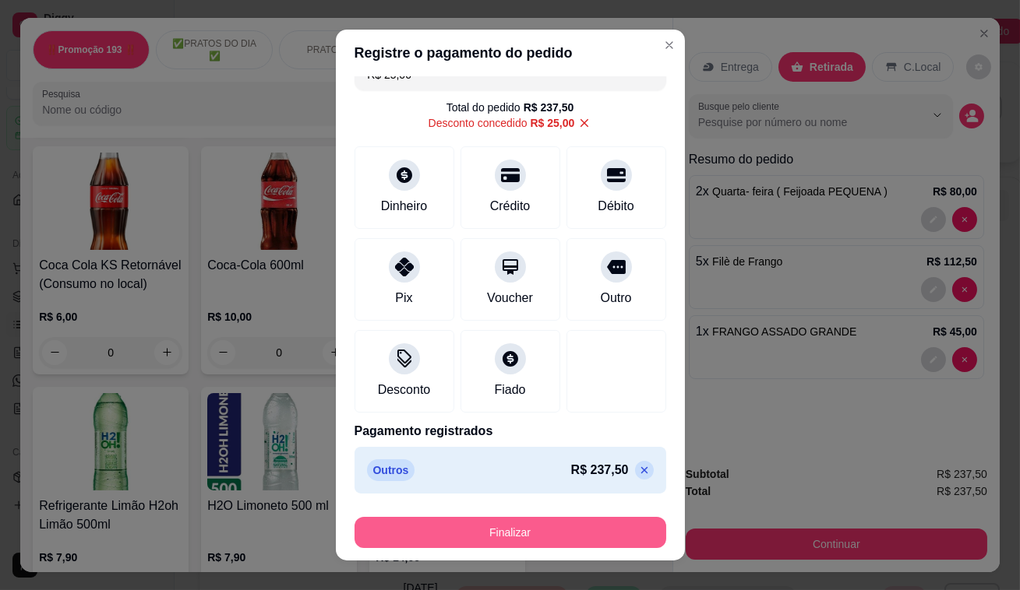
click at [592, 543] on button "Finalizar" at bounding box center [510, 532] width 312 height 31
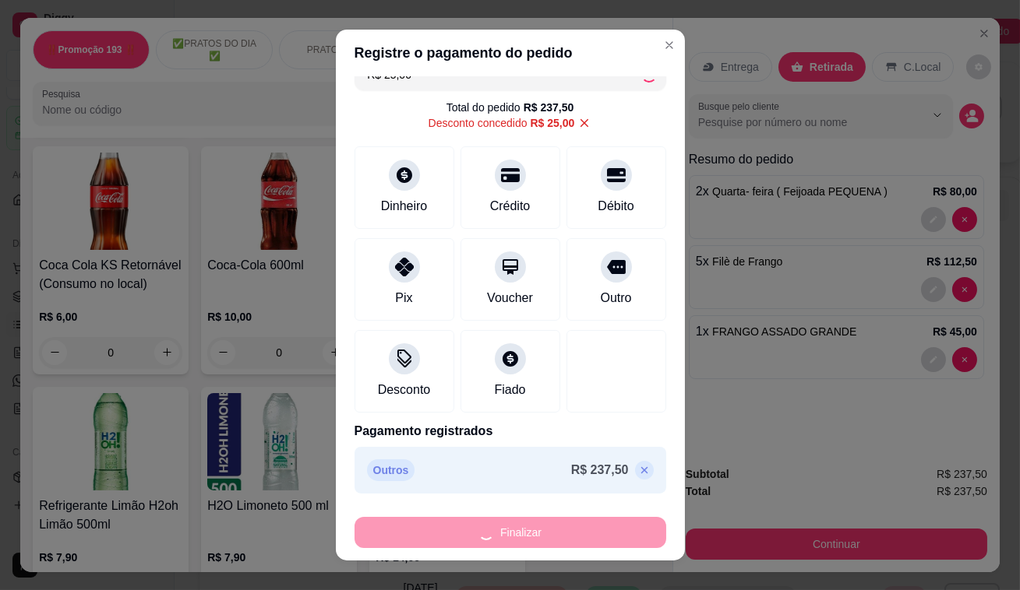
type input "0"
type input "-R$ 262,50"
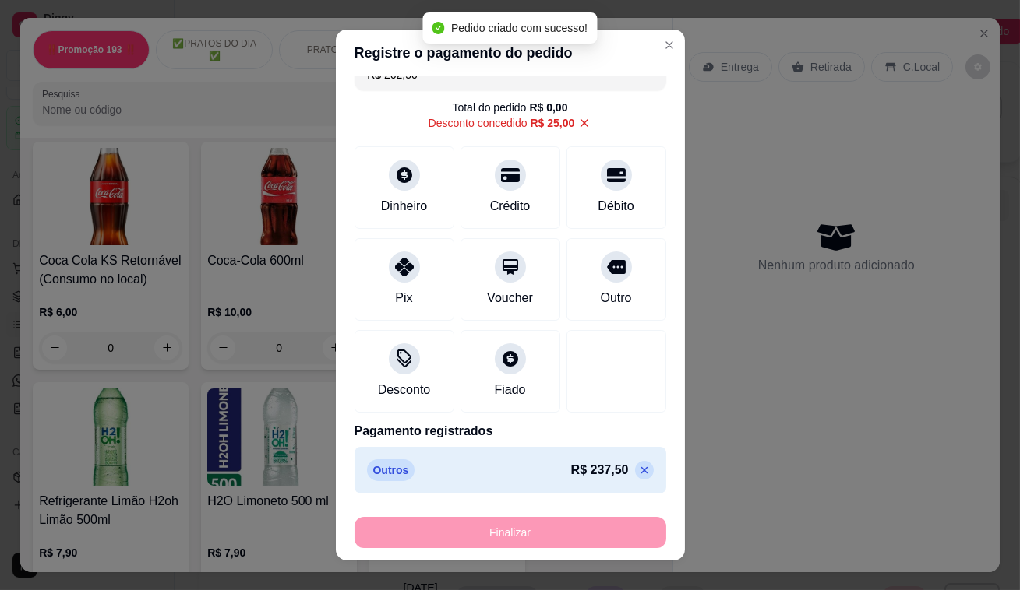
scroll to position [6721, 0]
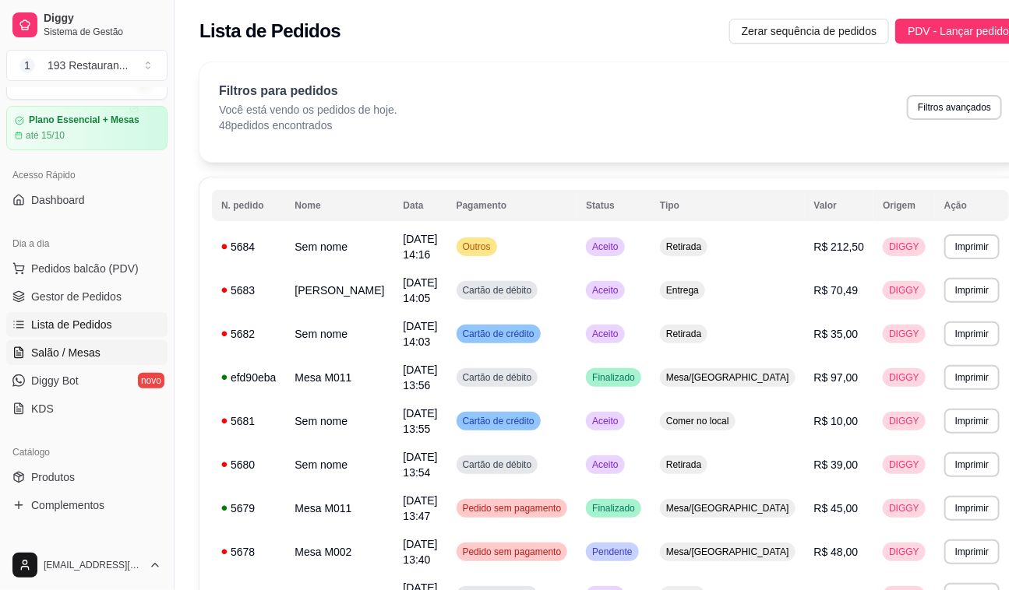
click at [66, 350] on span "Salão / Mesas" at bounding box center [65, 353] width 69 height 16
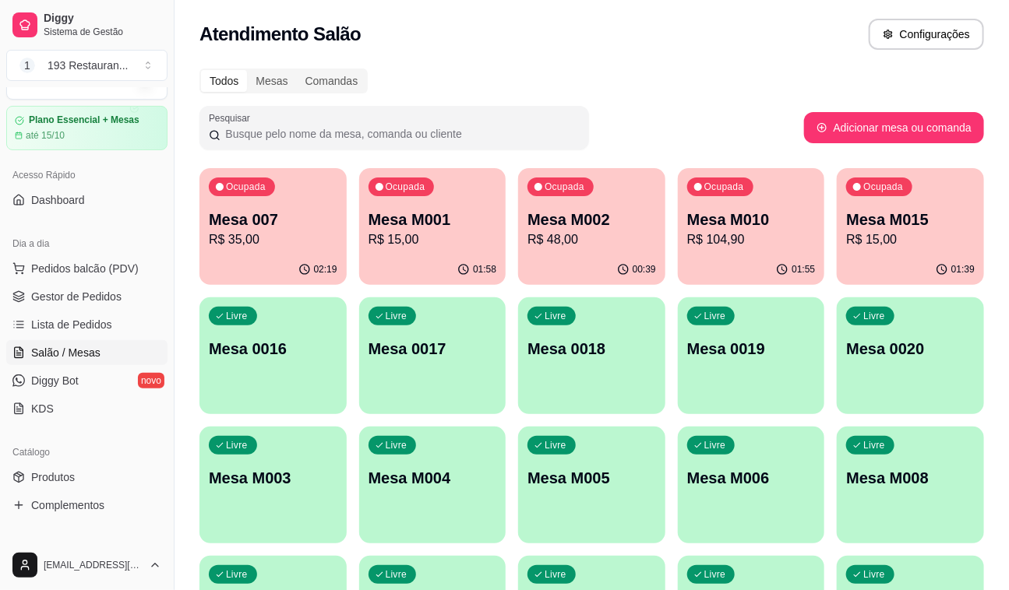
click at [589, 238] on p "R$ 48,00" at bounding box center [591, 240] width 129 height 19
click at [597, 259] on div "00:39" at bounding box center [591, 269] width 143 height 30
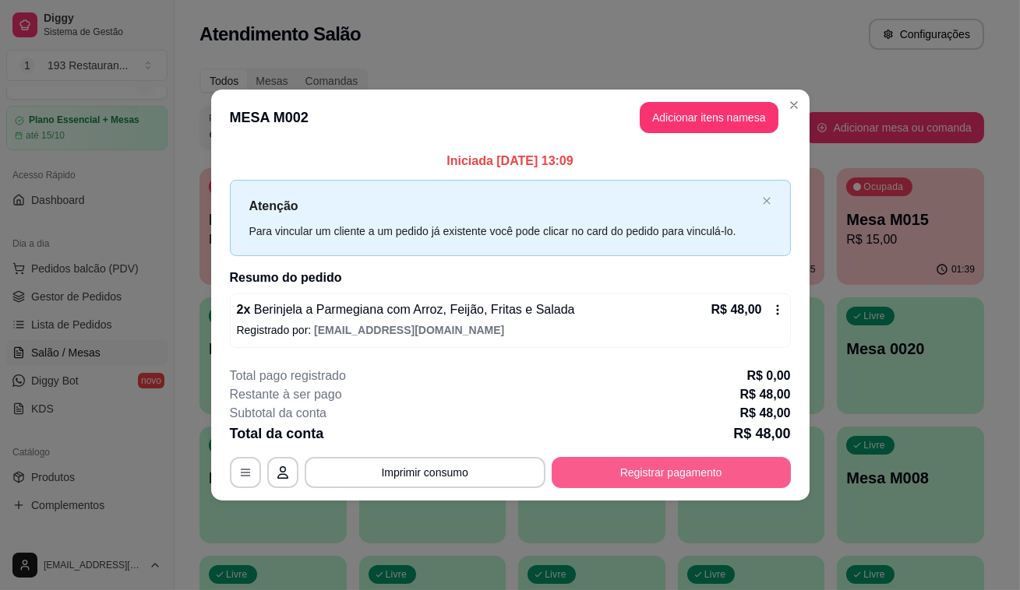
click at [608, 477] on button "Registrar pagamento" at bounding box center [670, 472] width 239 height 31
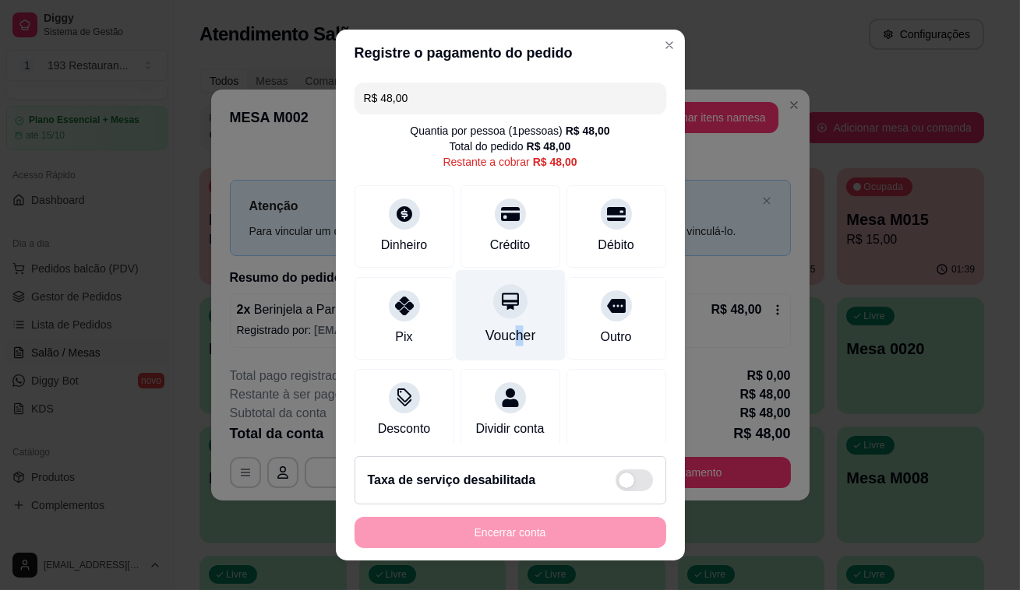
drag, startPoint x: 502, startPoint y: 337, endPoint x: 512, endPoint y: 357, distance: 22.6
click at [502, 337] on div "Voucher" at bounding box center [509, 336] width 51 height 20
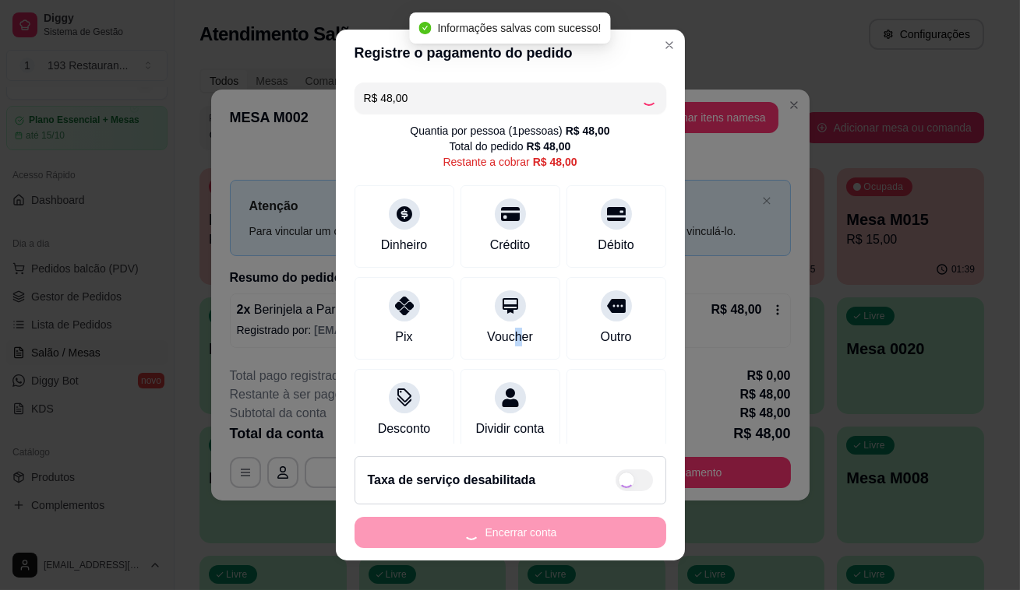
type input "R$ 0,00"
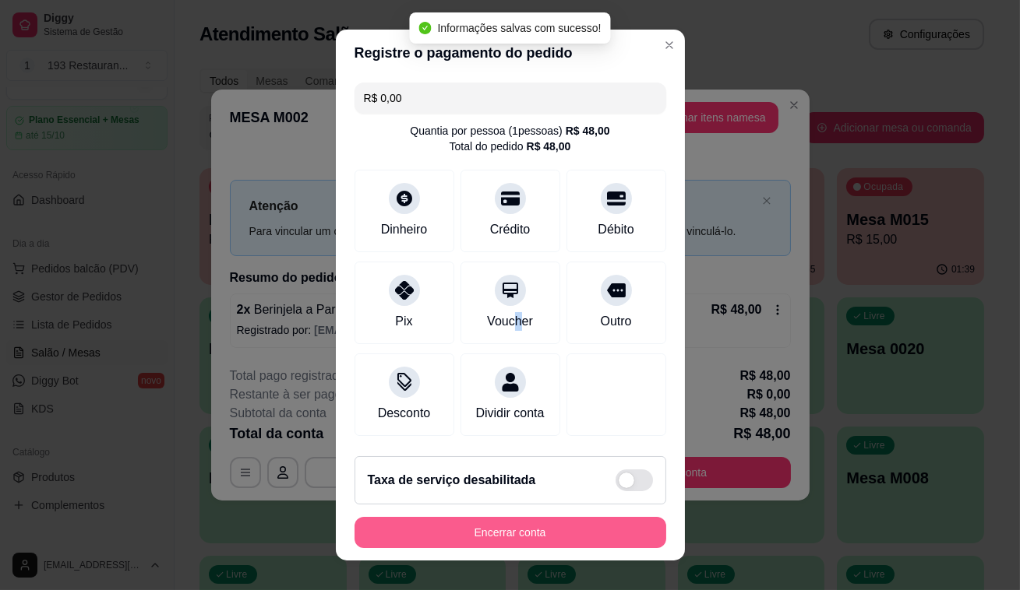
click at [544, 544] on button "Encerrar conta" at bounding box center [510, 532] width 312 height 31
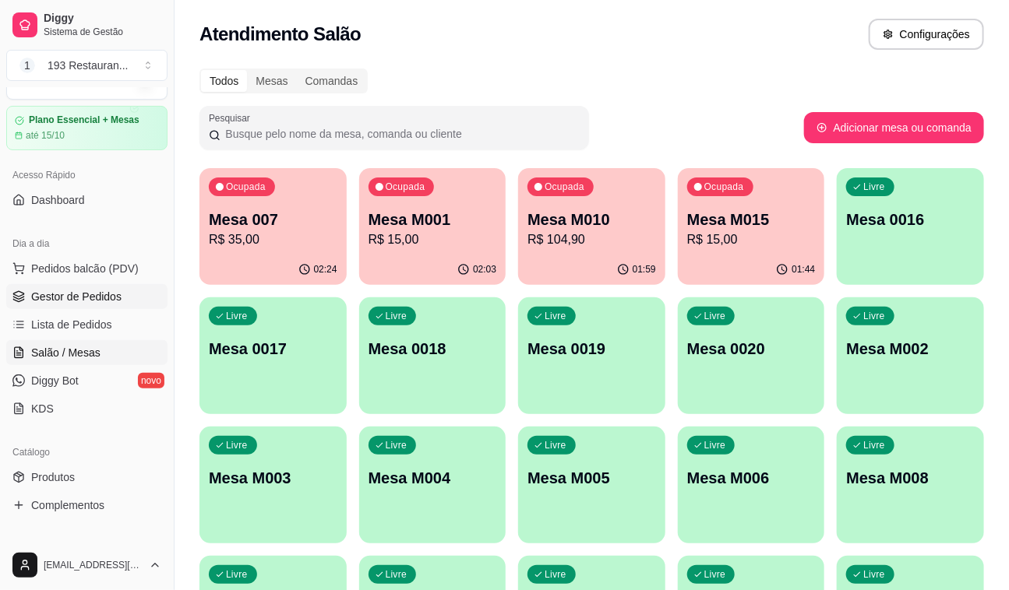
click at [108, 289] on span "Gestor de Pedidos" at bounding box center [76, 297] width 90 height 16
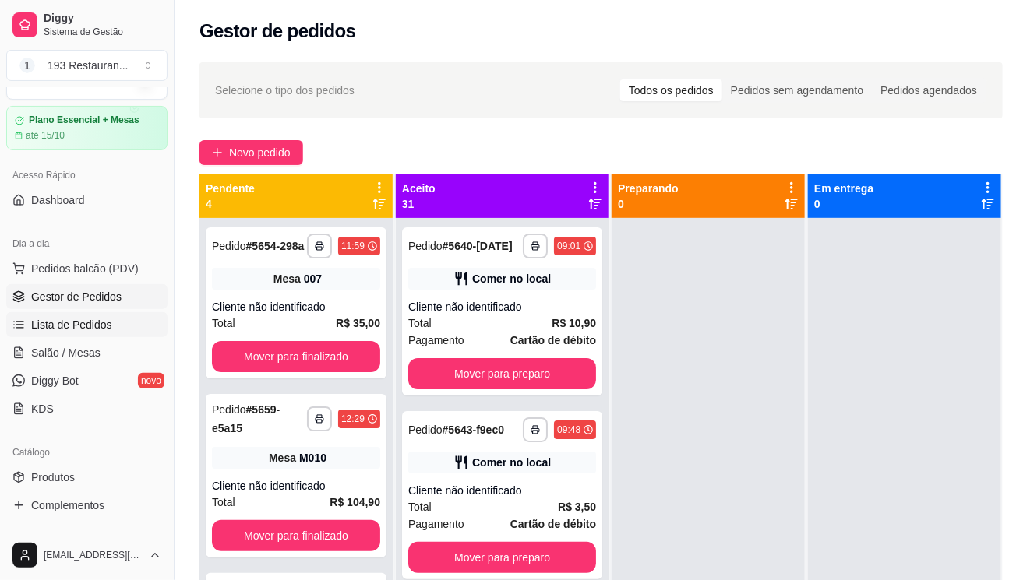
click at [62, 320] on span "Lista de Pedidos" at bounding box center [71, 325] width 81 height 16
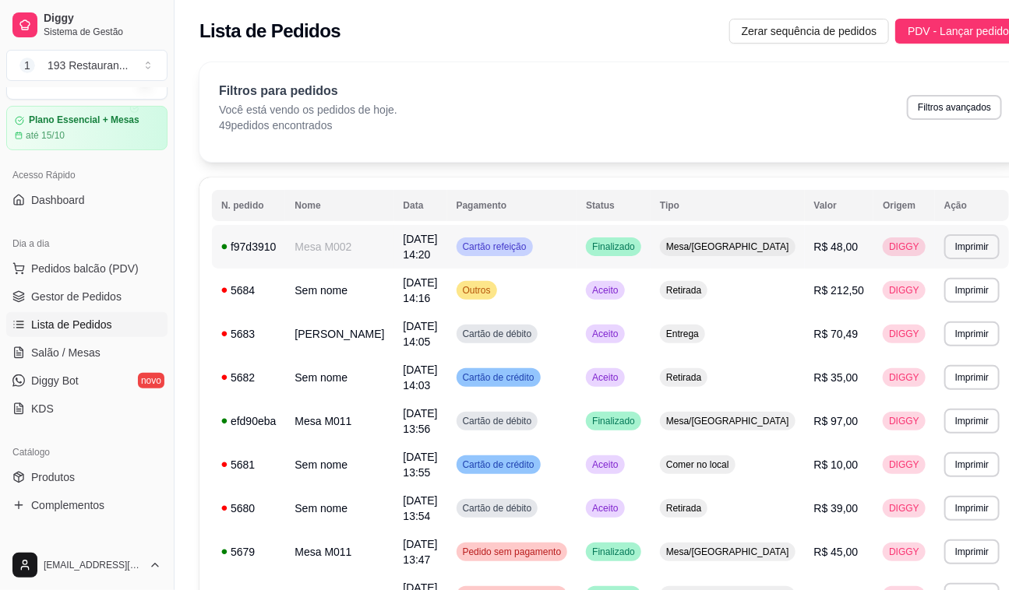
click at [748, 249] on span "Mesa/[GEOGRAPHIC_DATA]" at bounding box center [727, 247] width 129 height 12
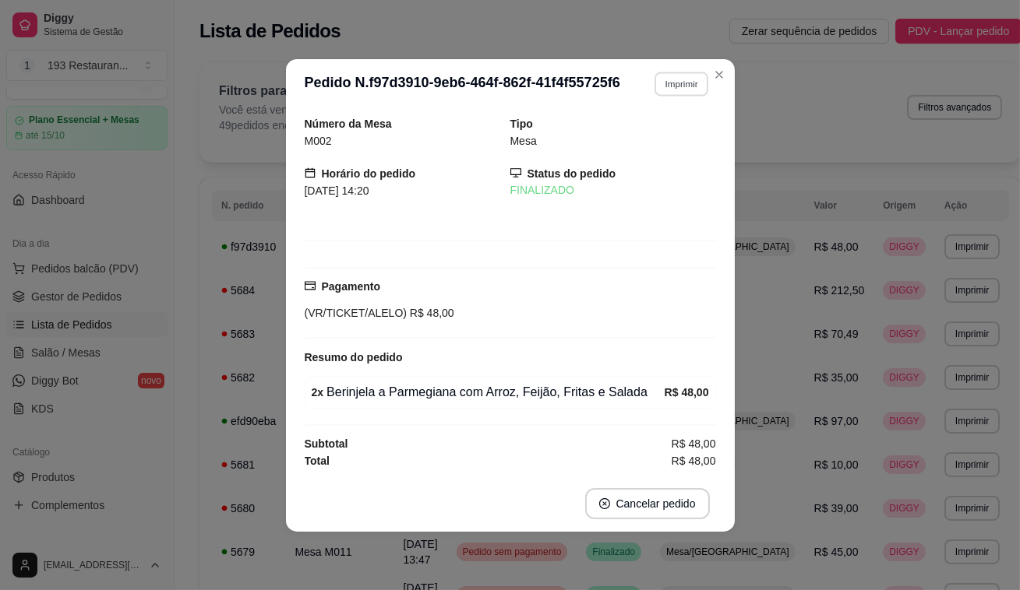
click at [676, 78] on button "Imprimir" at bounding box center [681, 84] width 54 height 24
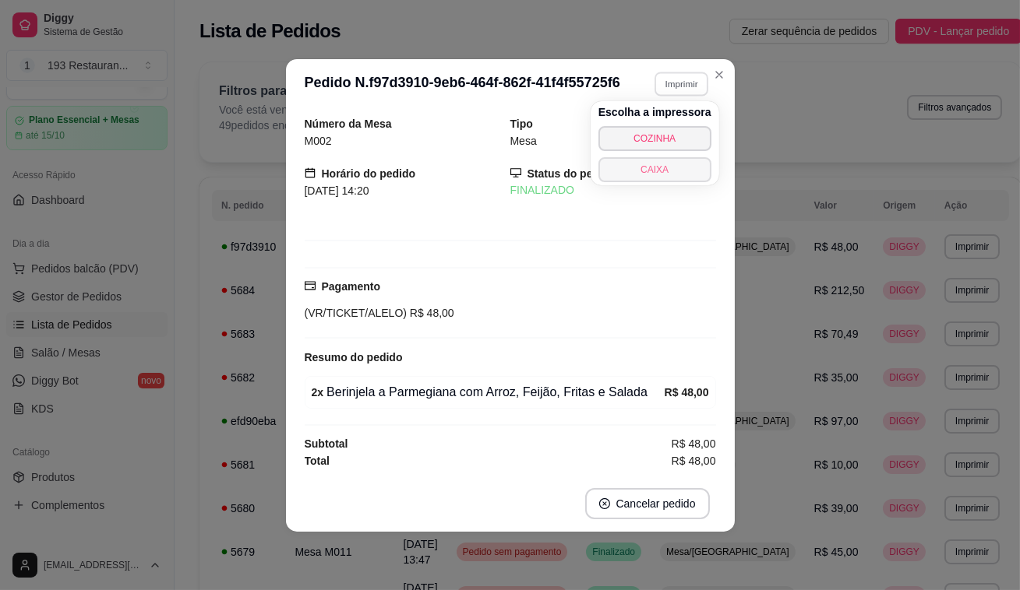
click at [639, 167] on button "CAIXA" at bounding box center [654, 169] width 113 height 25
